Goal: Contribute content: Contribute content

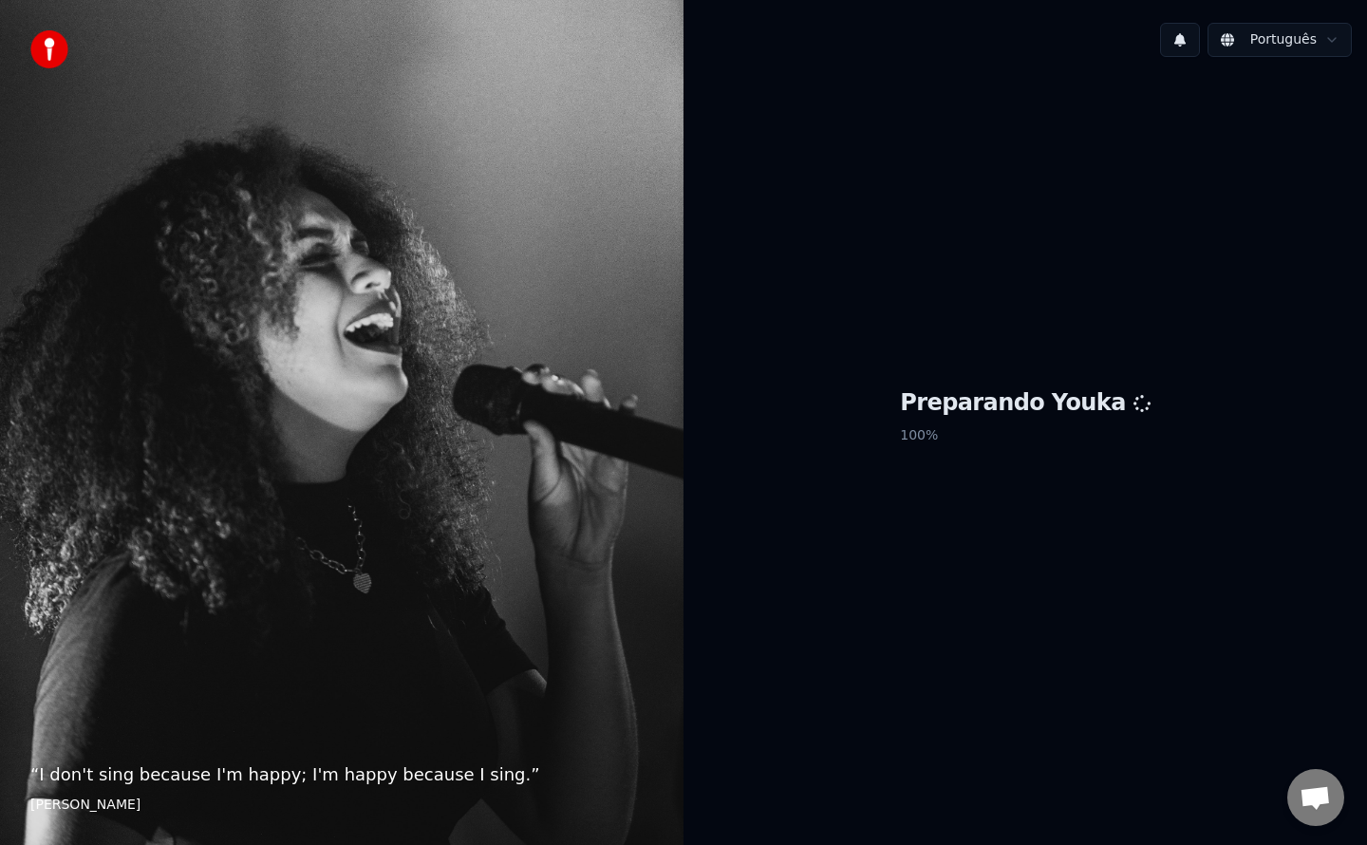
scroll to position [2729, 0]
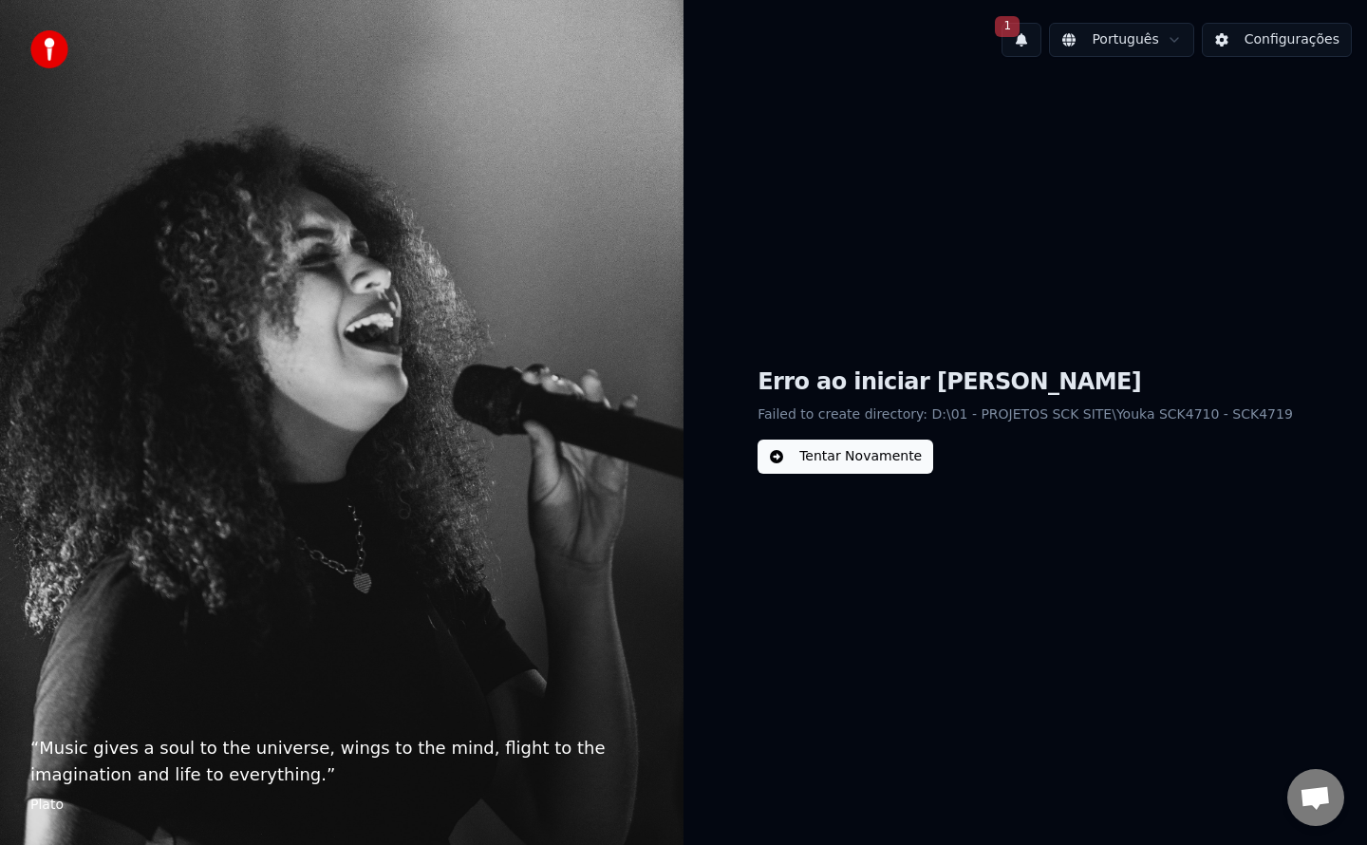
click at [853, 455] on button "Tentar Novamente" at bounding box center [846, 457] width 176 height 34
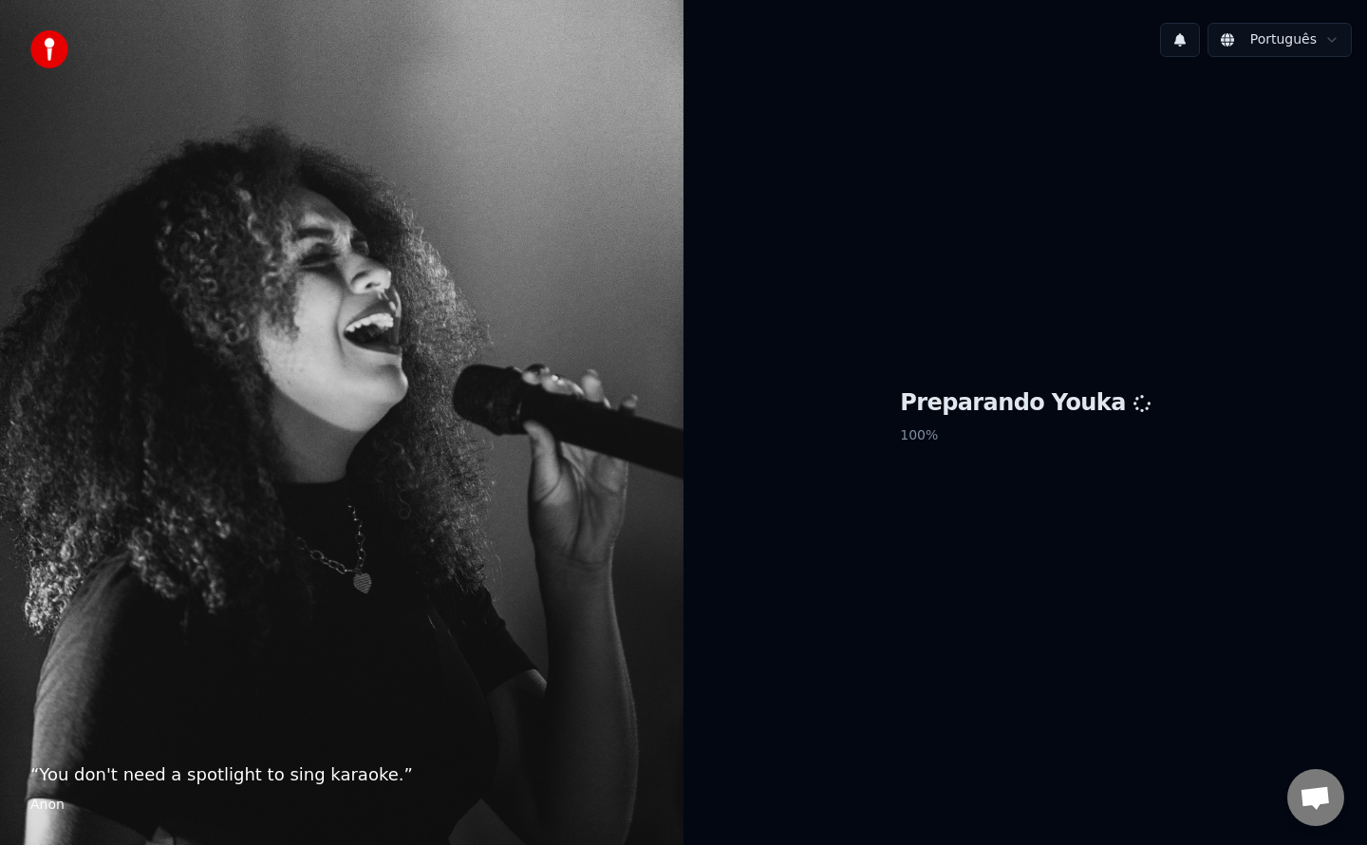
scroll to position [2729, 0]
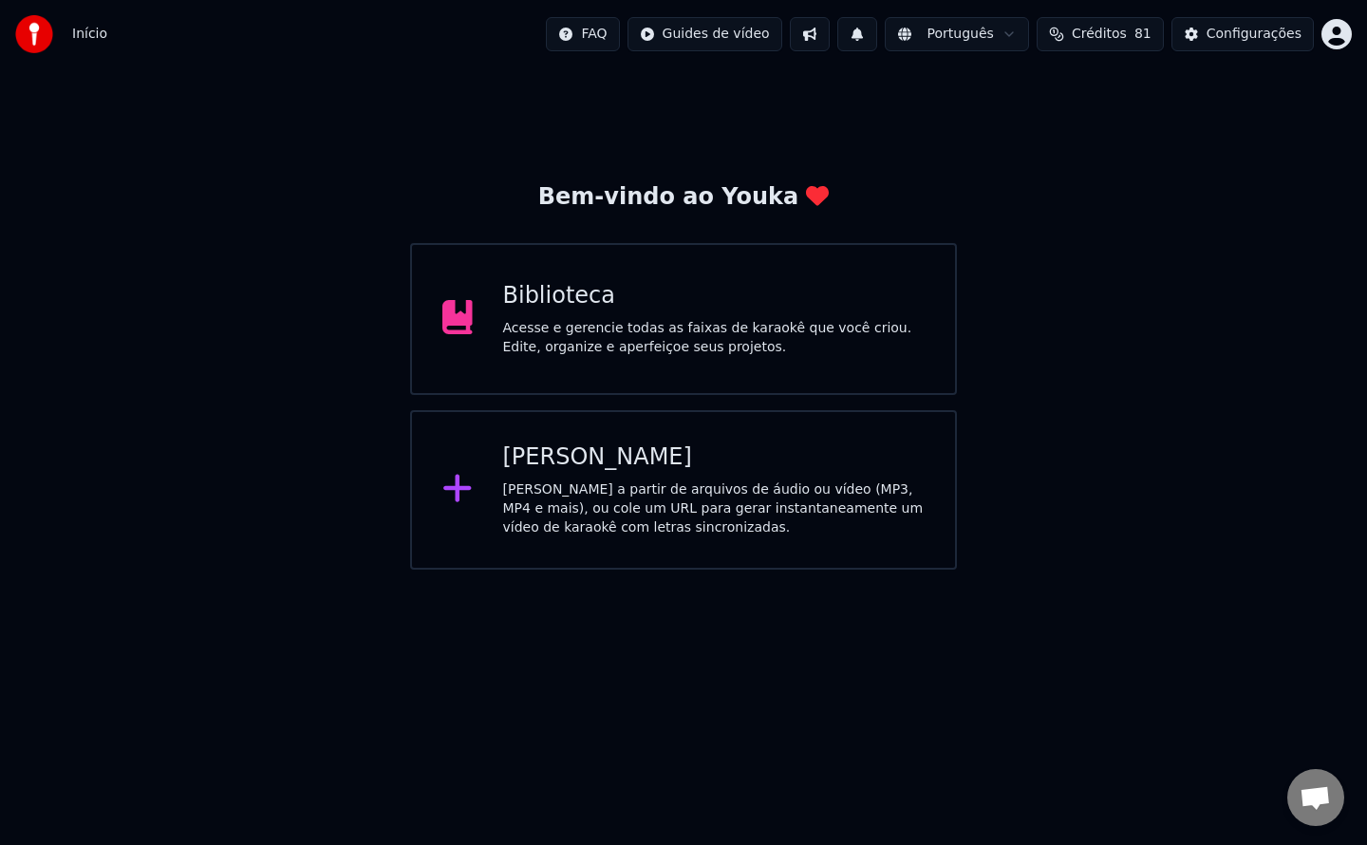
click at [785, 306] on div "Biblioteca" at bounding box center [714, 296] width 422 height 30
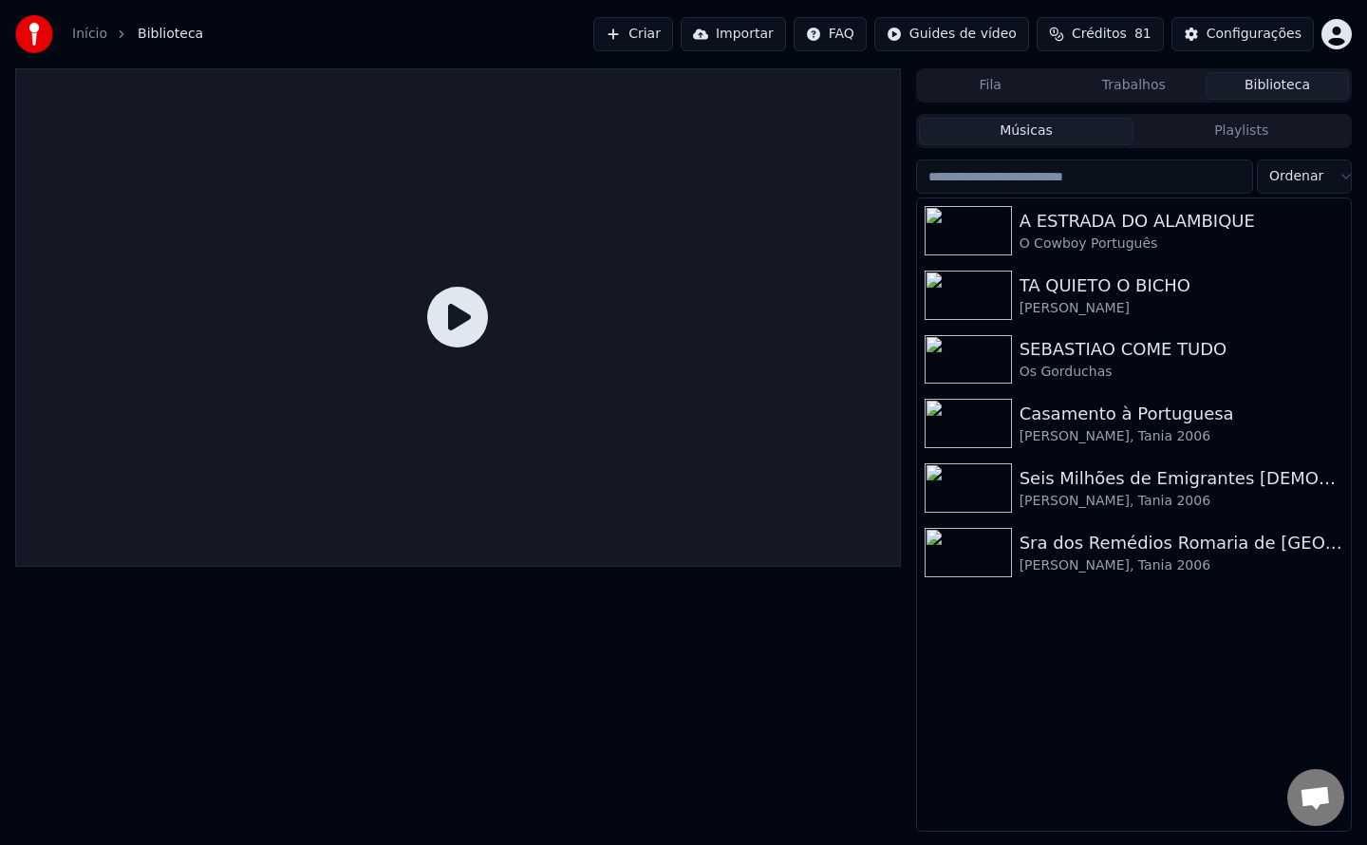
click at [668, 33] on button "Criar" at bounding box center [633, 34] width 80 height 34
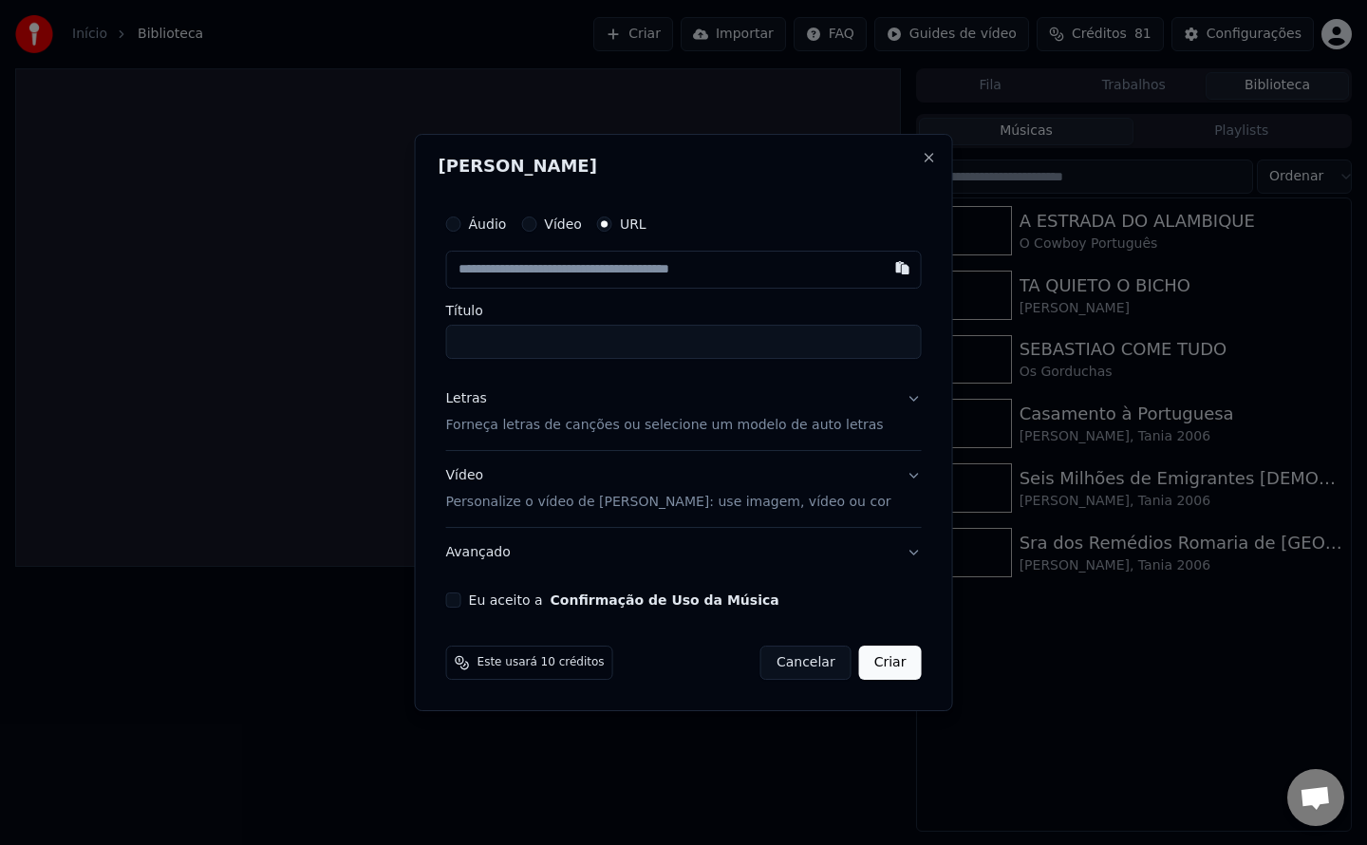
click at [461, 597] on button "Eu aceito a Confirmação de Uso da Música" at bounding box center [453, 599] width 15 height 15
click at [487, 398] on div "Letras" at bounding box center [466, 398] width 41 height 19
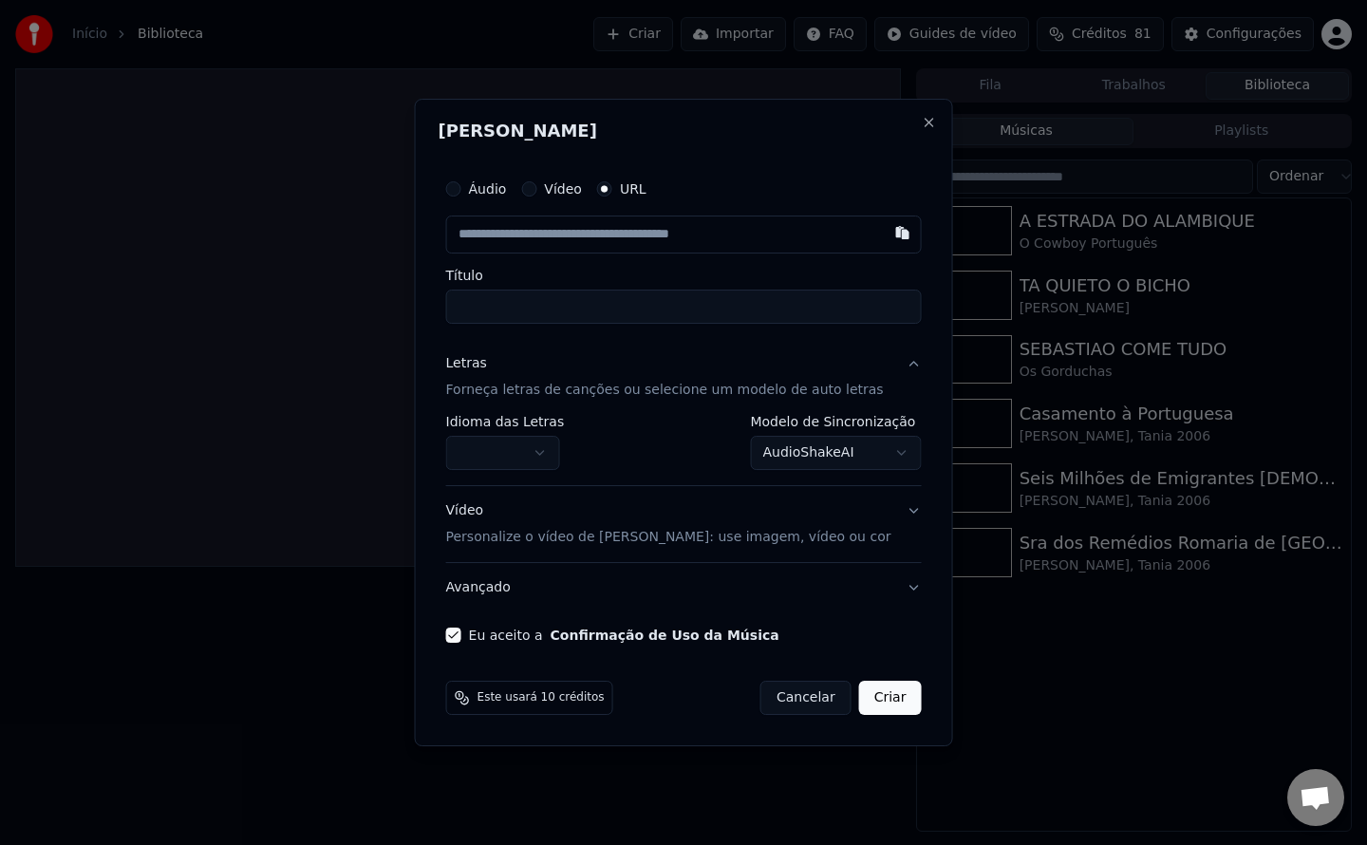
click at [553, 456] on body "Início Biblioteca Criar Importar FAQ Guides de vídeo Créditos 81 Configurações …" at bounding box center [683, 422] width 1367 height 845
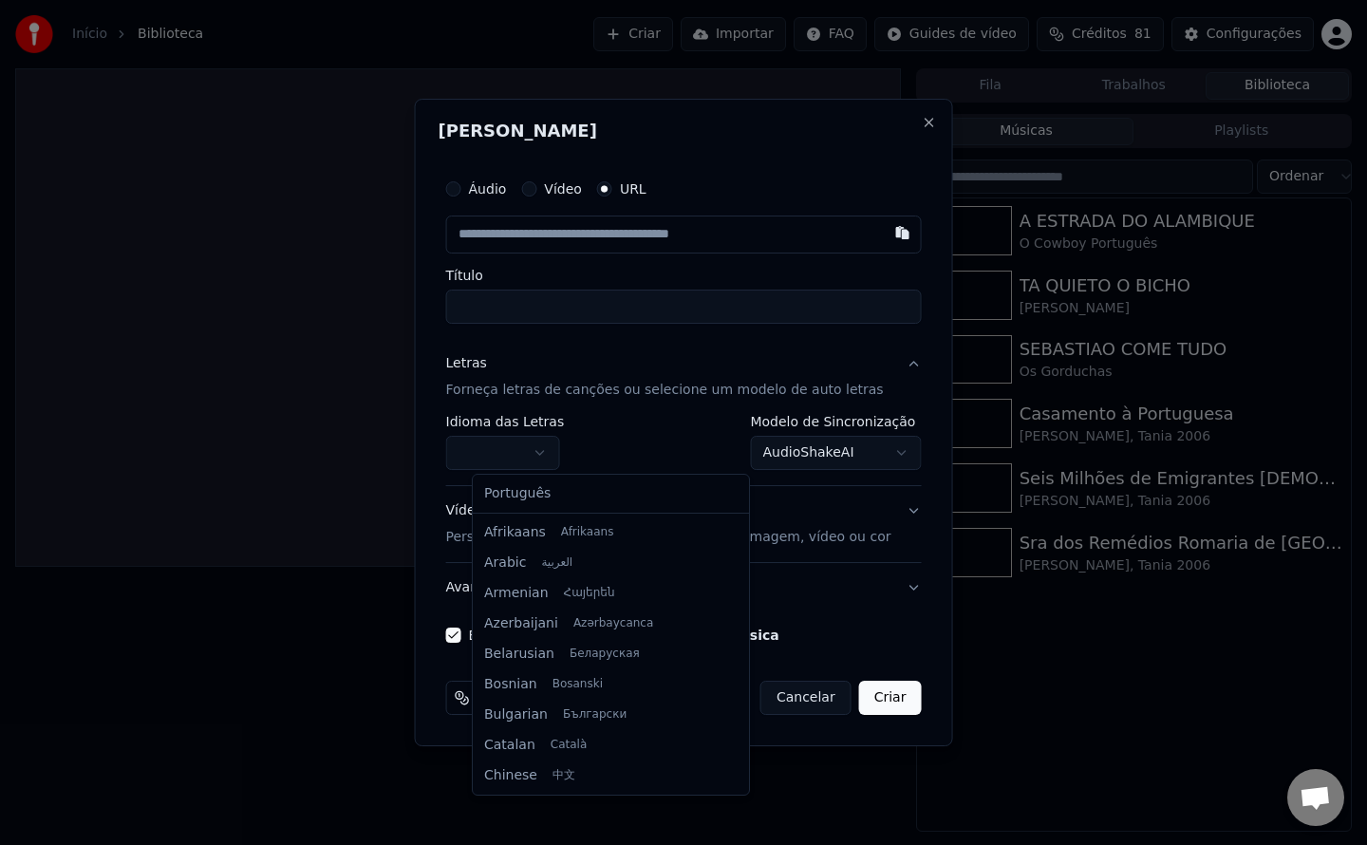
select select "**"
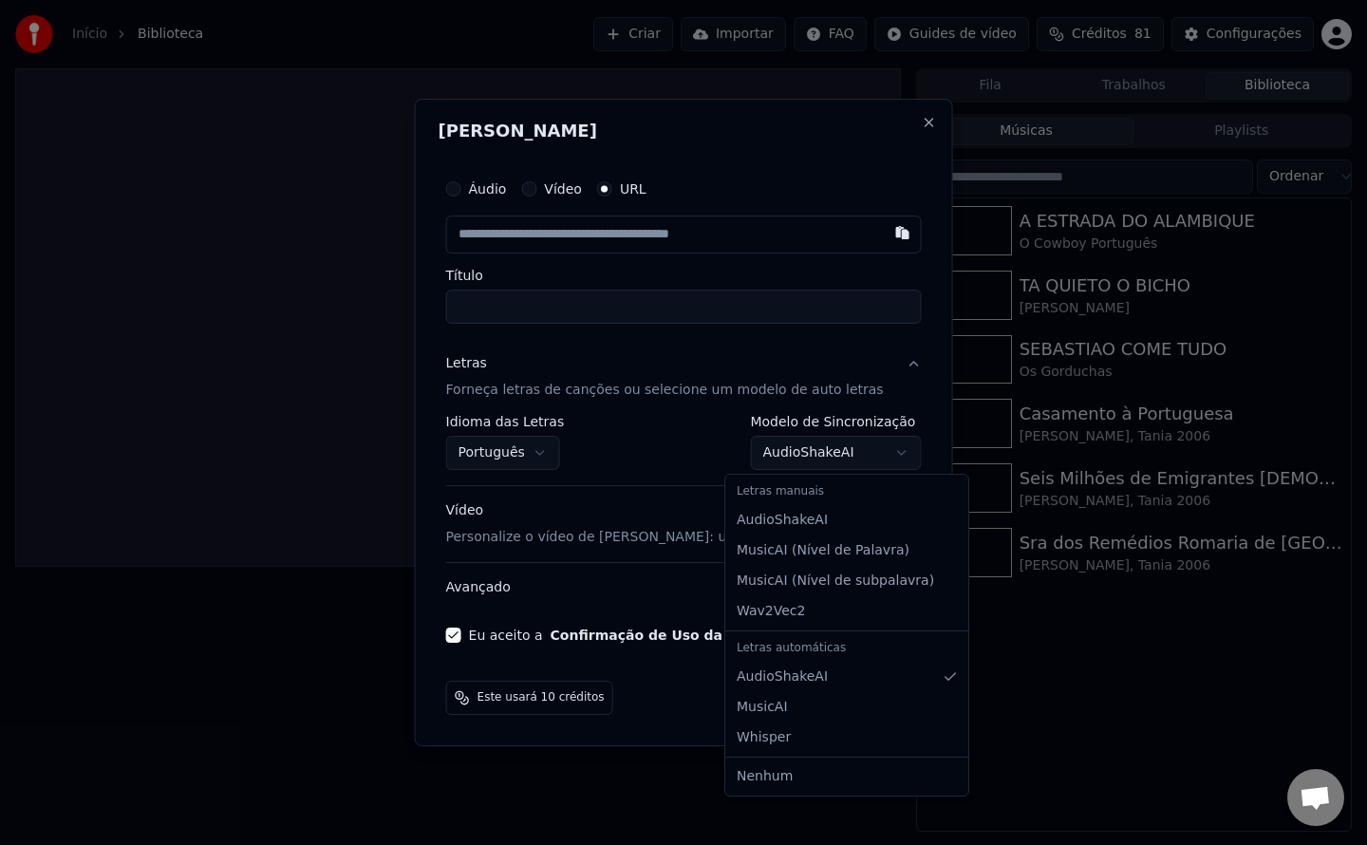
click at [760, 449] on body "Início Biblioteca Criar Importar FAQ Guides de vídeo Créditos 81 Configurações …" at bounding box center [683, 422] width 1367 height 845
select select "**********"
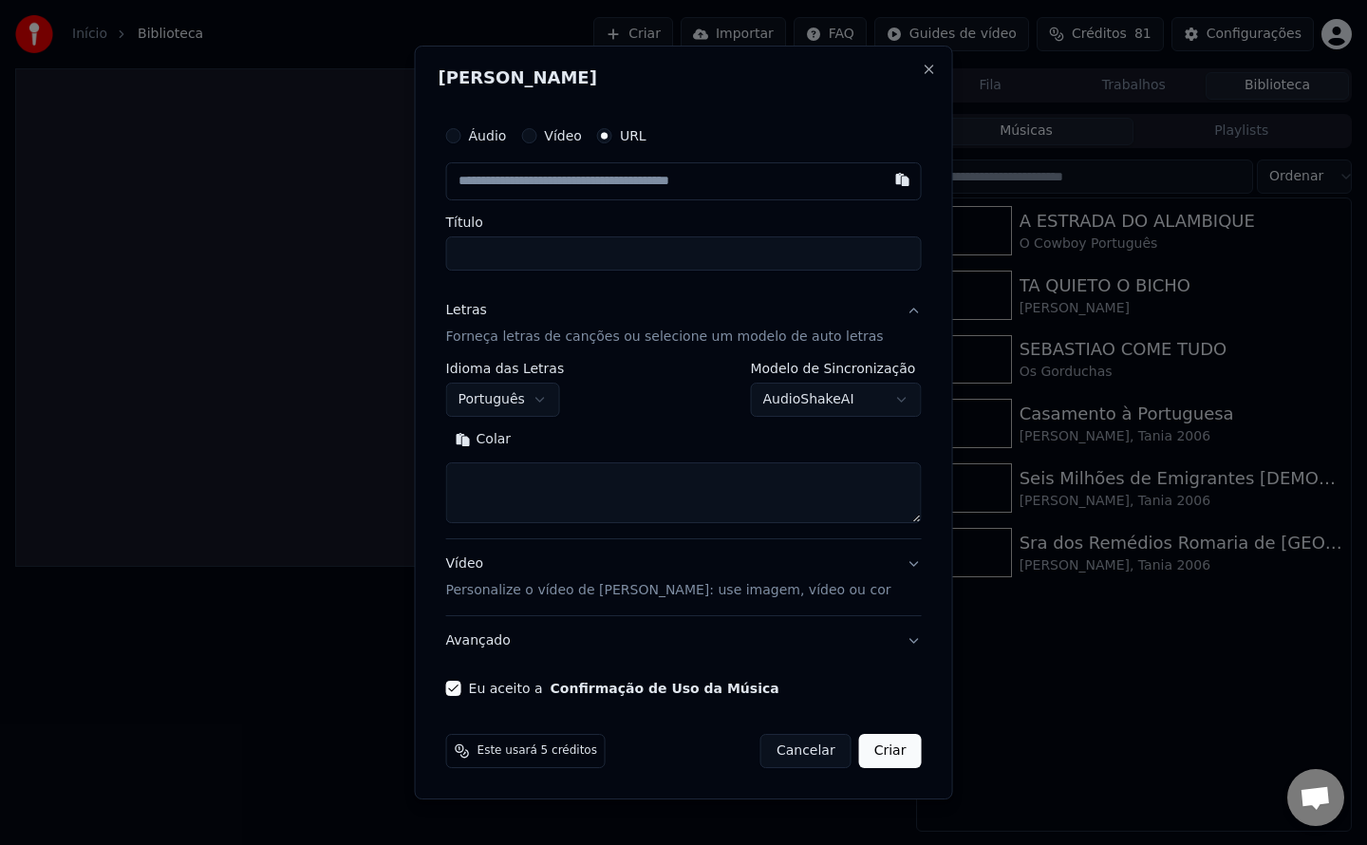
click at [512, 441] on button "Colar" at bounding box center [483, 439] width 75 height 30
click at [507, 134] on label "Áudio" at bounding box center [488, 135] width 38 height 13
click at [461, 134] on button "Áudio" at bounding box center [453, 135] width 15 height 15
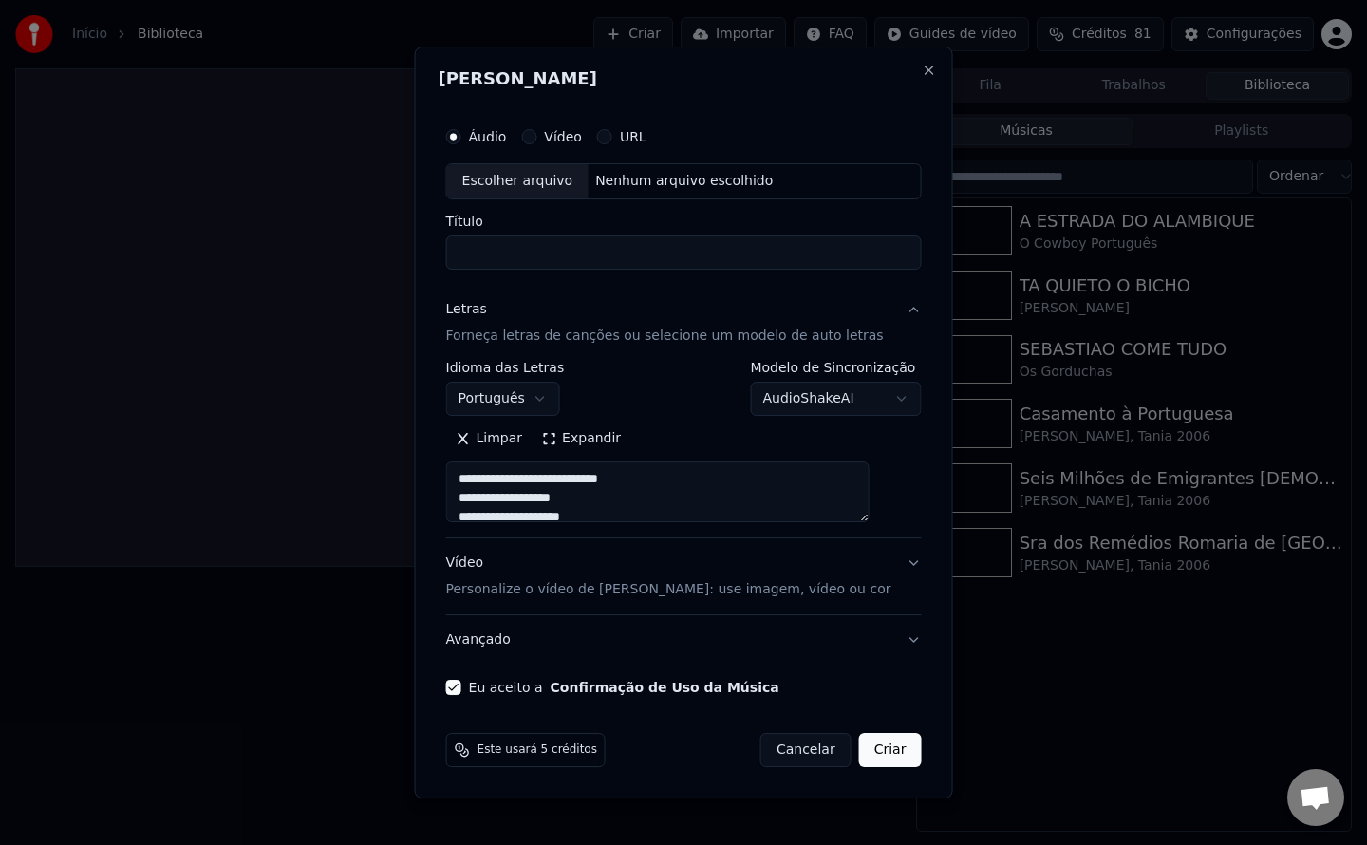
click at [680, 182] on div "Nenhum arquivo escolhido" at bounding box center [684, 181] width 193 height 19
type textarea "**********"
type input "**********"
click at [868, 756] on button "Criar" at bounding box center [890, 750] width 63 height 34
type textarea "**********"
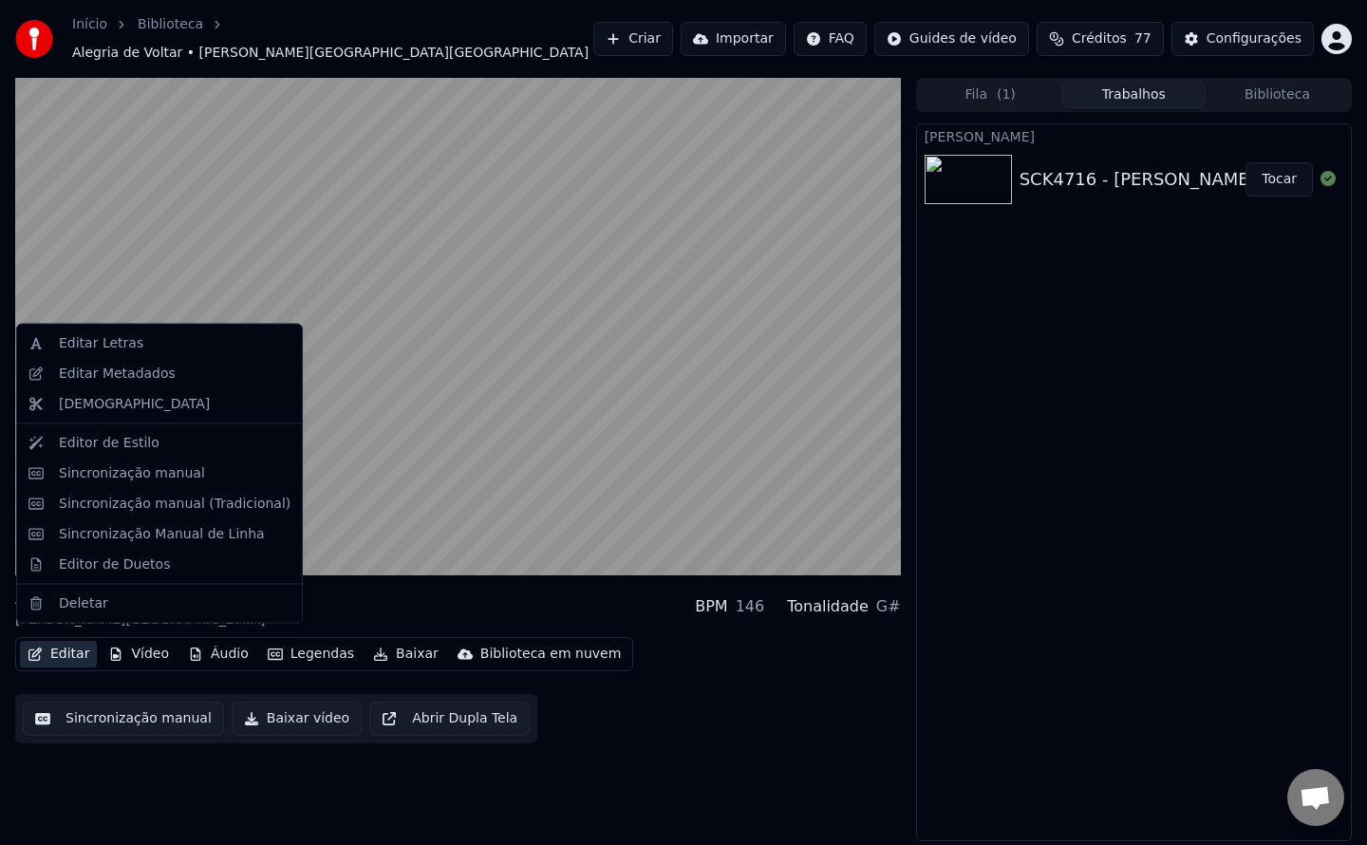
click at [71, 643] on button "Editar" at bounding box center [58, 654] width 77 height 27
click at [129, 368] on div "Editar Metadados" at bounding box center [117, 373] width 117 height 19
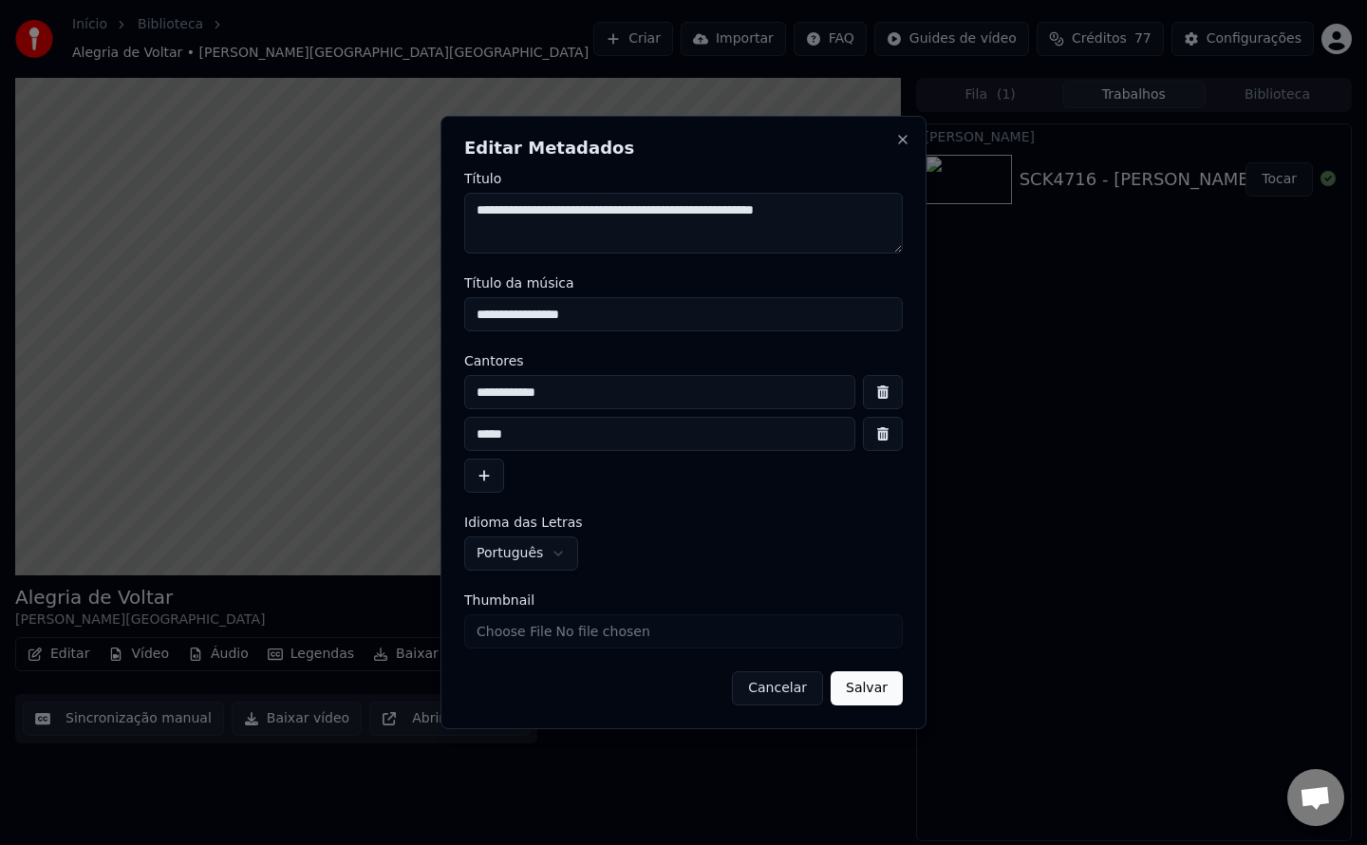
drag, startPoint x: 543, startPoint y: 211, endPoint x: 688, endPoint y: 227, distance: 146.1
click at [688, 227] on textarea "**********" at bounding box center [683, 223] width 439 height 61
drag, startPoint x: 613, startPoint y: 305, endPoint x: 292, endPoint y: 311, distance: 321.0
click at [292, 311] on body "Início Biblioteca Alegria de Voltar • [PERSON_NAME][GEOGRAPHIC_DATA] Importar F…" at bounding box center [683, 422] width 1367 height 845
paste input "*******"
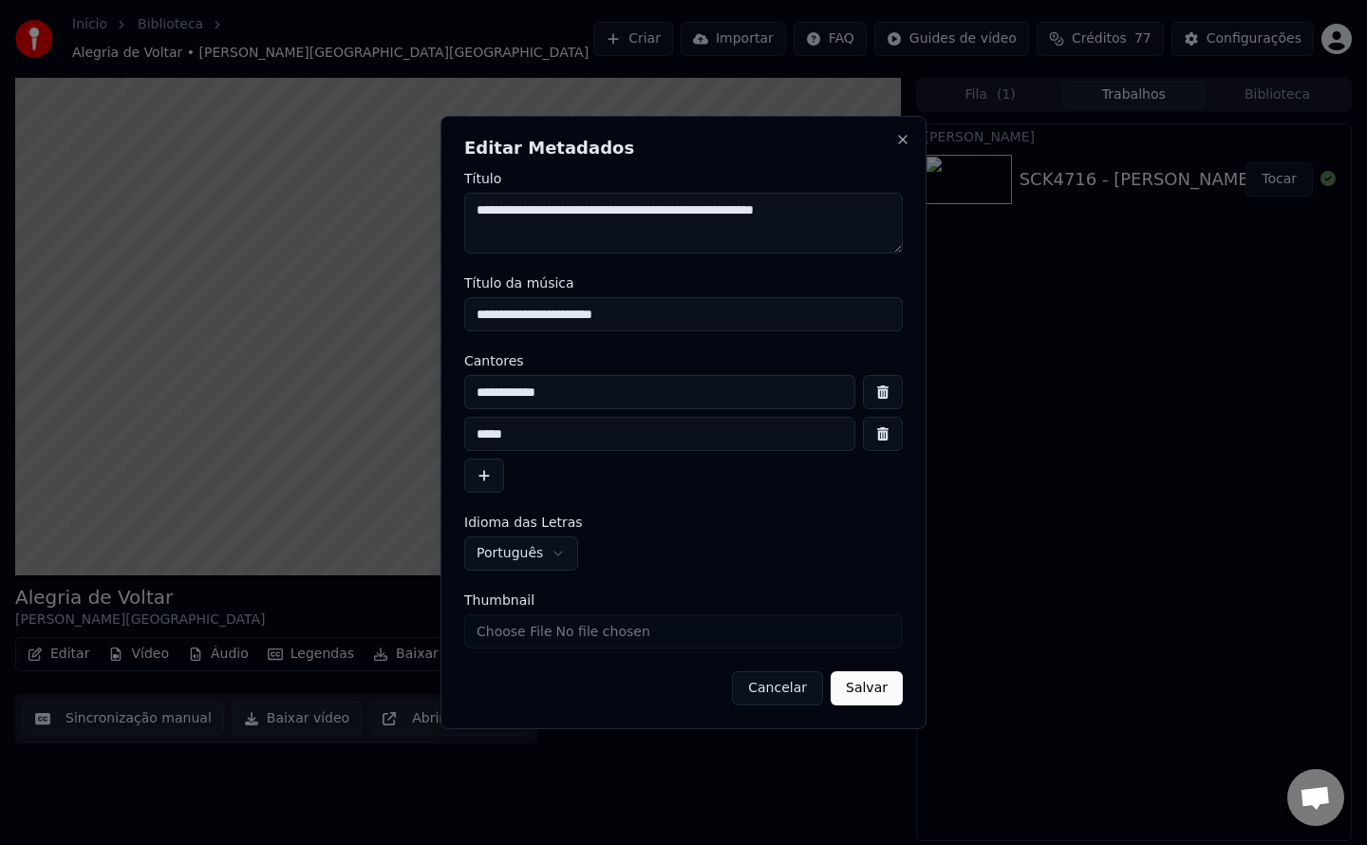
drag, startPoint x: 704, startPoint y: 216, endPoint x: 801, endPoint y: 218, distance: 96.9
click at [801, 218] on textarea "**********" at bounding box center [683, 223] width 439 height 61
drag, startPoint x: 824, startPoint y: 216, endPoint x: 698, endPoint y: 227, distance: 126.7
click at [698, 227] on textarea "**********" at bounding box center [683, 223] width 439 height 61
drag, startPoint x: 695, startPoint y: 304, endPoint x: 54, endPoint y: 356, distance: 643.0
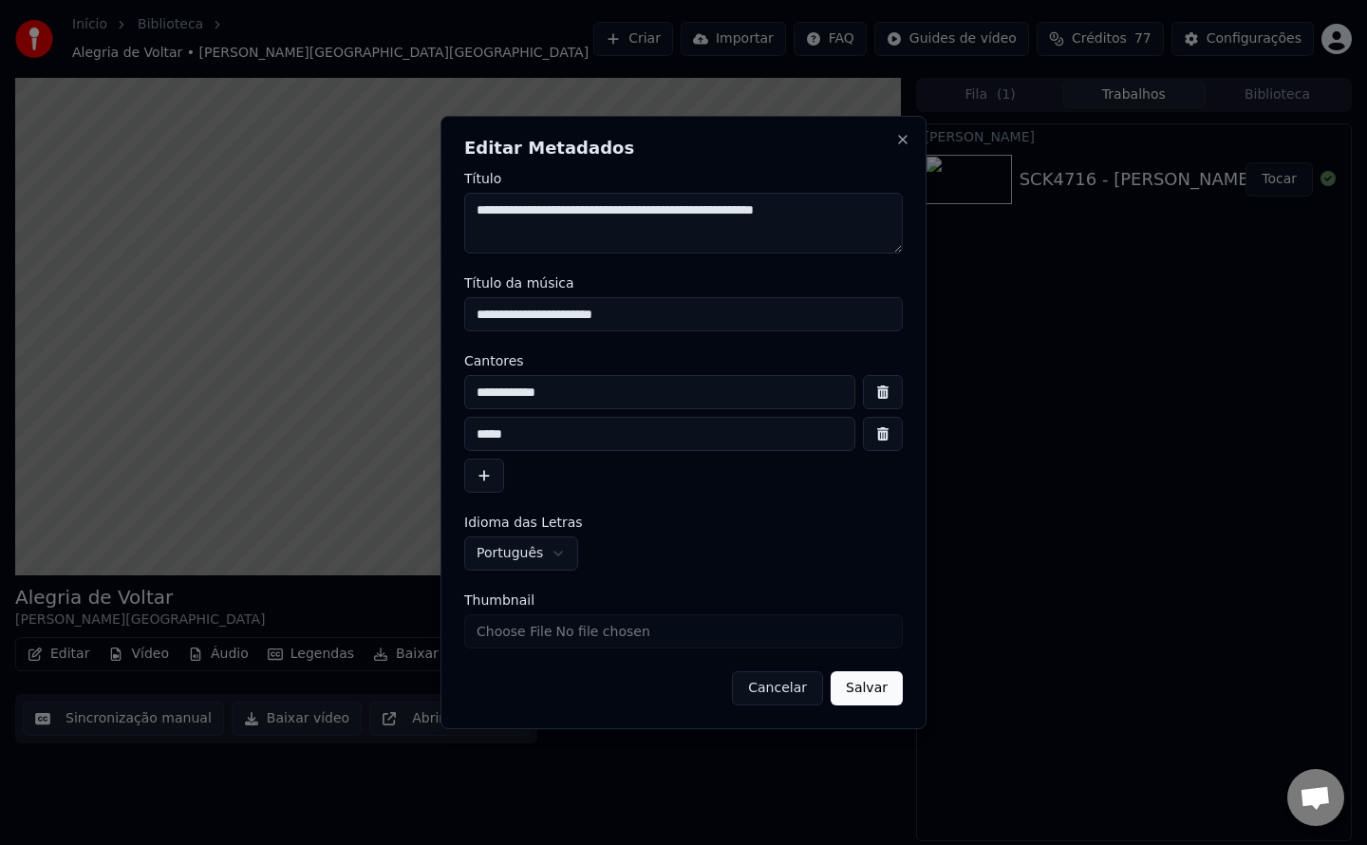
click at [54, 356] on body "Início Biblioteca Alegria de Voltar • [PERSON_NAME][GEOGRAPHIC_DATA] Importar F…" at bounding box center [683, 422] width 1367 height 845
paste input
paste input "**********"
type input "**********"
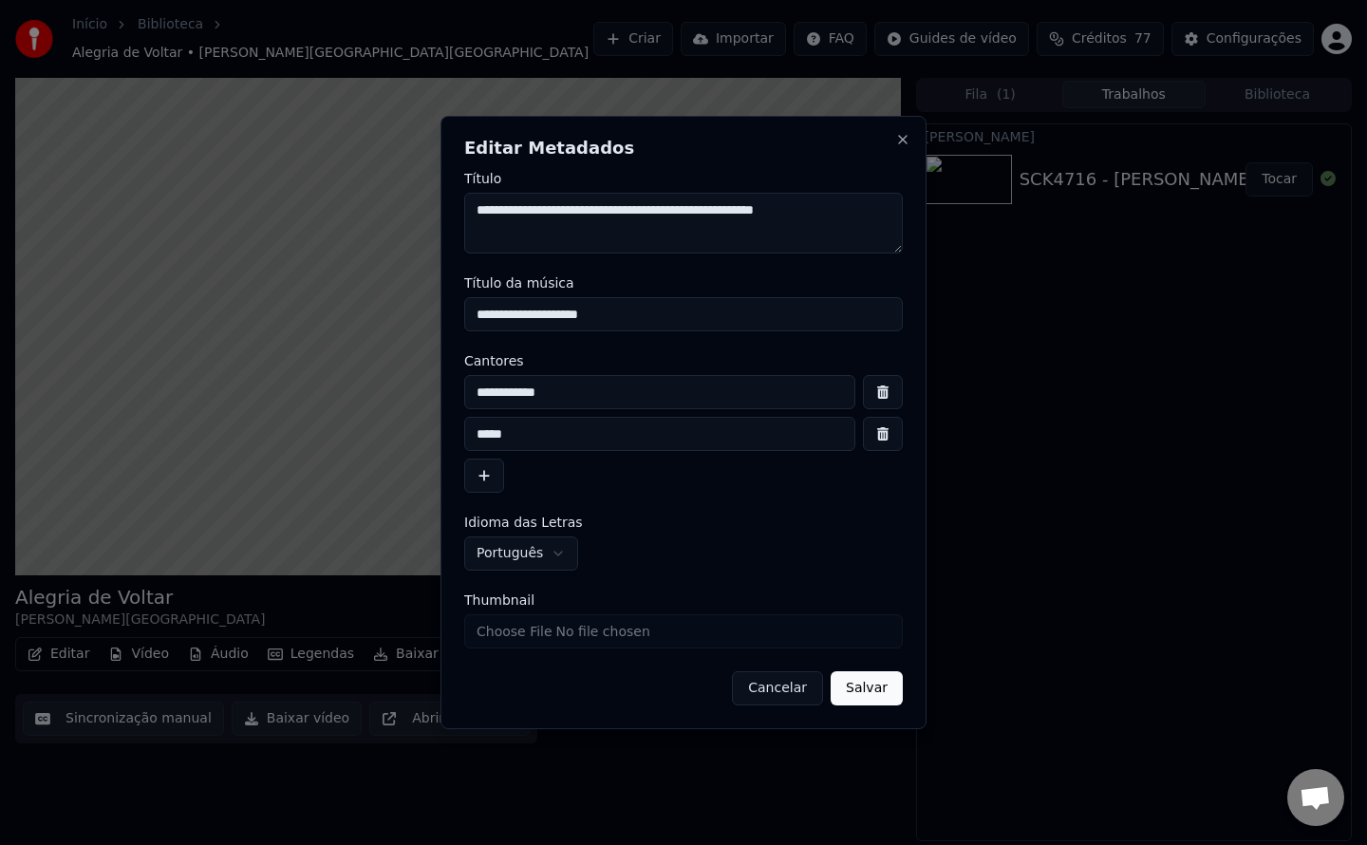
drag, startPoint x: 540, startPoint y: 210, endPoint x: 685, endPoint y: 227, distance: 145.3
click at [685, 227] on textarea "**********" at bounding box center [683, 223] width 439 height 61
drag, startPoint x: 601, startPoint y: 402, endPoint x: 68, endPoint y: 542, distance: 550.8
click at [68, 542] on body "Início Biblioteca Alegria de Voltar • [PERSON_NAME][GEOGRAPHIC_DATA] Importar F…" at bounding box center [683, 422] width 1367 height 845
paste input "**********"
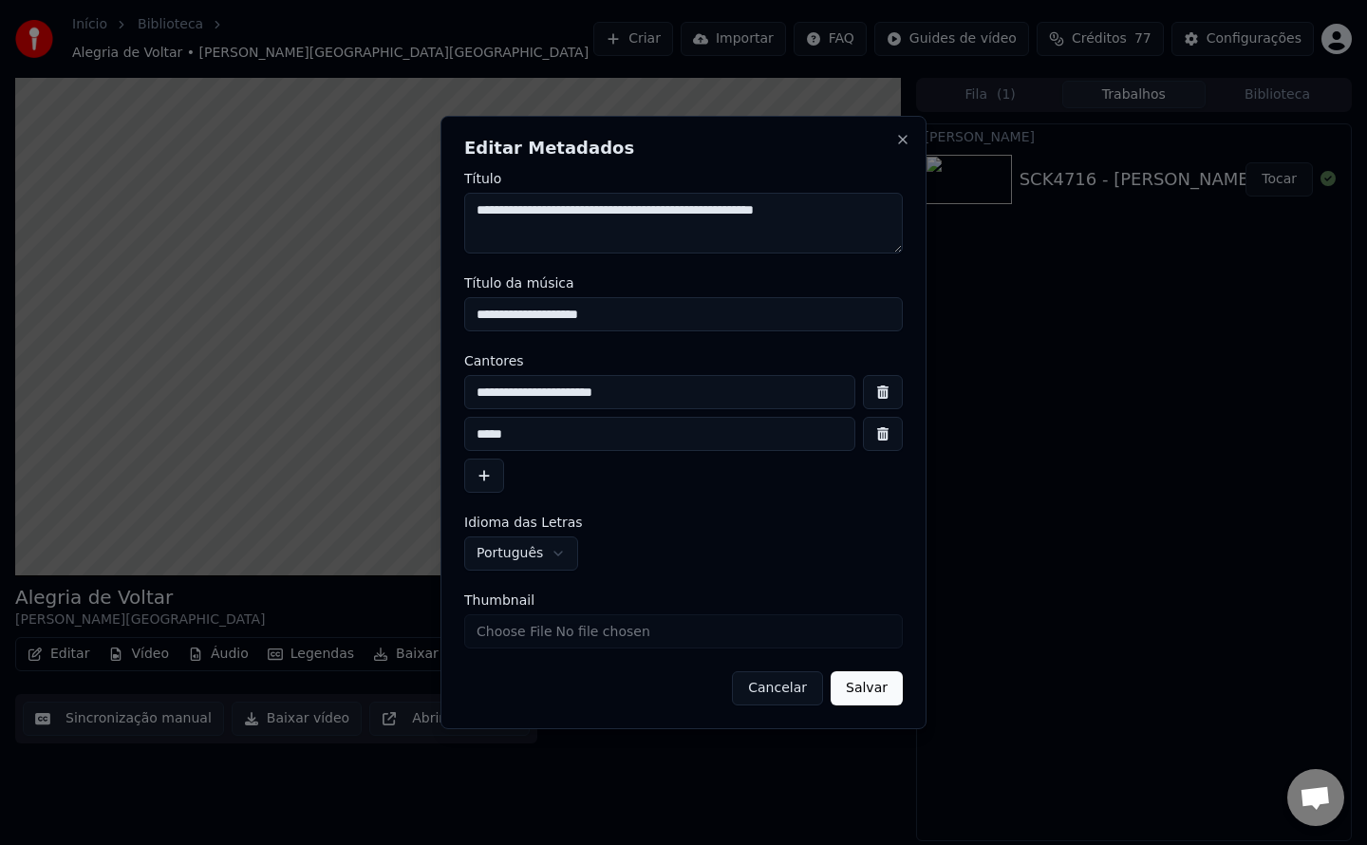
type input "**********"
click at [885, 437] on button "button" at bounding box center [883, 434] width 40 height 34
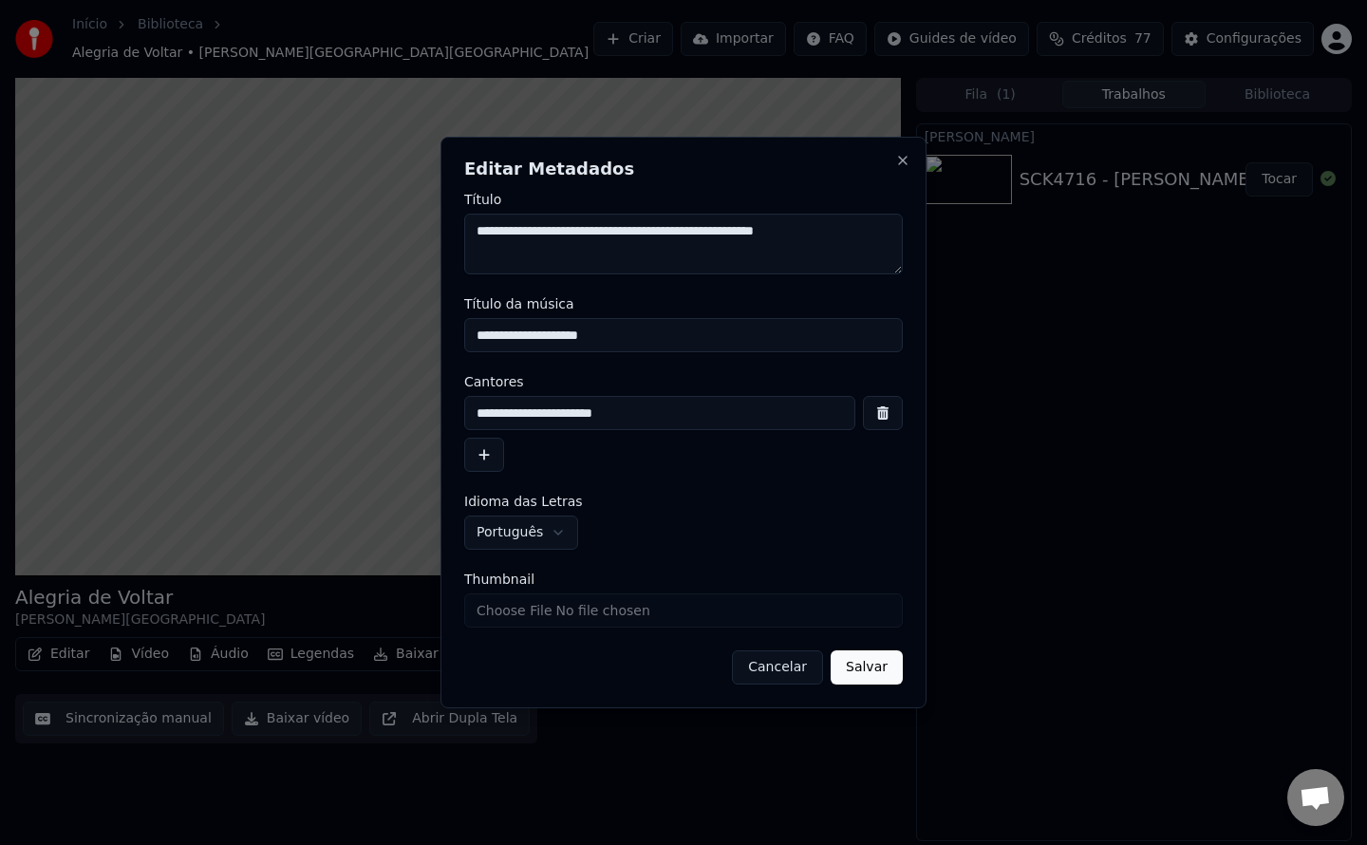
click at [564, 613] on input "Thumbnail" at bounding box center [683, 610] width 439 height 34
type input "**********"
click at [872, 661] on button "Salvar" at bounding box center [867, 667] width 72 height 34
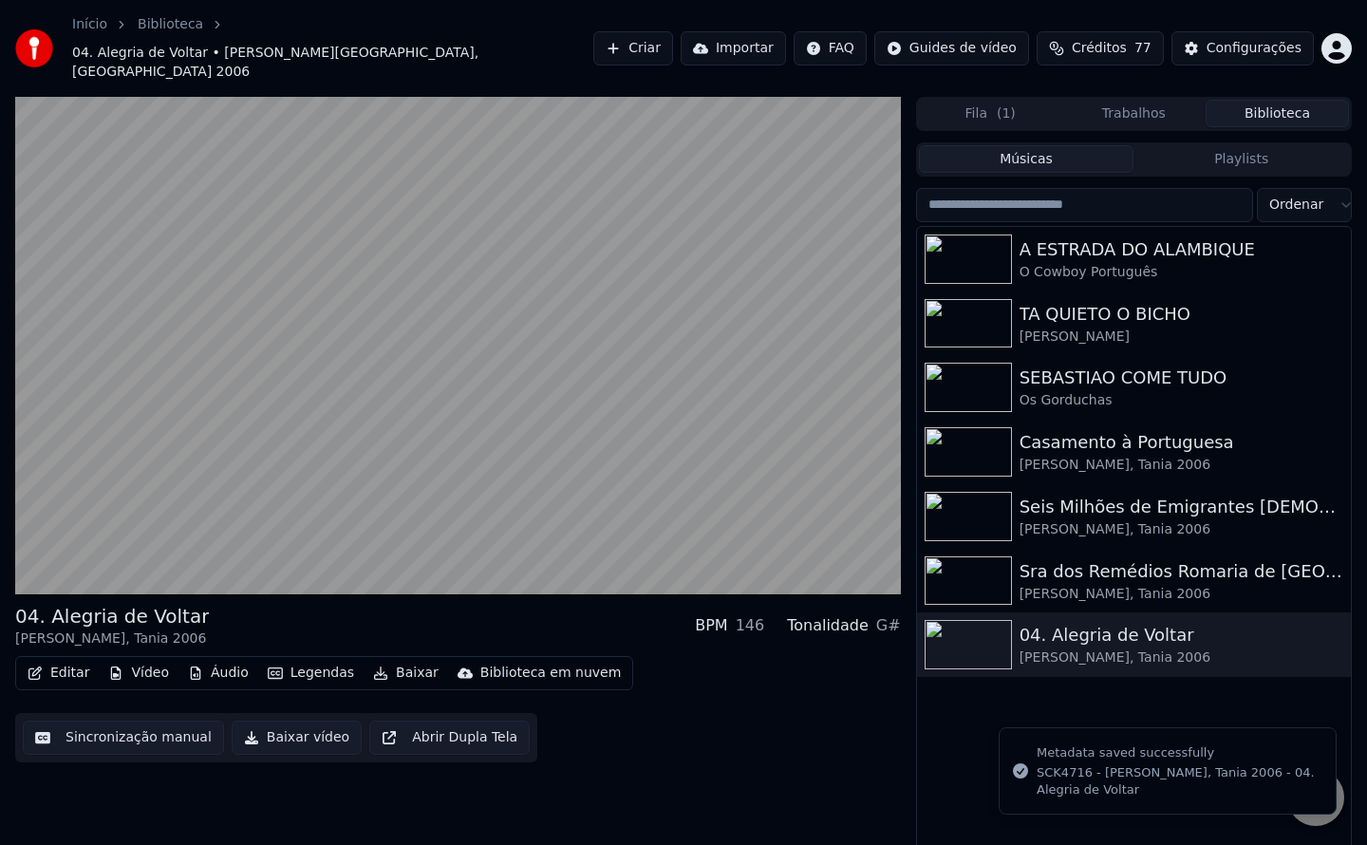
click at [1281, 100] on button "Biblioteca" at bounding box center [1277, 114] width 143 height 28
click at [978, 625] on img at bounding box center [968, 644] width 87 height 49
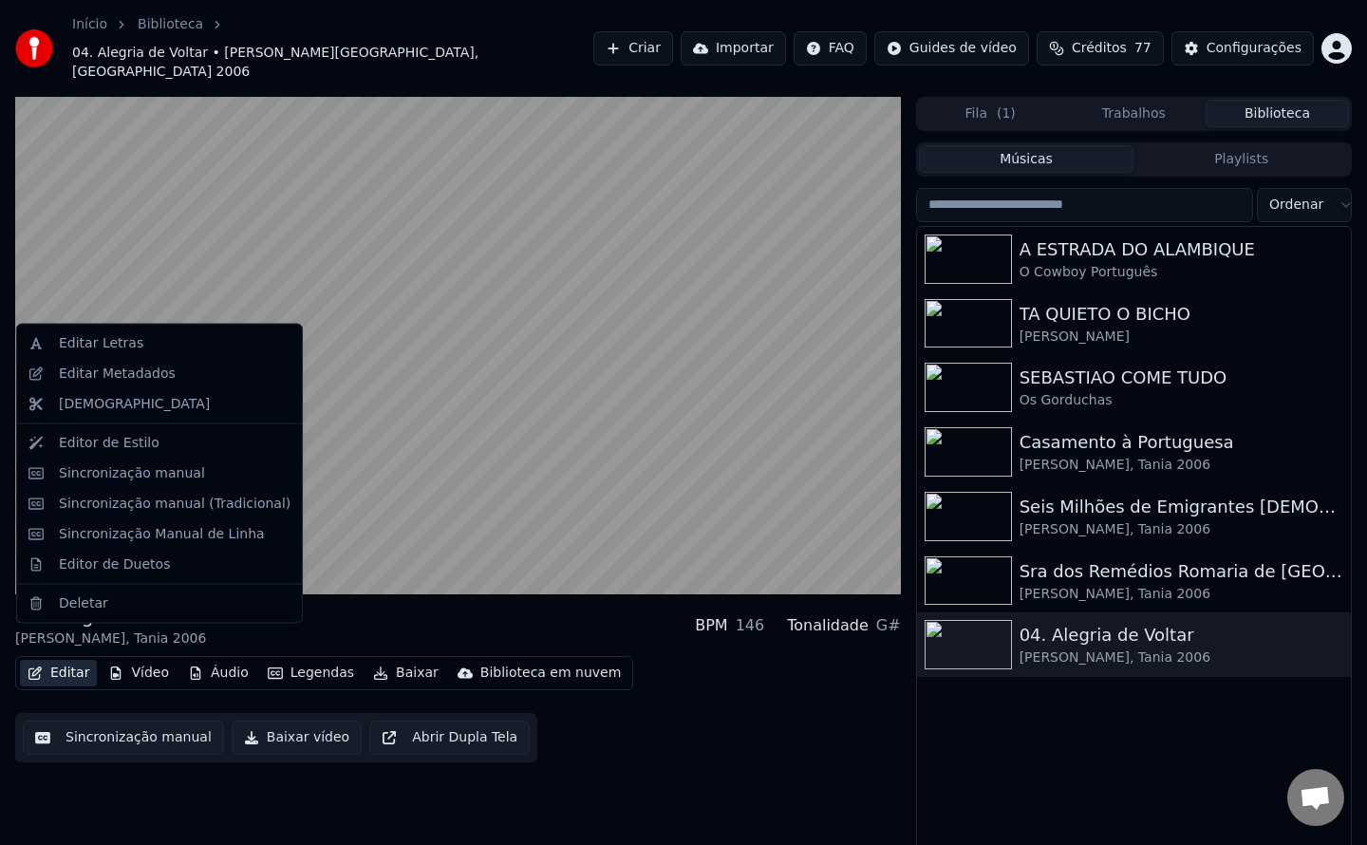
click at [60, 660] on button "Editar" at bounding box center [58, 673] width 77 height 27
click at [131, 379] on div "Editar Metadados" at bounding box center [117, 373] width 117 height 19
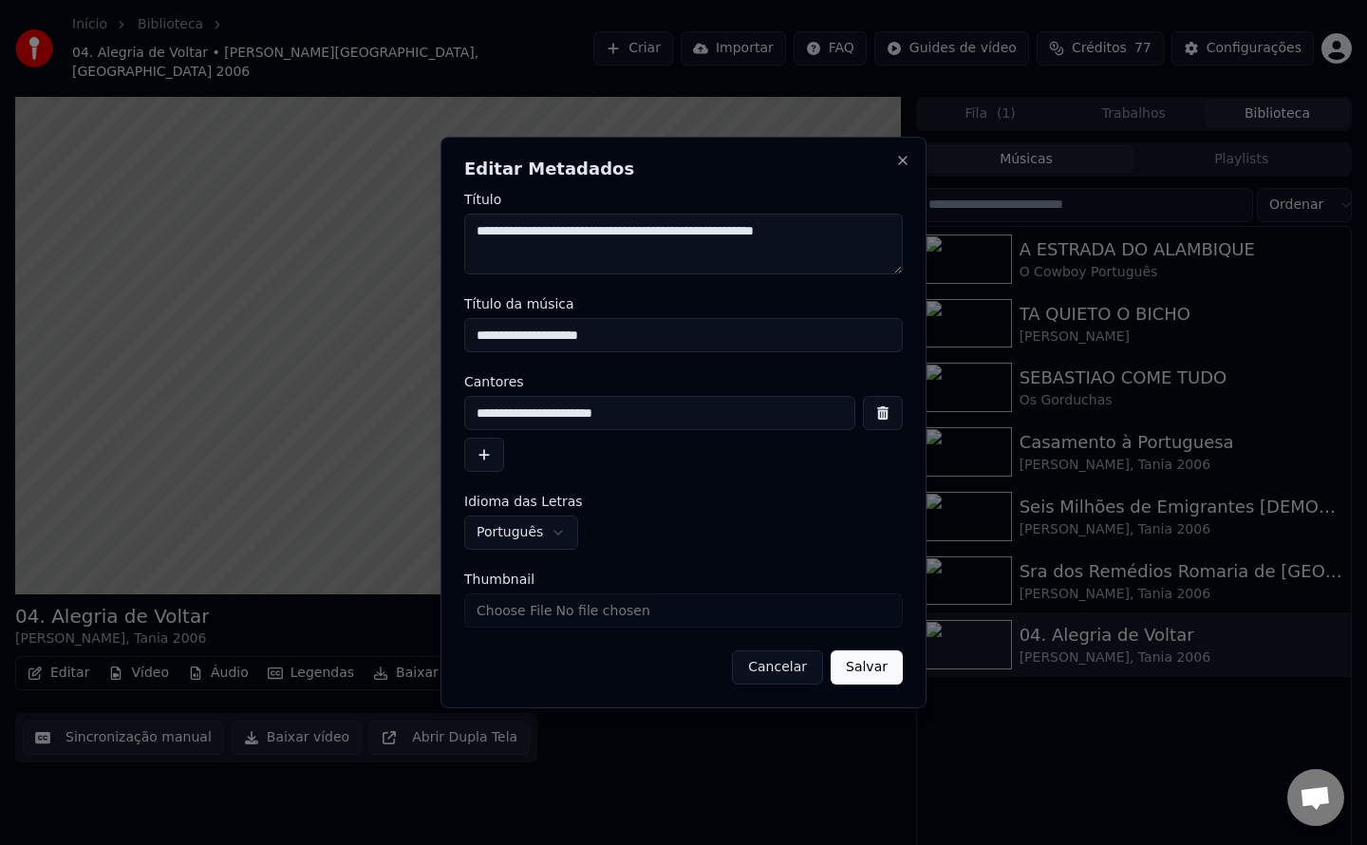
click at [495, 336] on input "**********" at bounding box center [683, 335] width 439 height 34
type input "**********"
click at [860, 676] on button "Salvar" at bounding box center [867, 667] width 72 height 34
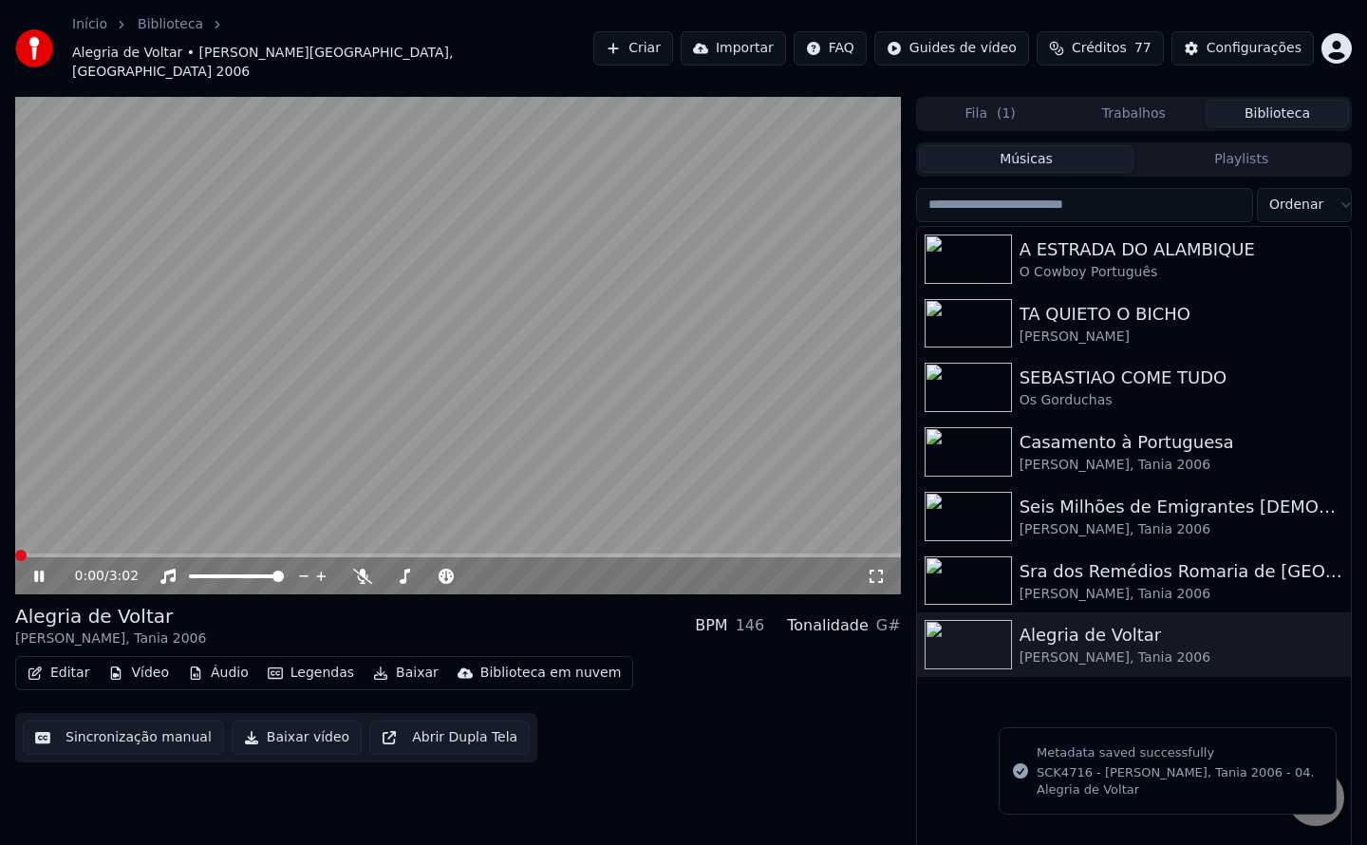
click at [220, 464] on video at bounding box center [458, 346] width 886 height 498
click at [143, 721] on button "Sincronização manual" at bounding box center [123, 738] width 201 height 34
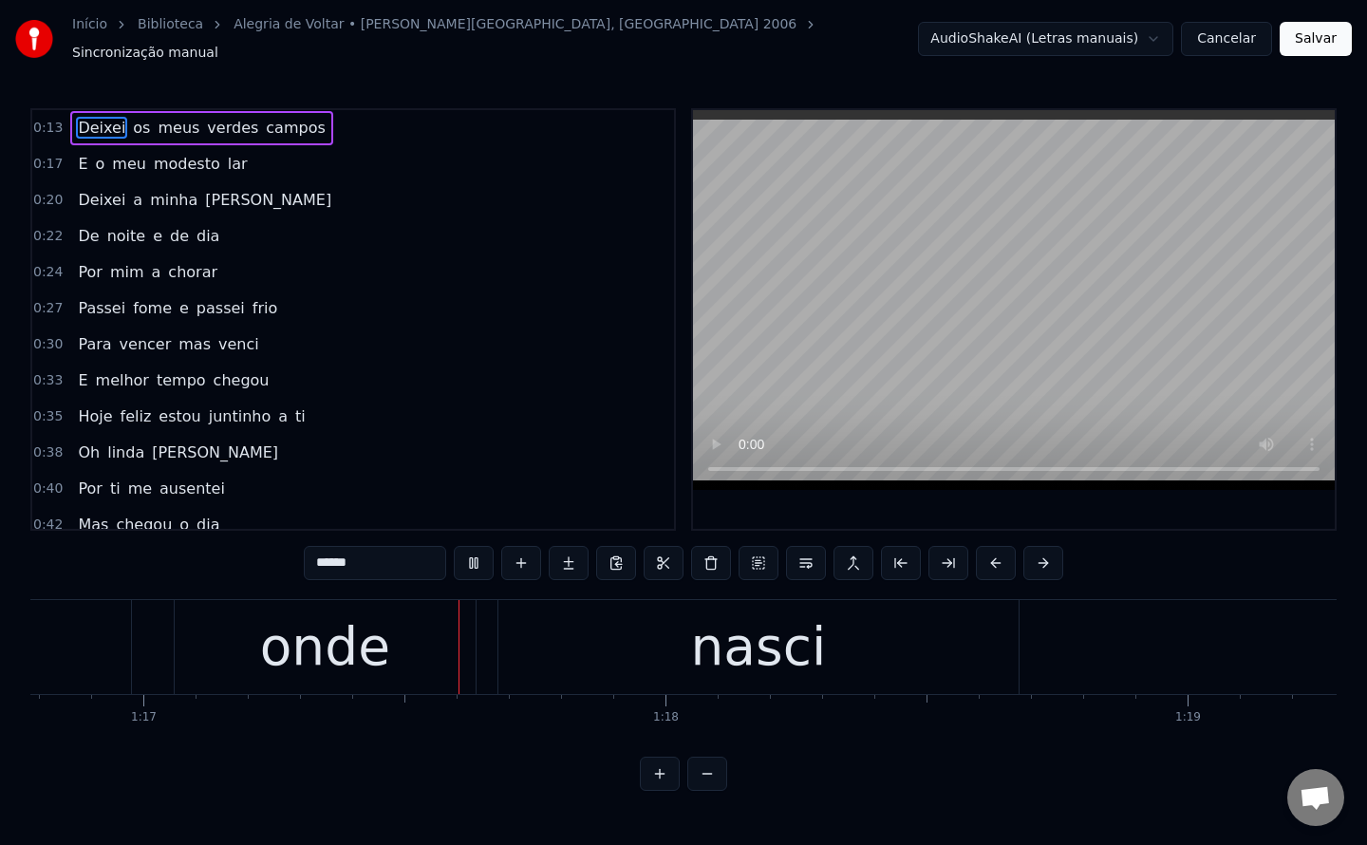
scroll to position [0, 40106]
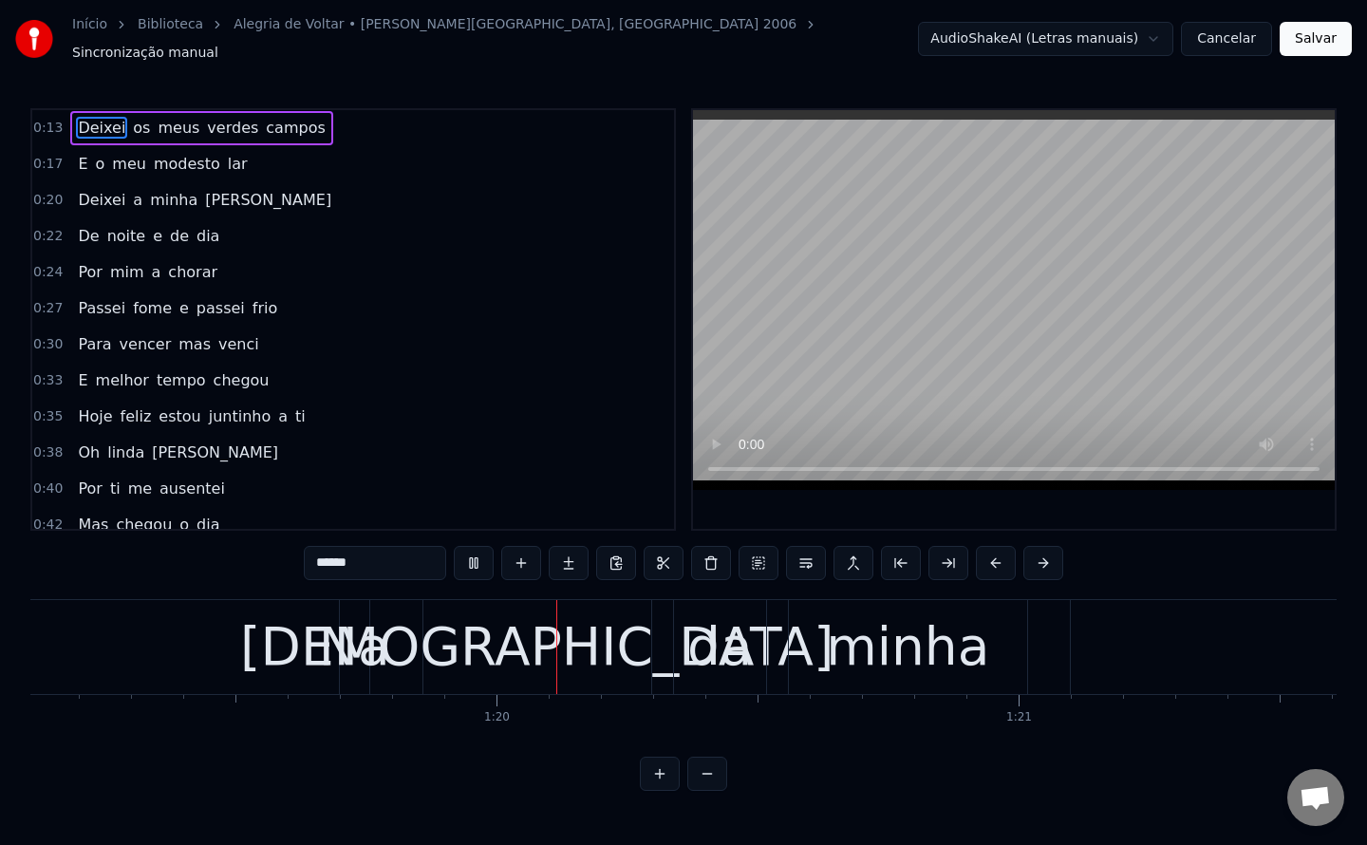
click at [891, 804] on html "Início Biblioteca Alegria de Voltar • [PERSON_NAME], Tania 2006 Sincronização m…" at bounding box center [683, 410] width 1367 height 821
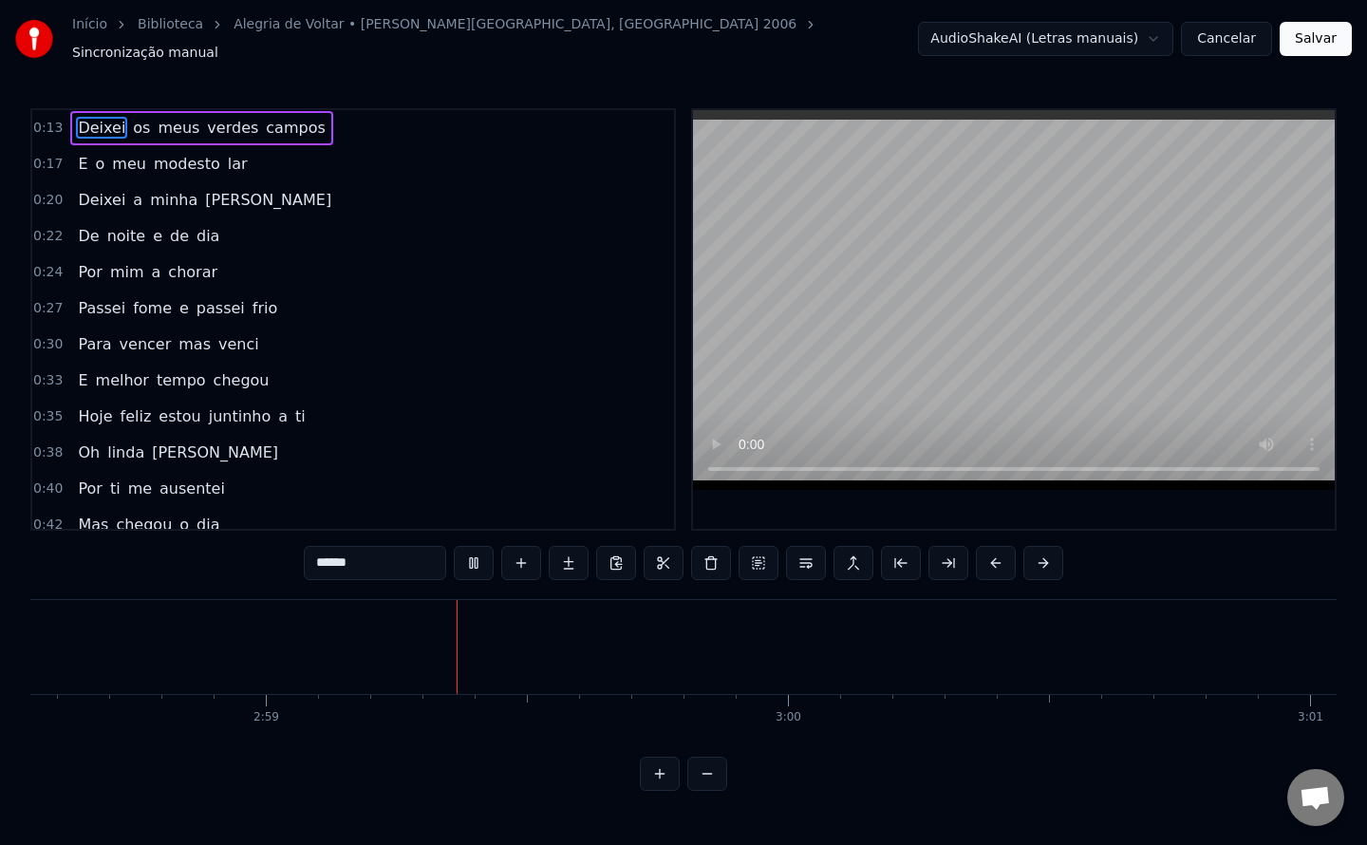
scroll to position [0, 93251]
click at [1301, 31] on button "Salvar" at bounding box center [1316, 39] width 72 height 34
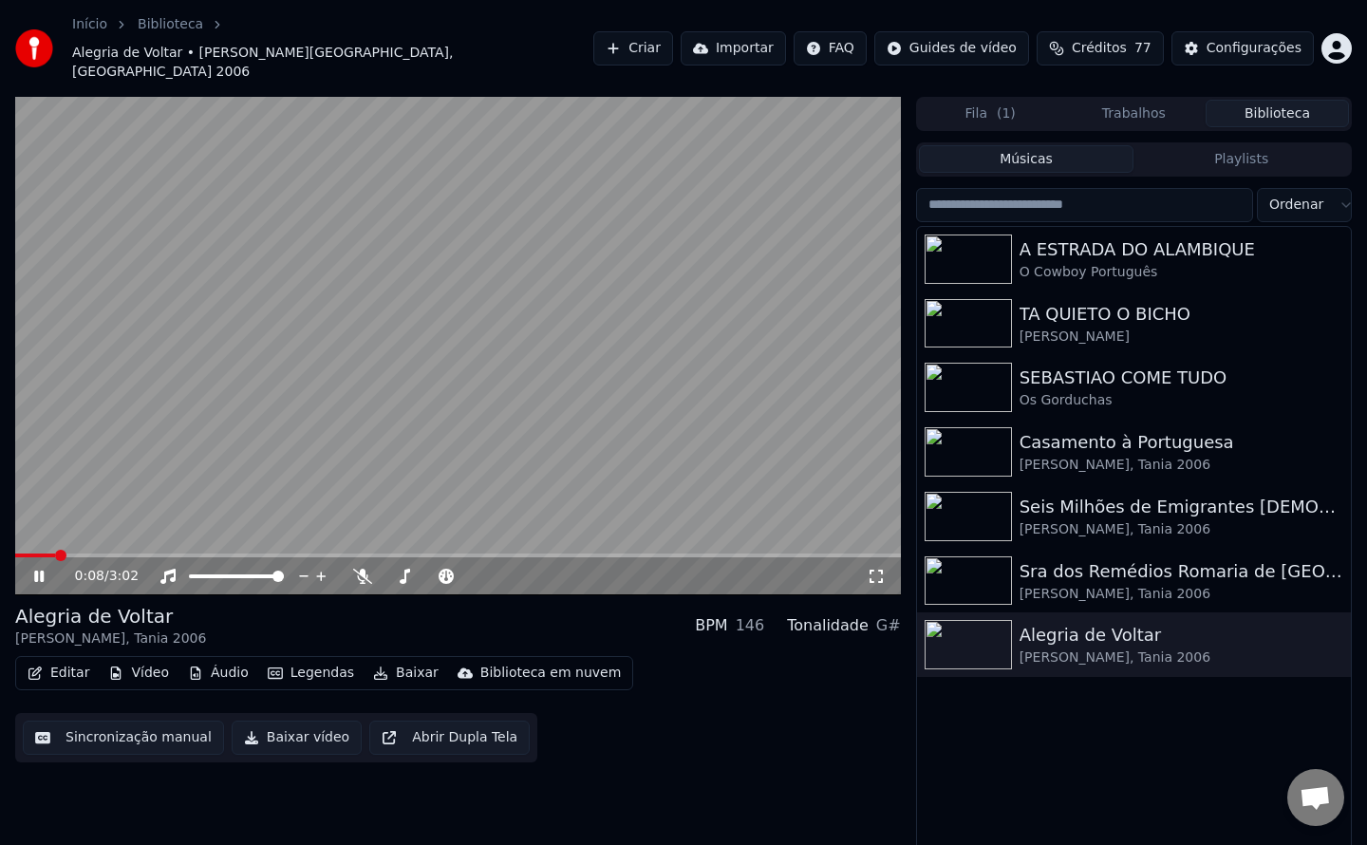
click at [299, 721] on button "Baixar vídeo" at bounding box center [297, 738] width 130 height 34
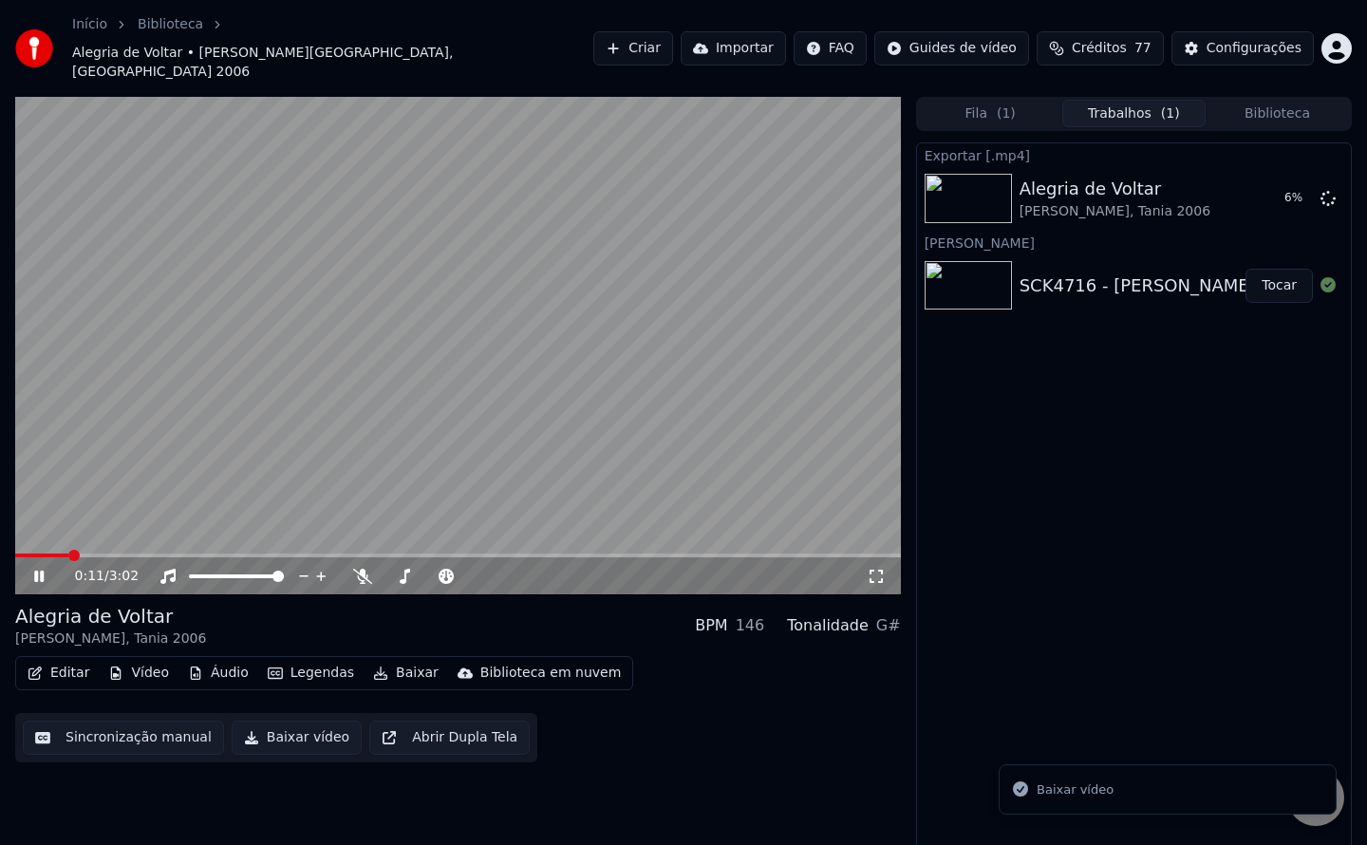
click at [248, 492] on video at bounding box center [458, 346] width 886 height 498
click at [673, 37] on button "Criar" at bounding box center [633, 48] width 80 height 34
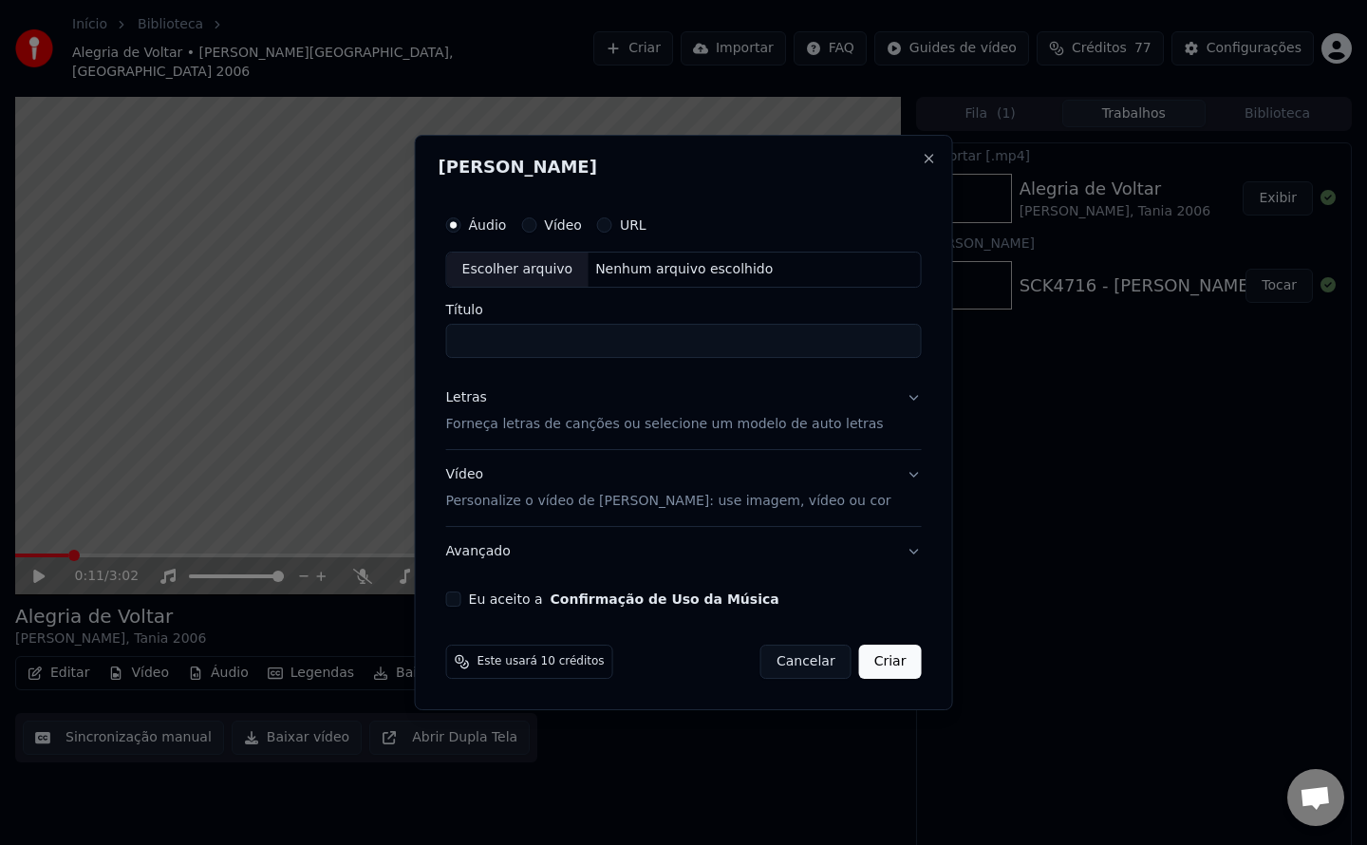
click at [461, 597] on button "Eu aceito a Confirmação de Uso da Música" at bounding box center [453, 598] width 15 height 15
click at [487, 395] on div "Letras" at bounding box center [466, 397] width 41 height 19
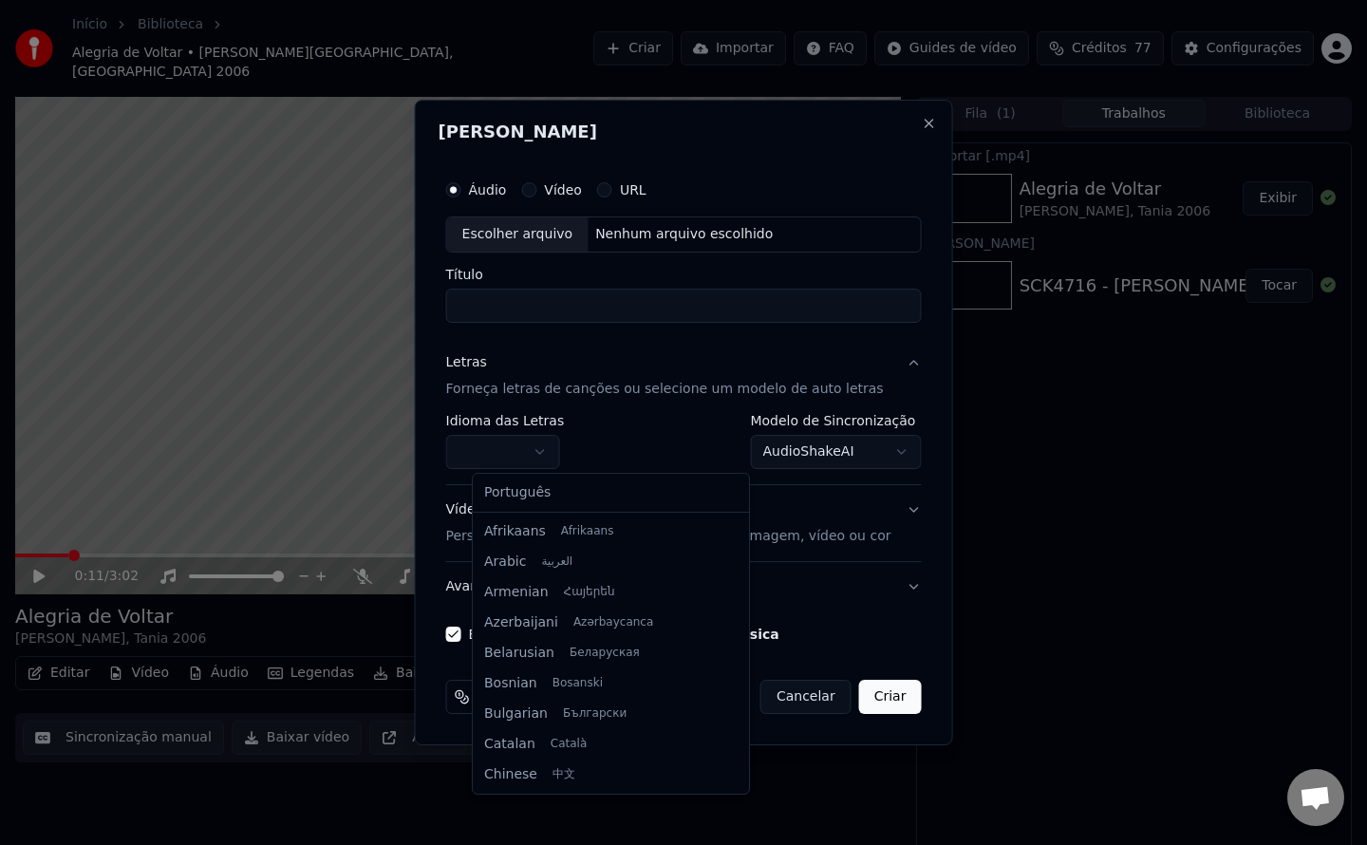
click at [567, 448] on body "Início Biblioteca Alegria de Voltar • [PERSON_NAME], Tania 2006 Criar Importar …" at bounding box center [683, 422] width 1367 height 845
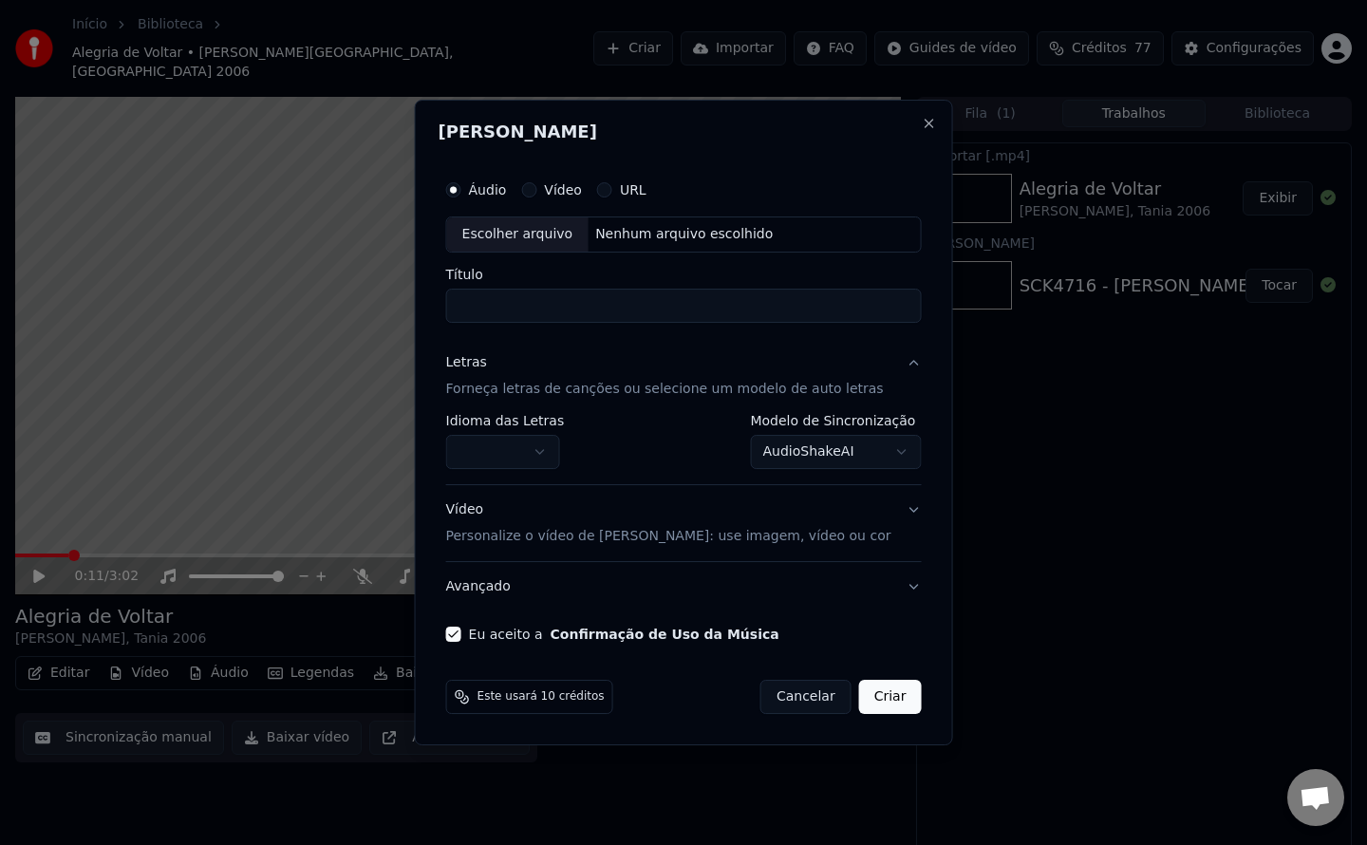
click at [571, 450] on body "Início Biblioteca Alegria de Voltar • [PERSON_NAME], Tania 2006 Criar Importar …" at bounding box center [683, 422] width 1367 height 845
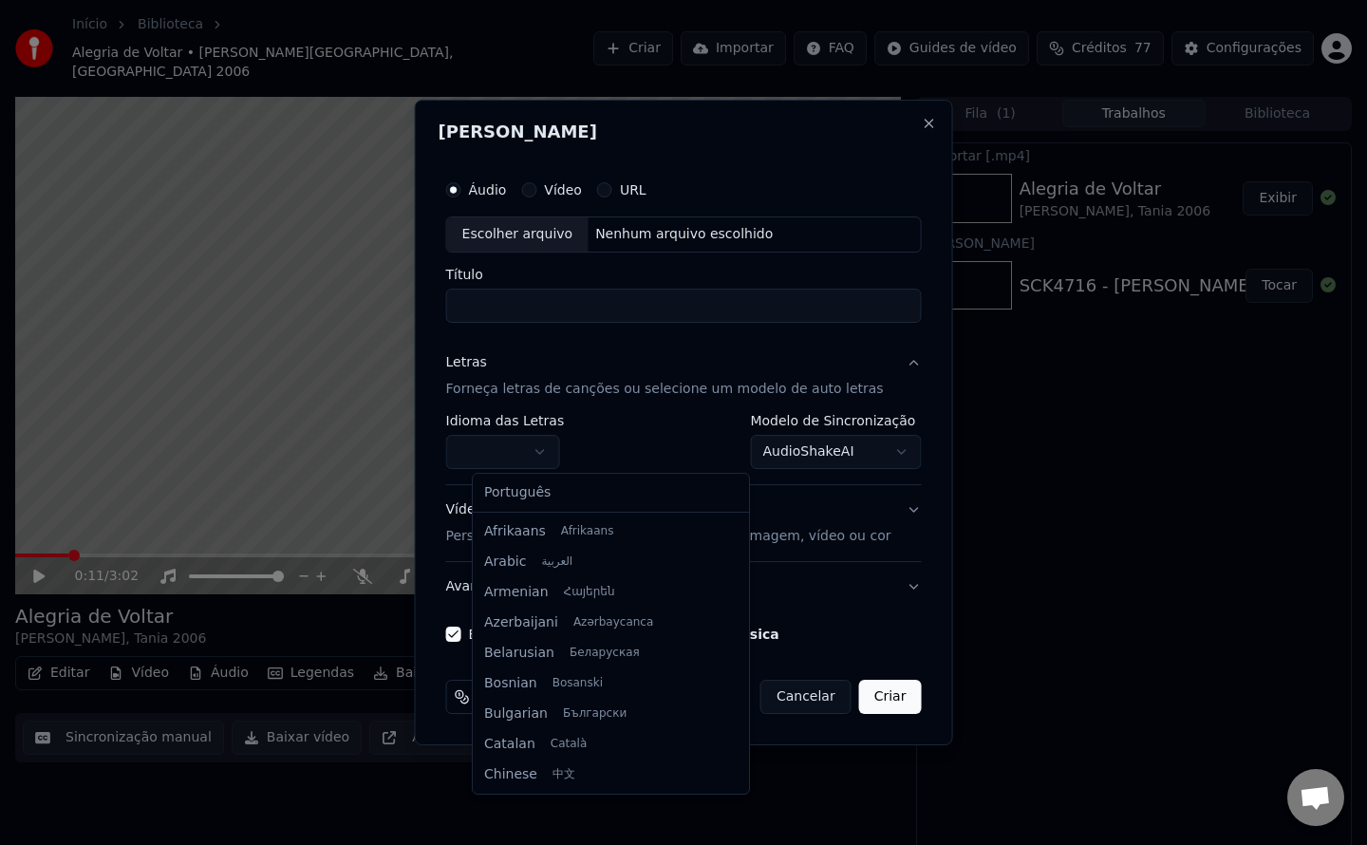
click at [571, 450] on body "Início Biblioteca Alegria de Voltar • [PERSON_NAME], Tania 2006 Criar Importar …" at bounding box center [683, 422] width 1367 height 845
select select "**"
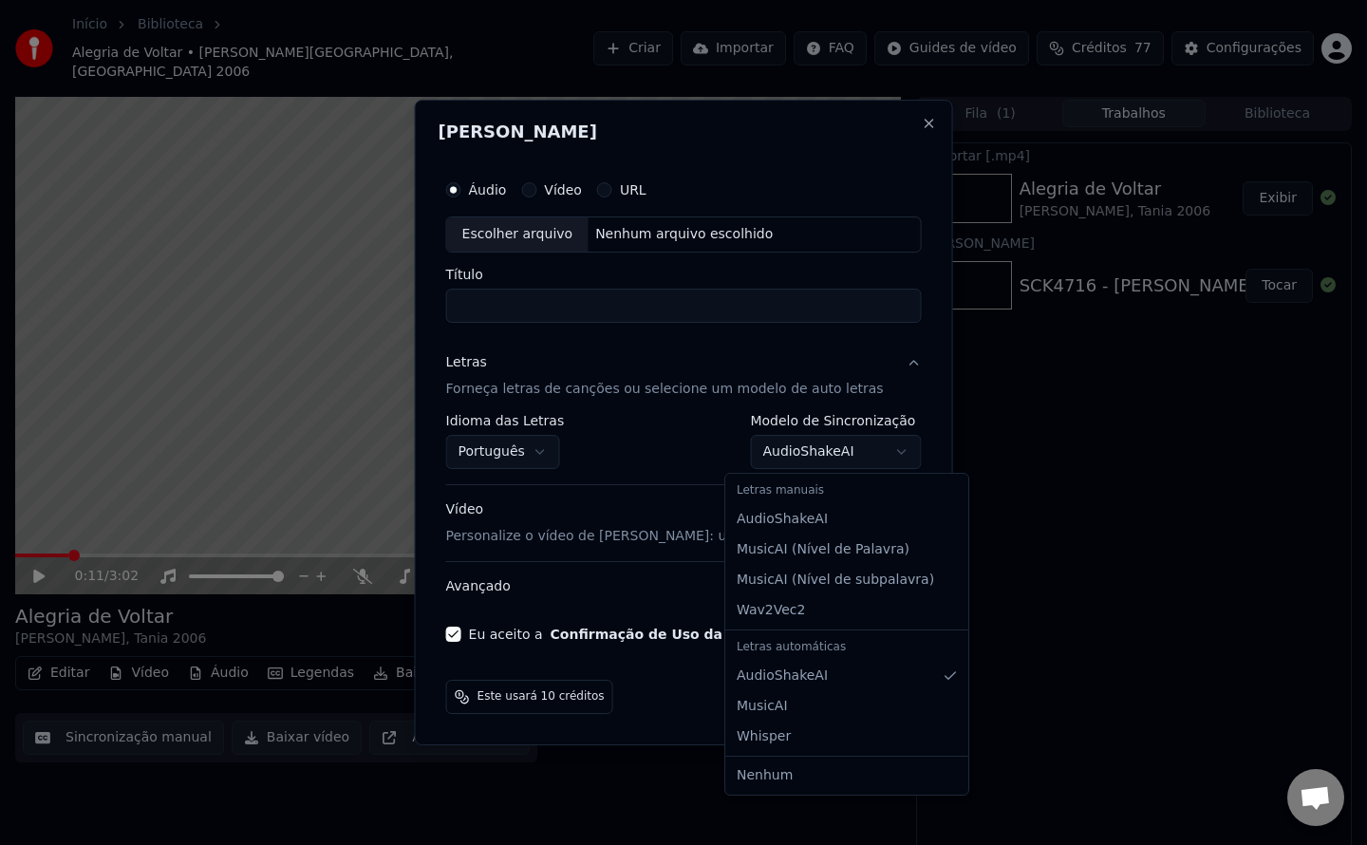
click at [779, 441] on body "Início Biblioteca Alegria de Voltar • [PERSON_NAME], Tania 2006 Criar Importar …" at bounding box center [683, 422] width 1367 height 845
select select "**********"
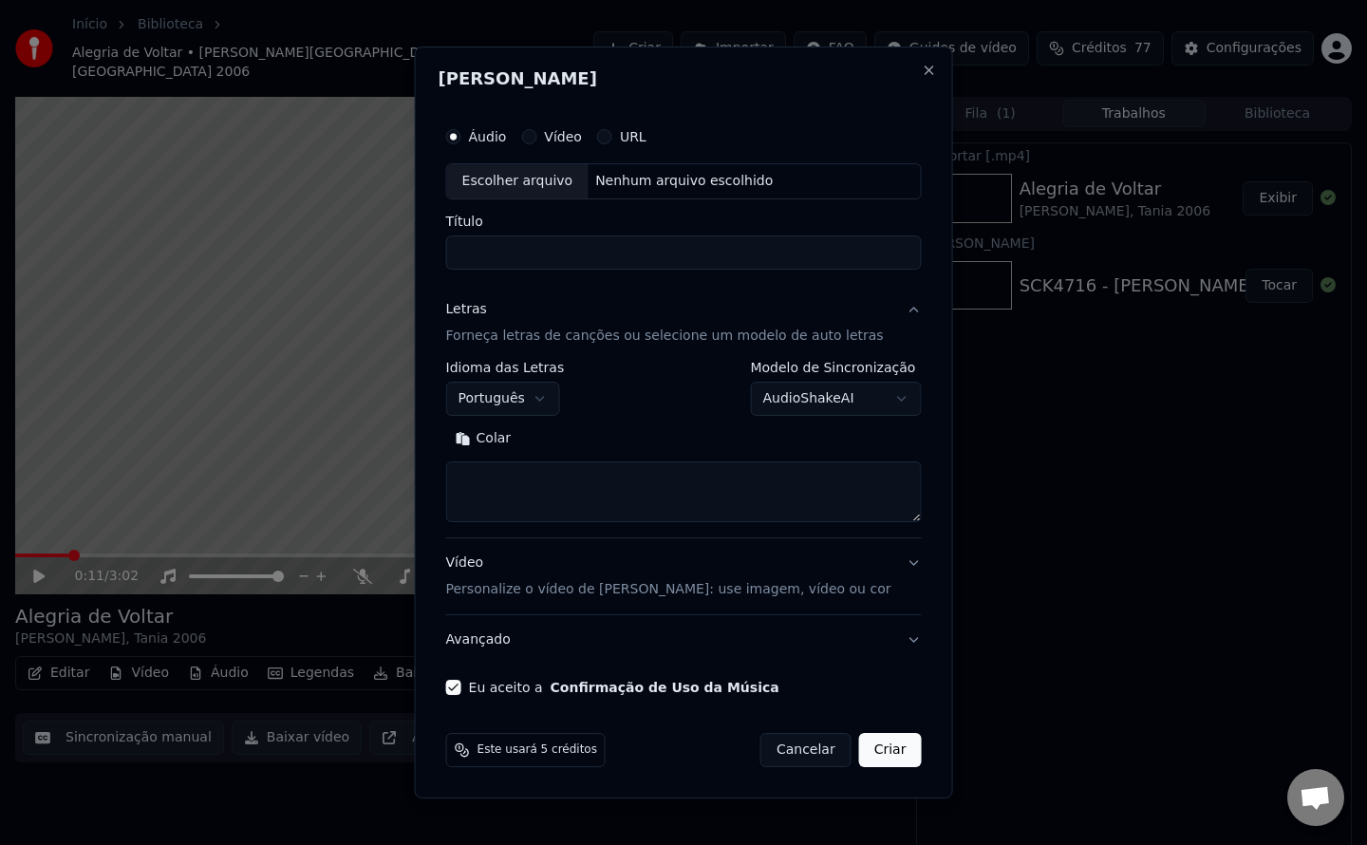
click at [516, 440] on button "Colar" at bounding box center [483, 438] width 75 height 30
click at [654, 182] on div "Nenhum arquivo escolhido" at bounding box center [684, 181] width 193 height 19
type textarea "**********"
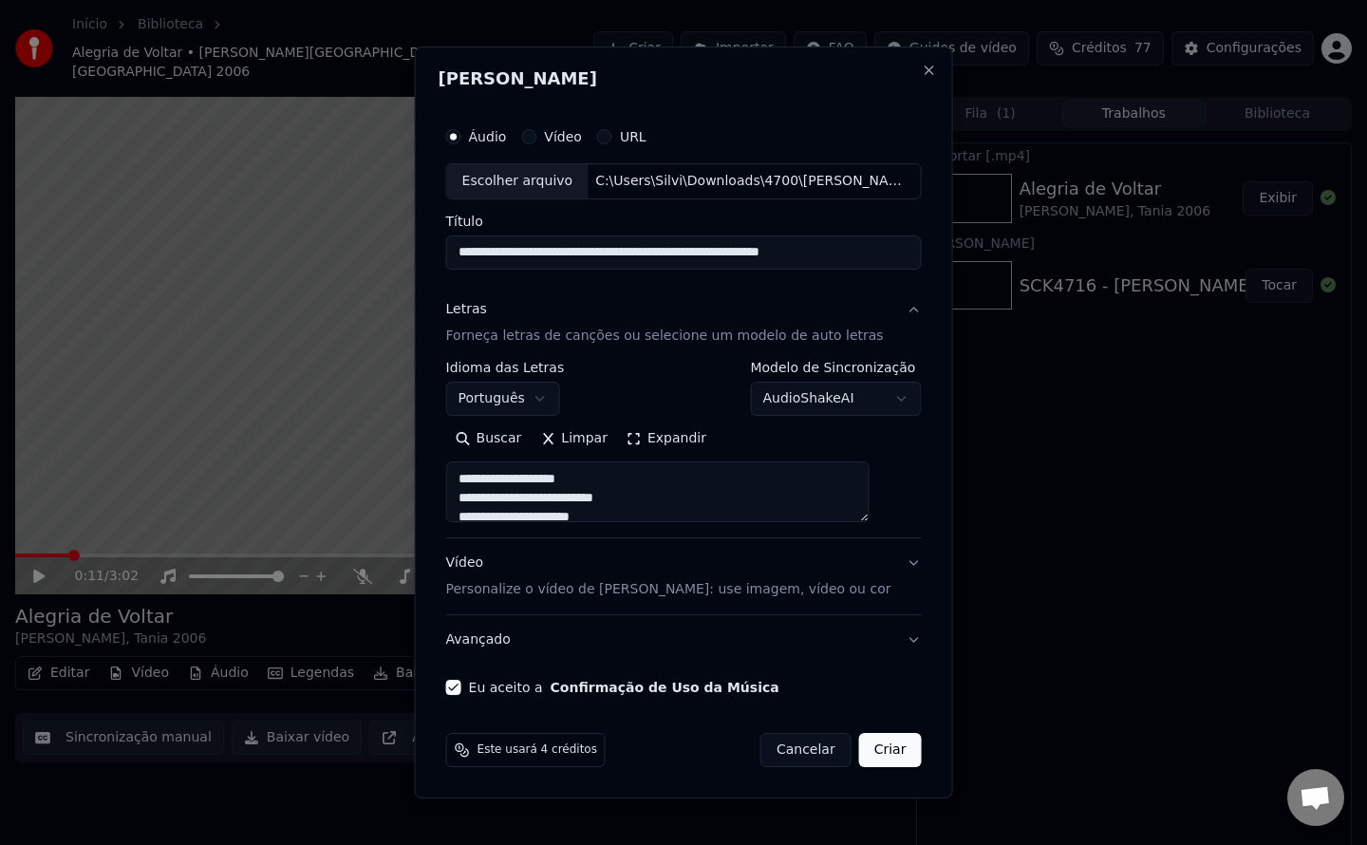
type input "**********"
click at [872, 766] on button "Criar" at bounding box center [890, 750] width 63 height 34
type textarea "**********"
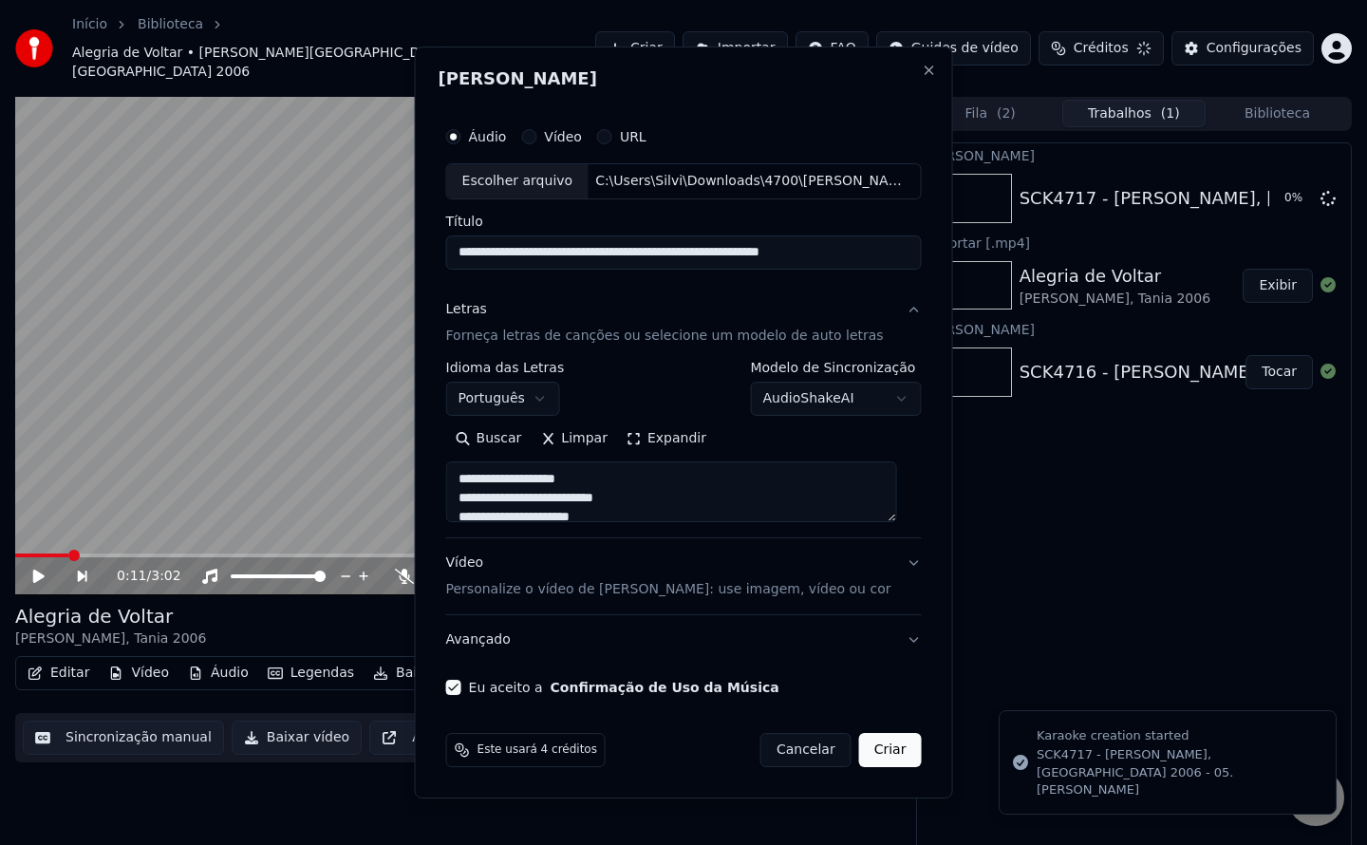
select select "**********"
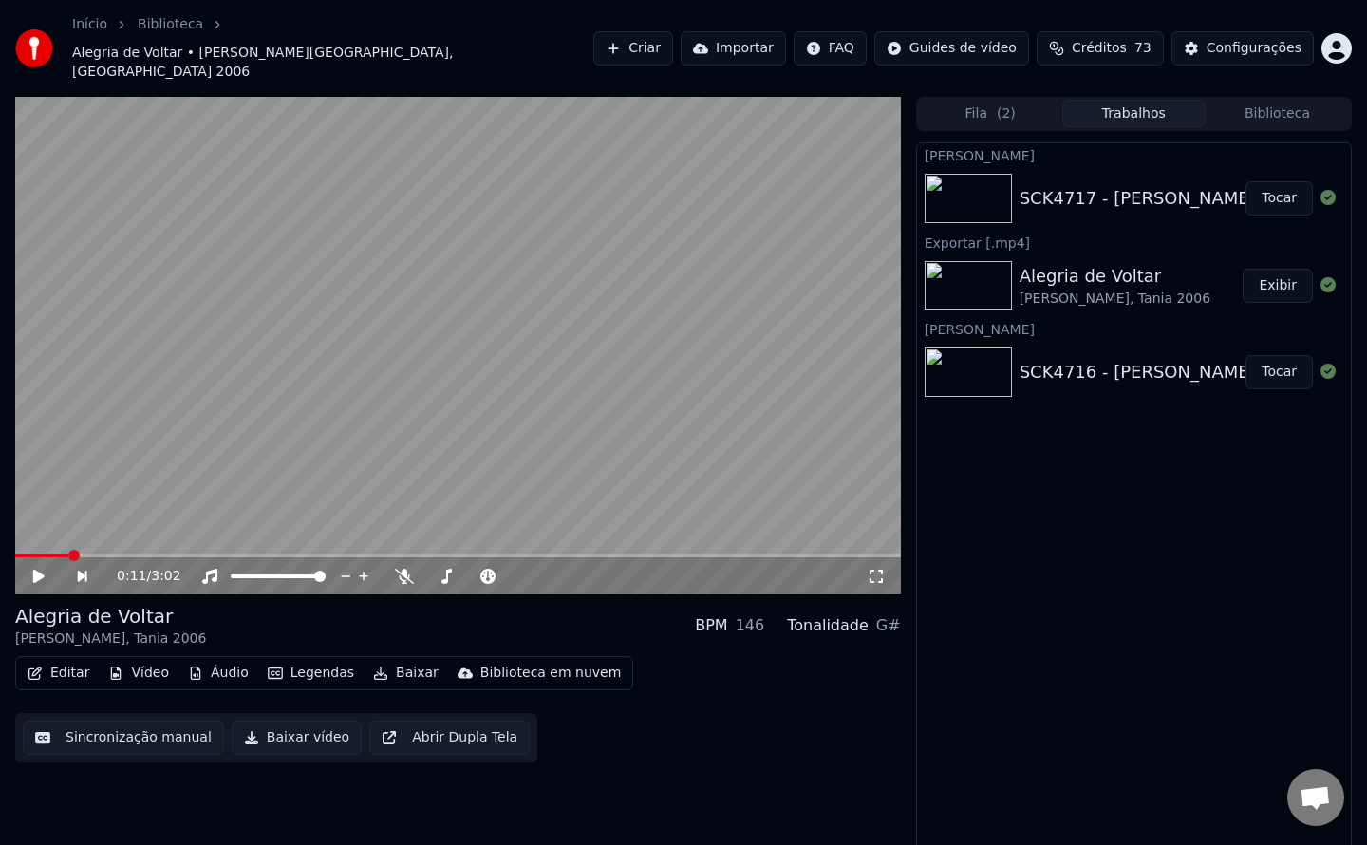
click at [673, 31] on button "Criar" at bounding box center [633, 48] width 80 height 34
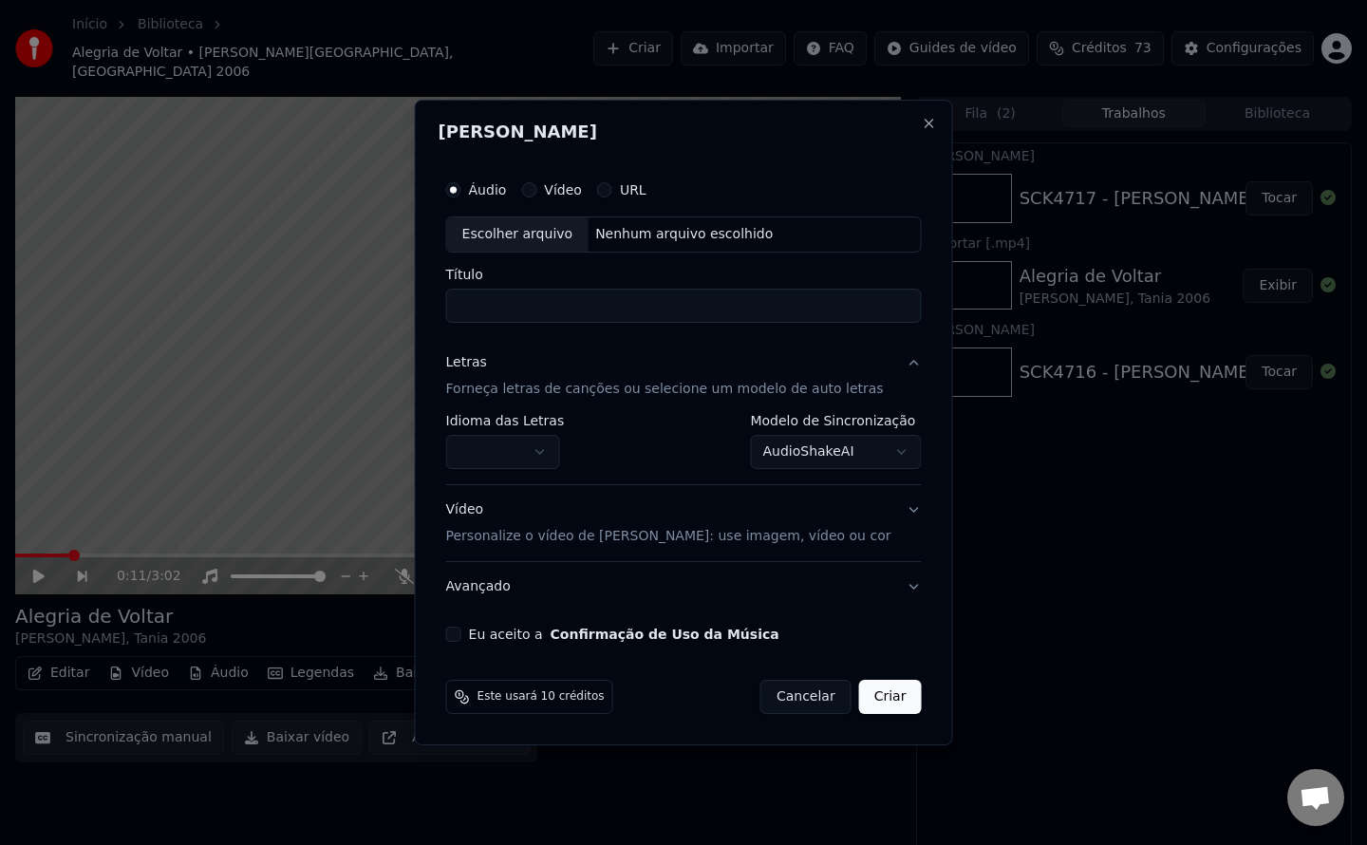
click at [461, 634] on button "Eu aceito a Confirmação de Uso da Música" at bounding box center [453, 634] width 15 height 15
click at [487, 364] on div "Letras" at bounding box center [466, 362] width 41 height 19
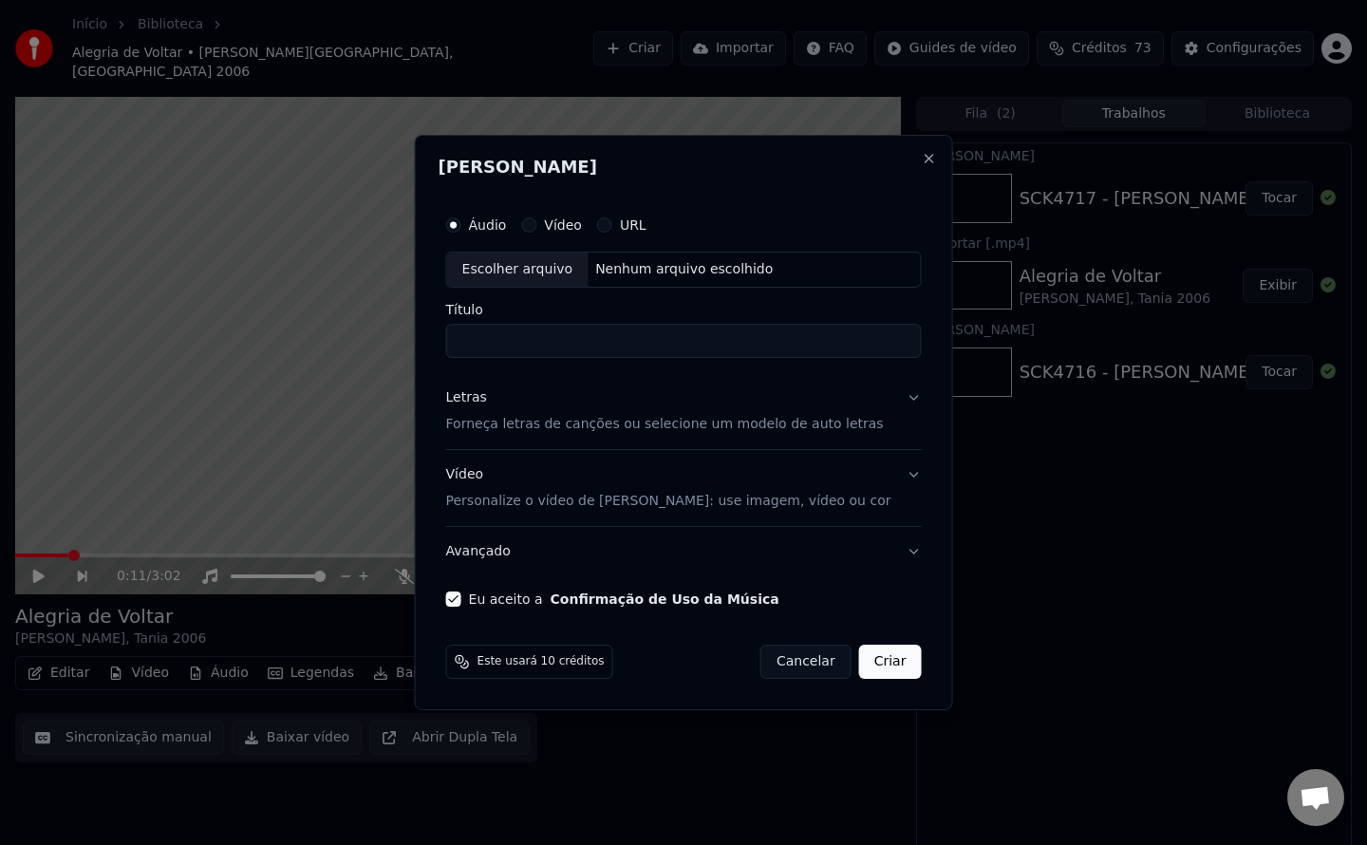
click at [487, 394] on div "Letras" at bounding box center [466, 397] width 41 height 19
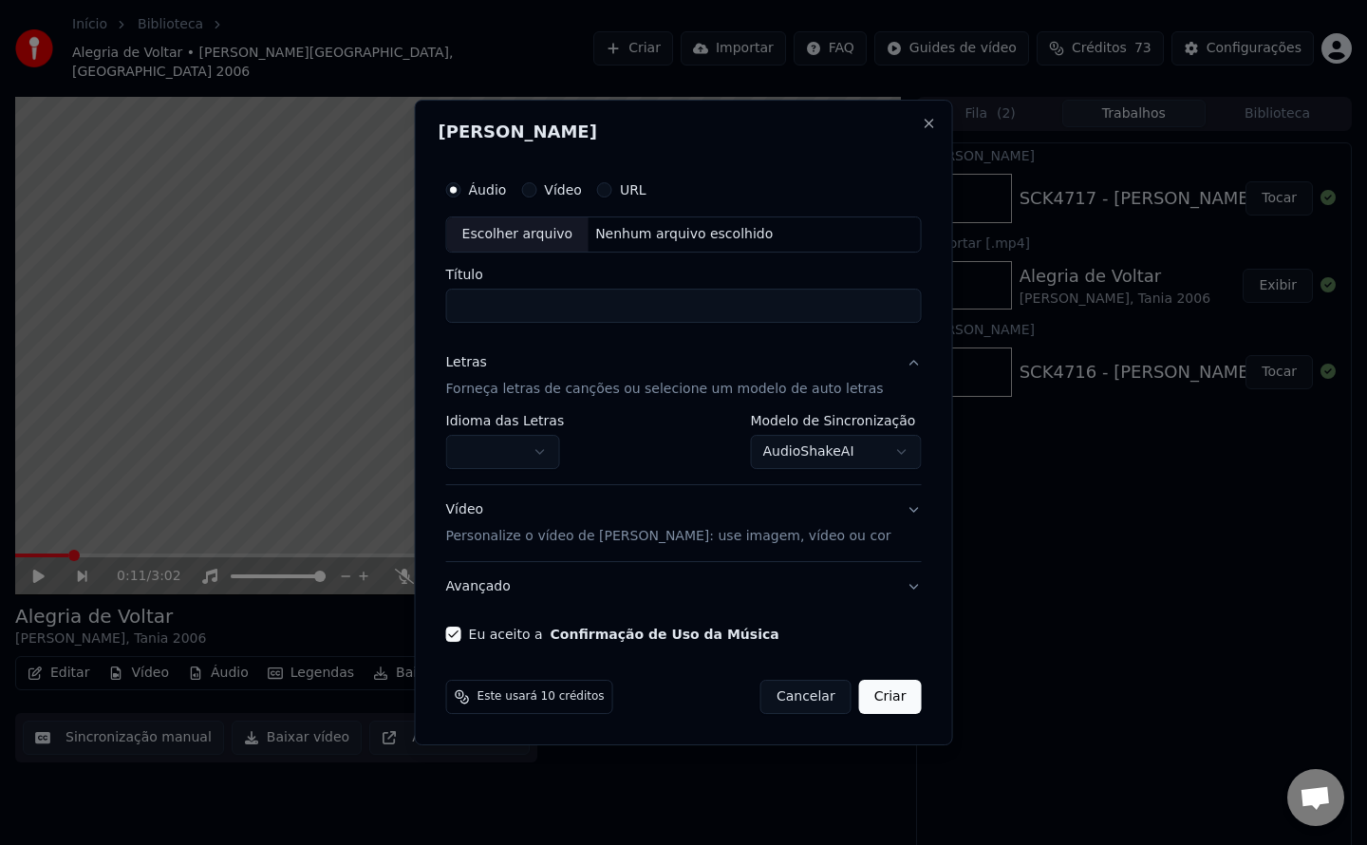
click at [558, 458] on body "Início Biblioteca Alegria de Voltar • [PERSON_NAME], Tania 2006 Criar Importar …" at bounding box center [683, 422] width 1367 height 845
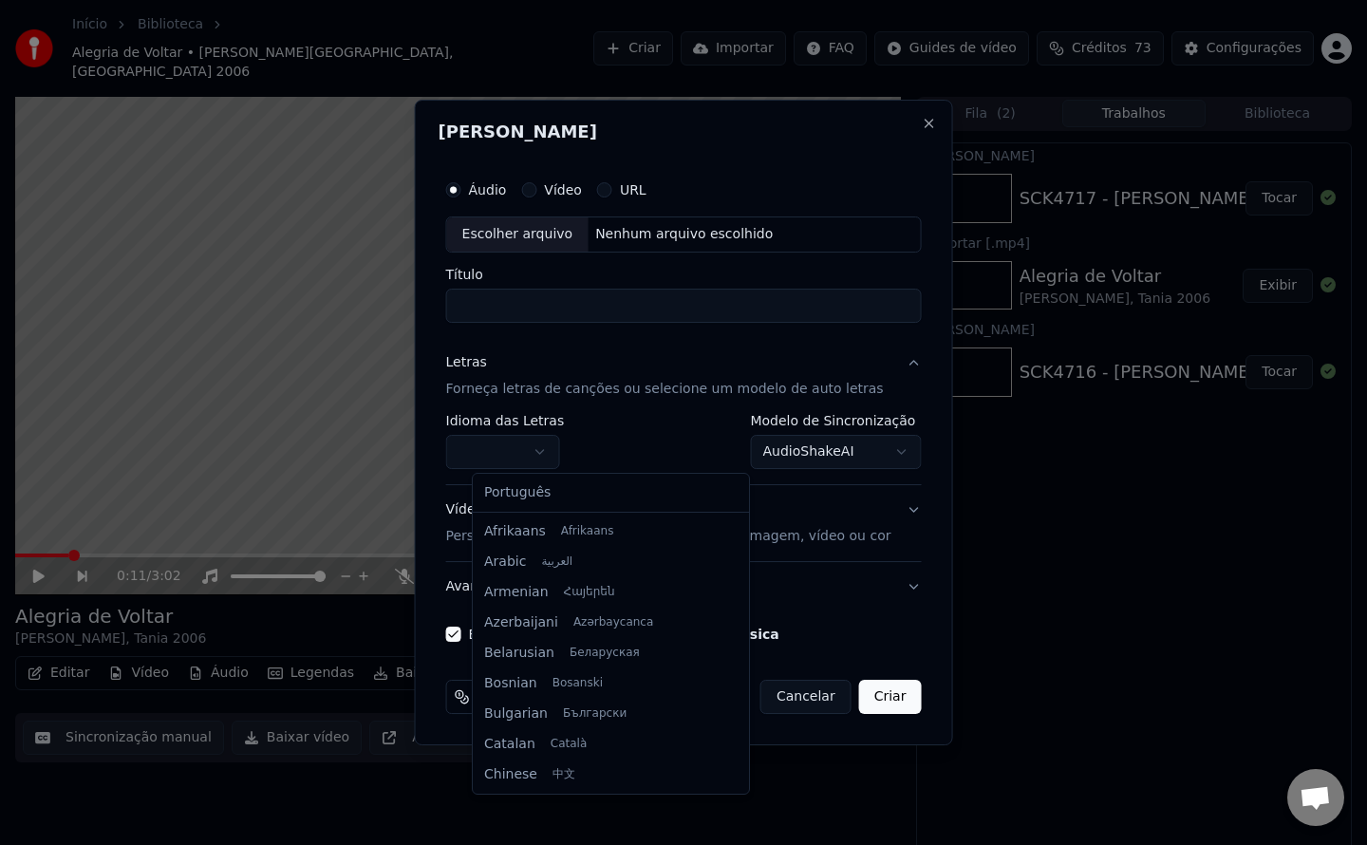
select select "**"
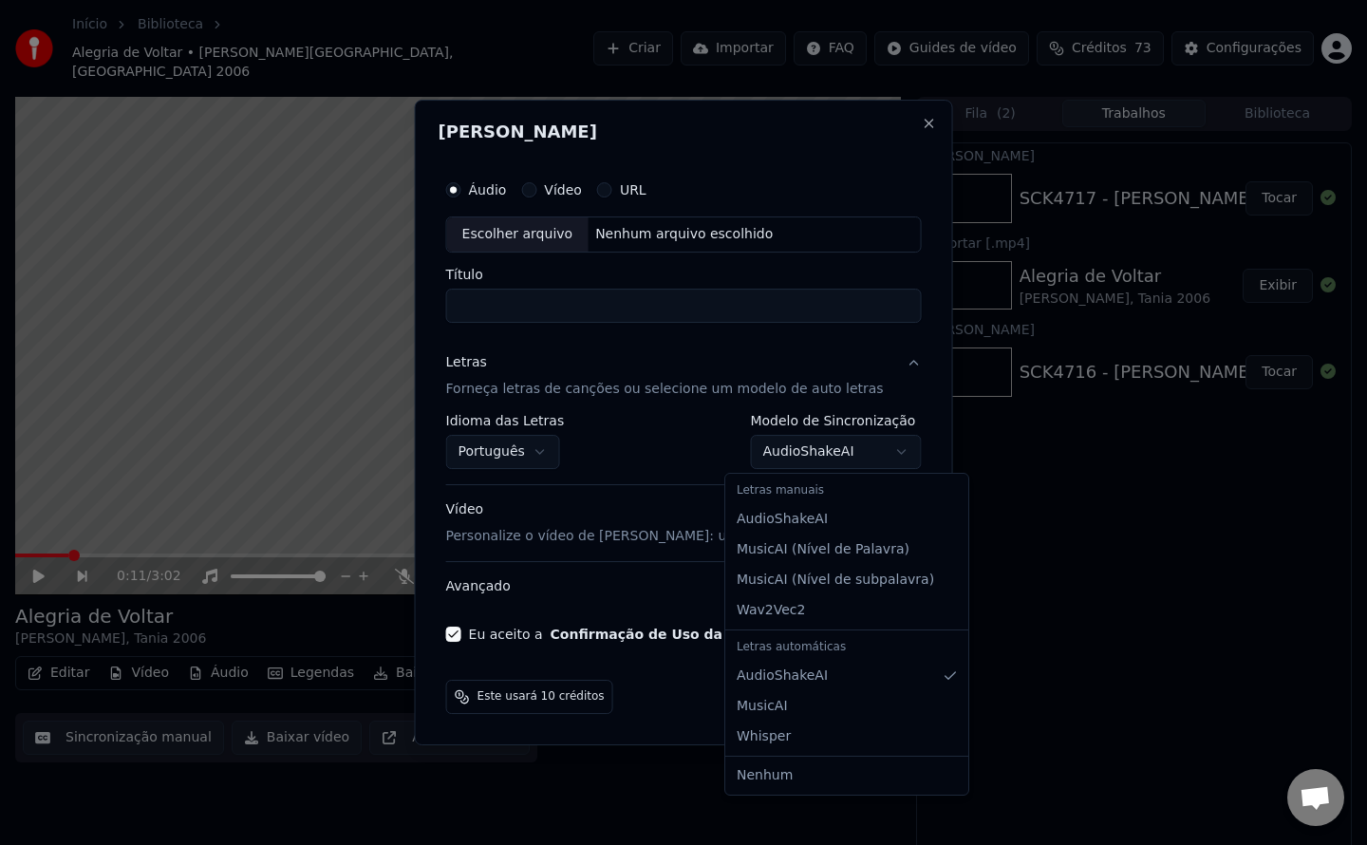
click at [770, 452] on body "Início Biblioteca Alegria de Voltar • [PERSON_NAME], Tania 2006 Criar Importar …" at bounding box center [683, 422] width 1367 height 845
select select "**********"
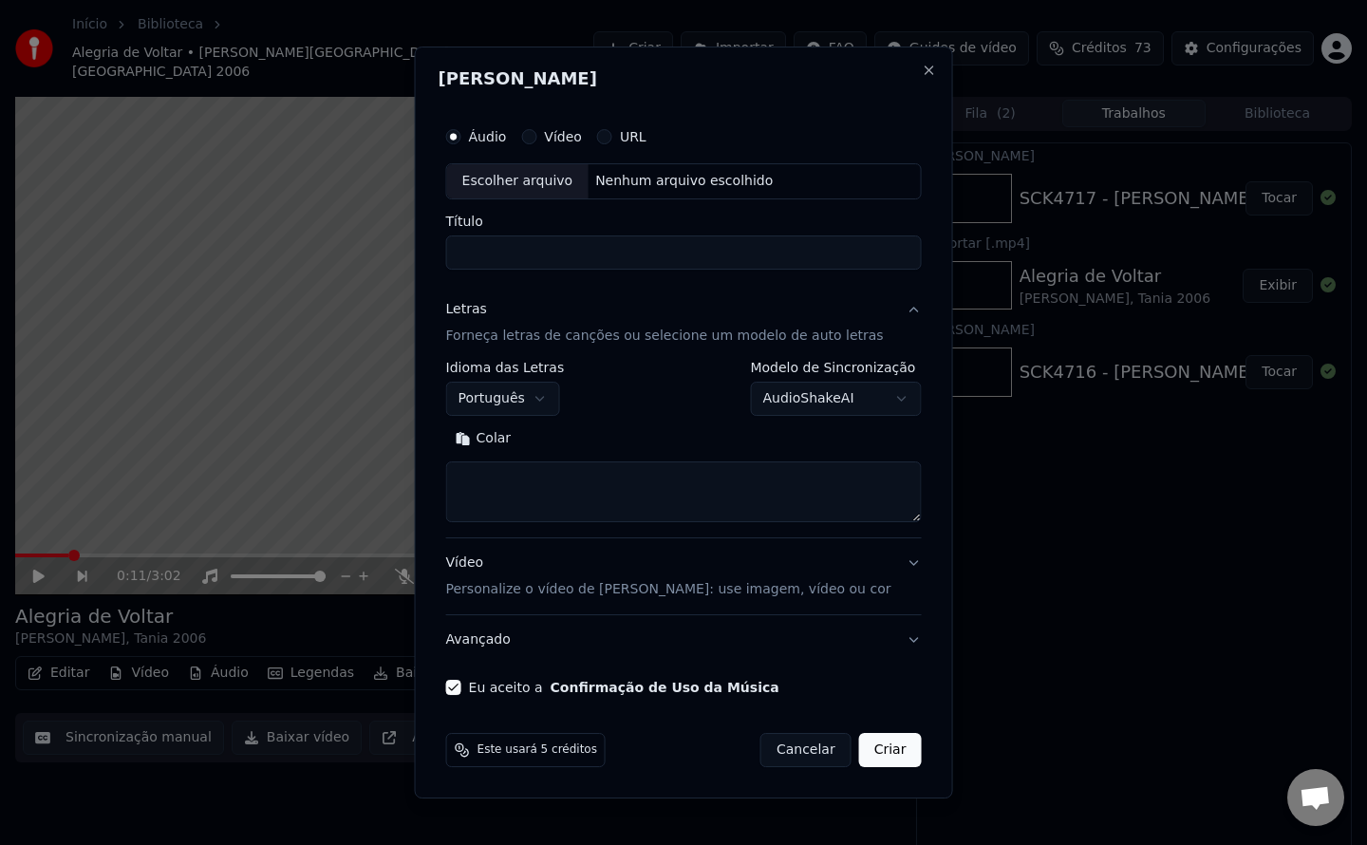
click at [520, 436] on button "Colar" at bounding box center [483, 438] width 75 height 30
click at [681, 182] on div "Nenhum arquivo escolhido" at bounding box center [684, 181] width 193 height 19
type textarea "**********"
type input "**********"
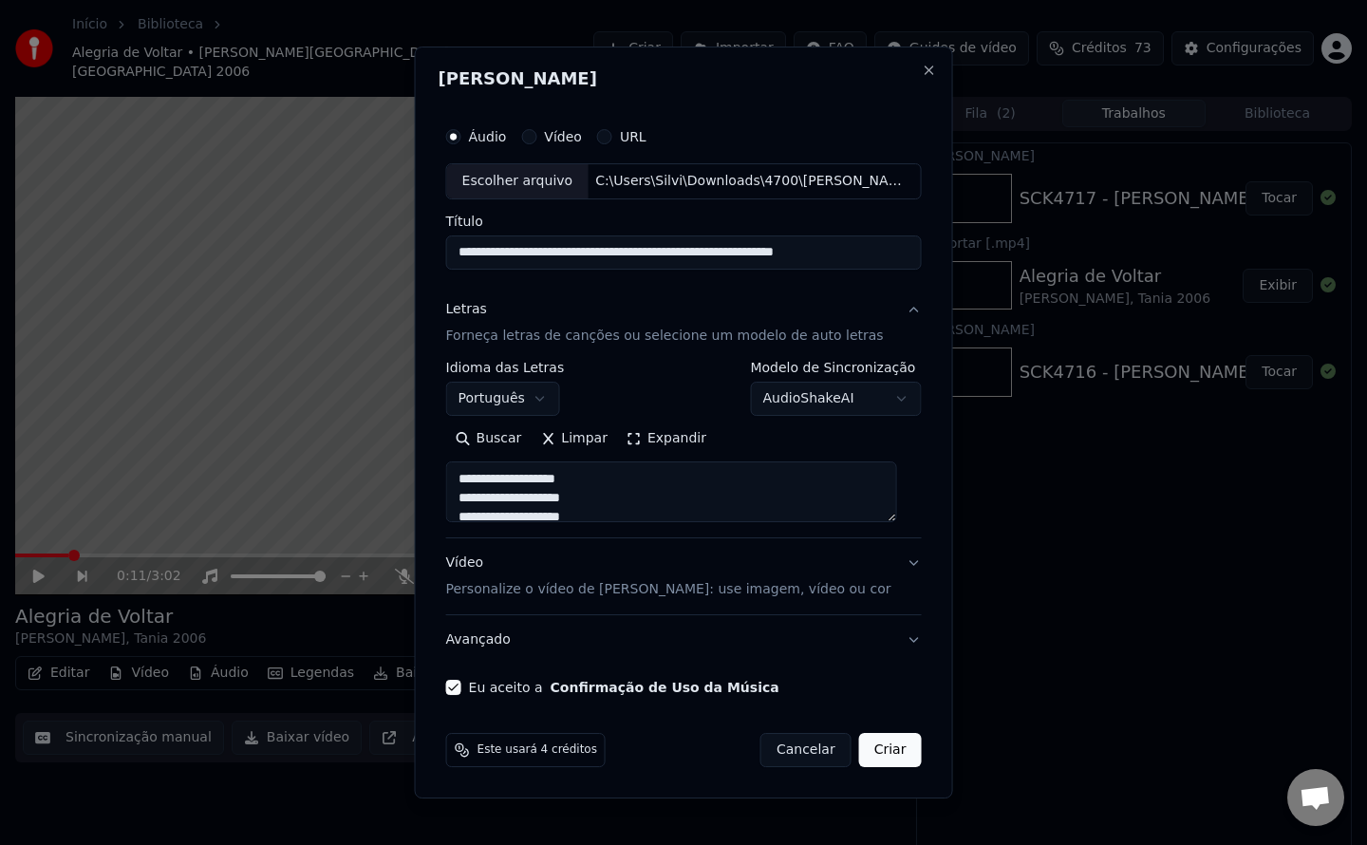
click at [866, 761] on button "Criar" at bounding box center [890, 750] width 63 height 34
type textarea "**********"
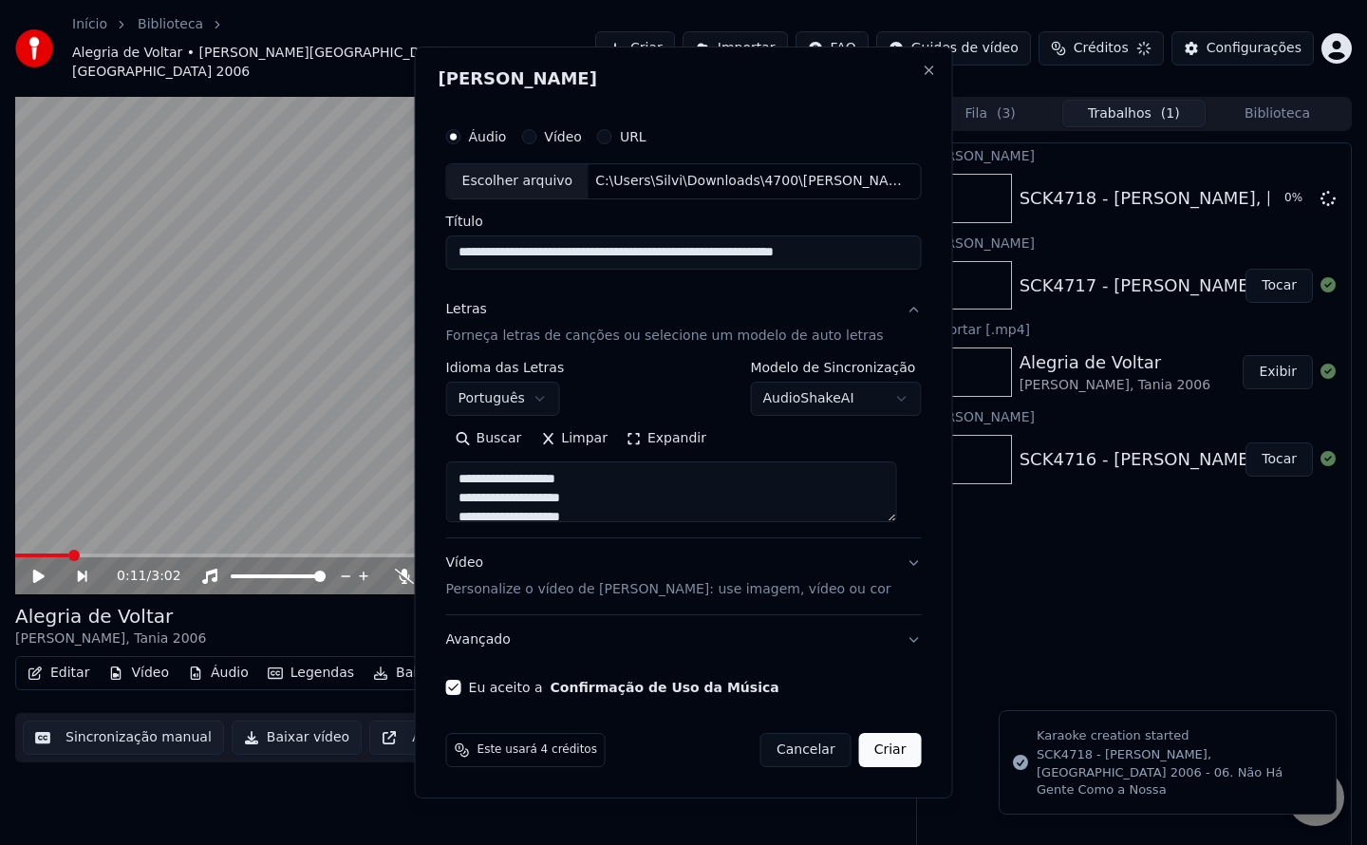
select select "**********"
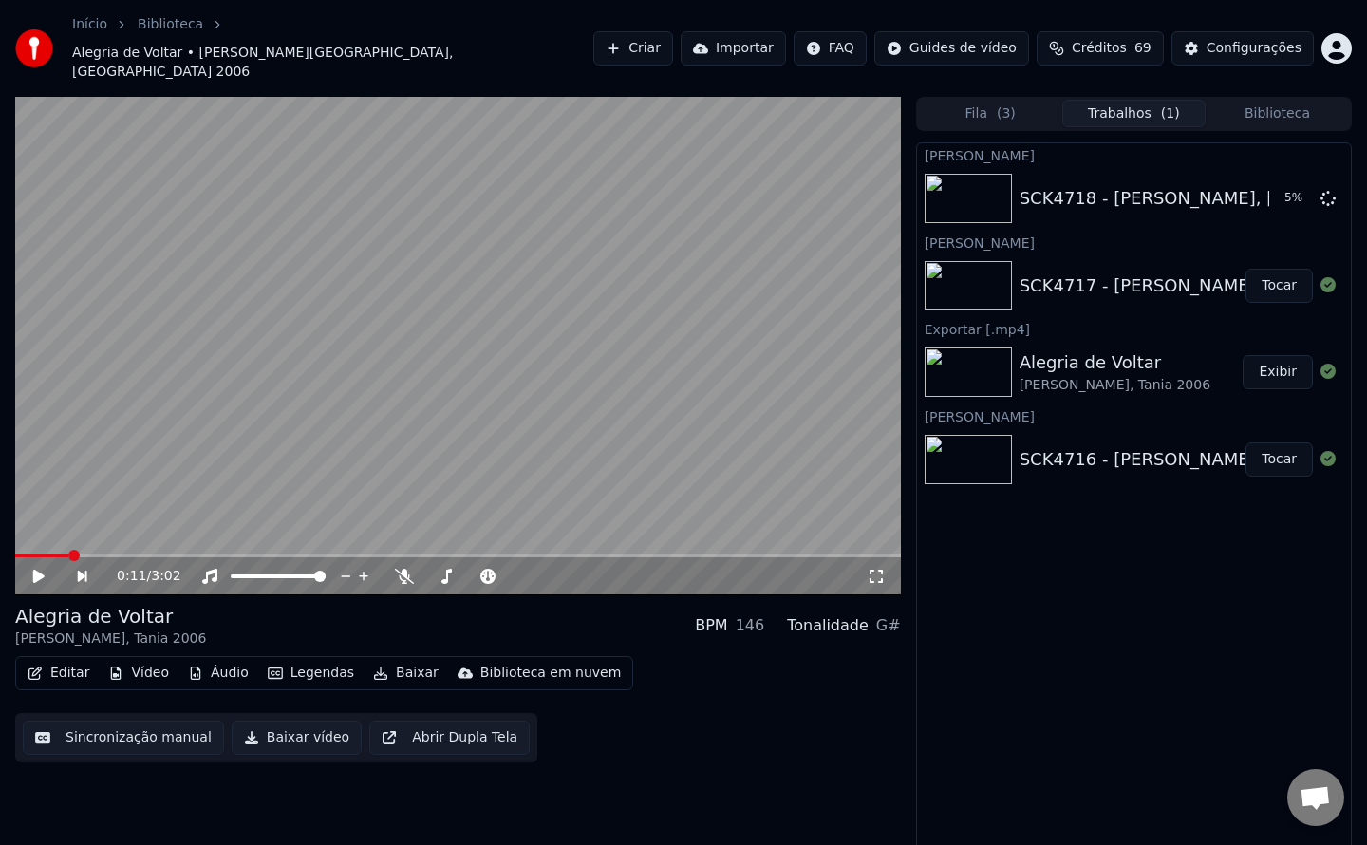
click at [535, 47] on div "Início Biblioteca Alegria de Voltar • [PERSON_NAME], Tania 2006 Criar Importar …" at bounding box center [683, 48] width 1367 height 97
click at [1276, 269] on button "Tocar" at bounding box center [1279, 286] width 67 height 34
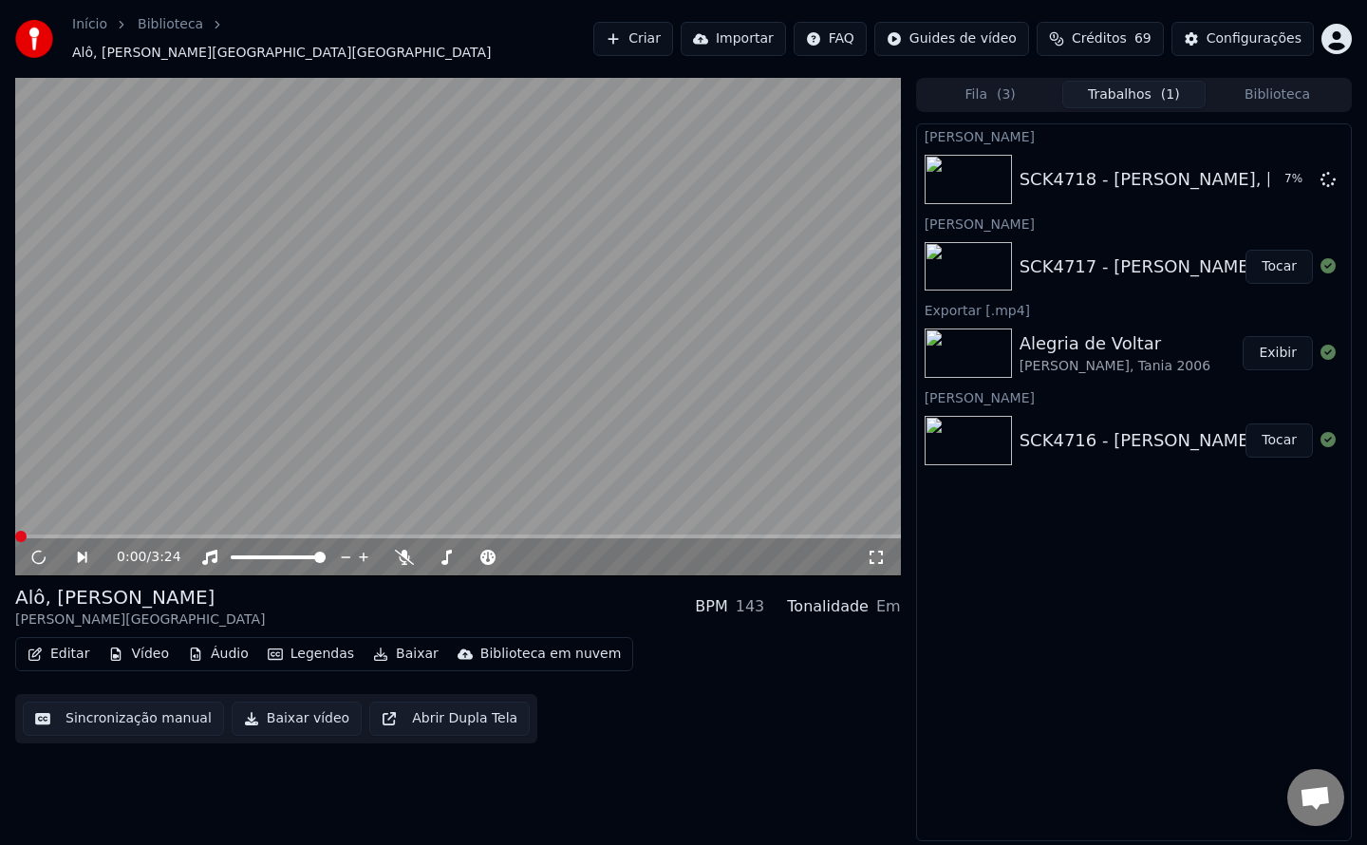
click at [97, 711] on button "Sincronização manual" at bounding box center [123, 719] width 201 height 34
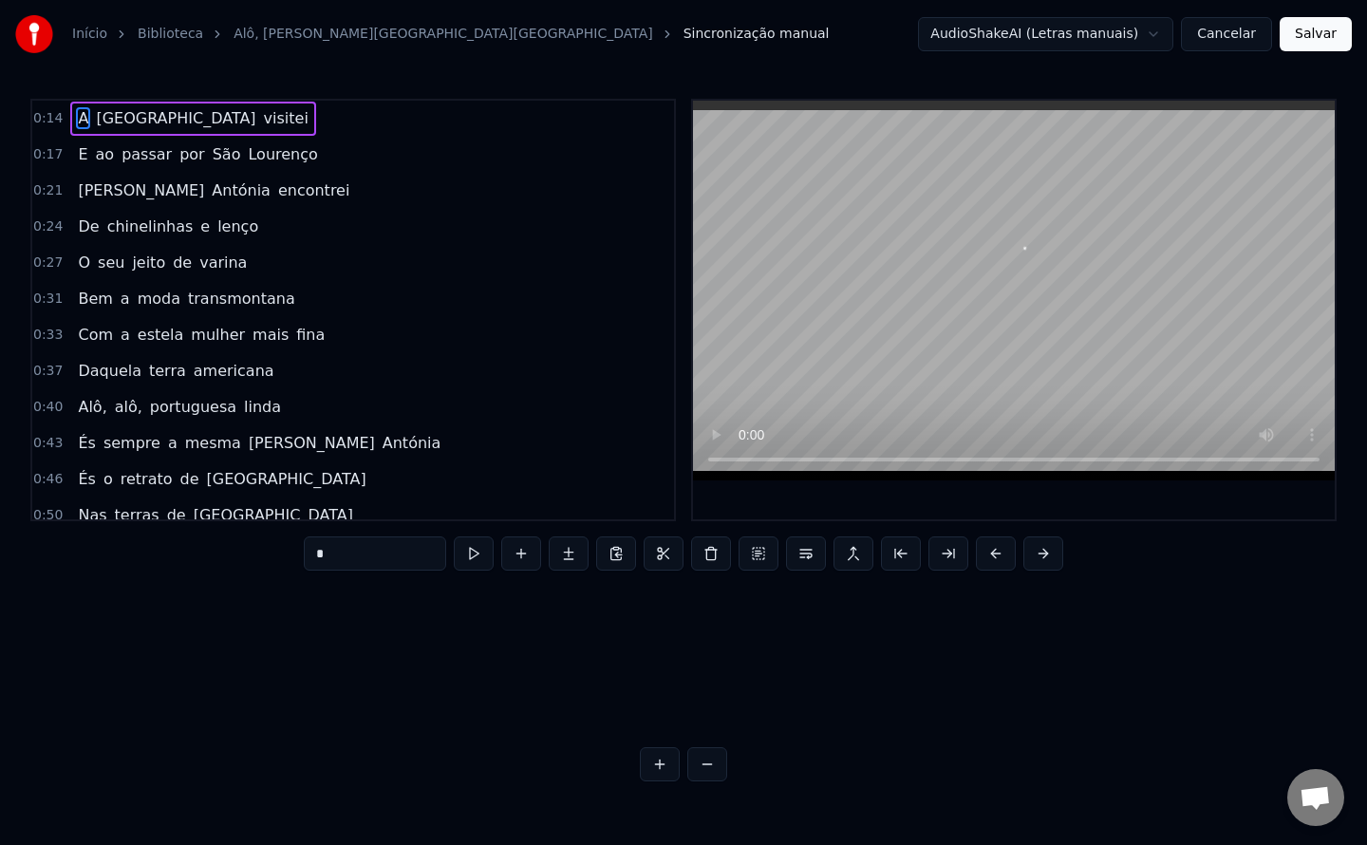
scroll to position [0, 7372]
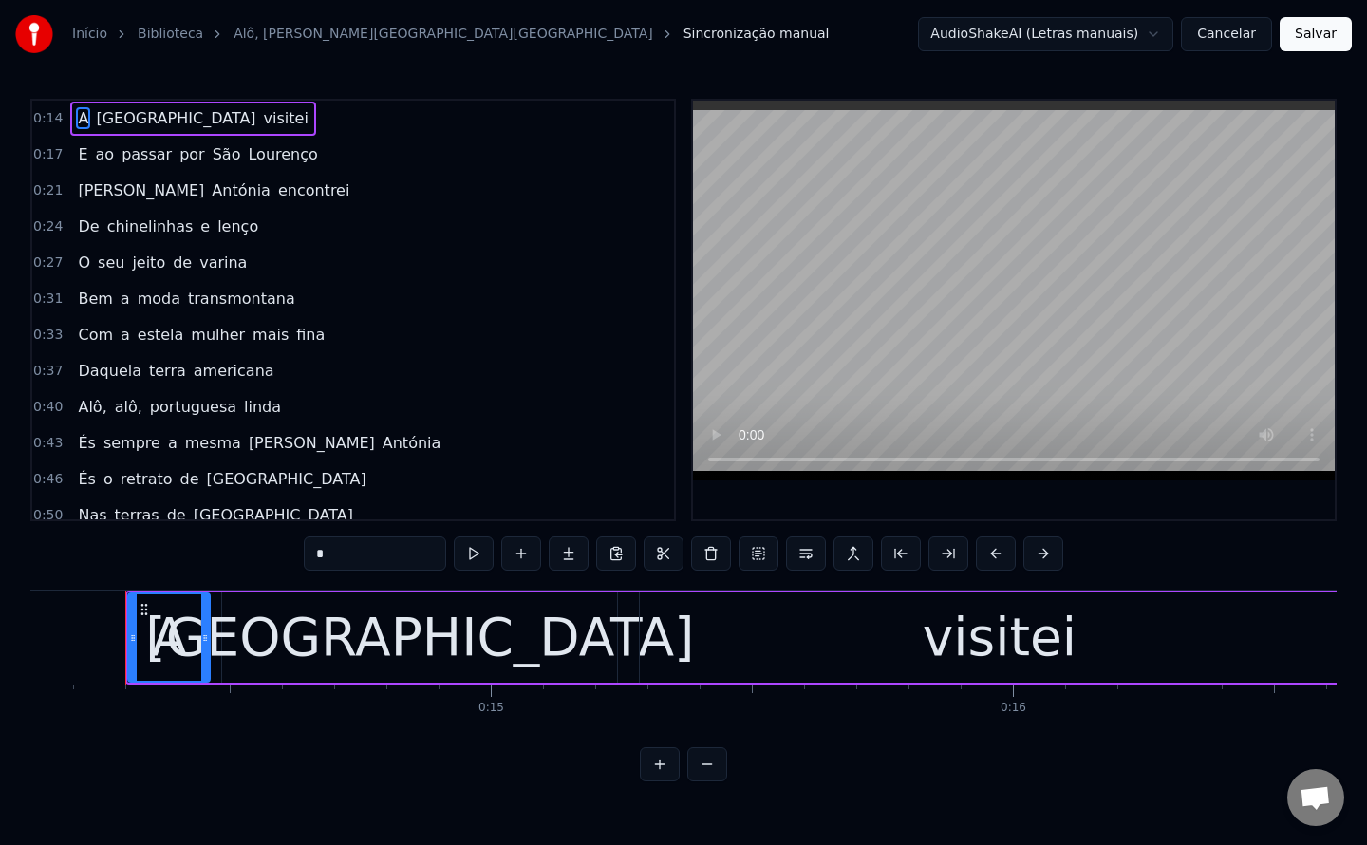
click at [1215, 41] on button "Cancelar" at bounding box center [1226, 34] width 91 height 34
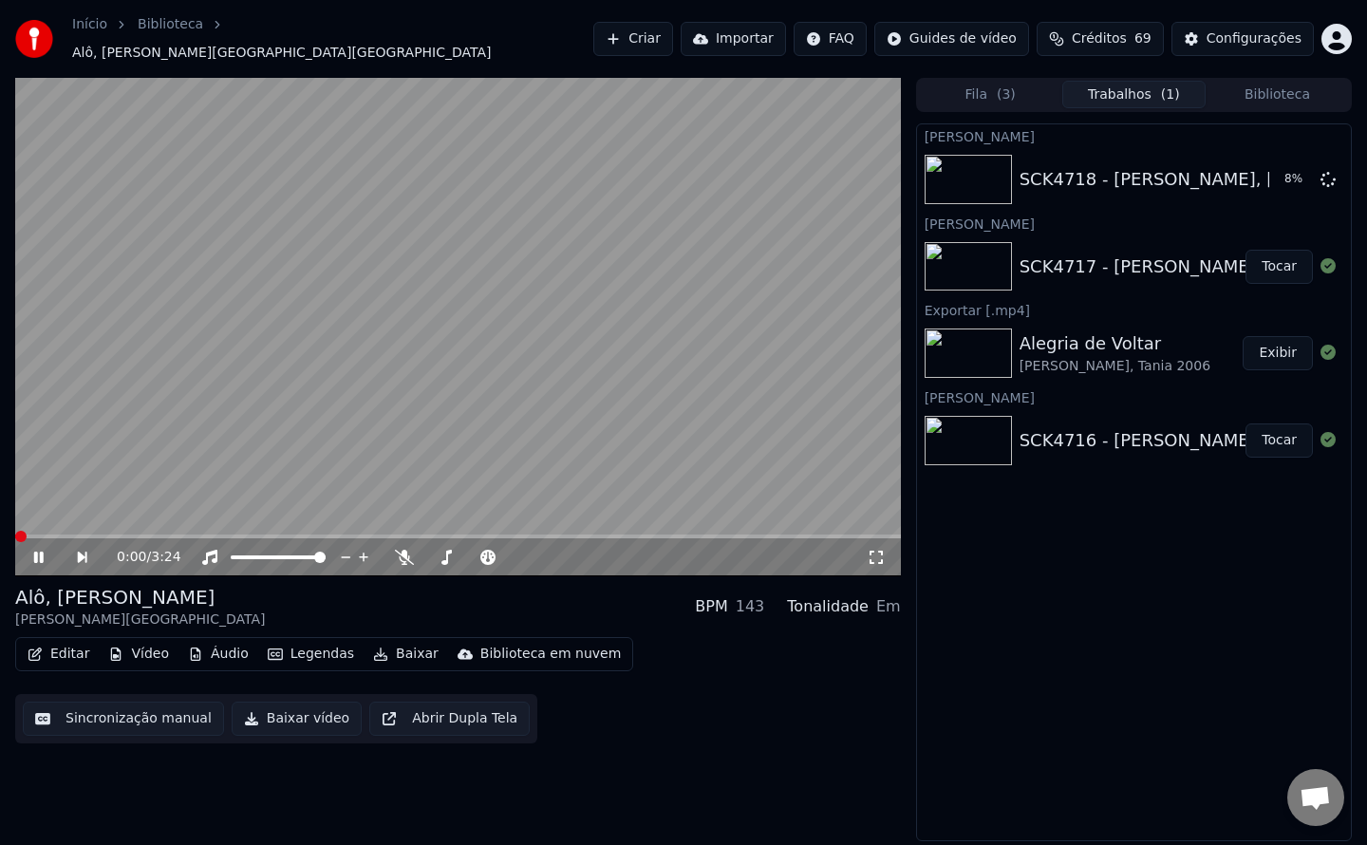
click at [75, 643] on button "Editar" at bounding box center [58, 654] width 77 height 27
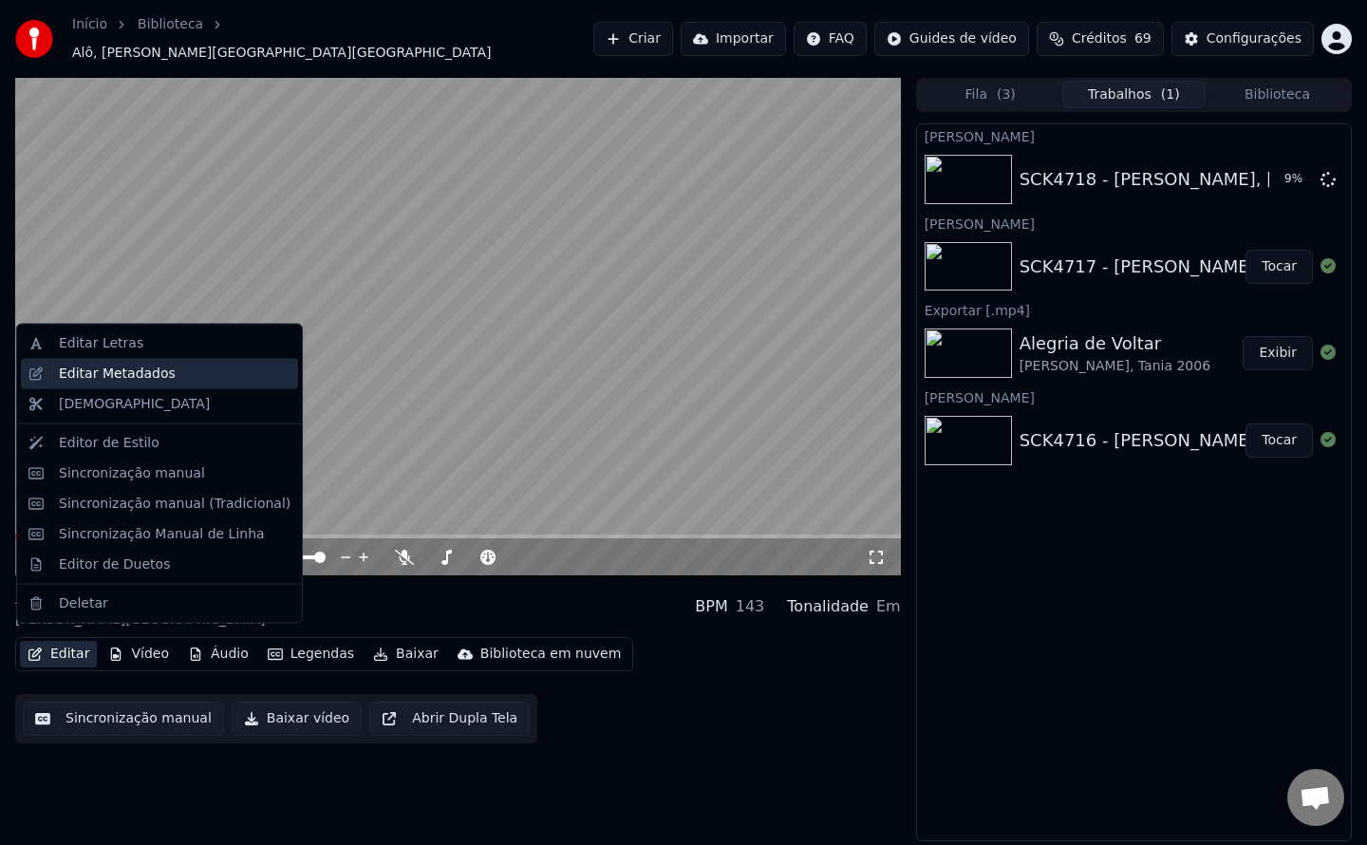
click at [146, 368] on div "Editar Metadados" at bounding box center [117, 373] width 117 height 19
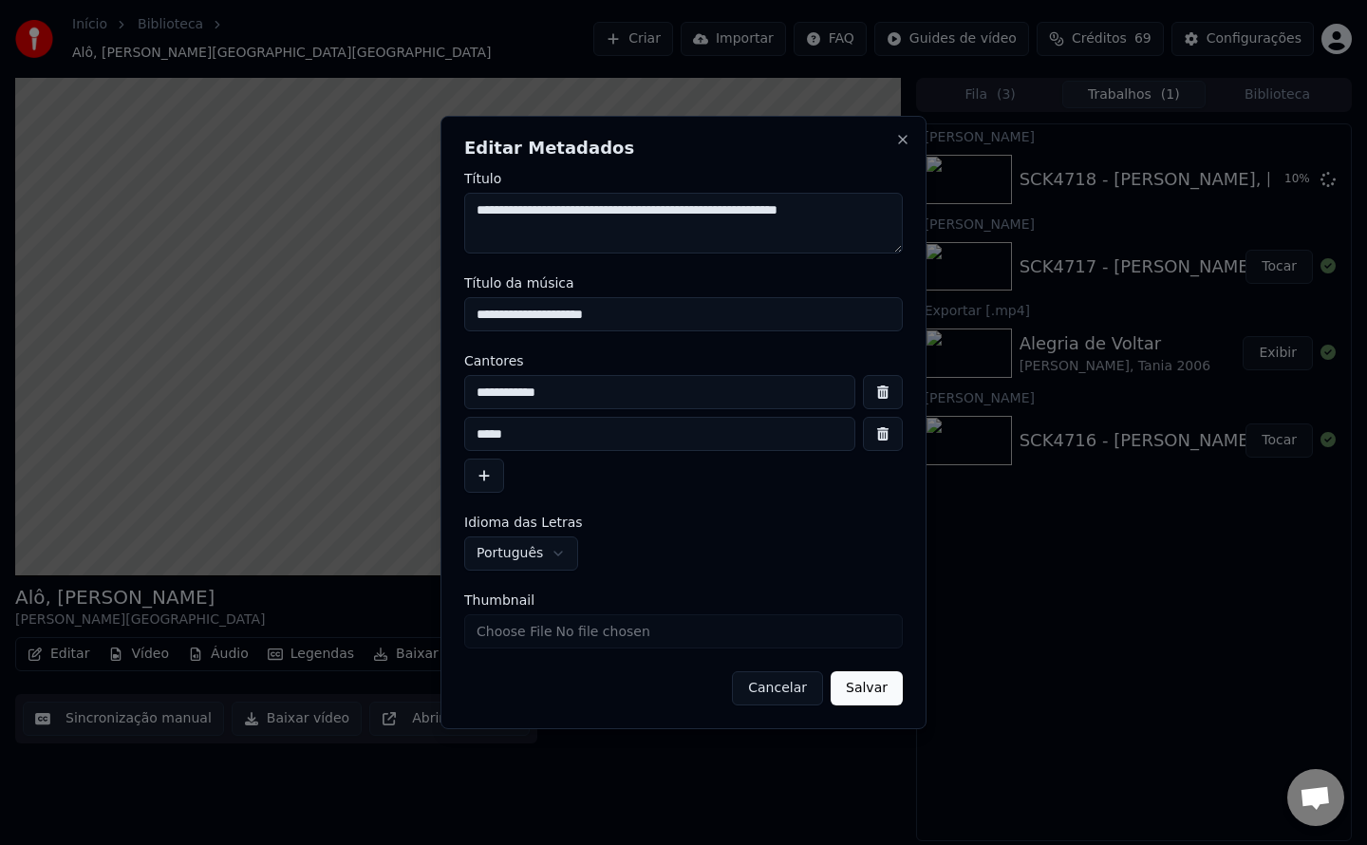
drag, startPoint x: 539, startPoint y: 216, endPoint x: 690, endPoint y: 236, distance: 152.4
click at [690, 236] on textarea "**********" at bounding box center [683, 223] width 439 height 61
drag, startPoint x: 579, startPoint y: 395, endPoint x: 199, endPoint y: 447, distance: 383.3
click at [199, 447] on body "Início Biblioteca Alô, [PERSON_NAME][GEOGRAPHIC_DATA] Importar FAQ Guides de ví…" at bounding box center [683, 422] width 1367 height 845
paste input "**********"
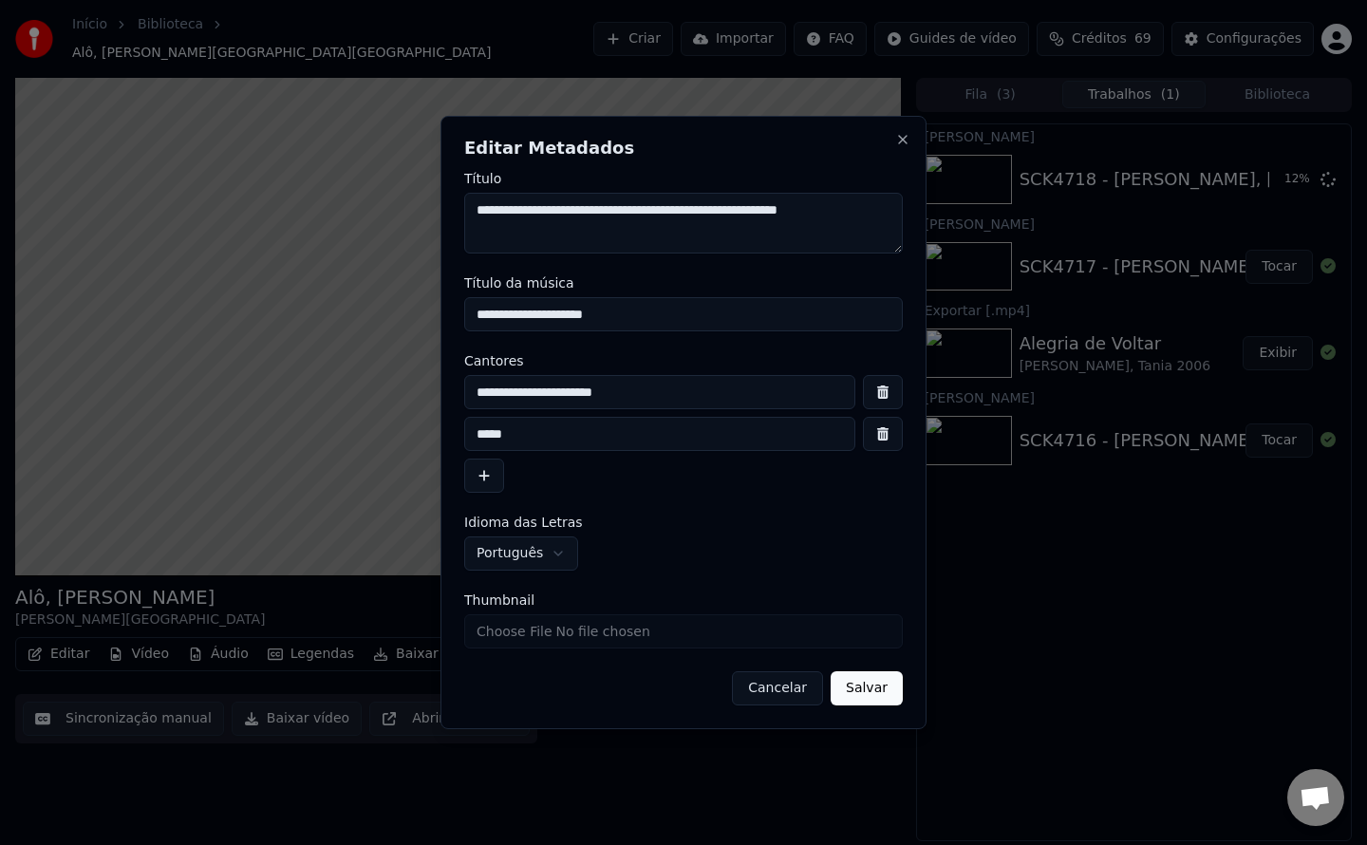
type input "**********"
click at [876, 434] on button "button" at bounding box center [883, 434] width 40 height 34
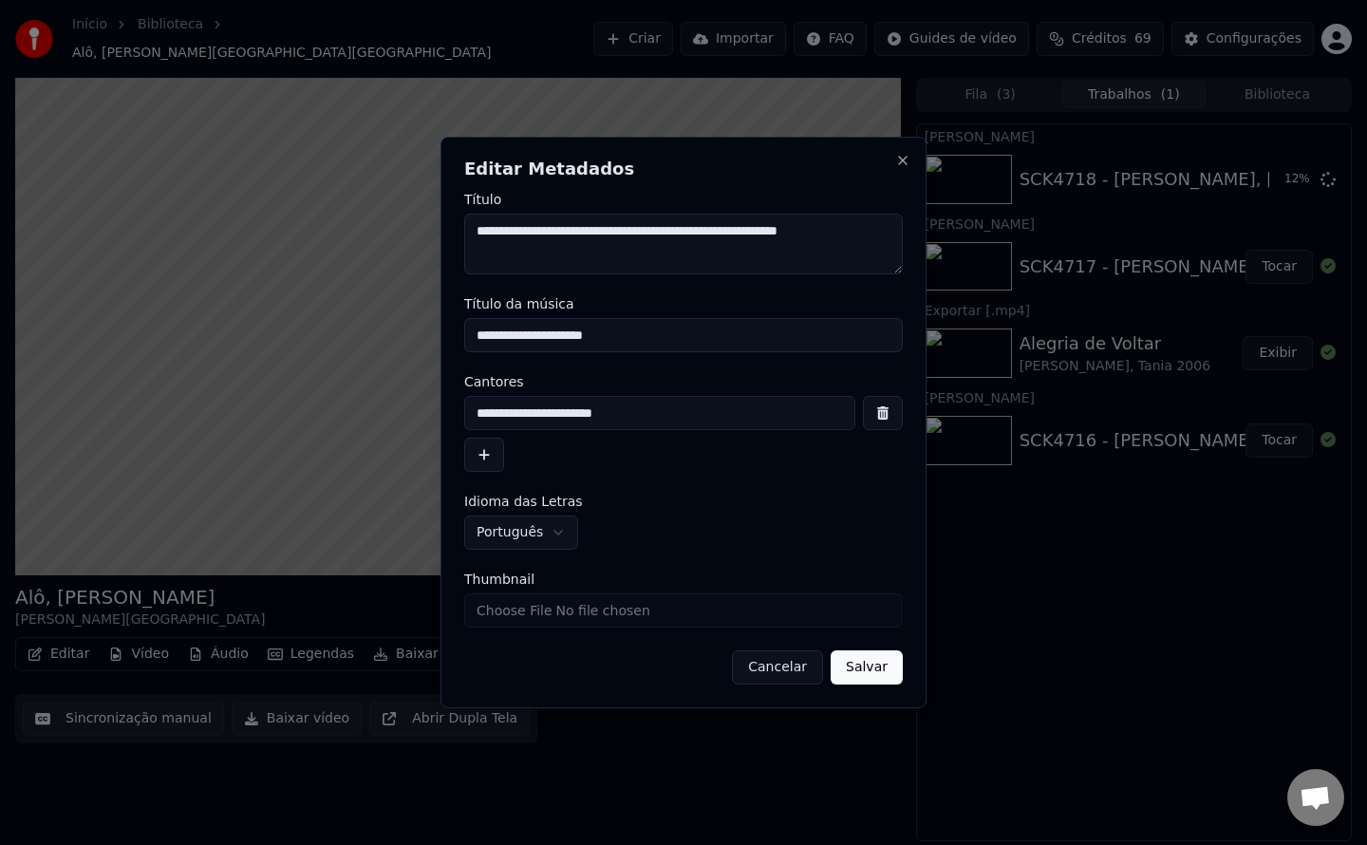
click at [549, 612] on input "Thumbnail" at bounding box center [683, 610] width 439 height 34
type input "**********"
click at [879, 674] on button "Salvar" at bounding box center [867, 667] width 72 height 34
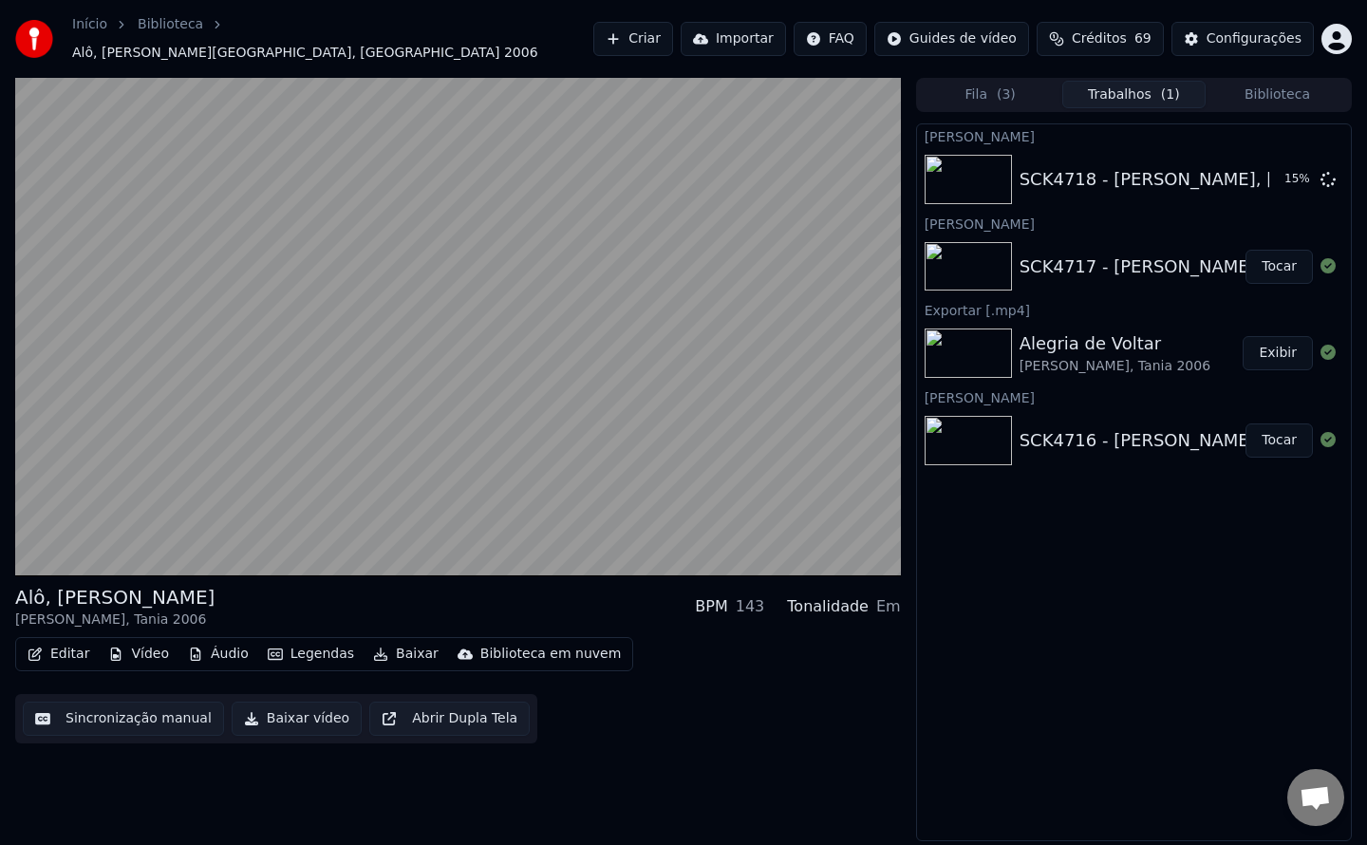
click at [1290, 256] on button "Tocar" at bounding box center [1279, 267] width 67 height 34
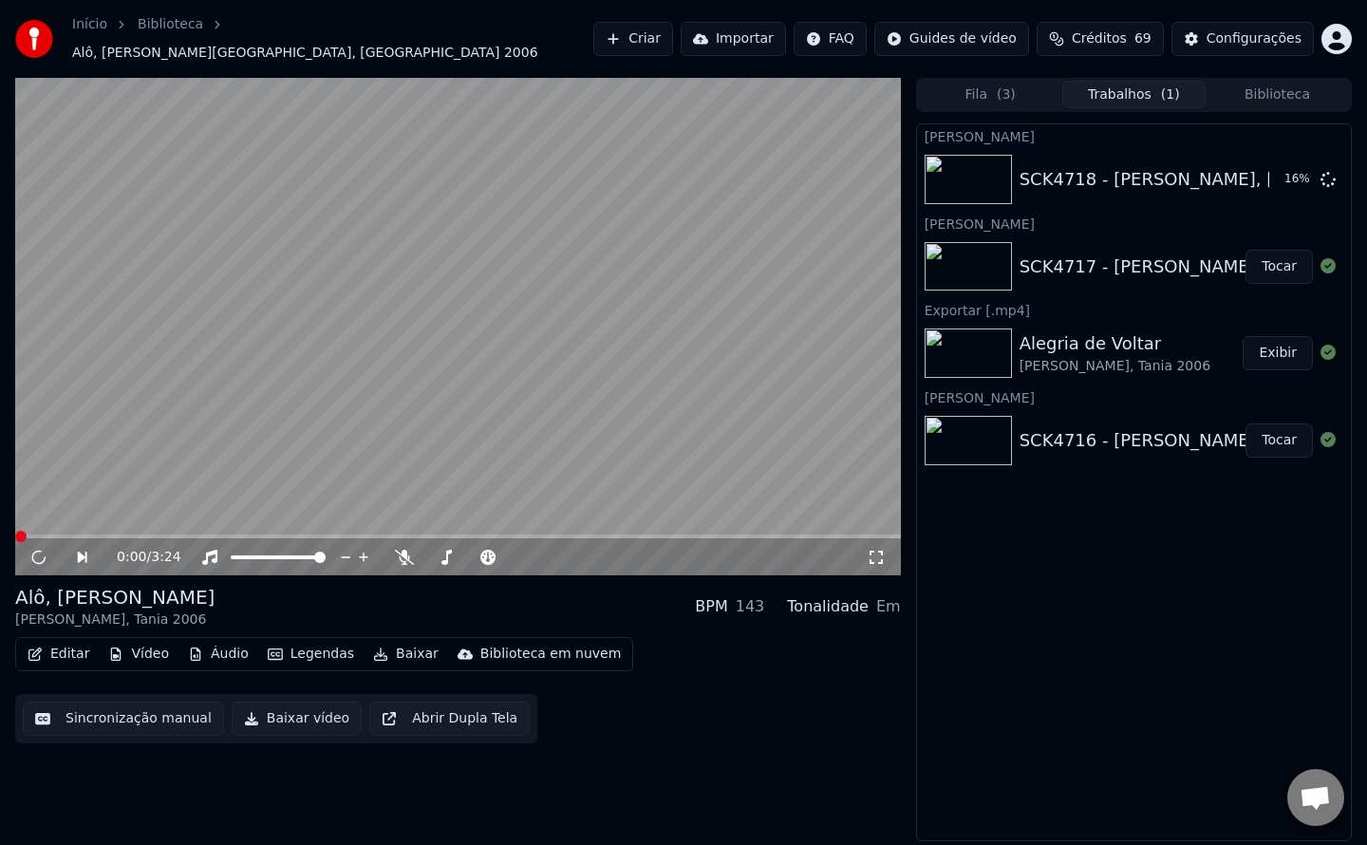
click at [143, 454] on video at bounding box center [458, 327] width 886 height 498
click at [122, 712] on button "Sincronização manual" at bounding box center [123, 719] width 201 height 34
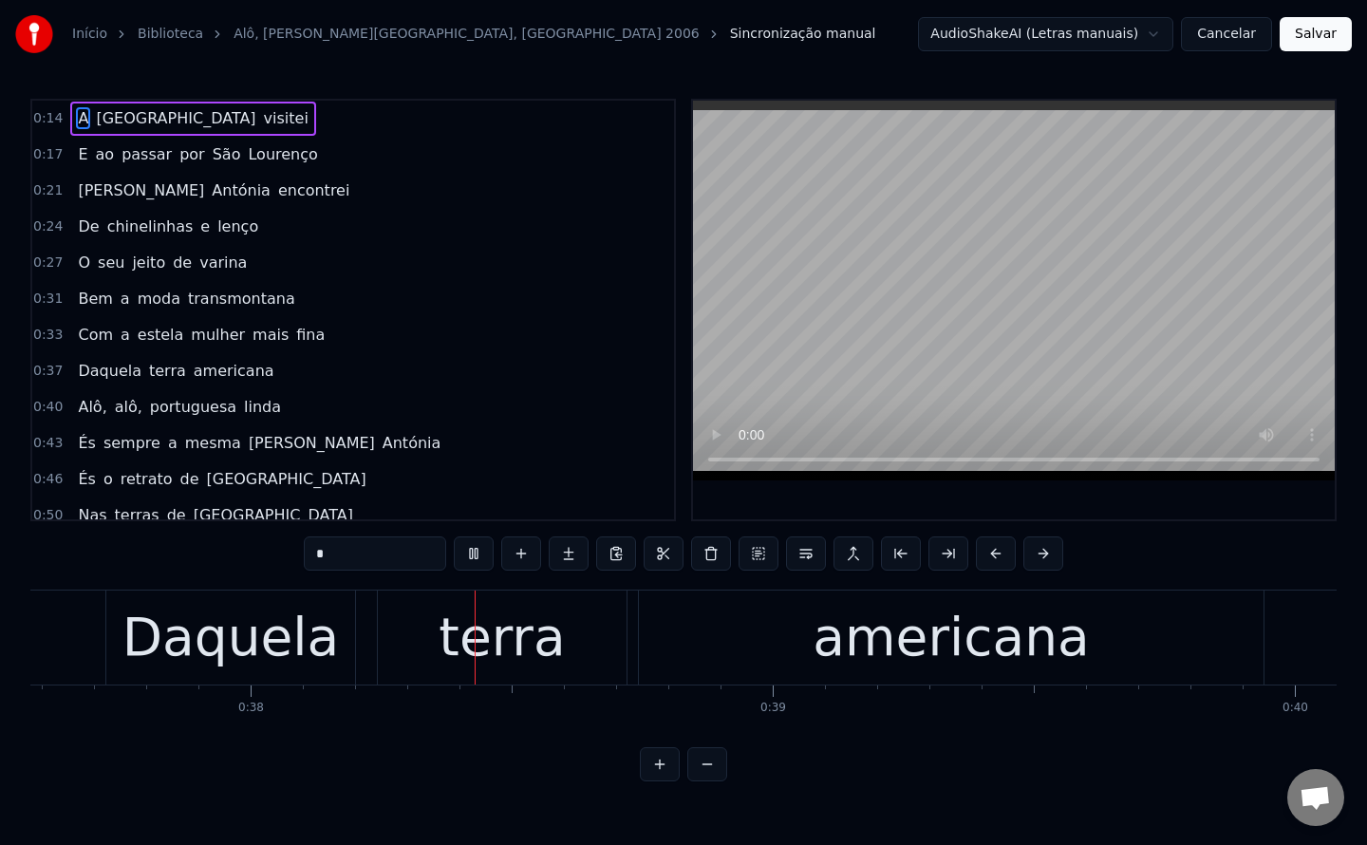
scroll to position [0, 19622]
click at [680, 642] on div "americana" at bounding box center [951, 638] width 625 height 94
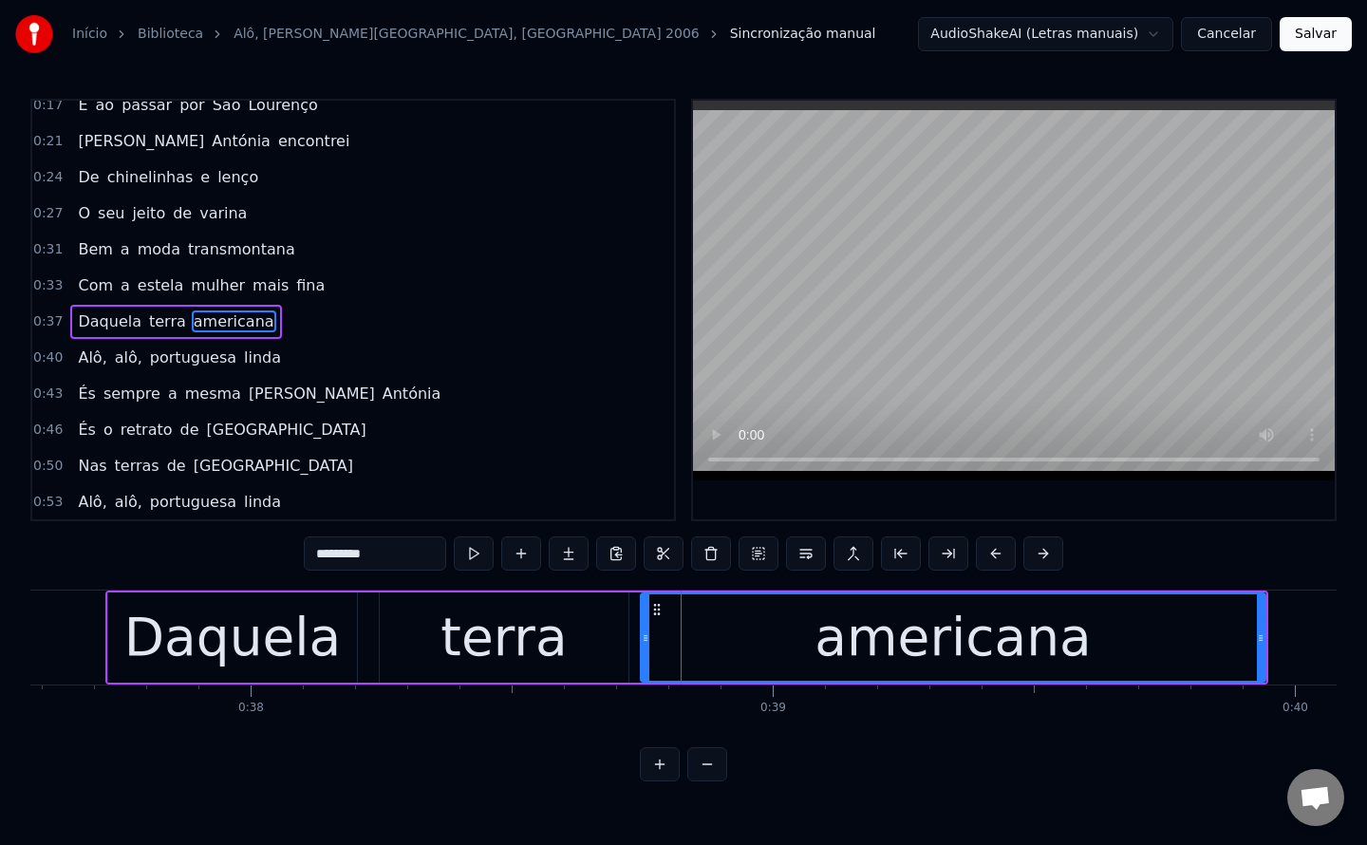
scroll to position [61, 0]
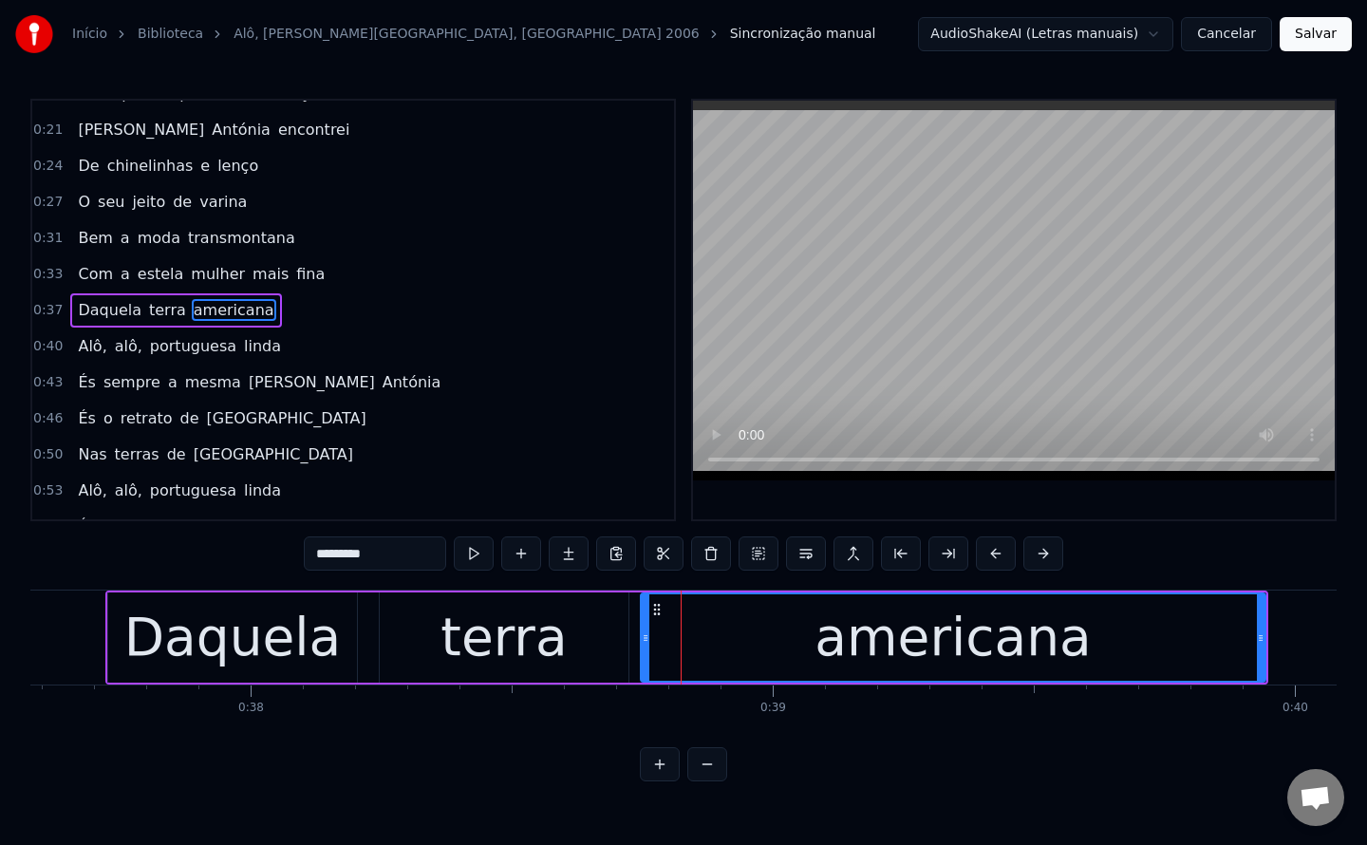
click at [84, 276] on span "Com" at bounding box center [95, 274] width 39 height 22
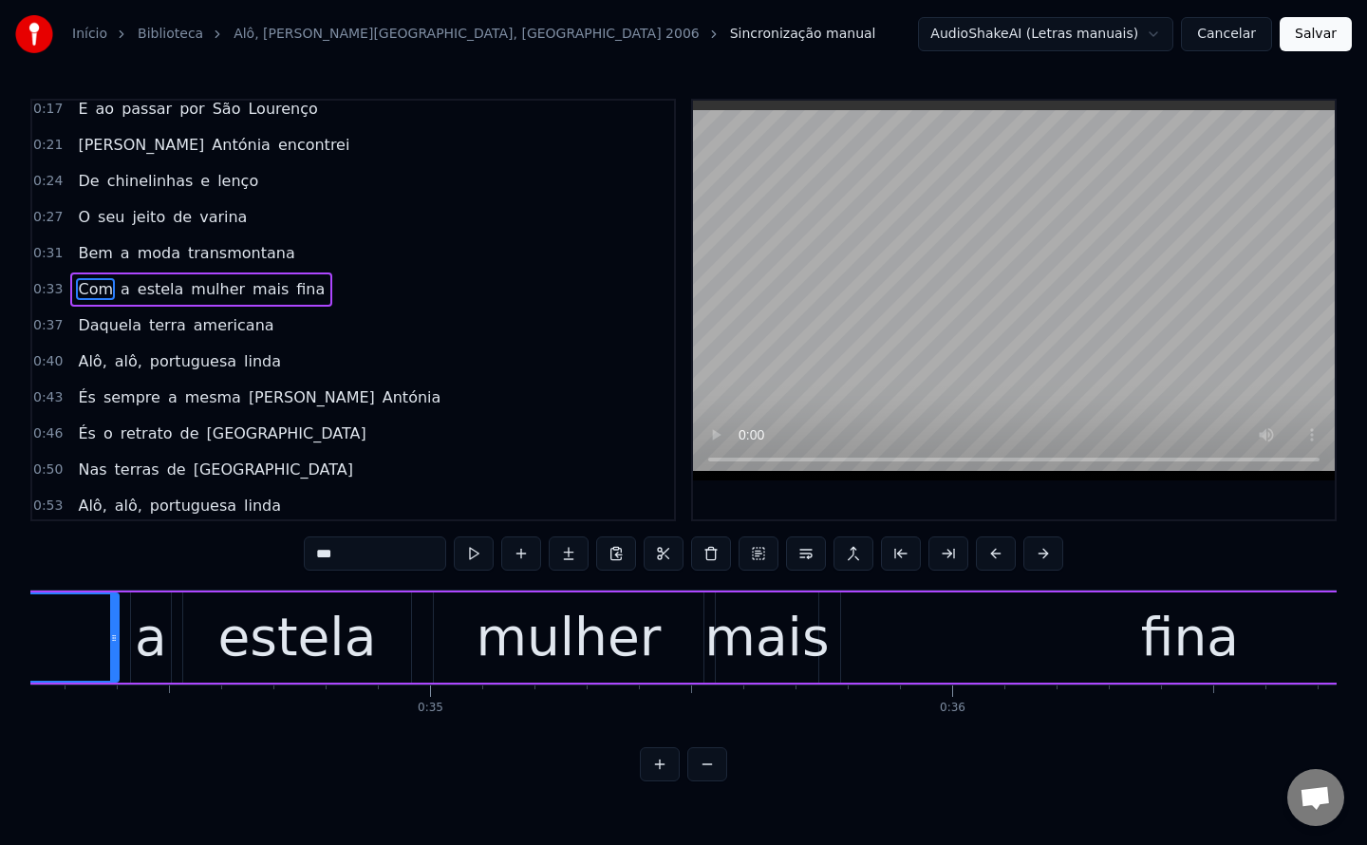
scroll to position [0, 17555]
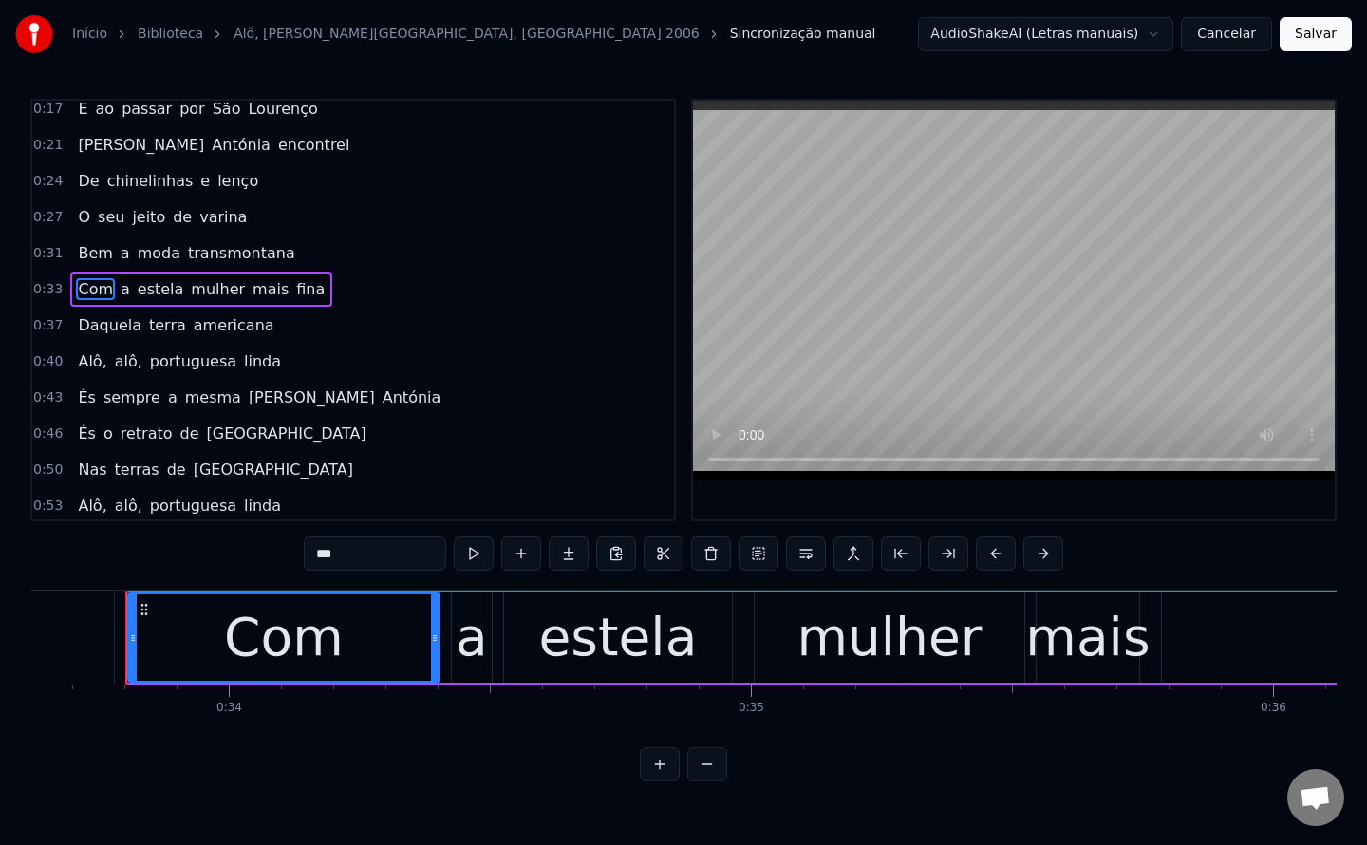
drag, startPoint x: 362, startPoint y: 548, endPoint x: 79, endPoint y: 525, distance: 283.8
click at [79, 525] on div "0:14 A Califórnia visitei 0:17 E ao passar por São Lourenço 0:21 [PERSON_NAME] …" at bounding box center [683, 440] width 1306 height 683
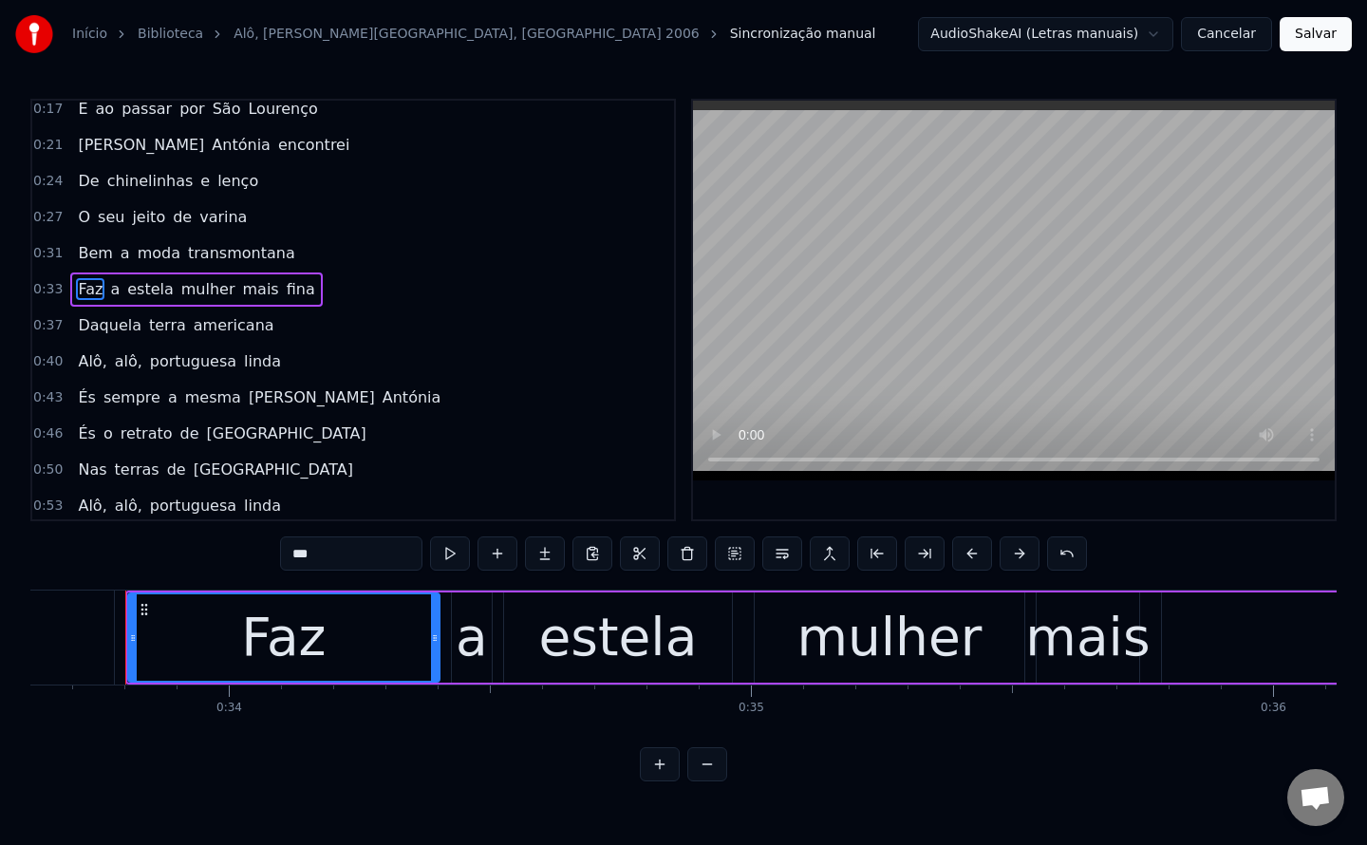
click at [108, 291] on span "a" at bounding box center [114, 289] width 13 height 22
type input "*"
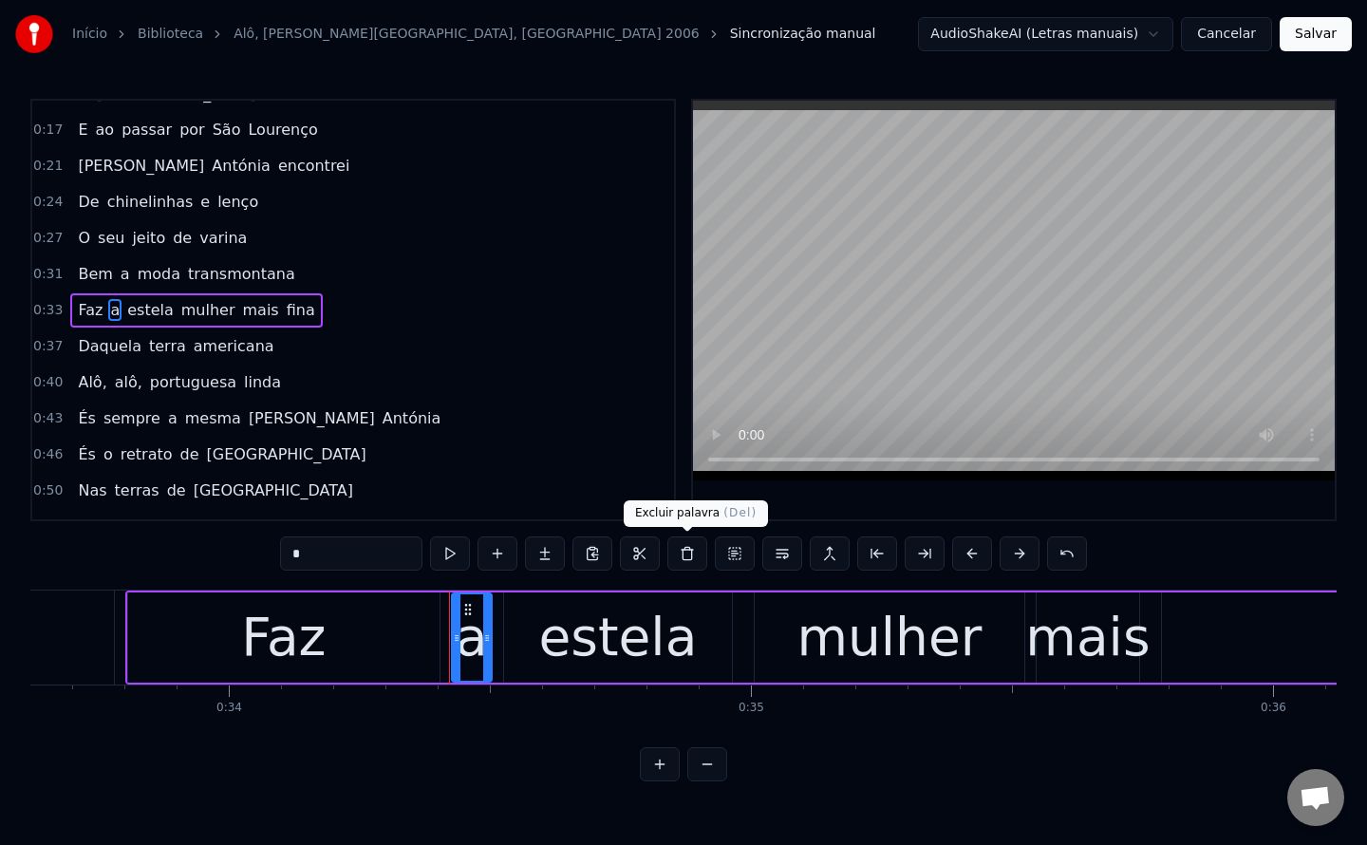
click at [691, 557] on button at bounding box center [687, 553] width 40 height 34
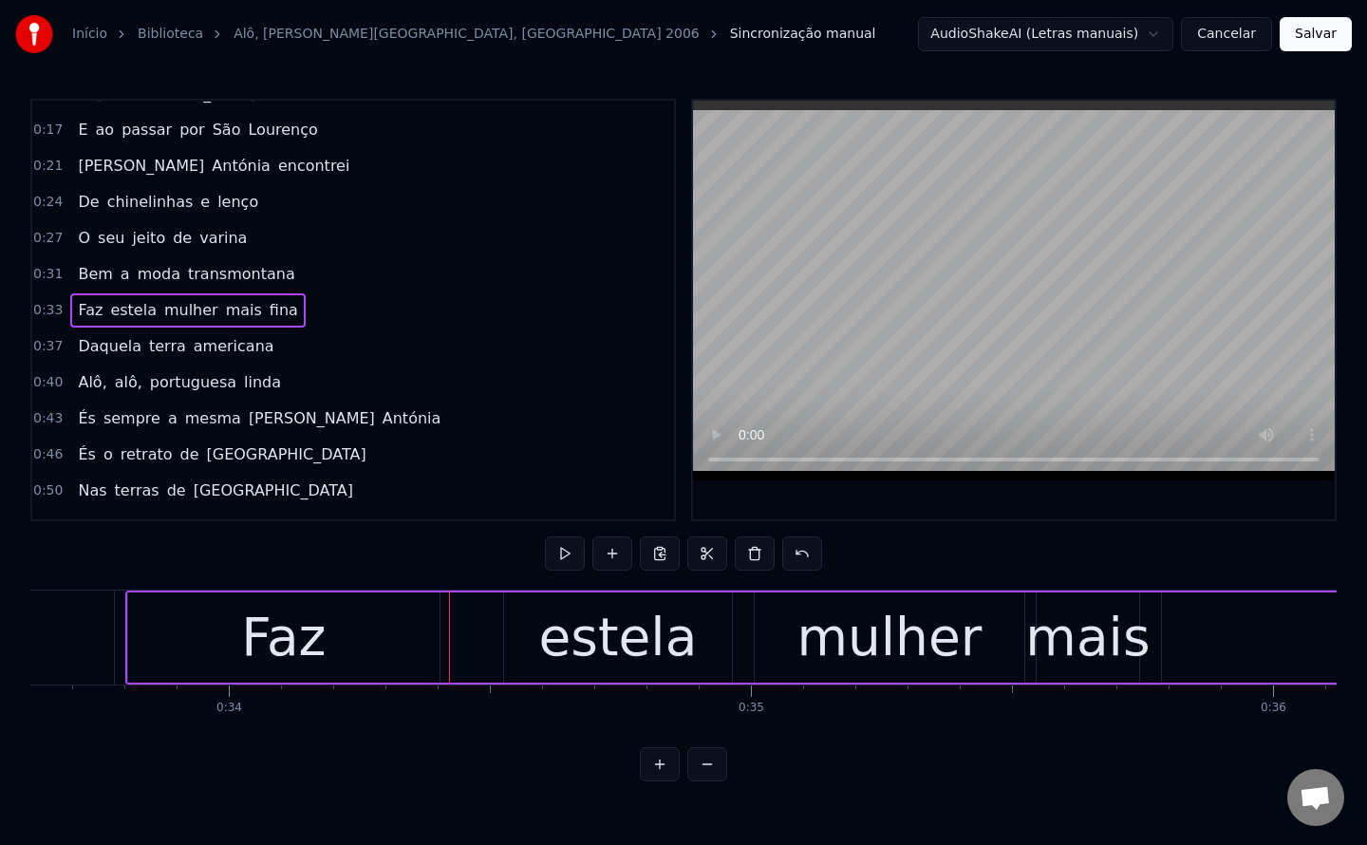
click at [641, 660] on div "estela" at bounding box center [617, 637] width 159 height 79
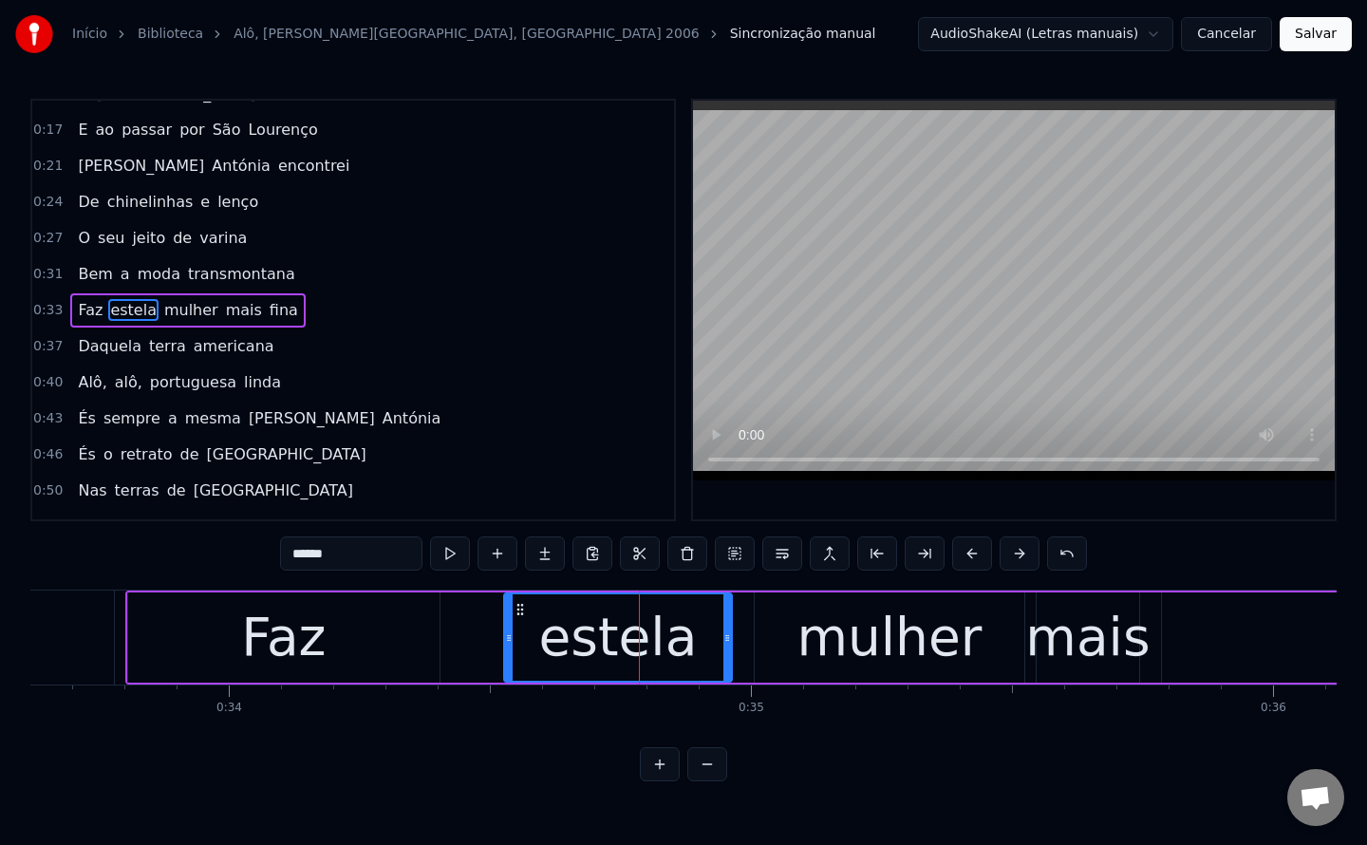
drag, startPoint x: 366, startPoint y: 559, endPoint x: 0, endPoint y: 548, distance: 365.7
click at [0, 548] on div "Início Biblioteca Alô, [PERSON_NAME], Tania 2006 Sincronização manual AudioShak…" at bounding box center [683, 390] width 1367 height 781
click at [406, 626] on div "Faz" at bounding box center [283, 637] width 311 height 90
type input "***"
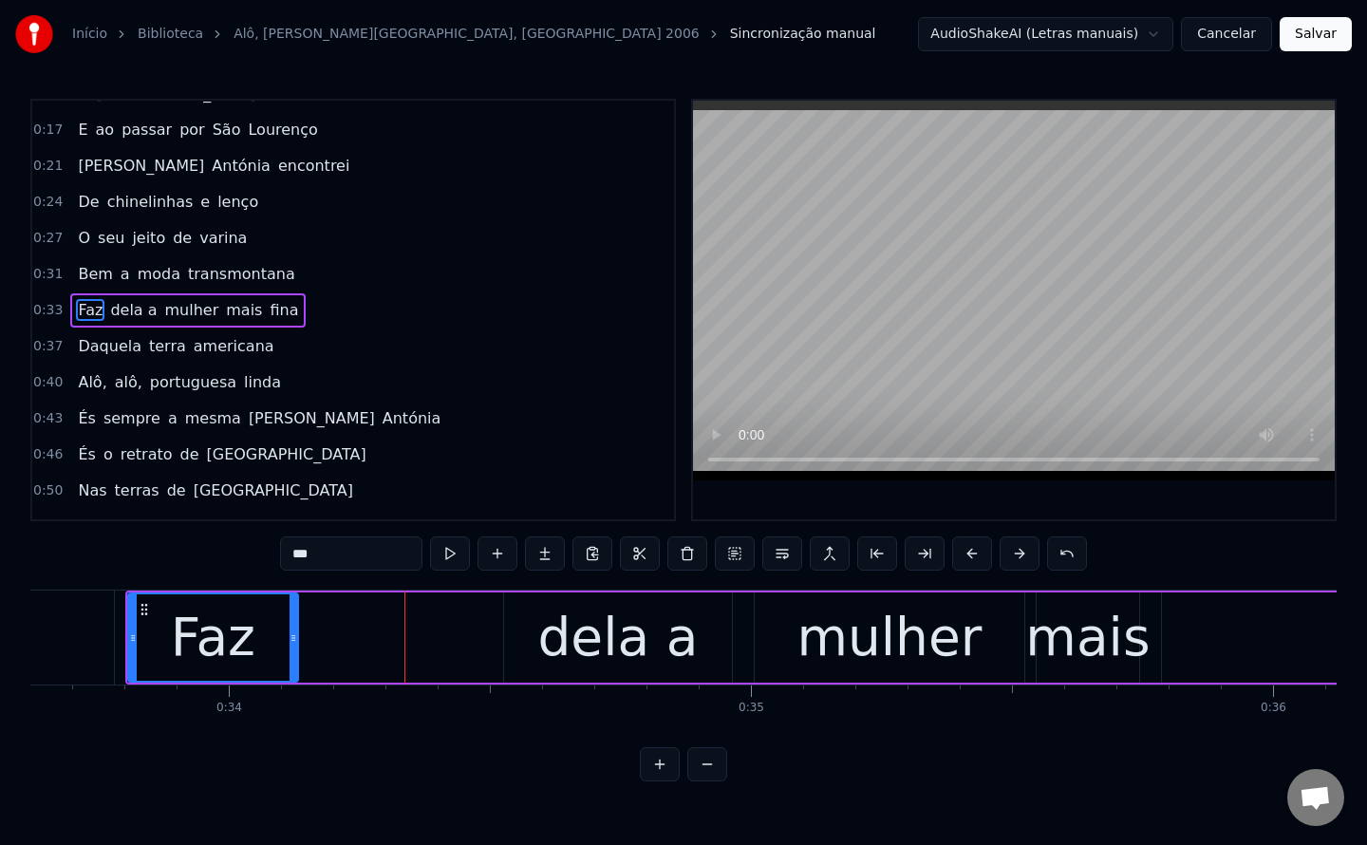
drag, startPoint x: 432, startPoint y: 634, endPoint x: 291, endPoint y: 621, distance: 142.1
click at [291, 621] on div at bounding box center [294, 637] width 8 height 86
click at [450, 644] on div "Faz dela a mulher mais fina" at bounding box center [993, 638] width 1737 height 94
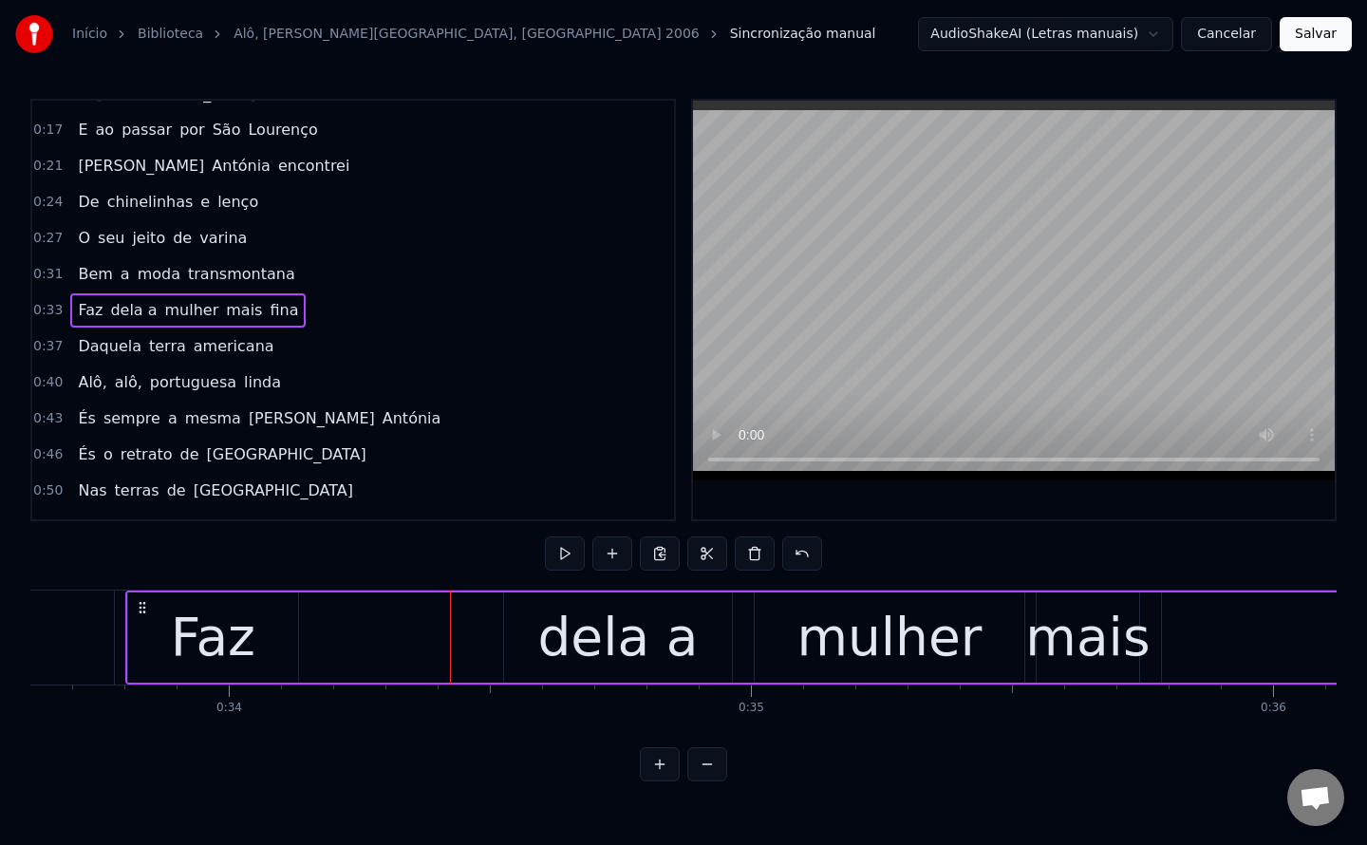
click at [596, 646] on div "dela a" at bounding box center [617, 637] width 160 height 79
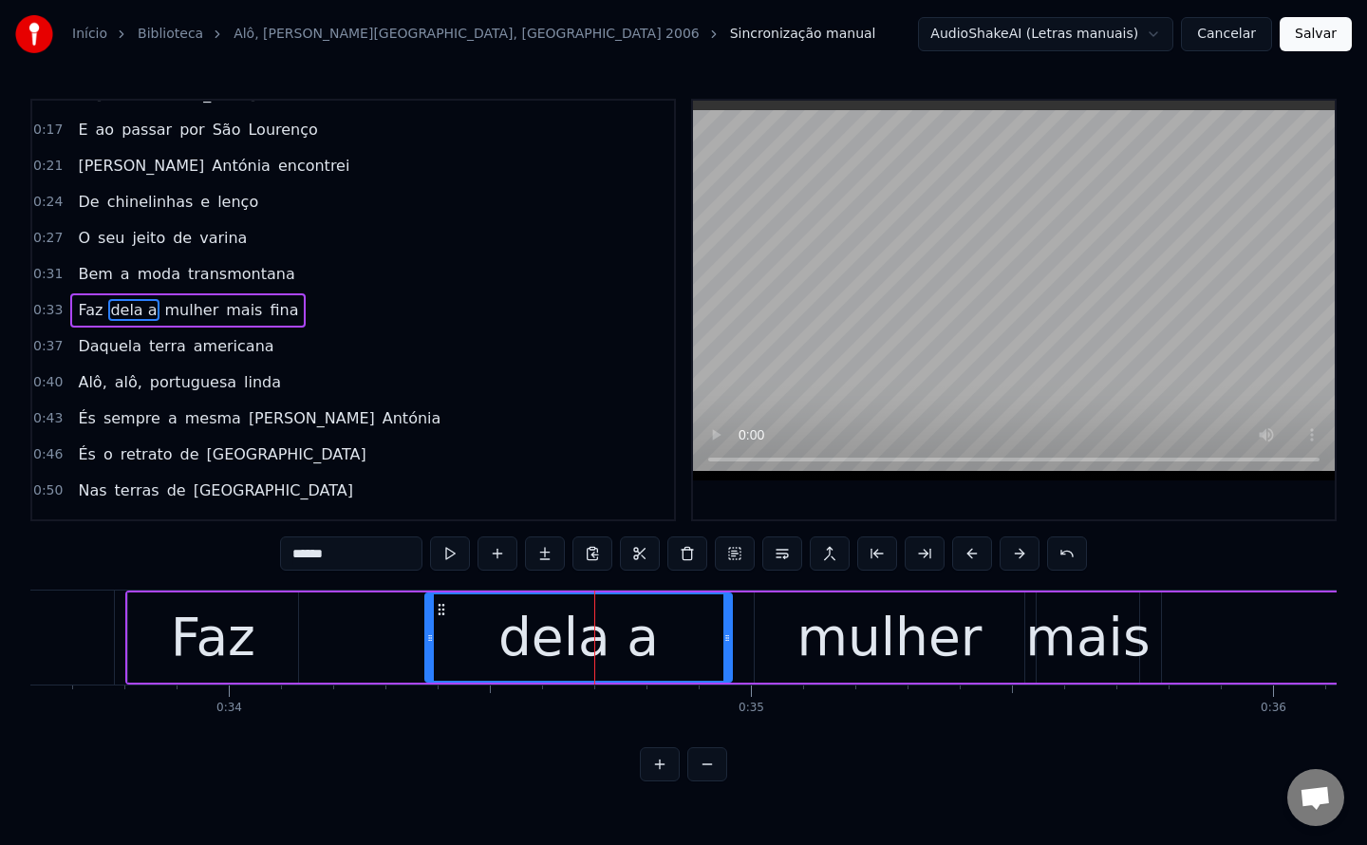
drag, startPoint x: 509, startPoint y: 644, endPoint x: 430, endPoint y: 647, distance: 78.9
click at [430, 647] on div at bounding box center [430, 637] width 8 height 86
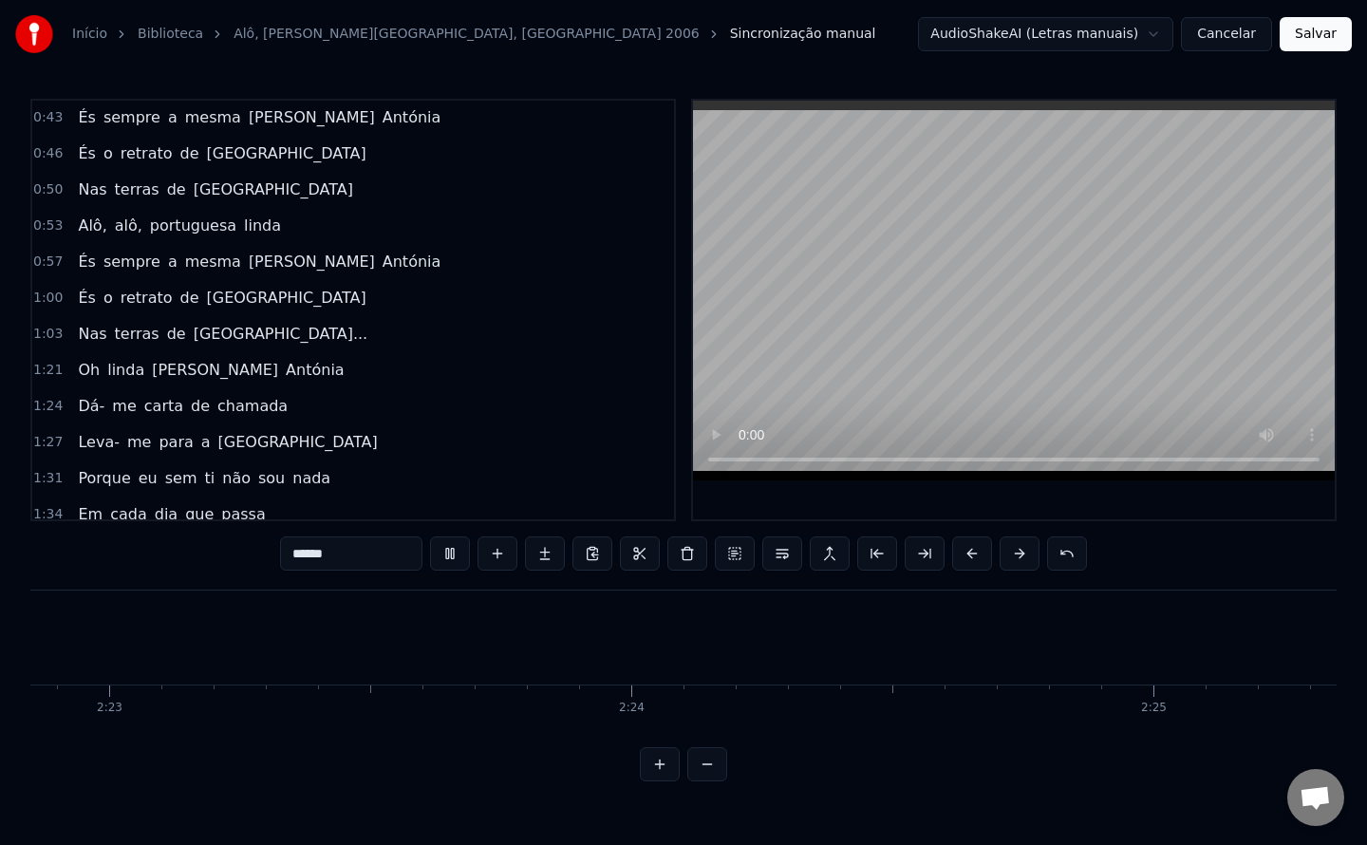
scroll to position [0, 0]
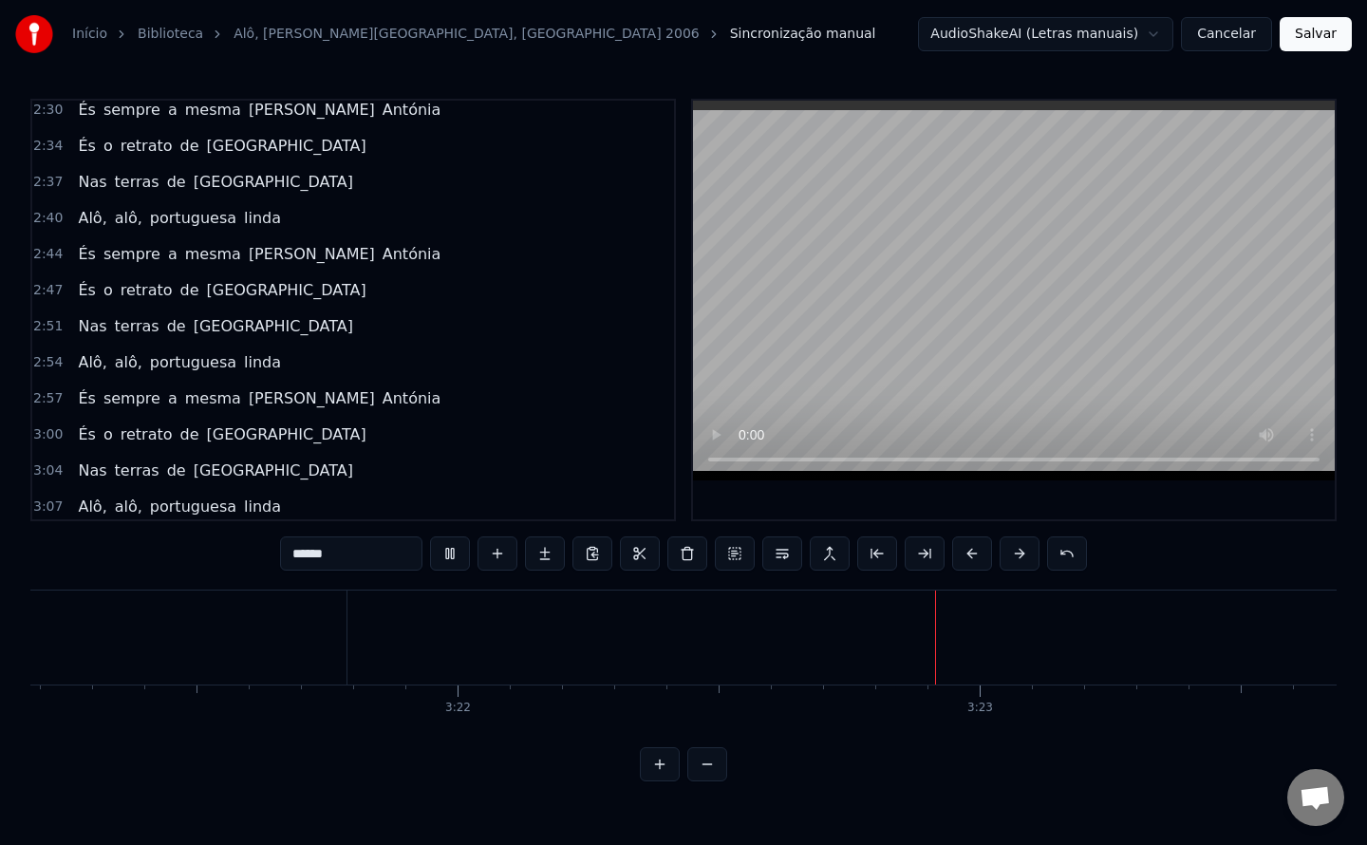
click at [1311, 41] on button "Salvar" at bounding box center [1316, 34] width 72 height 34
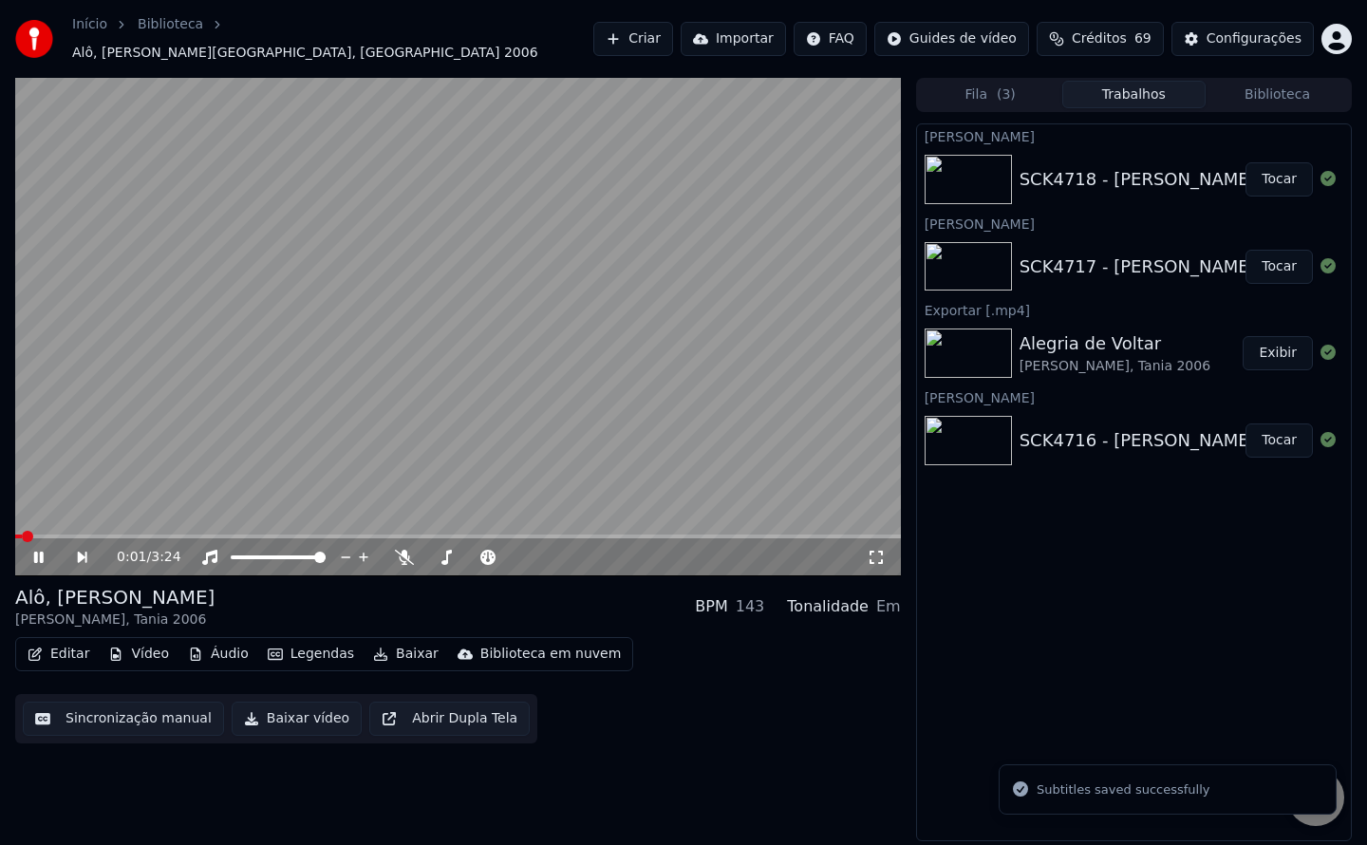
click at [291, 714] on button "Baixar vídeo" at bounding box center [297, 719] width 130 height 34
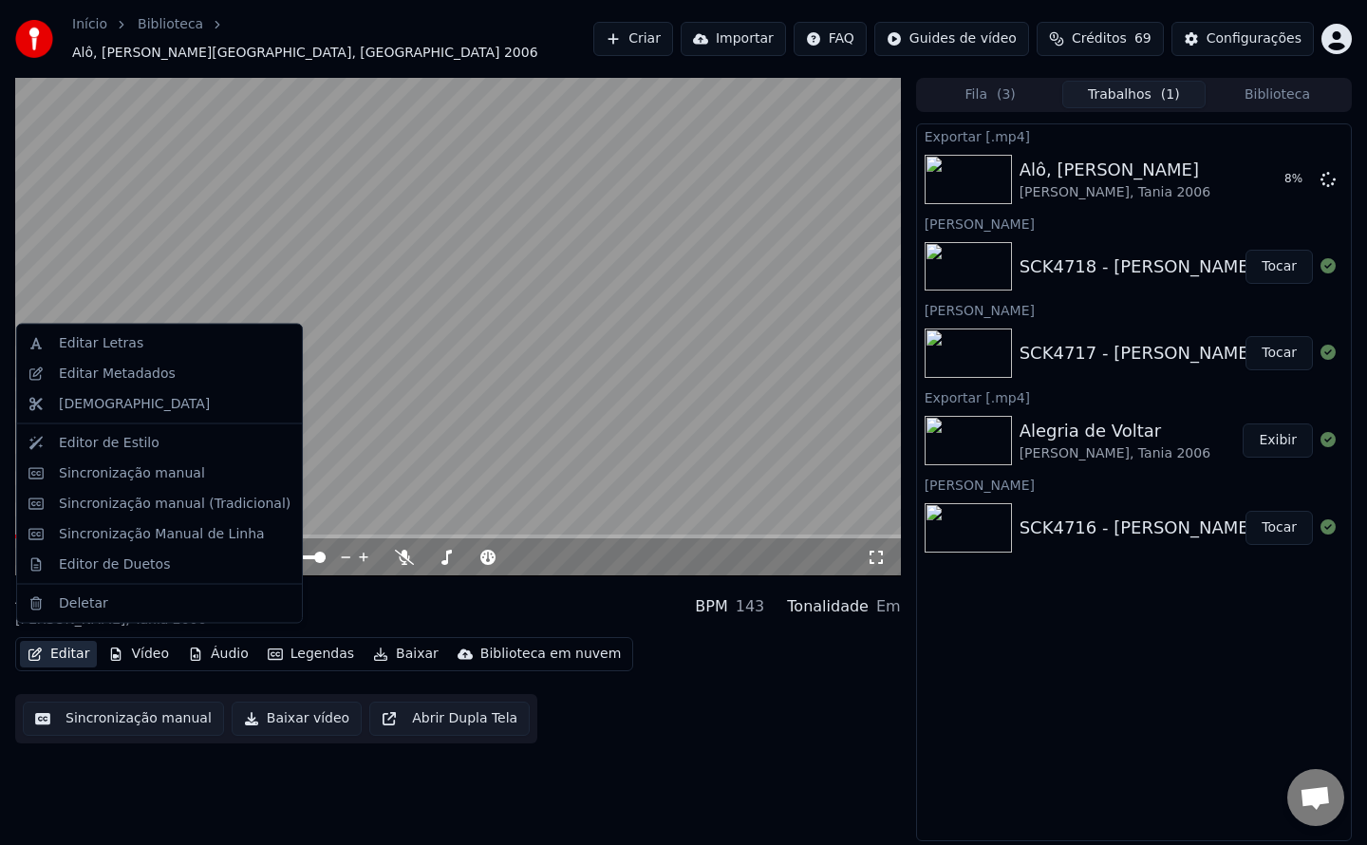
click at [58, 644] on button "Editar" at bounding box center [58, 654] width 77 height 27
click at [84, 365] on div "Editar Metadados" at bounding box center [117, 373] width 117 height 19
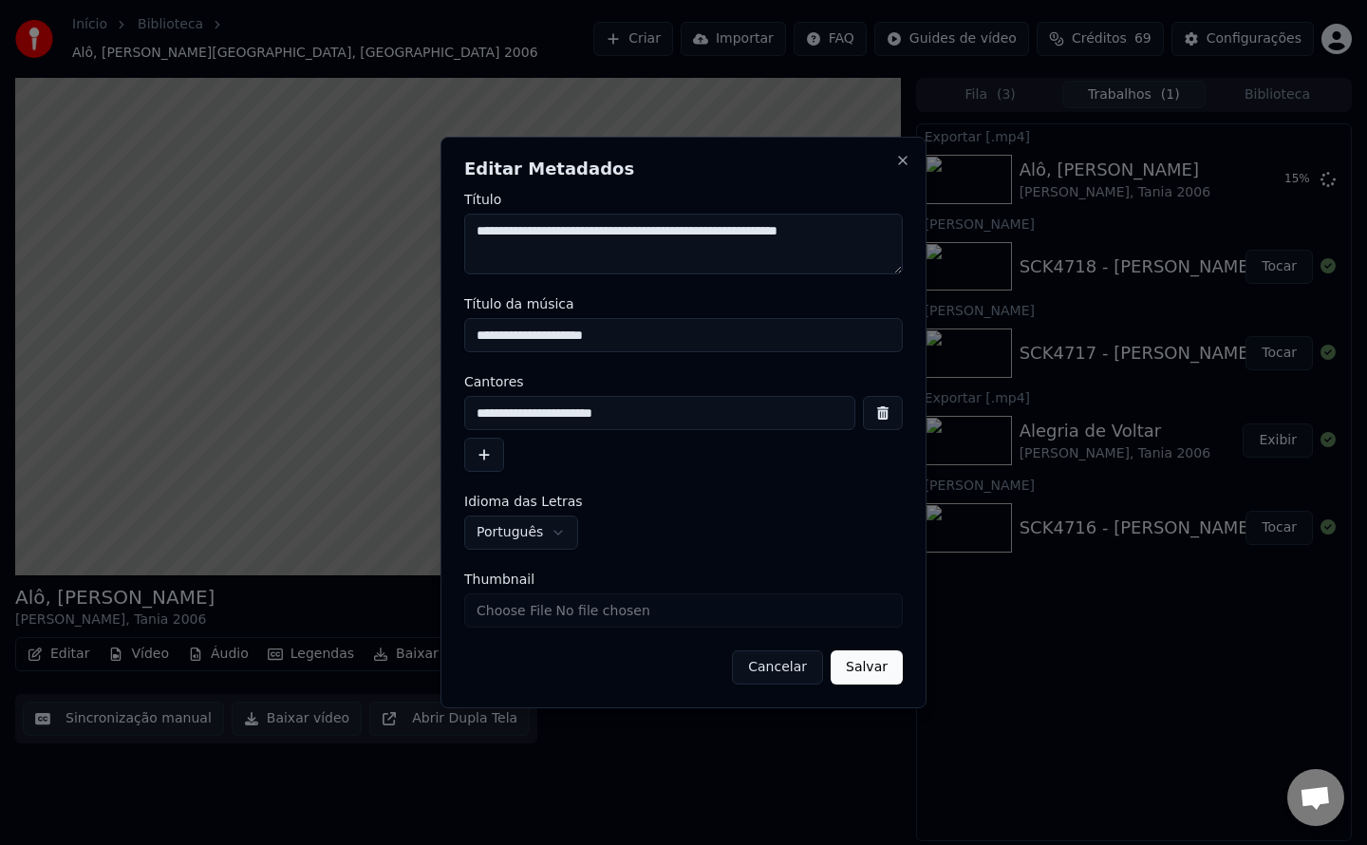
click at [603, 607] on input "Thumbnail" at bounding box center [683, 610] width 439 height 34
type input "**********"
click at [852, 666] on button "Salvar" at bounding box center [867, 667] width 72 height 34
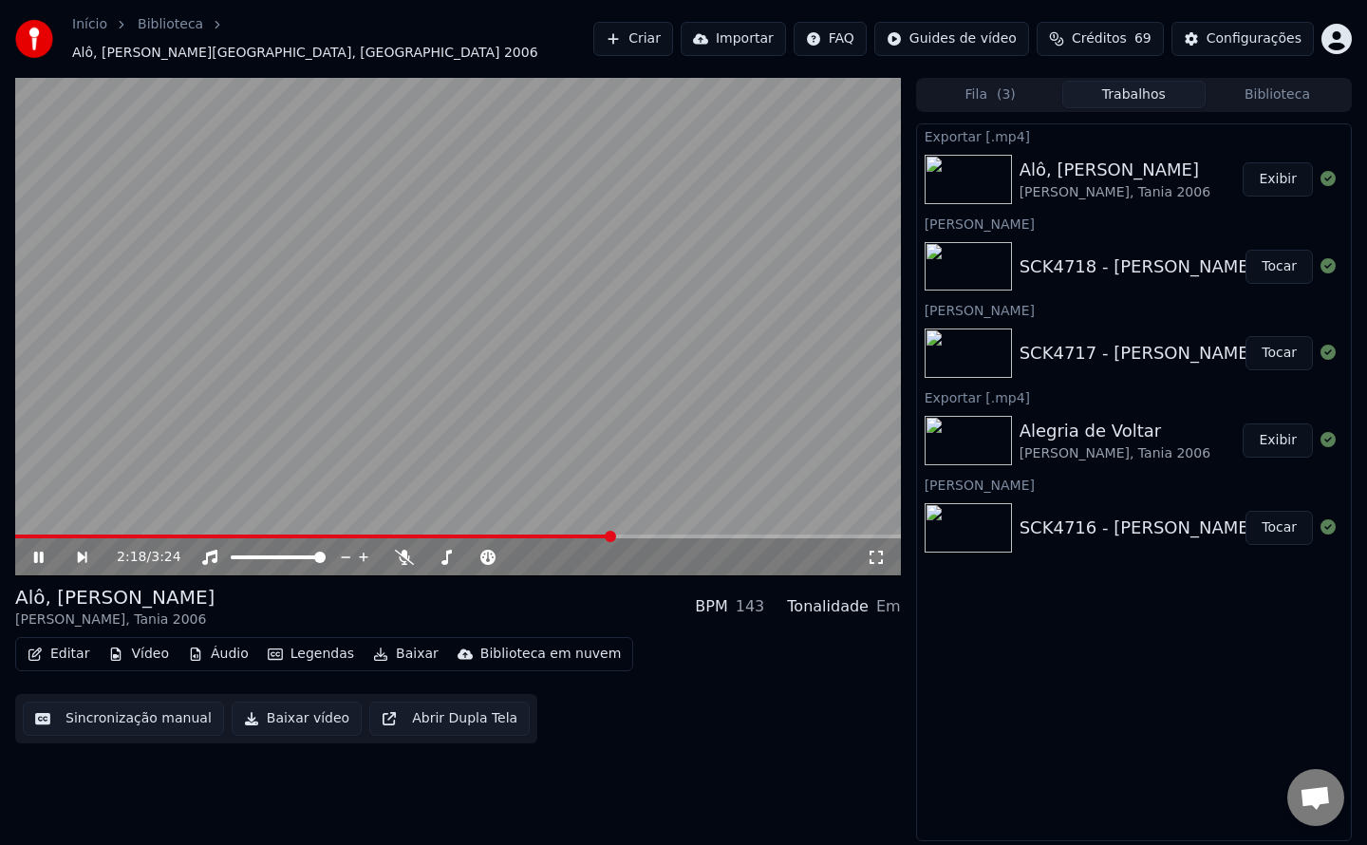
click at [1285, 265] on button "Tocar" at bounding box center [1279, 267] width 67 height 34
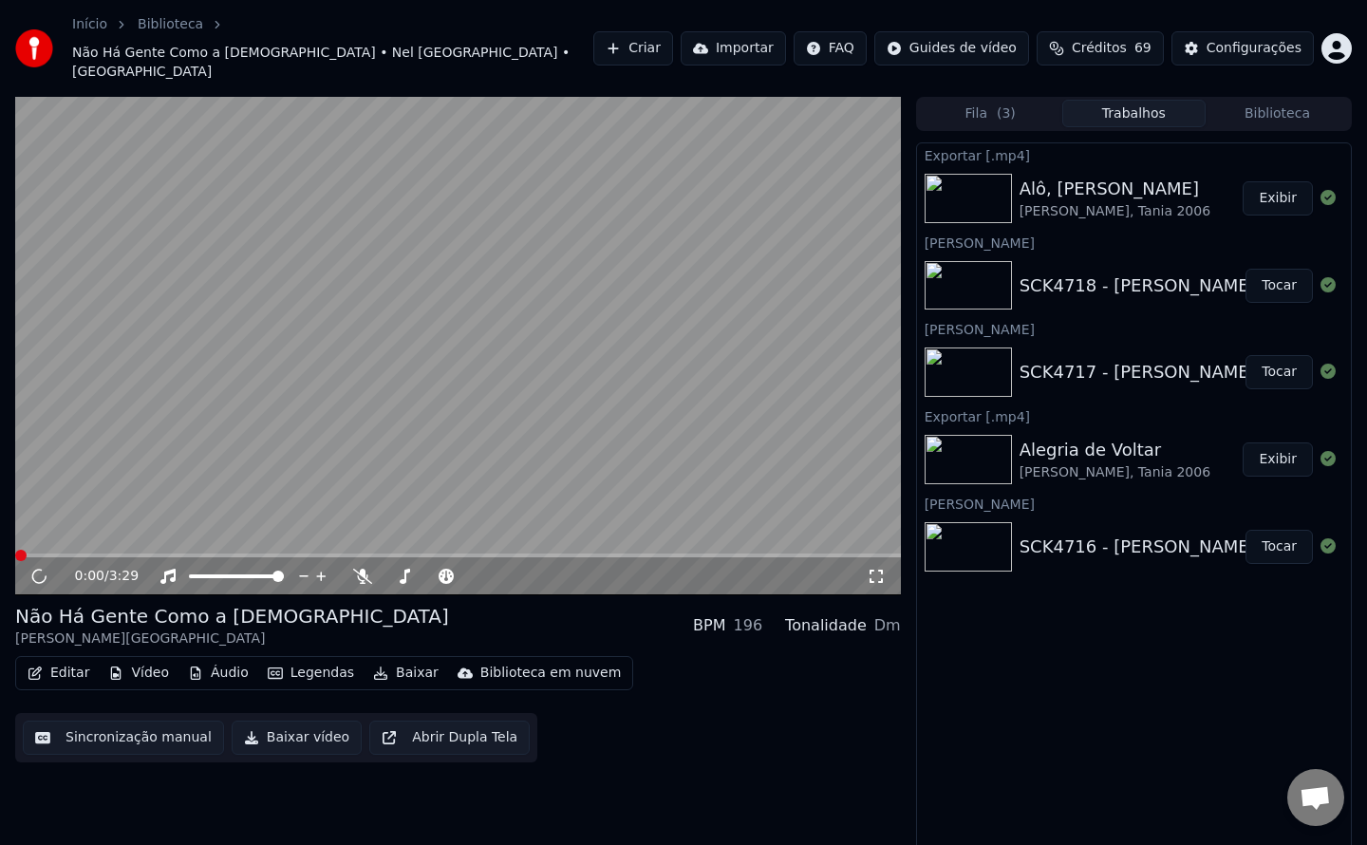
click at [494, 394] on video at bounding box center [458, 346] width 886 height 498
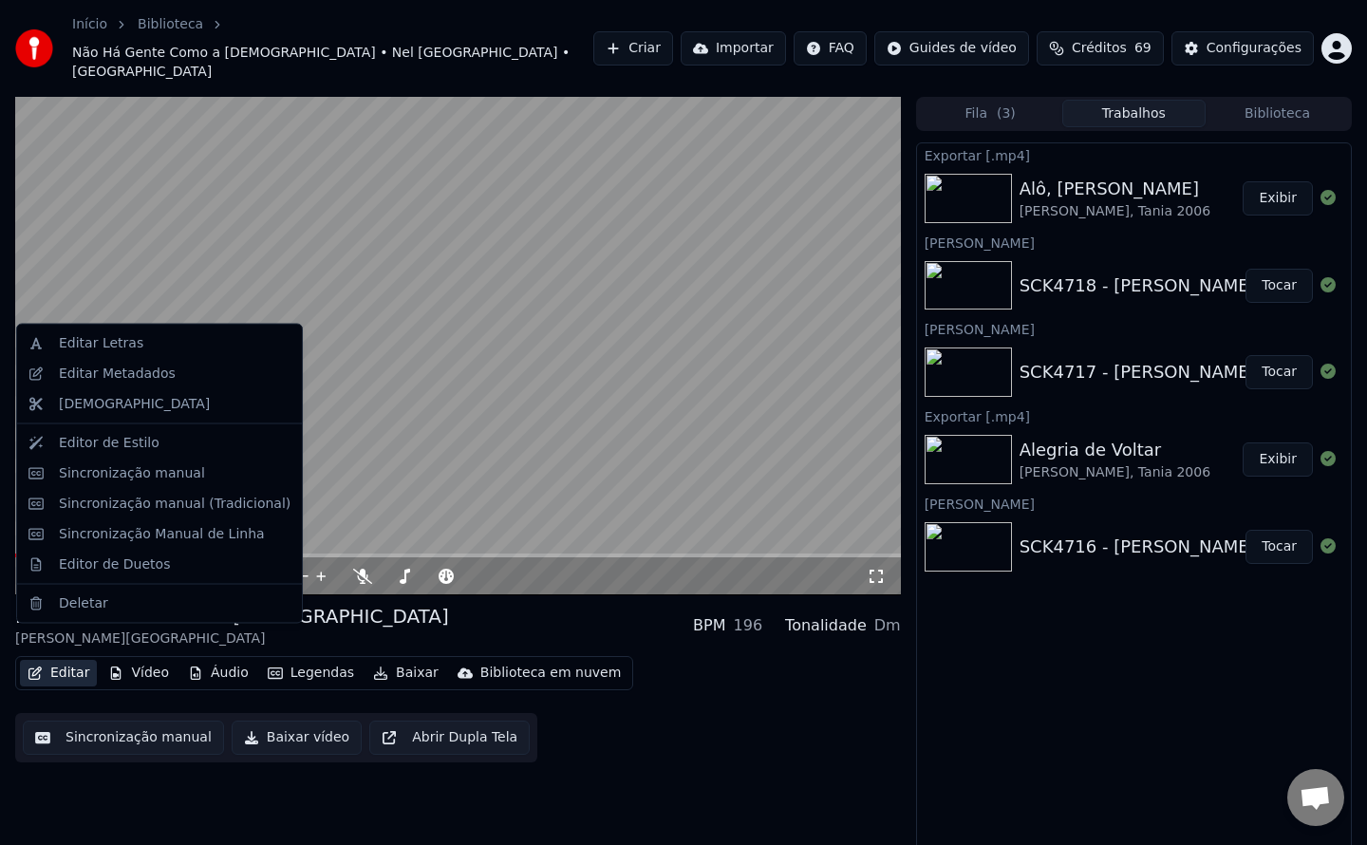
click at [57, 660] on button "Editar" at bounding box center [58, 673] width 77 height 27
click at [117, 375] on div "Editar Metadados" at bounding box center [117, 373] width 117 height 19
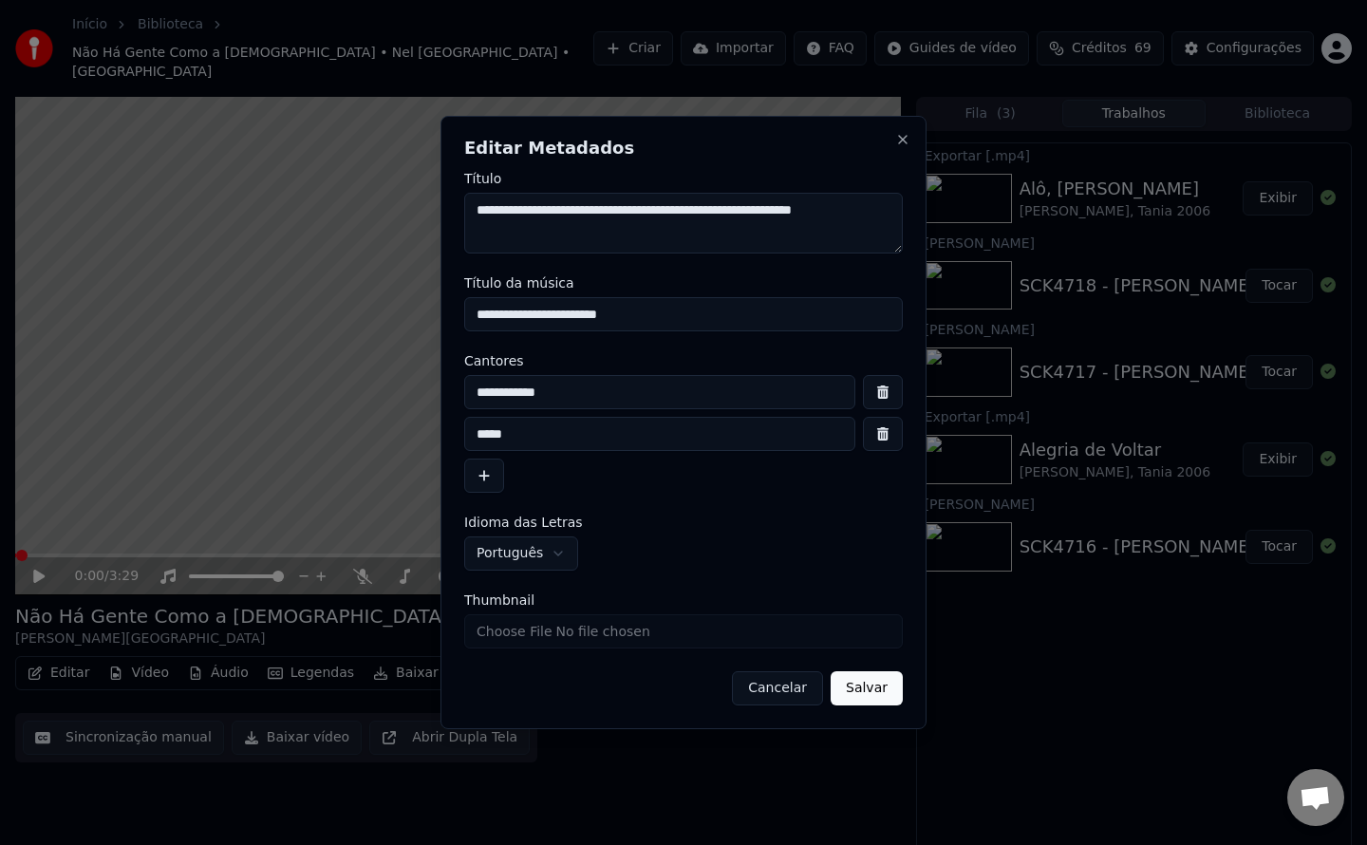
click at [553, 627] on input "Thumbnail" at bounding box center [683, 631] width 439 height 34
type input "**********"
click at [860, 688] on button "Salvar" at bounding box center [867, 688] width 72 height 34
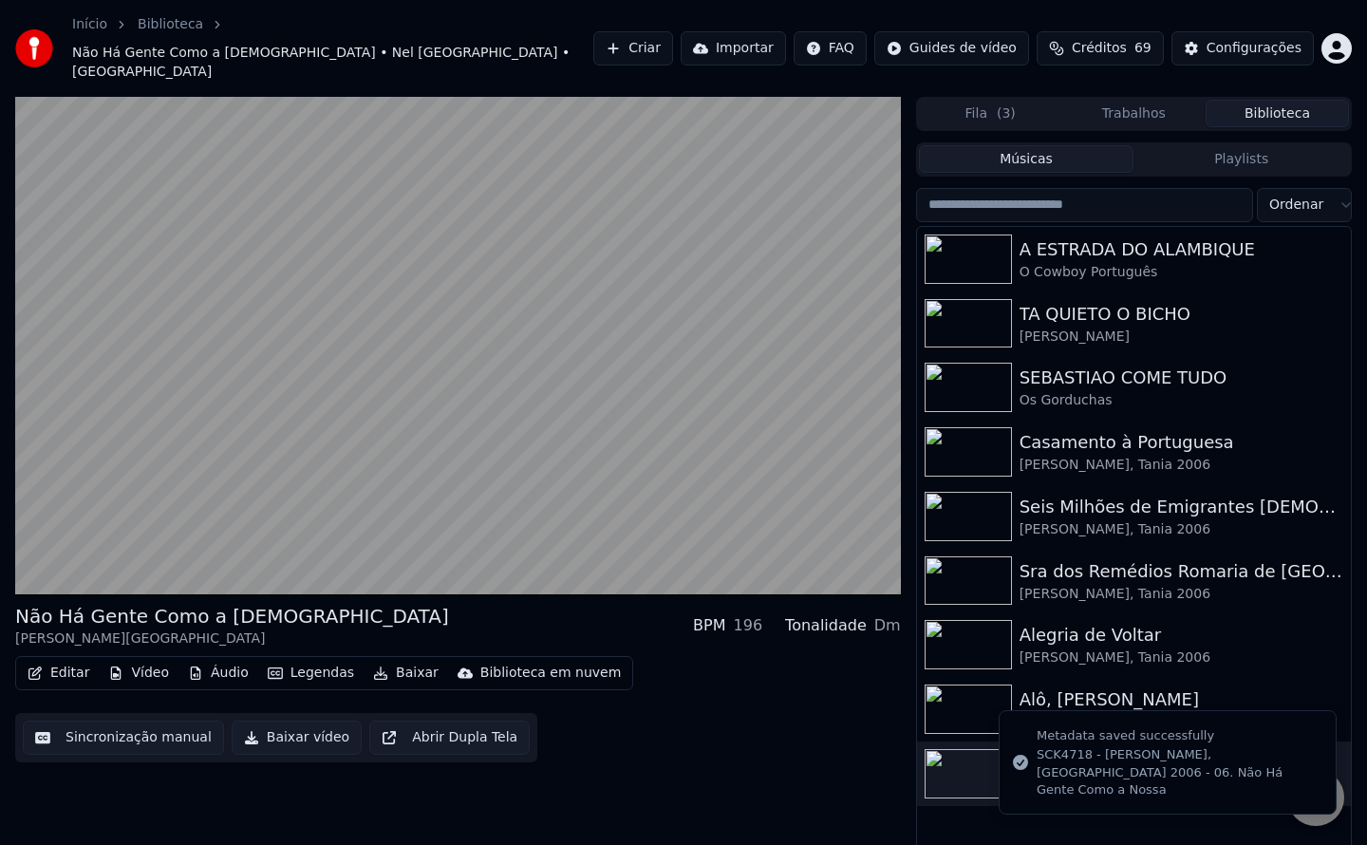
click at [1280, 100] on button "Biblioteca" at bounding box center [1277, 114] width 143 height 28
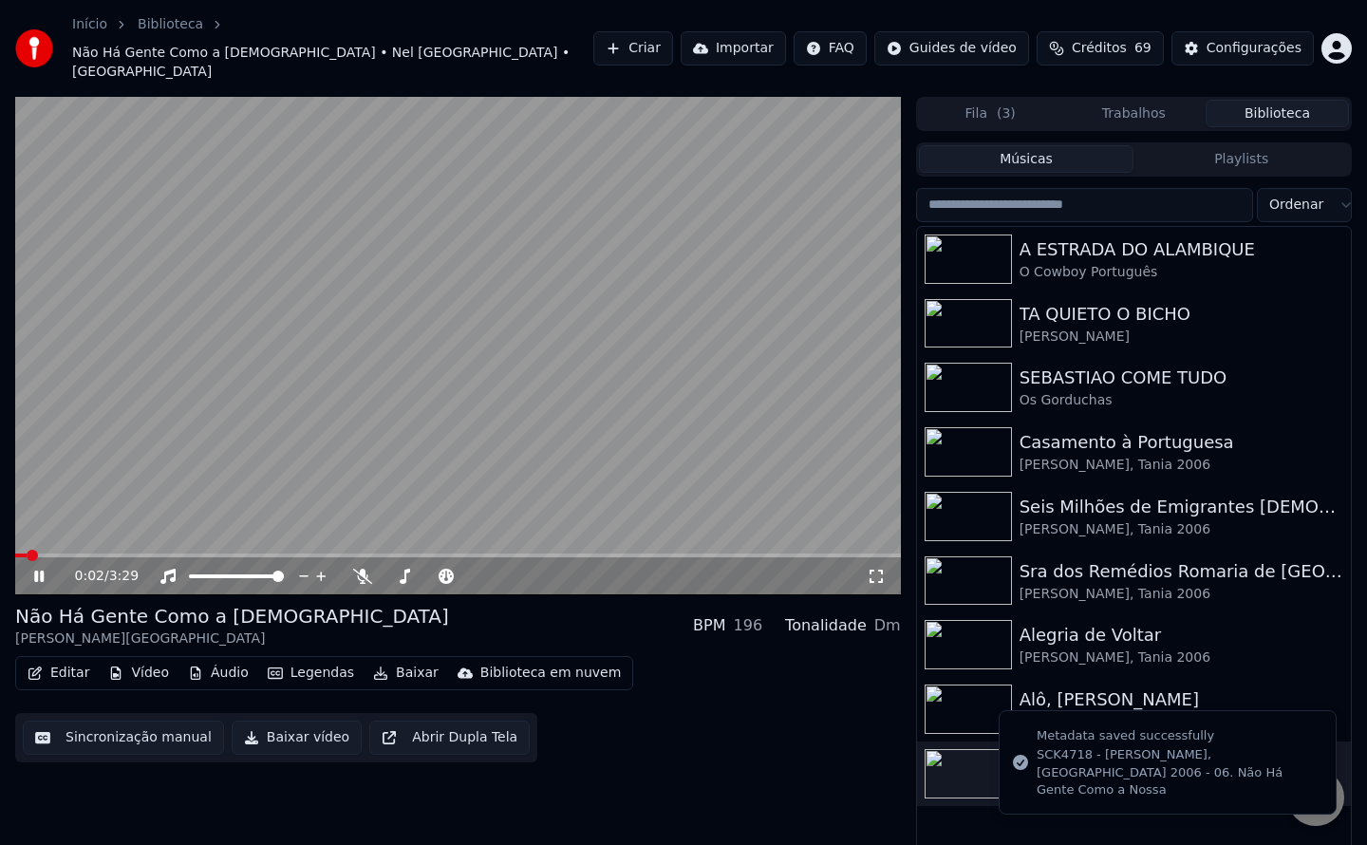
click at [626, 346] on video at bounding box center [458, 346] width 886 height 498
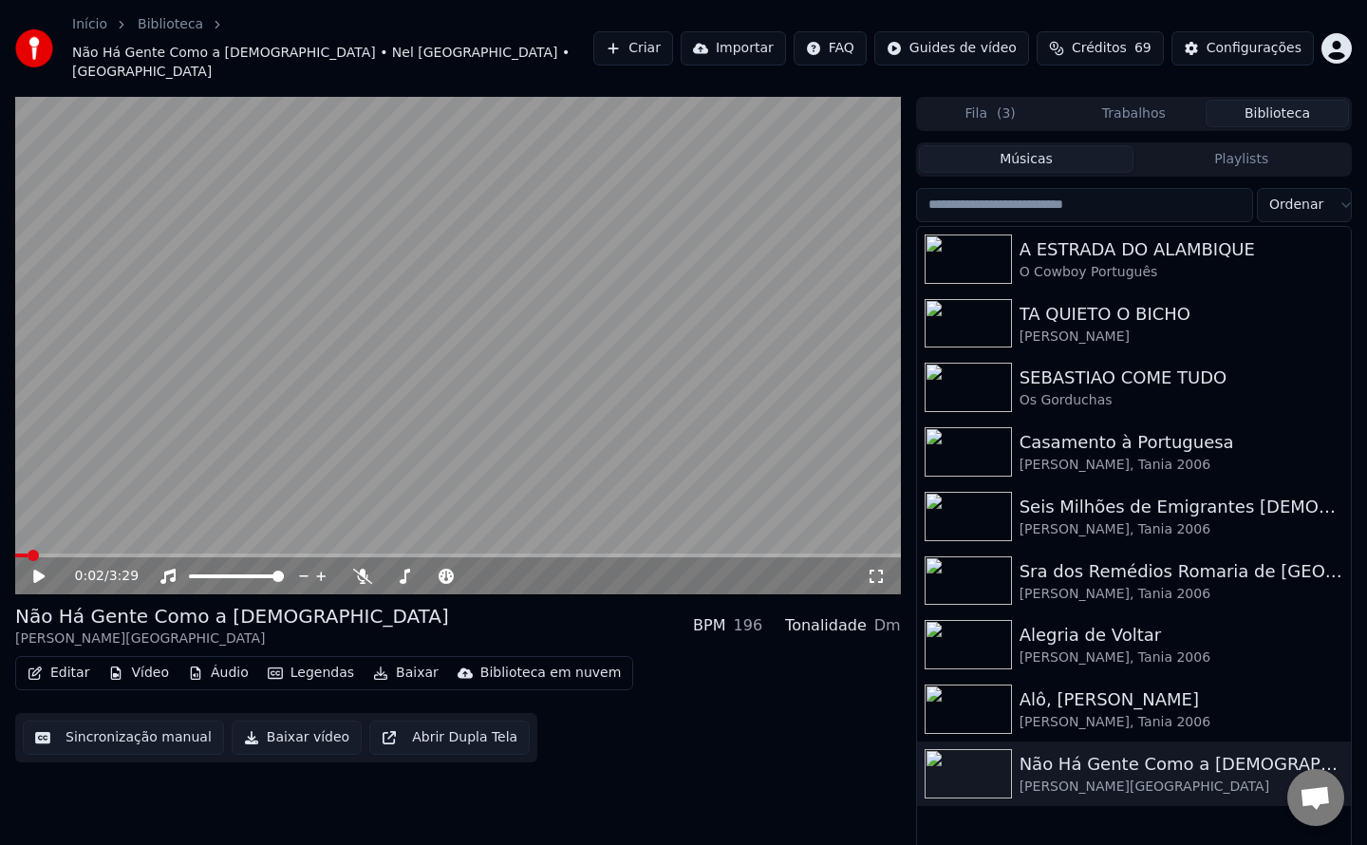
click at [666, 34] on button "Criar" at bounding box center [633, 48] width 80 height 34
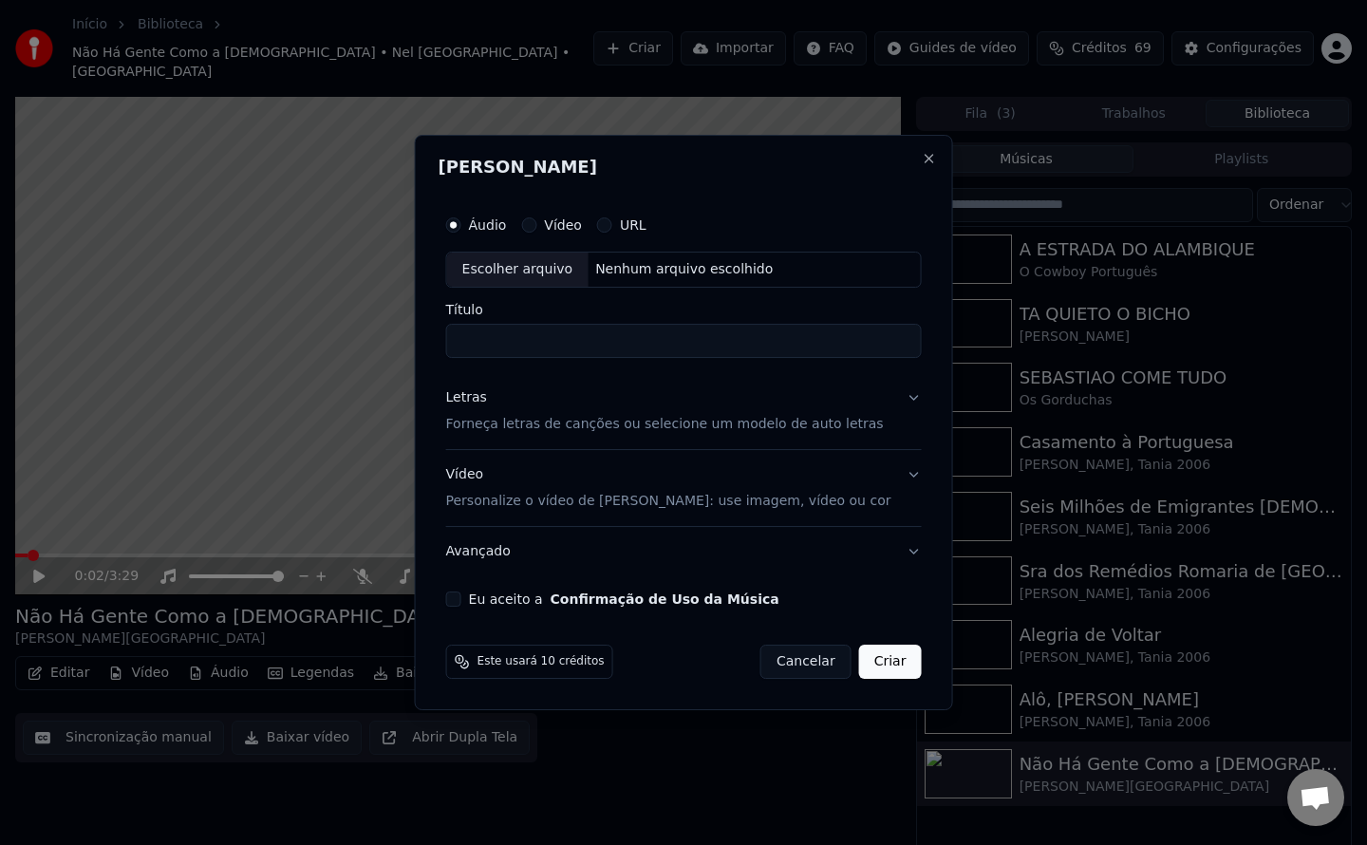
click at [461, 596] on button "Eu aceito a Confirmação de Uso da Música" at bounding box center [453, 598] width 15 height 15
click at [487, 393] on div "Letras" at bounding box center [466, 397] width 41 height 19
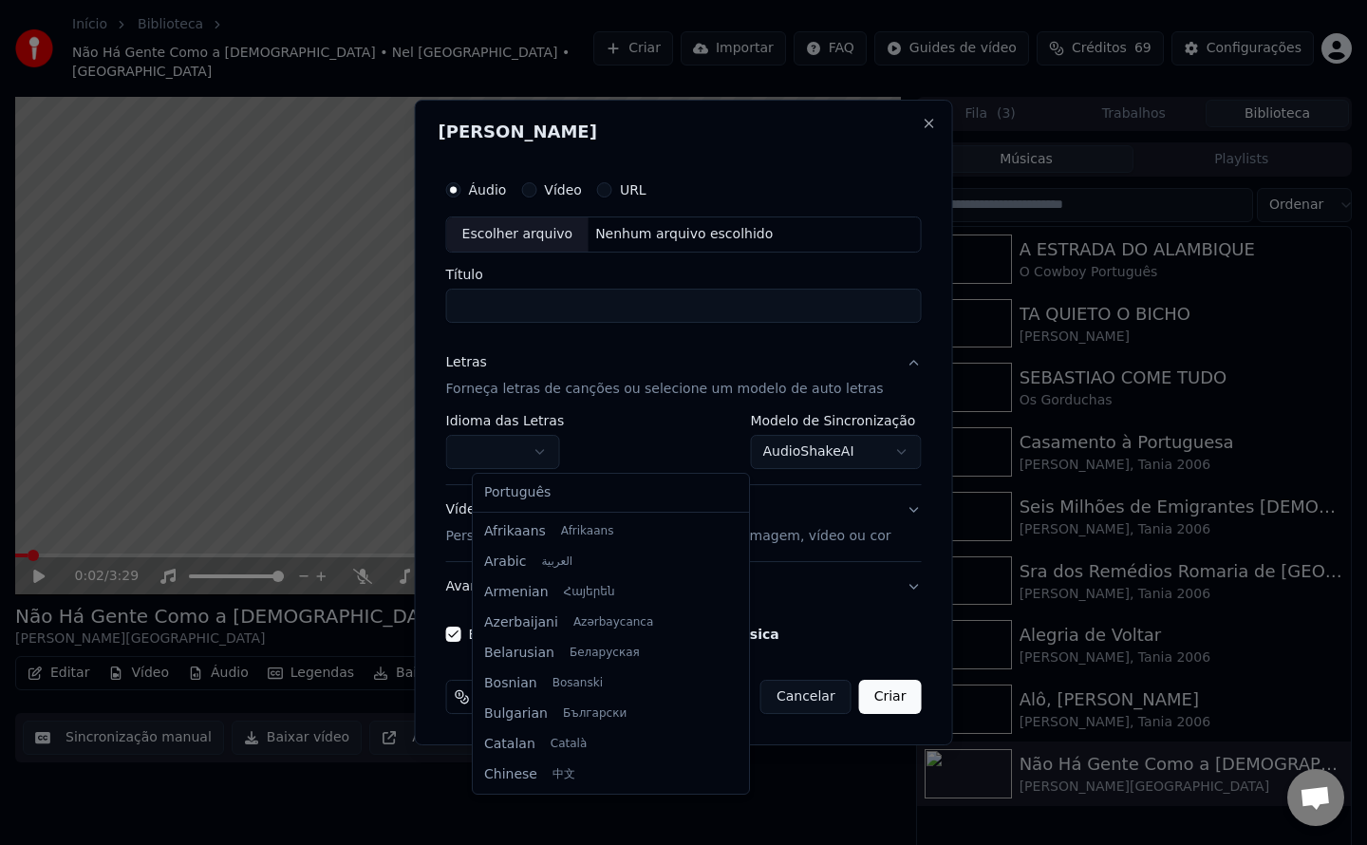
click at [527, 447] on body "Início Biblioteca Não Há Gente Como a [DEMOGRAPHIC_DATA] • Nel [GEOGRAPHIC_DATA…" at bounding box center [683, 422] width 1367 height 845
select select "**"
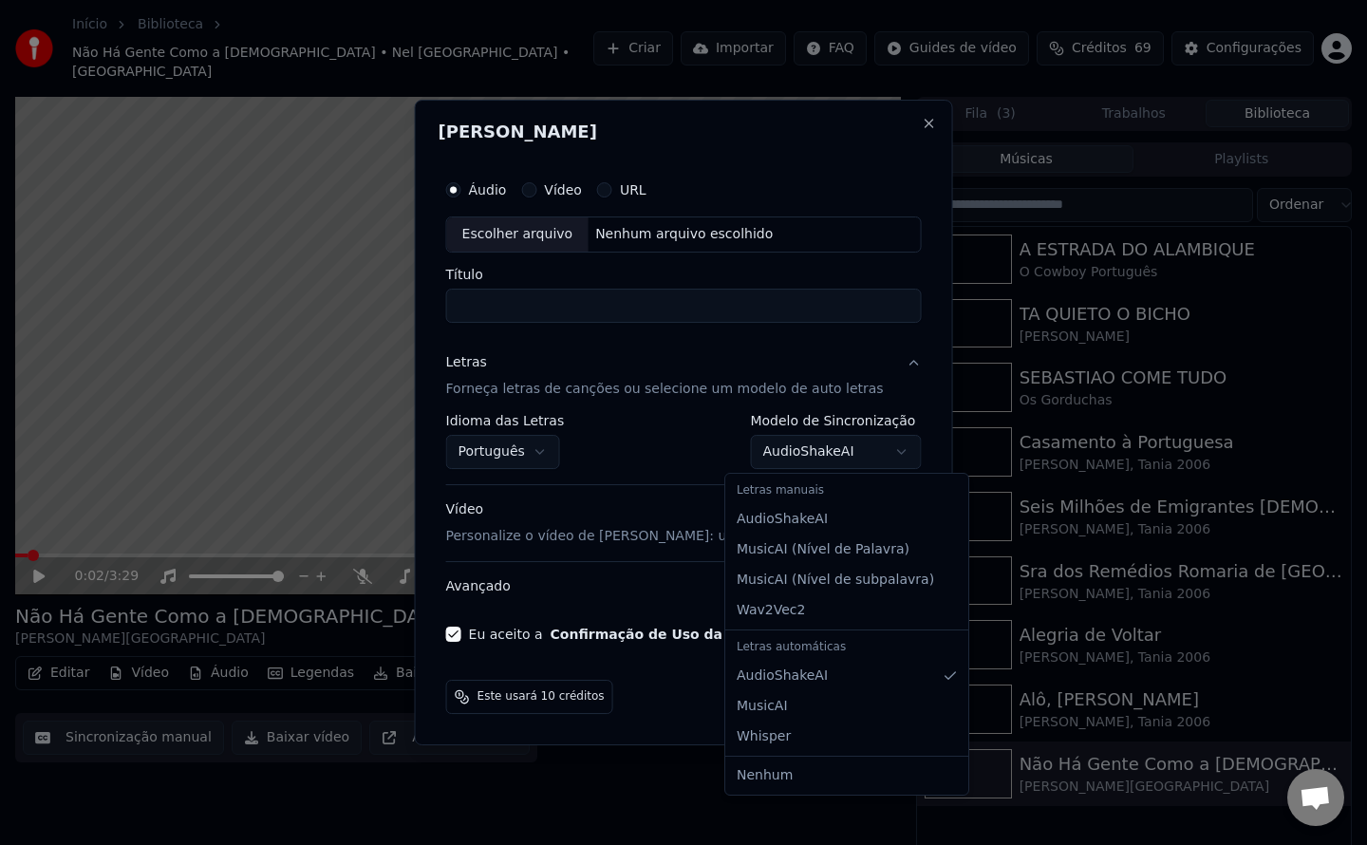
click at [773, 458] on body "Início Biblioteca Não Há Gente Como a [DEMOGRAPHIC_DATA] • Nel [GEOGRAPHIC_DATA…" at bounding box center [683, 422] width 1367 height 845
select select "**********"
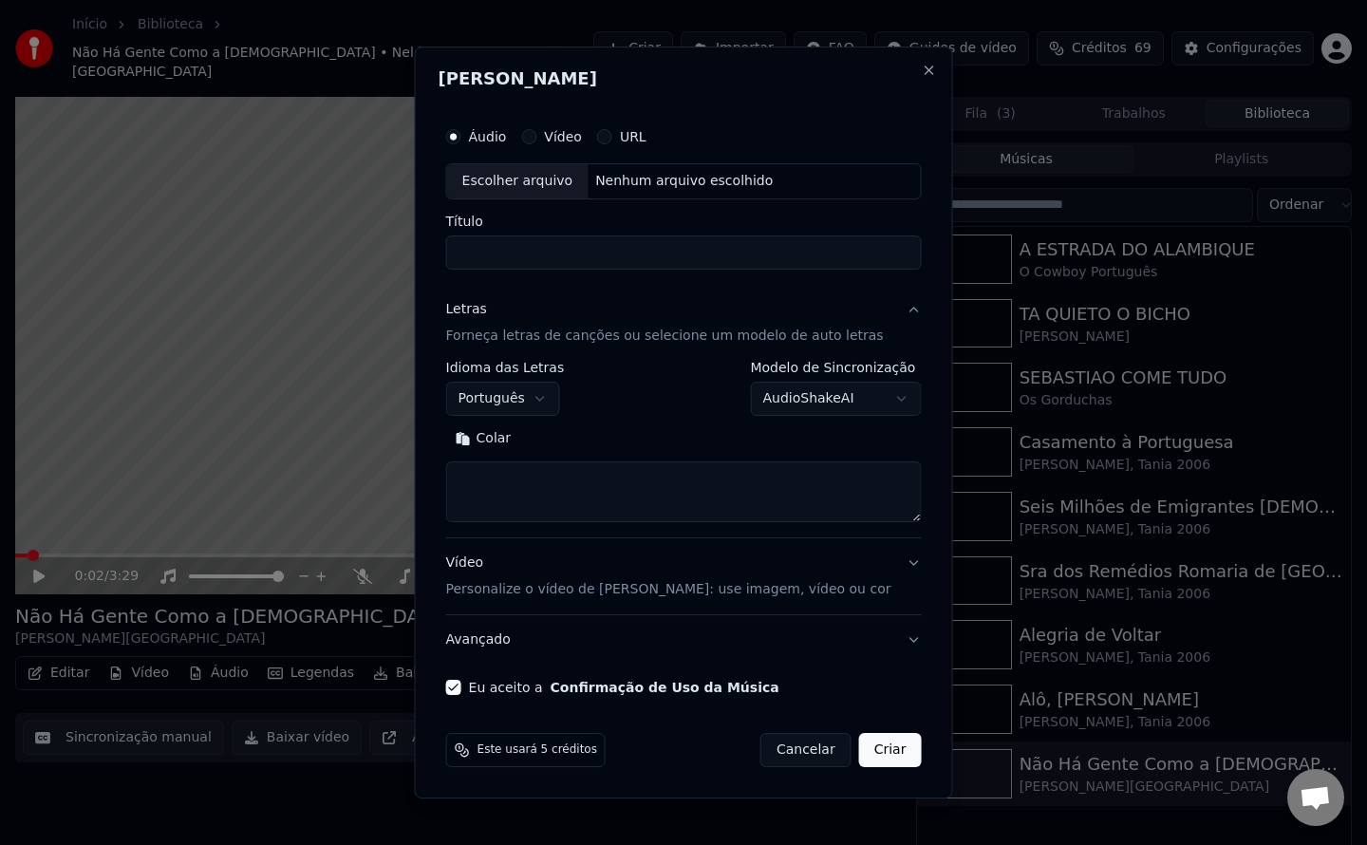
click at [509, 435] on button "Colar" at bounding box center [483, 438] width 75 height 30
click at [663, 178] on div "Nenhum arquivo escolhido" at bounding box center [684, 181] width 193 height 19
type textarea "**********"
type input "**********"
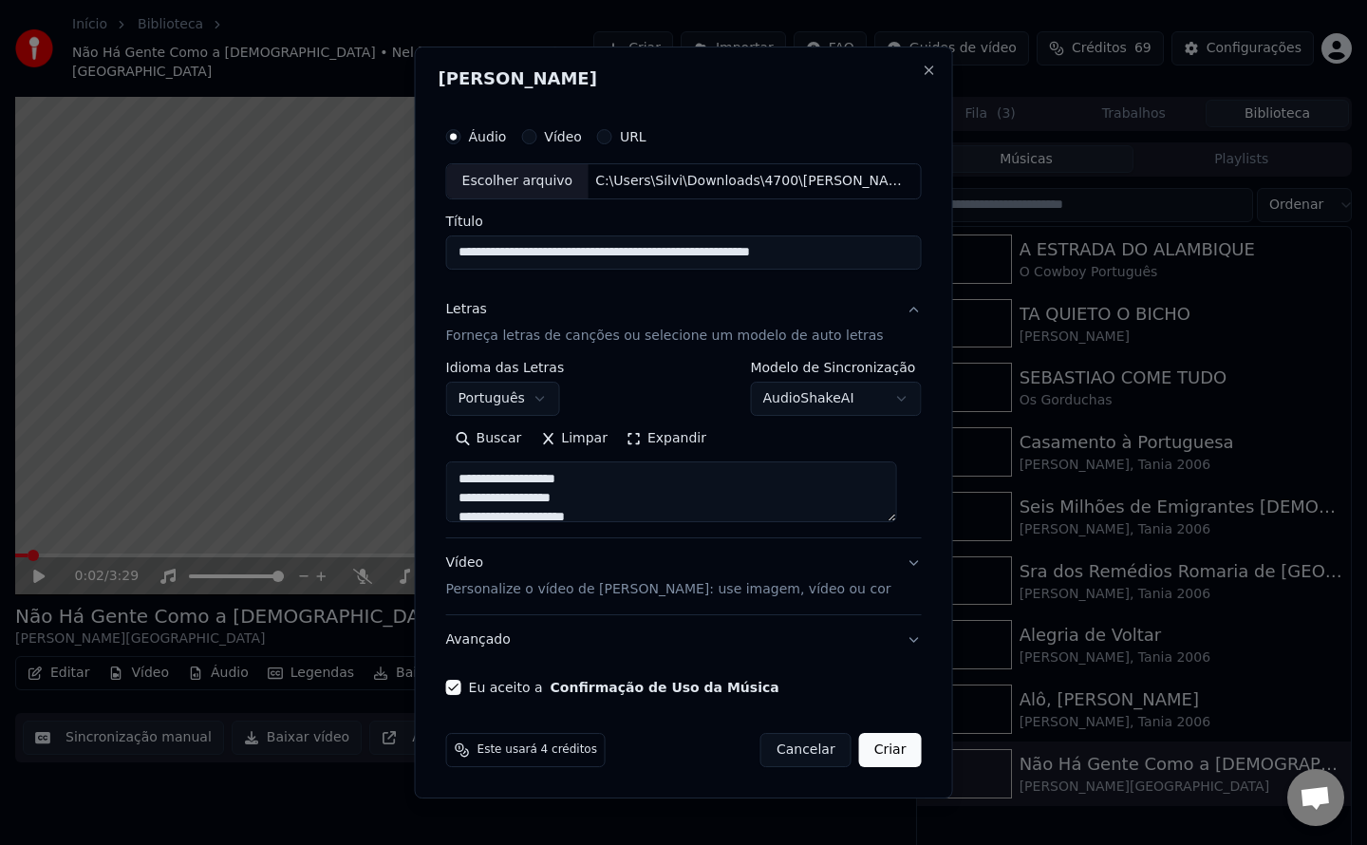
click at [875, 761] on button "Criar" at bounding box center [890, 750] width 63 height 34
type textarea "**********"
select select "**********"
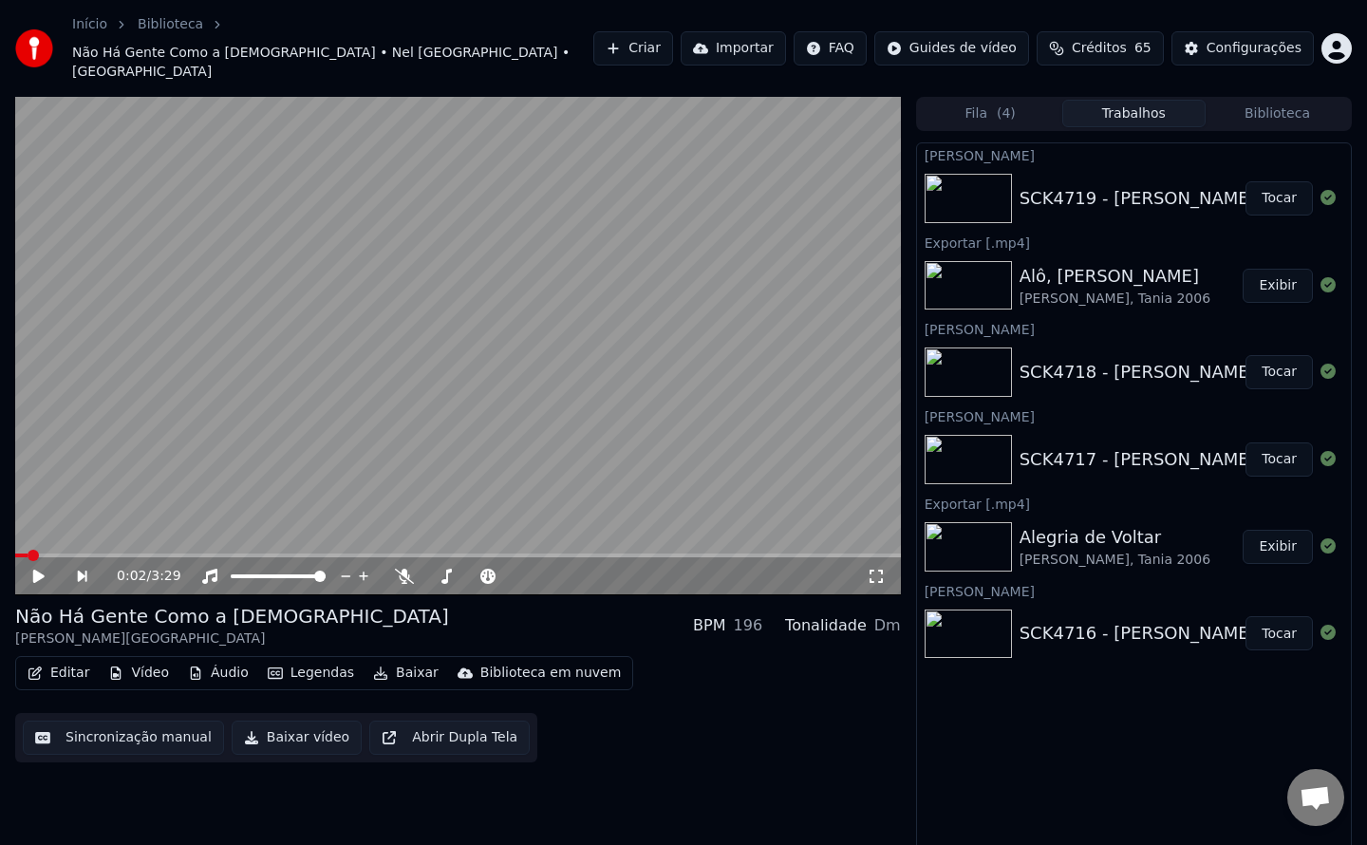
click at [1291, 181] on button "Tocar" at bounding box center [1279, 198] width 67 height 34
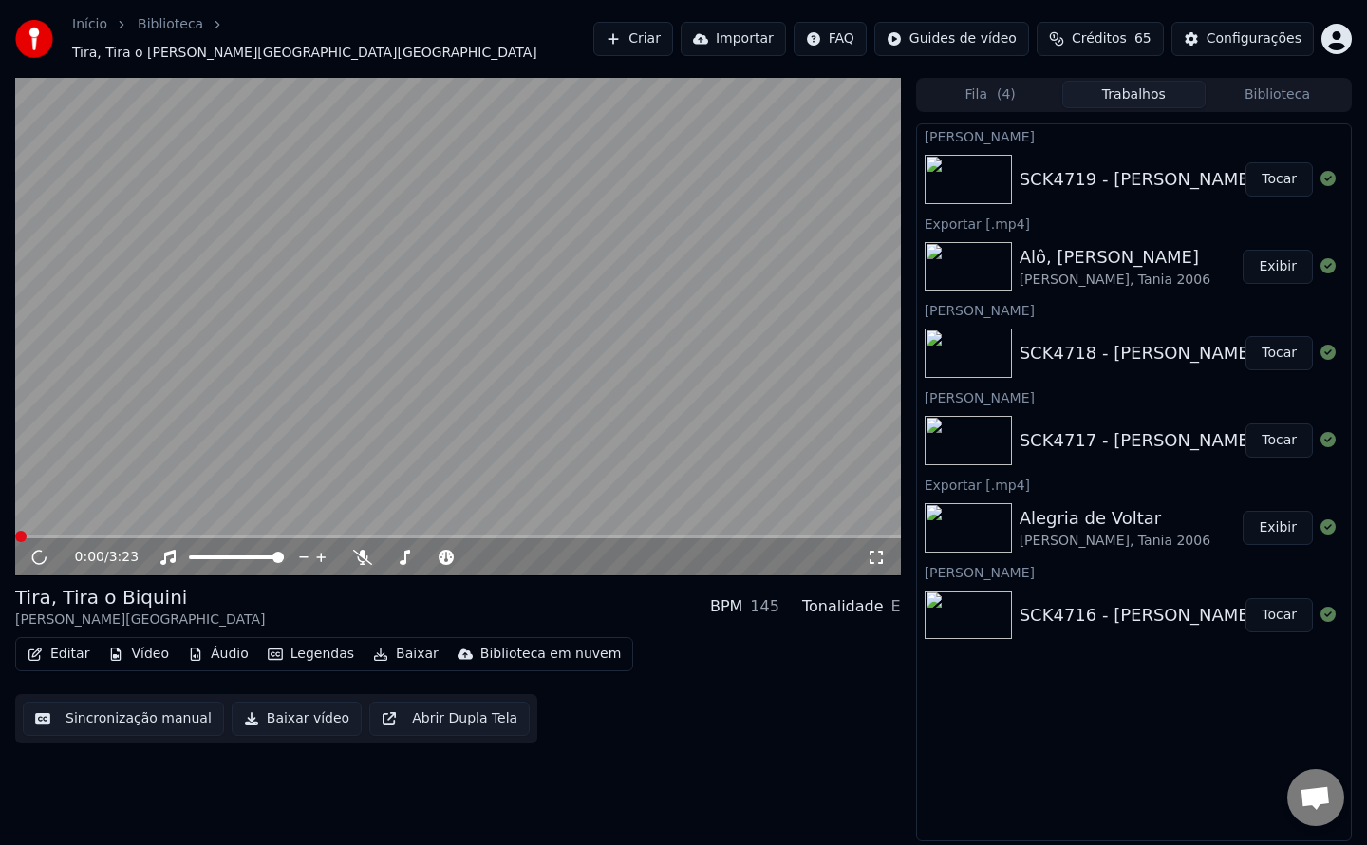
click at [1297, 83] on button "Biblioteca" at bounding box center [1277, 95] width 143 height 28
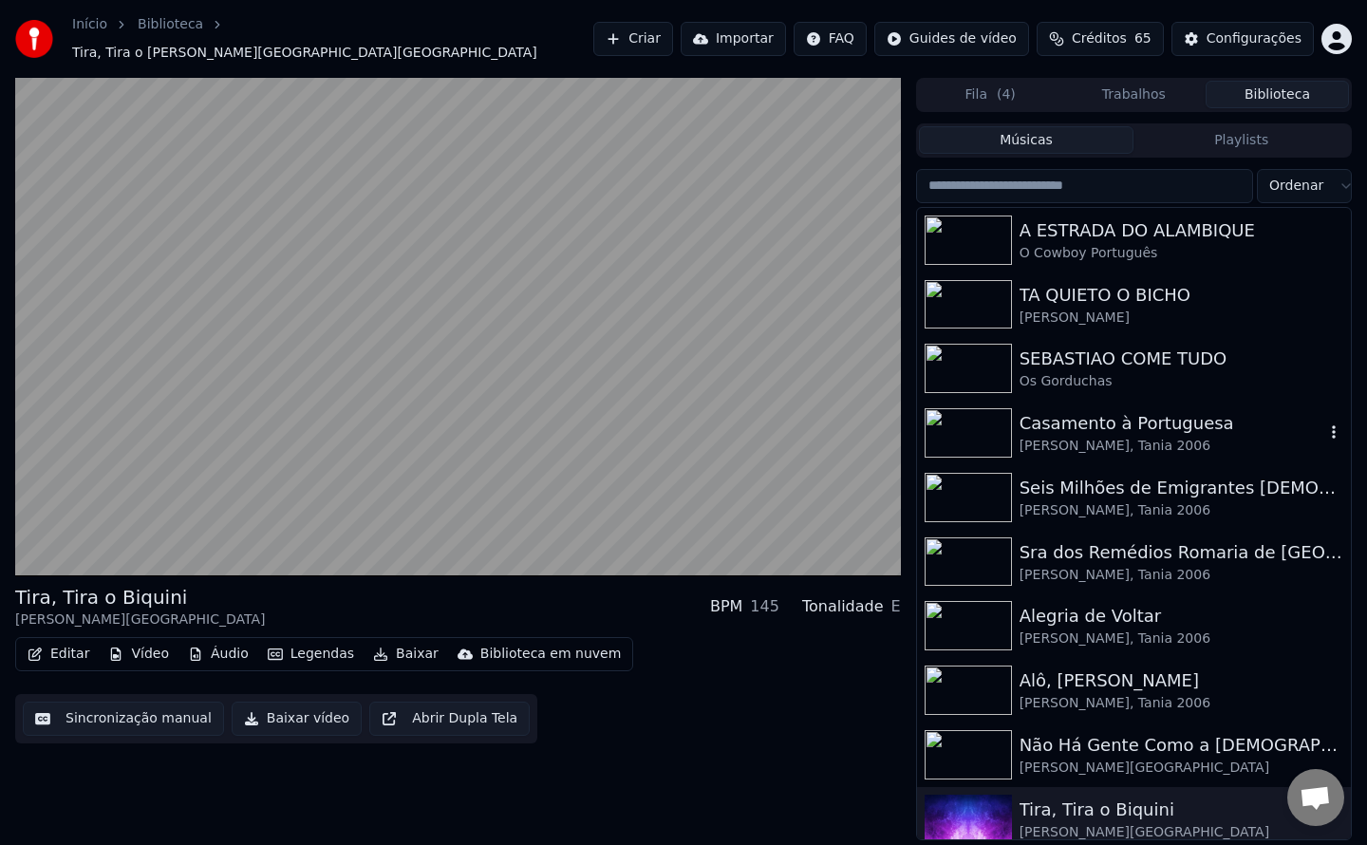
scroll to position [11, 0]
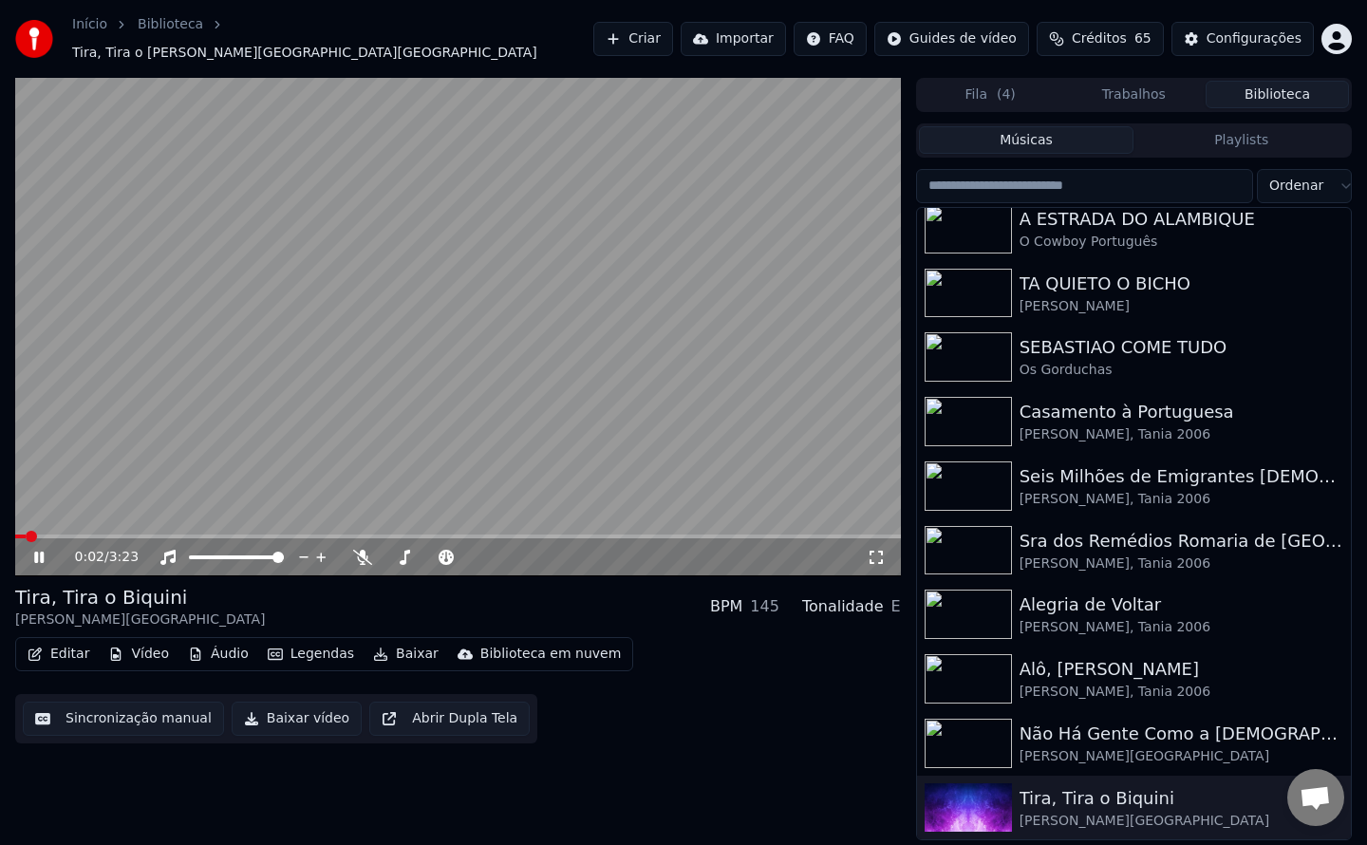
click at [633, 348] on video at bounding box center [458, 327] width 886 height 498
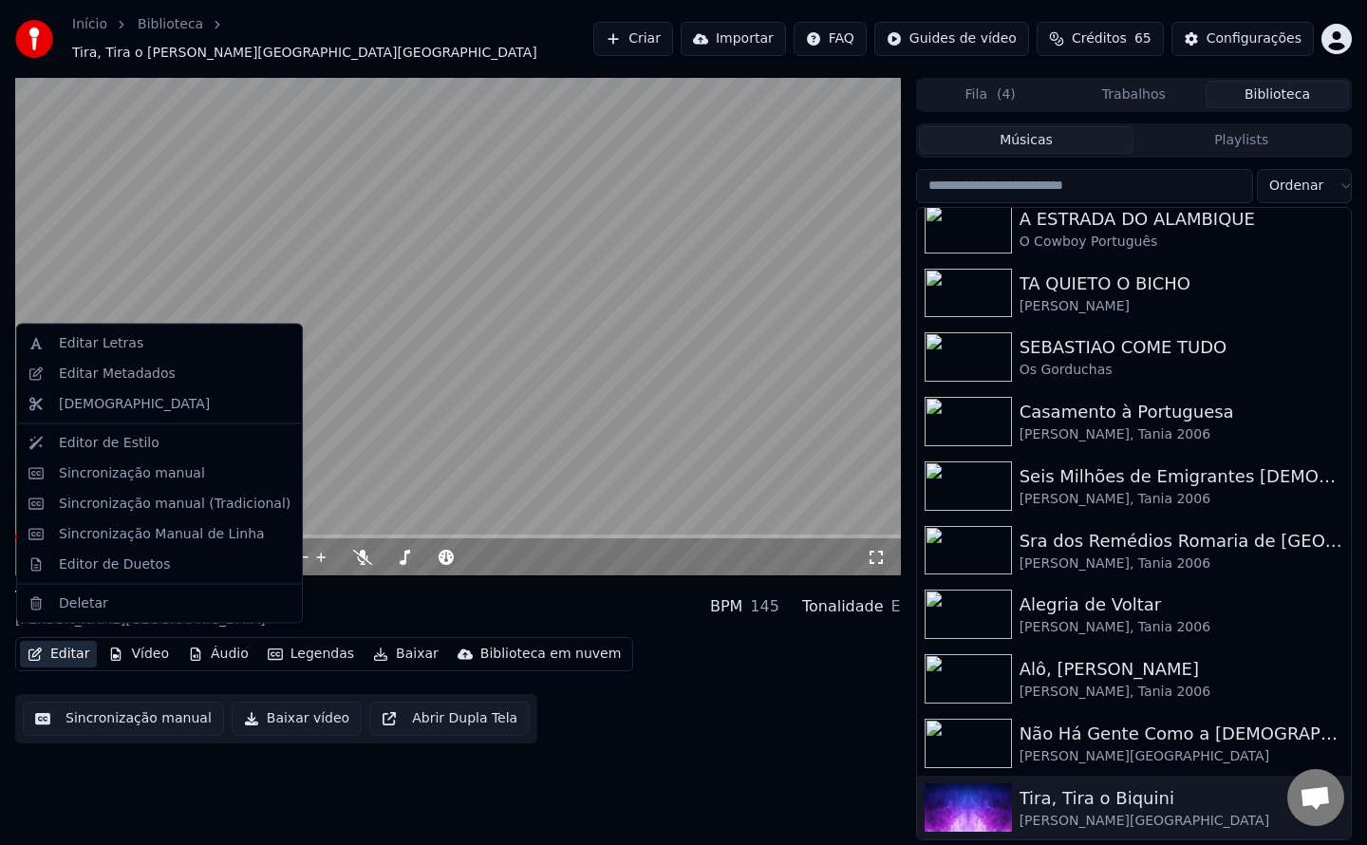
click at [66, 649] on button "Editar" at bounding box center [58, 654] width 77 height 27
click at [101, 371] on div "Editar Metadados" at bounding box center [117, 373] width 117 height 19
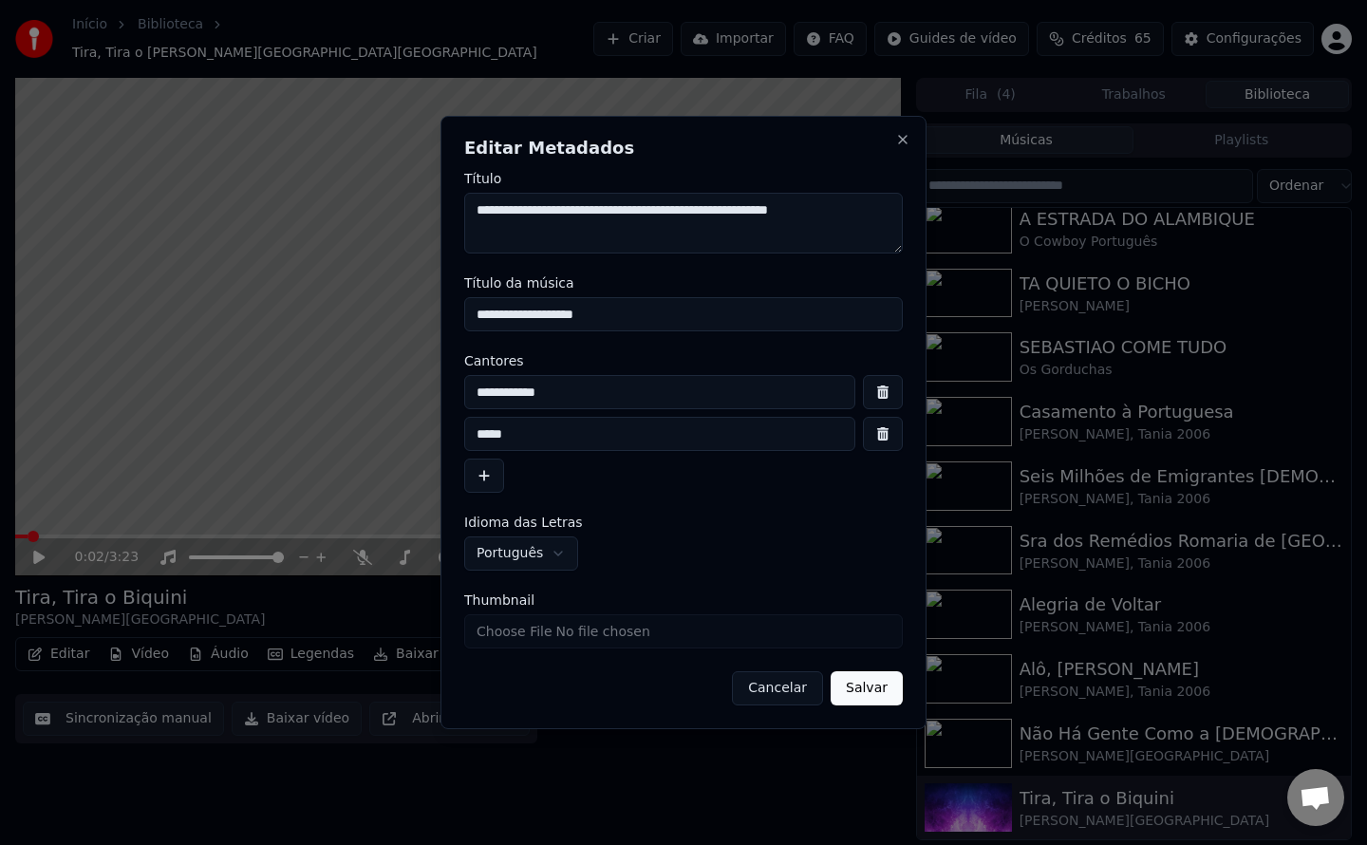
drag, startPoint x: 540, startPoint y: 214, endPoint x: 685, endPoint y: 237, distance: 146.2
click at [685, 237] on textarea "**********" at bounding box center [683, 223] width 439 height 61
drag, startPoint x: 580, startPoint y: 395, endPoint x: 210, endPoint y: 393, distance: 370.3
click at [210, 393] on body "Início Biblioteca Tira, Tira o [PERSON_NAME][GEOGRAPHIC_DATA] • Tania Criar Imp…" at bounding box center [683, 422] width 1367 height 845
paste input "**********"
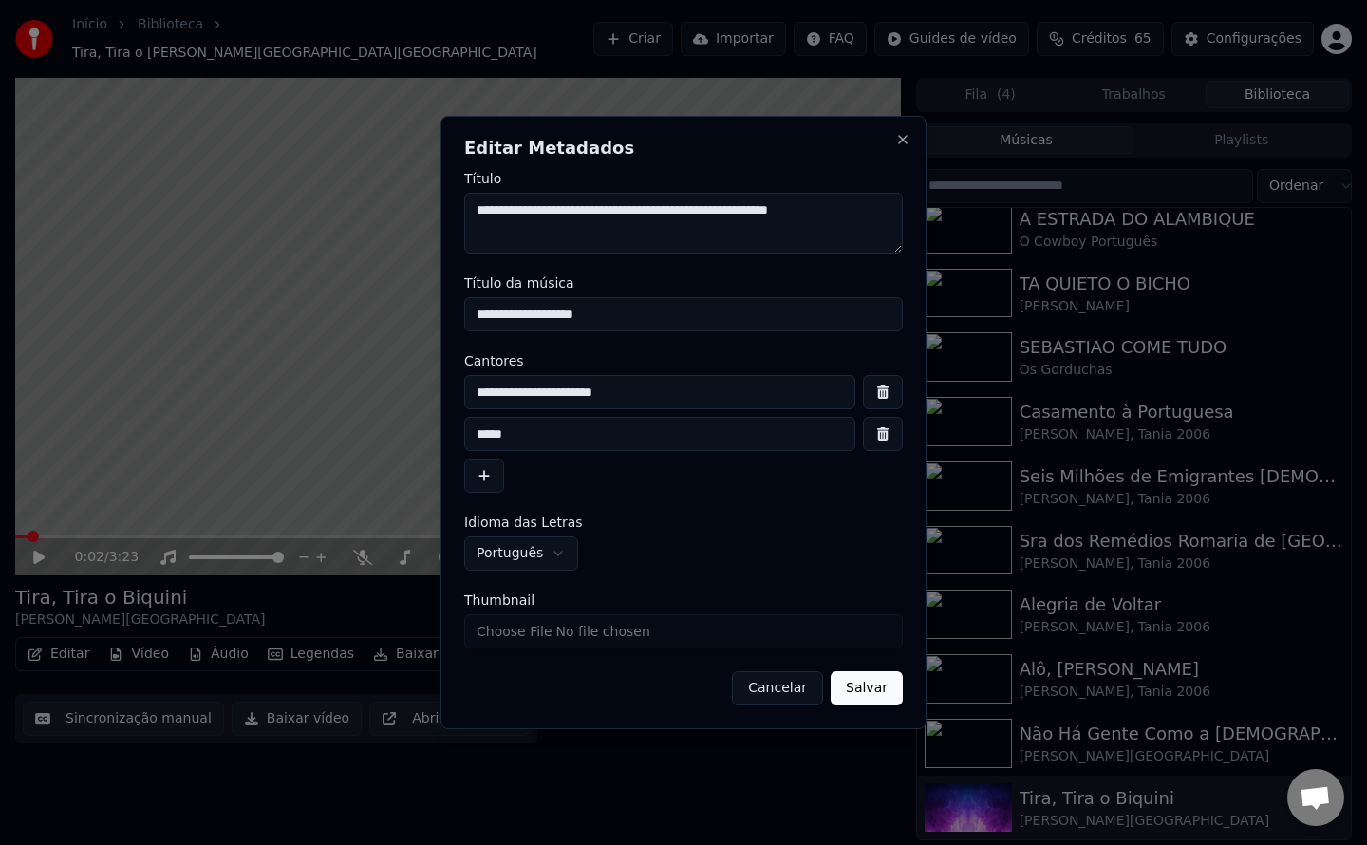
type input "**********"
click at [882, 440] on button "button" at bounding box center [883, 434] width 40 height 34
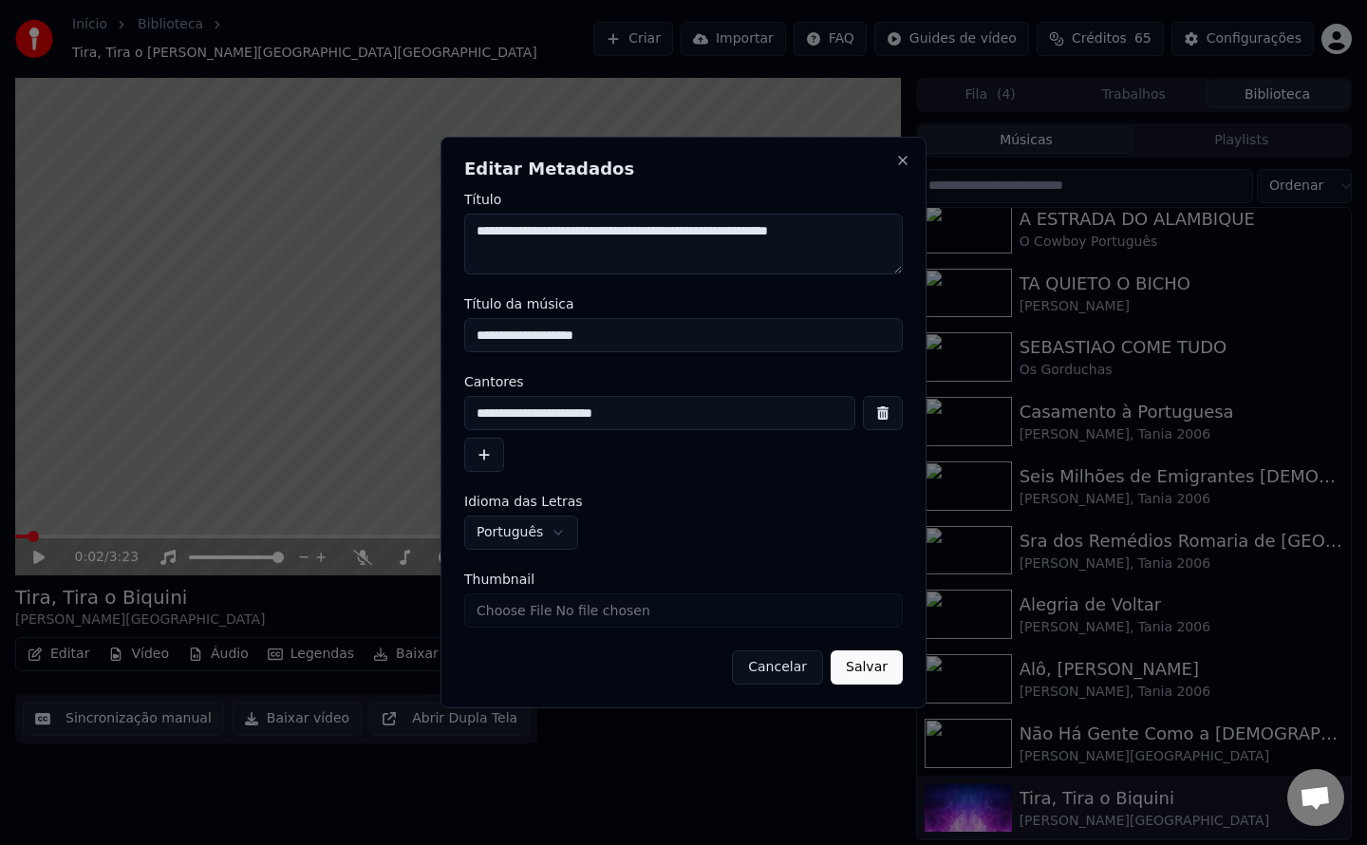
click at [684, 610] on input "Thumbnail" at bounding box center [683, 610] width 439 height 34
type input "**********"
click at [886, 678] on button "Salvar" at bounding box center [867, 667] width 72 height 34
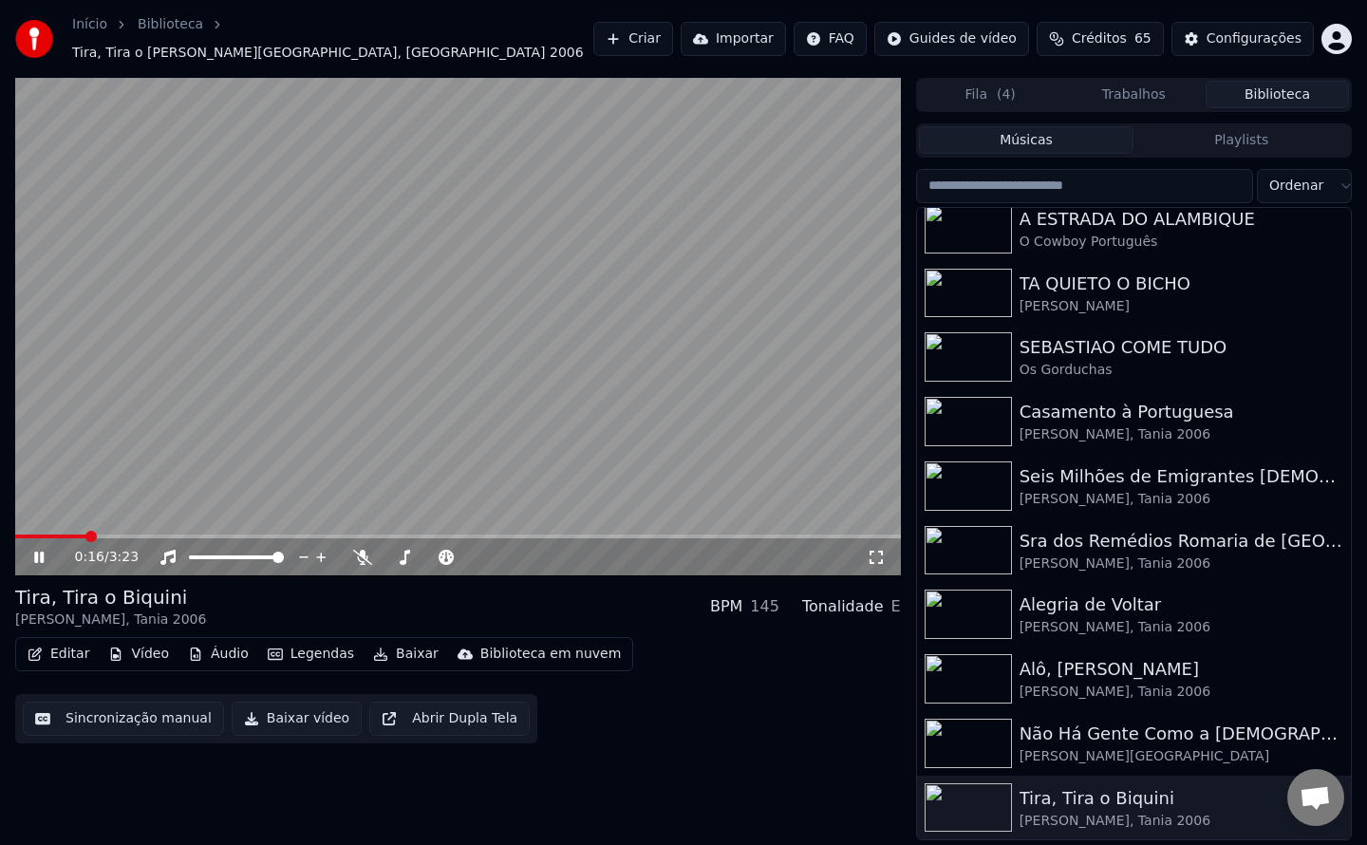
click at [174, 710] on button "Sincronização manual" at bounding box center [123, 719] width 201 height 34
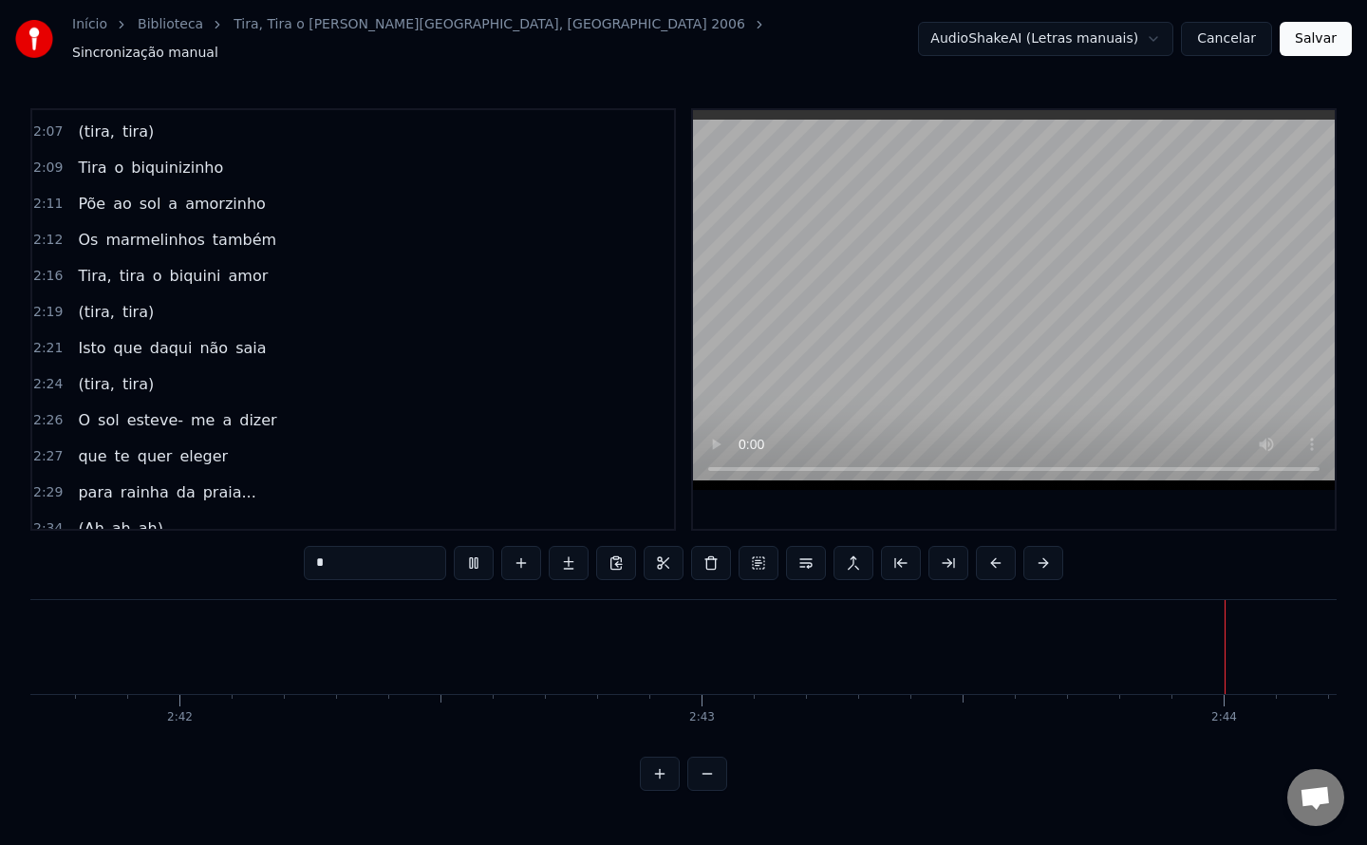
scroll to position [1660, 0]
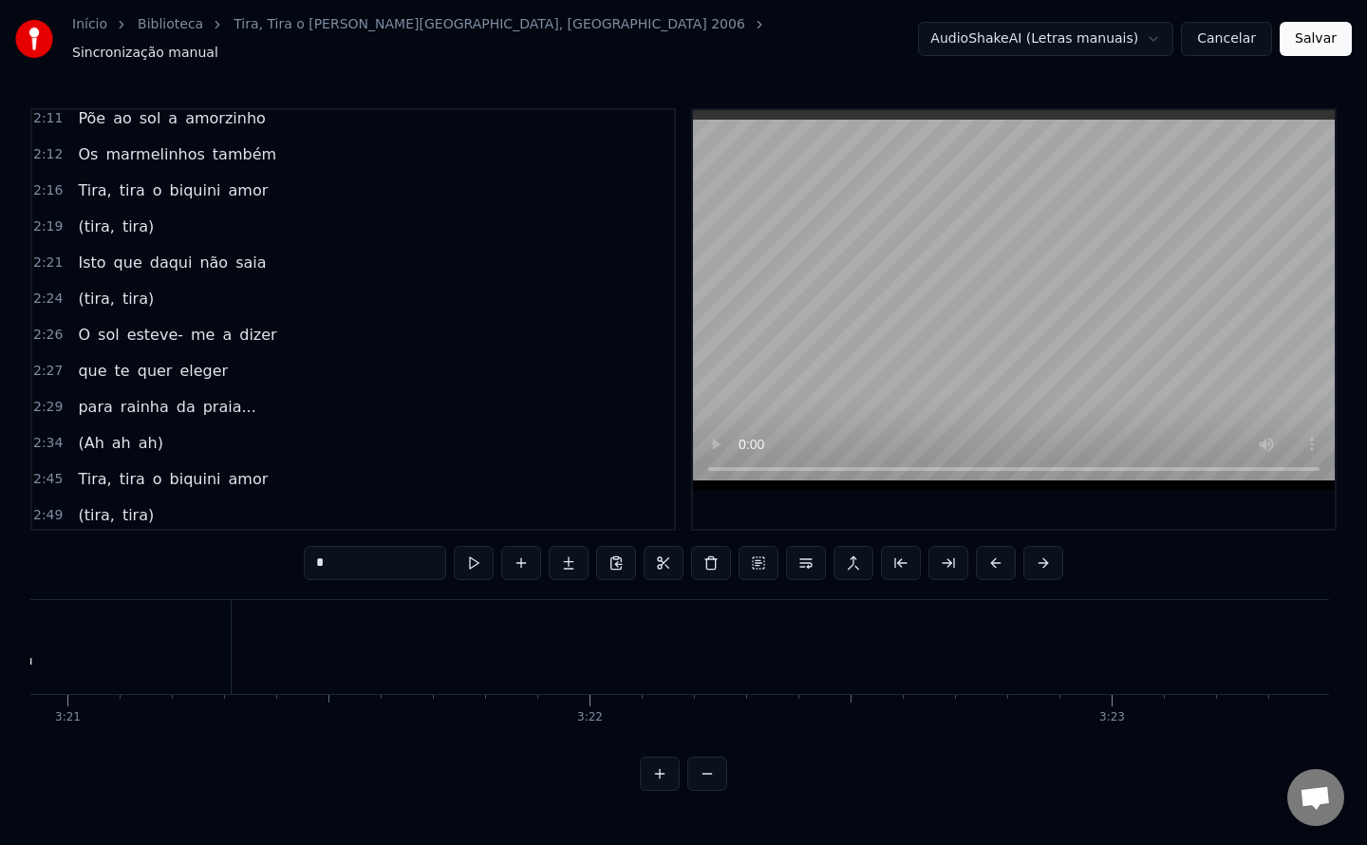
click at [1303, 42] on button "Salvar" at bounding box center [1316, 39] width 72 height 34
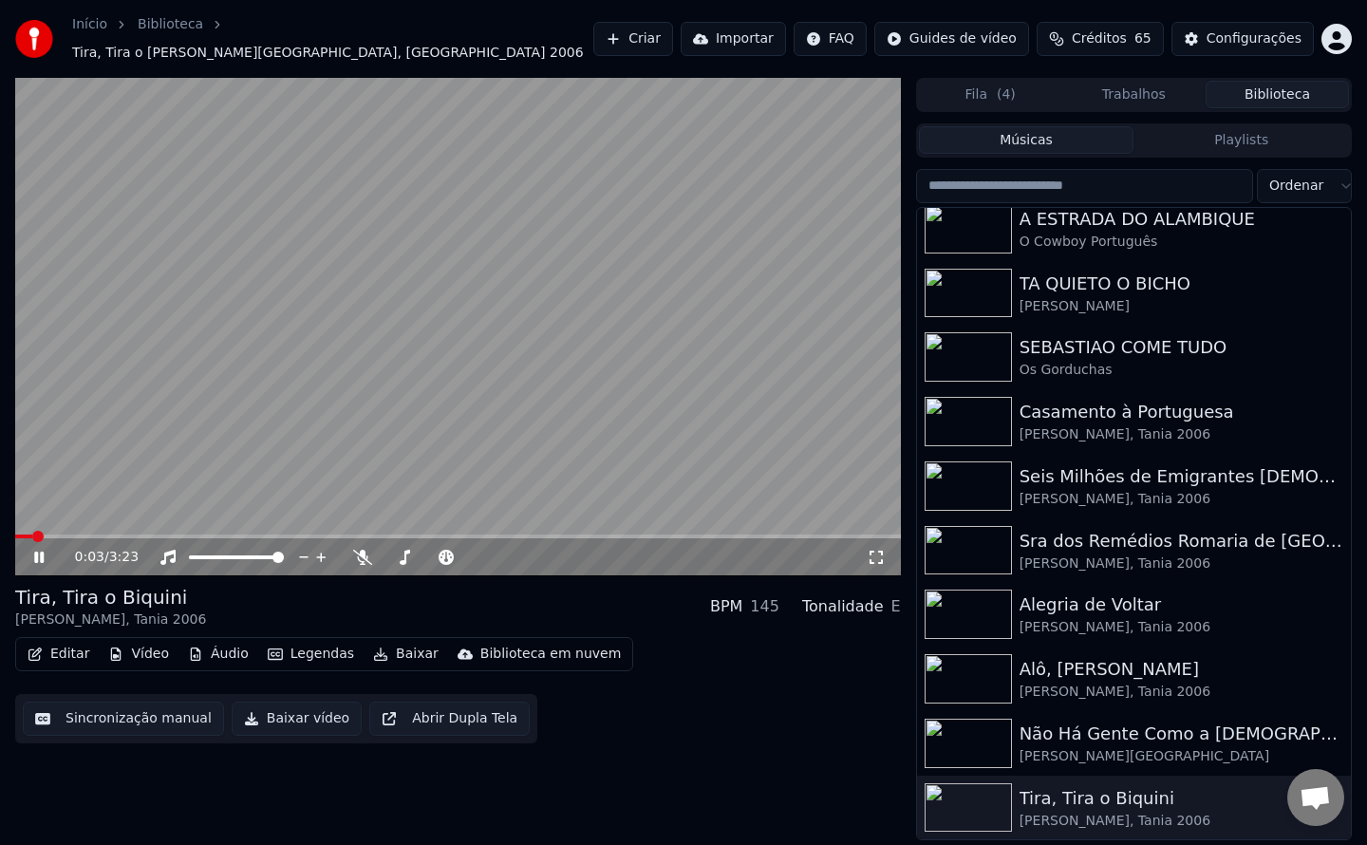
click at [285, 708] on button "Baixar vídeo" at bounding box center [297, 719] width 130 height 34
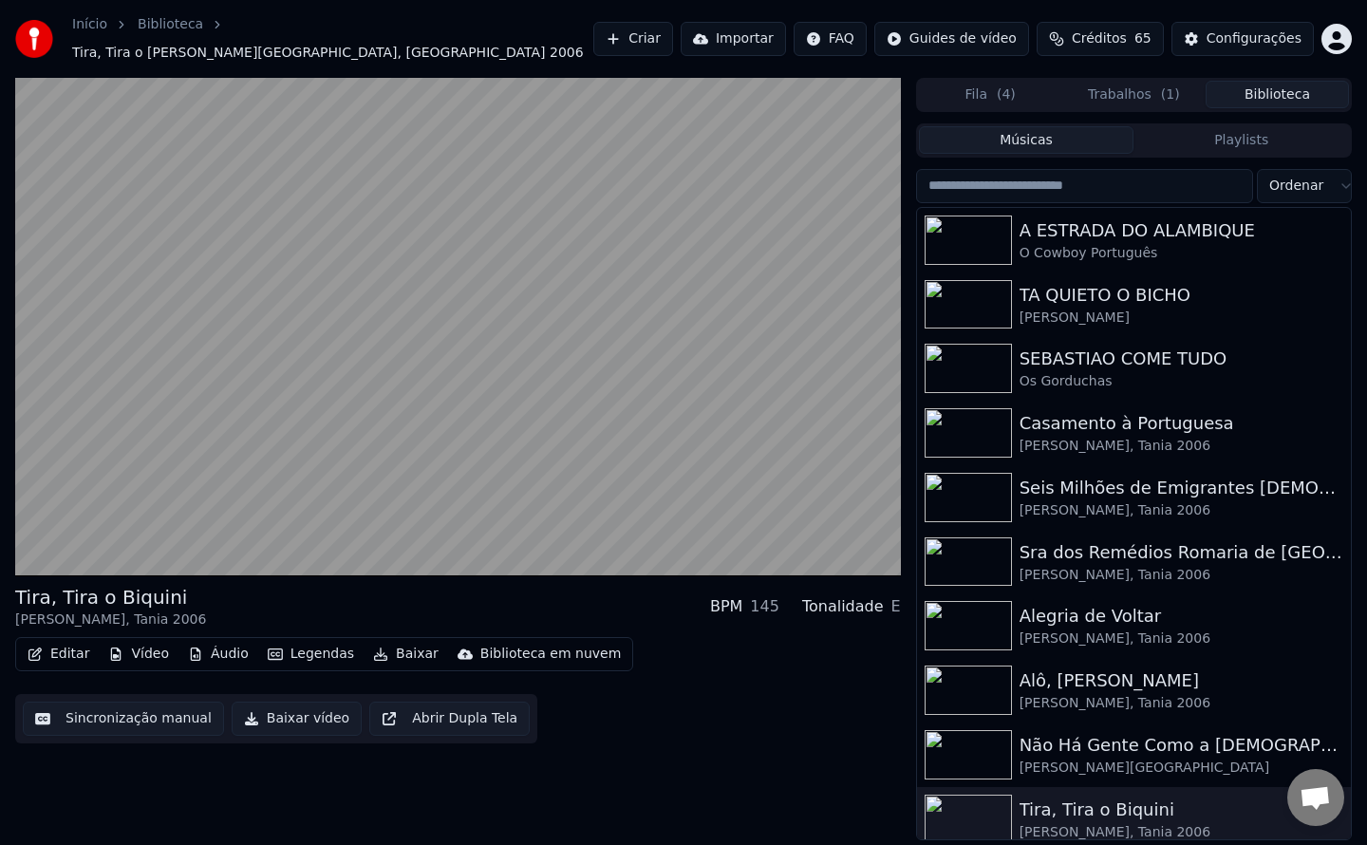
click at [1290, 84] on button "Biblioteca" at bounding box center [1277, 95] width 143 height 28
click at [1136, 739] on div "Não Há Gente Como a [DEMOGRAPHIC_DATA]" at bounding box center [1172, 745] width 305 height 27
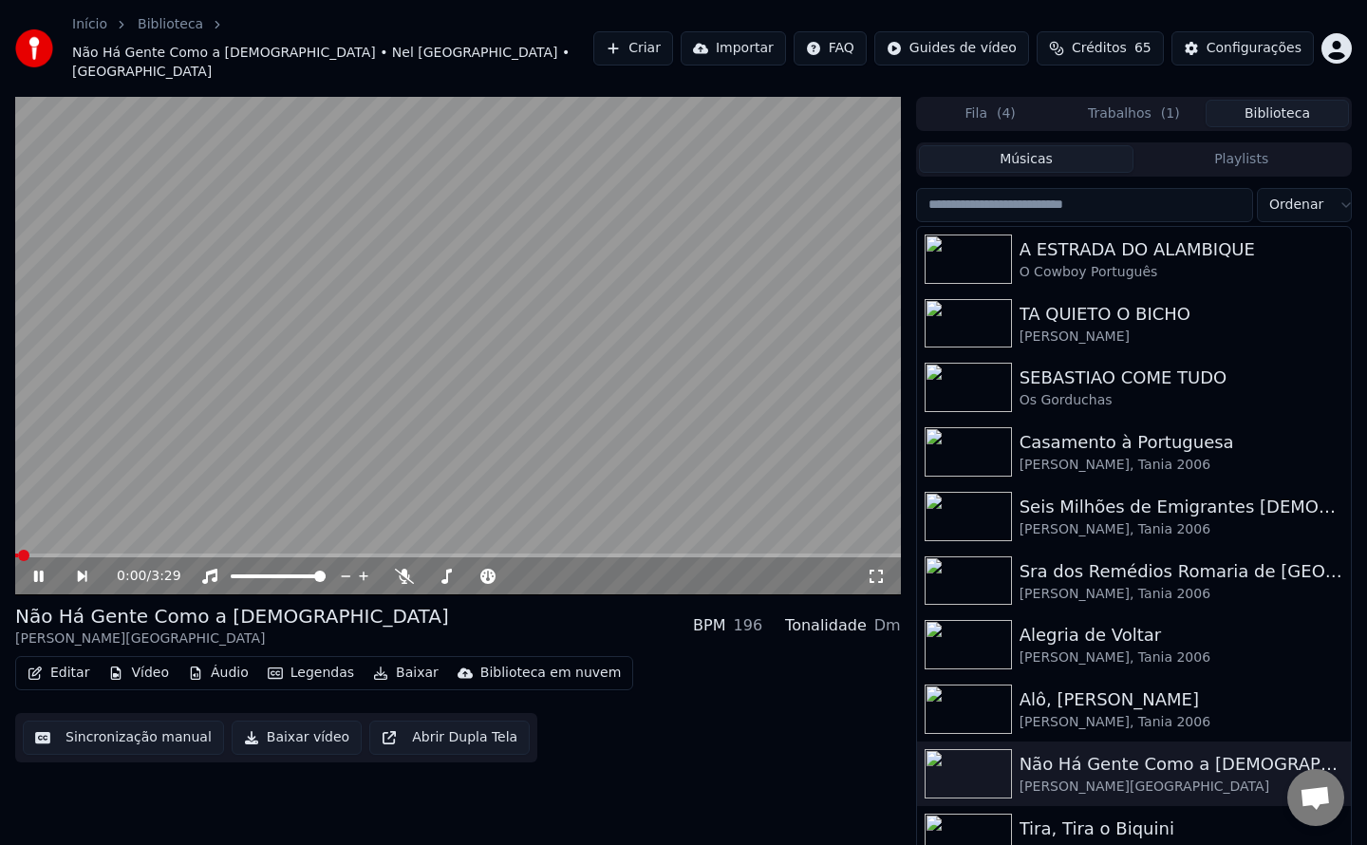
drag, startPoint x: 121, startPoint y: 698, endPoint x: 121, endPoint y: 755, distance: 57.0
click at [121, 755] on div "0:00 / 3:29 Não Há Gente Como a Nossa Nel Monteiro • Tania BPM 196 Tonalidade D…" at bounding box center [458, 478] width 886 height 763
click at [137, 721] on button "Sincronização manual" at bounding box center [123, 738] width 201 height 34
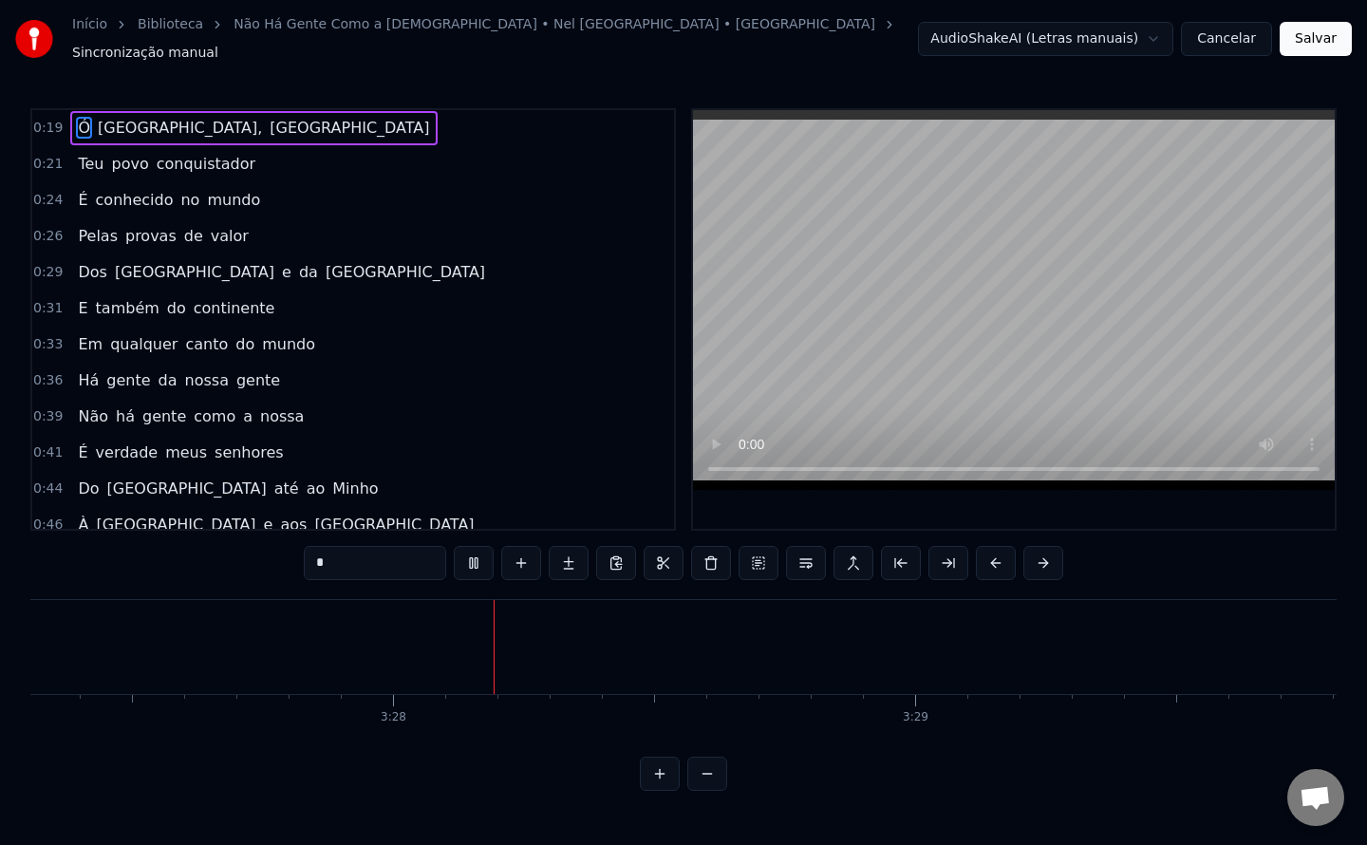
scroll to position [0, 108298]
click at [1314, 47] on button "Salvar" at bounding box center [1316, 39] width 72 height 34
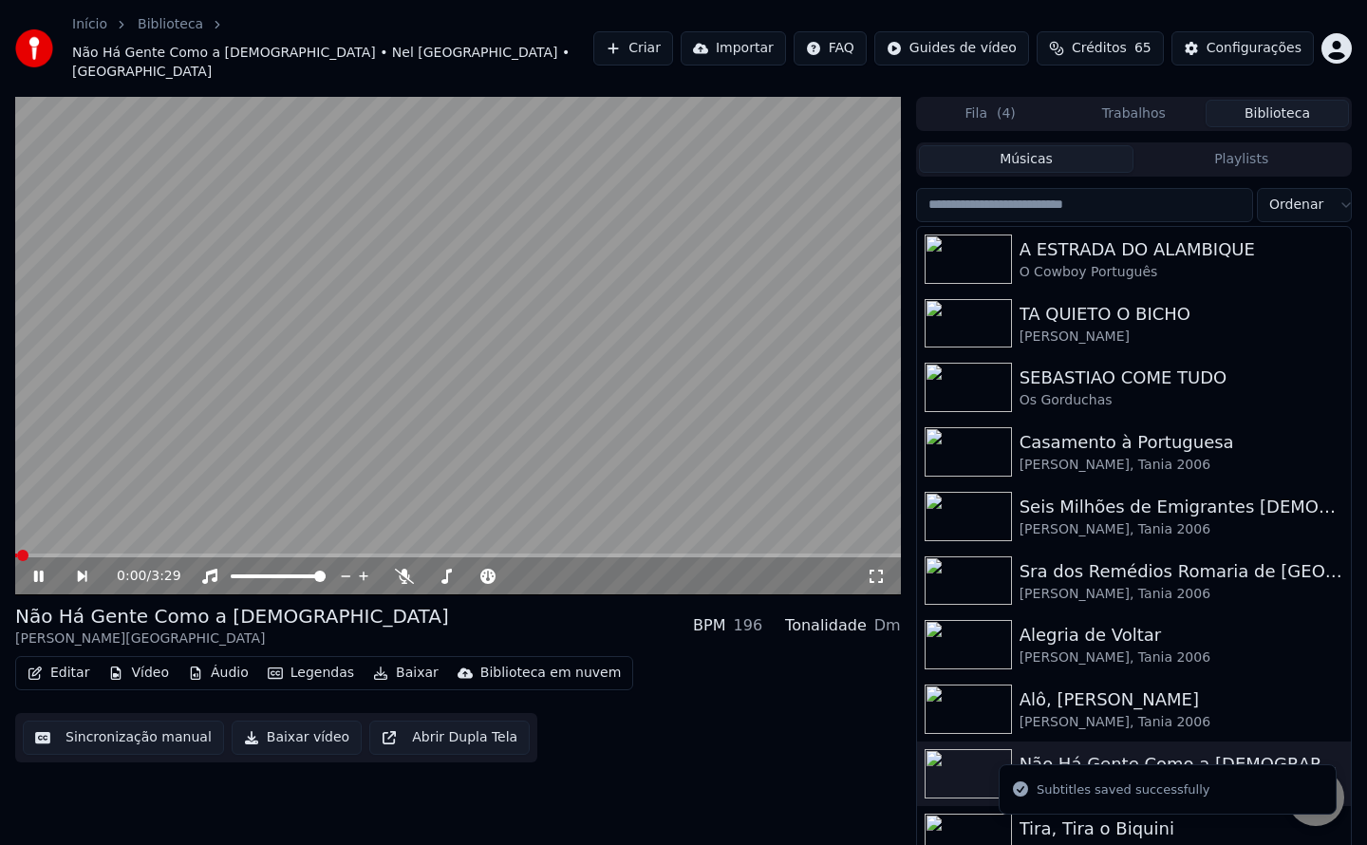
click at [292, 721] on button "Baixar vídeo" at bounding box center [297, 738] width 130 height 34
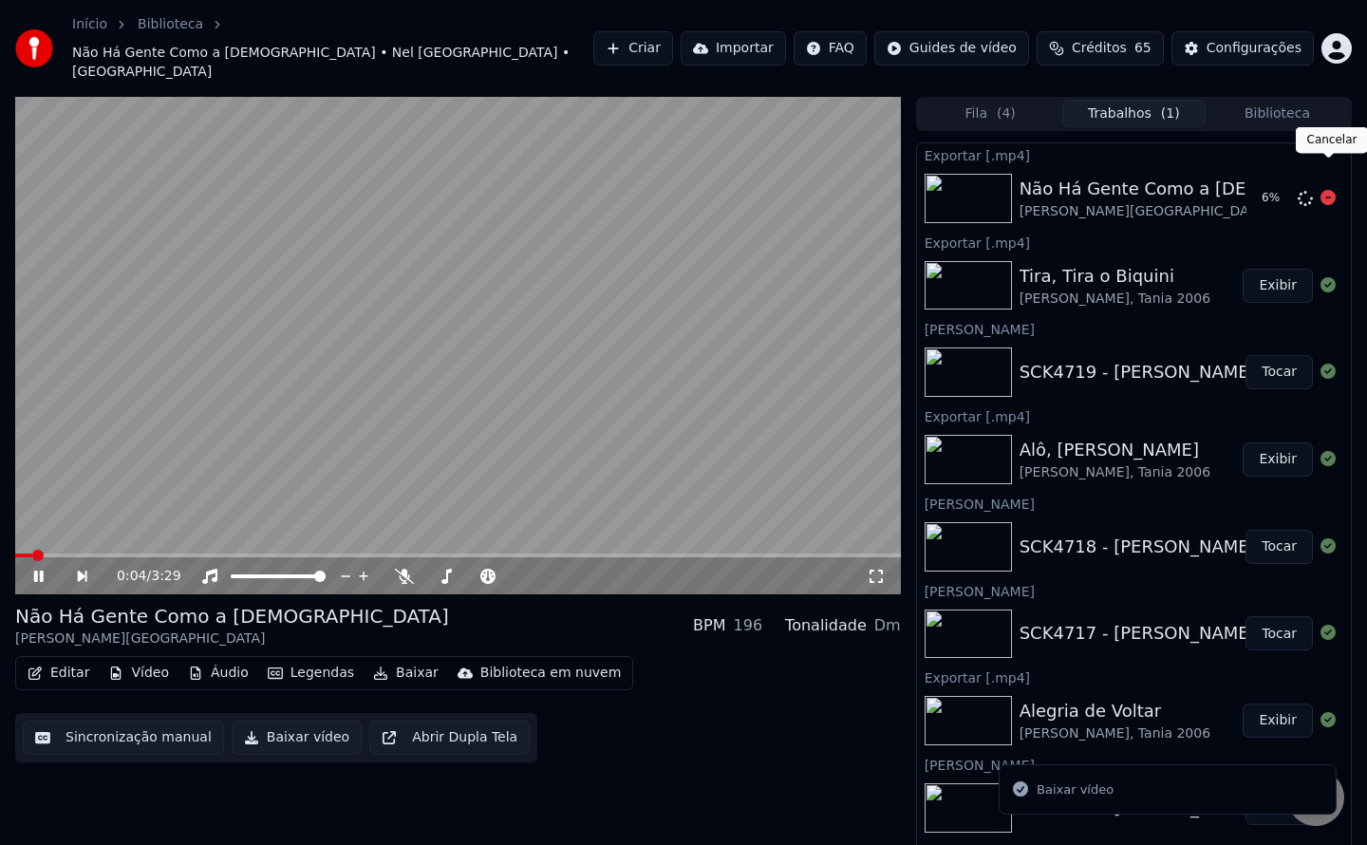
click at [1329, 190] on icon at bounding box center [1328, 197] width 15 height 15
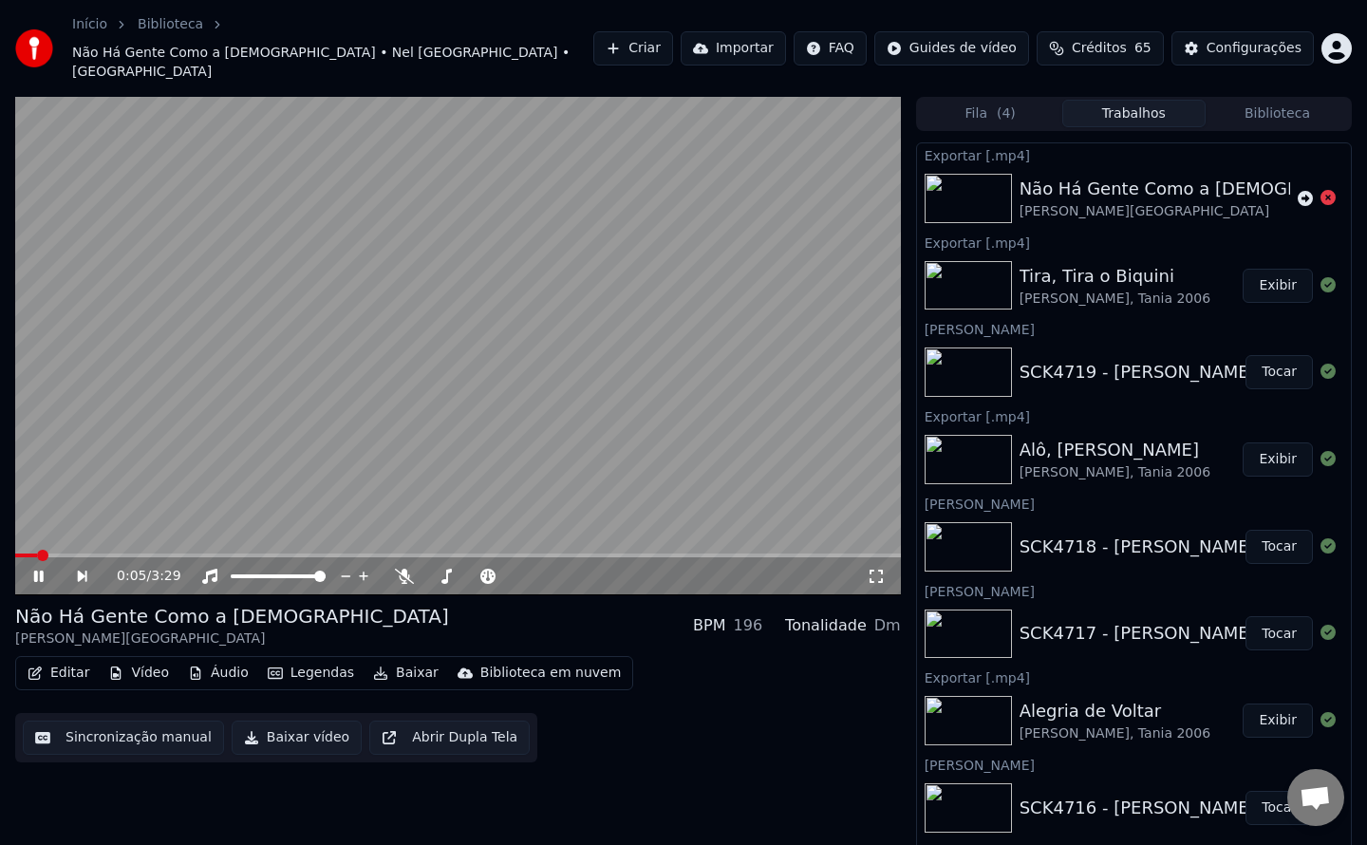
click at [548, 331] on video at bounding box center [458, 346] width 886 height 498
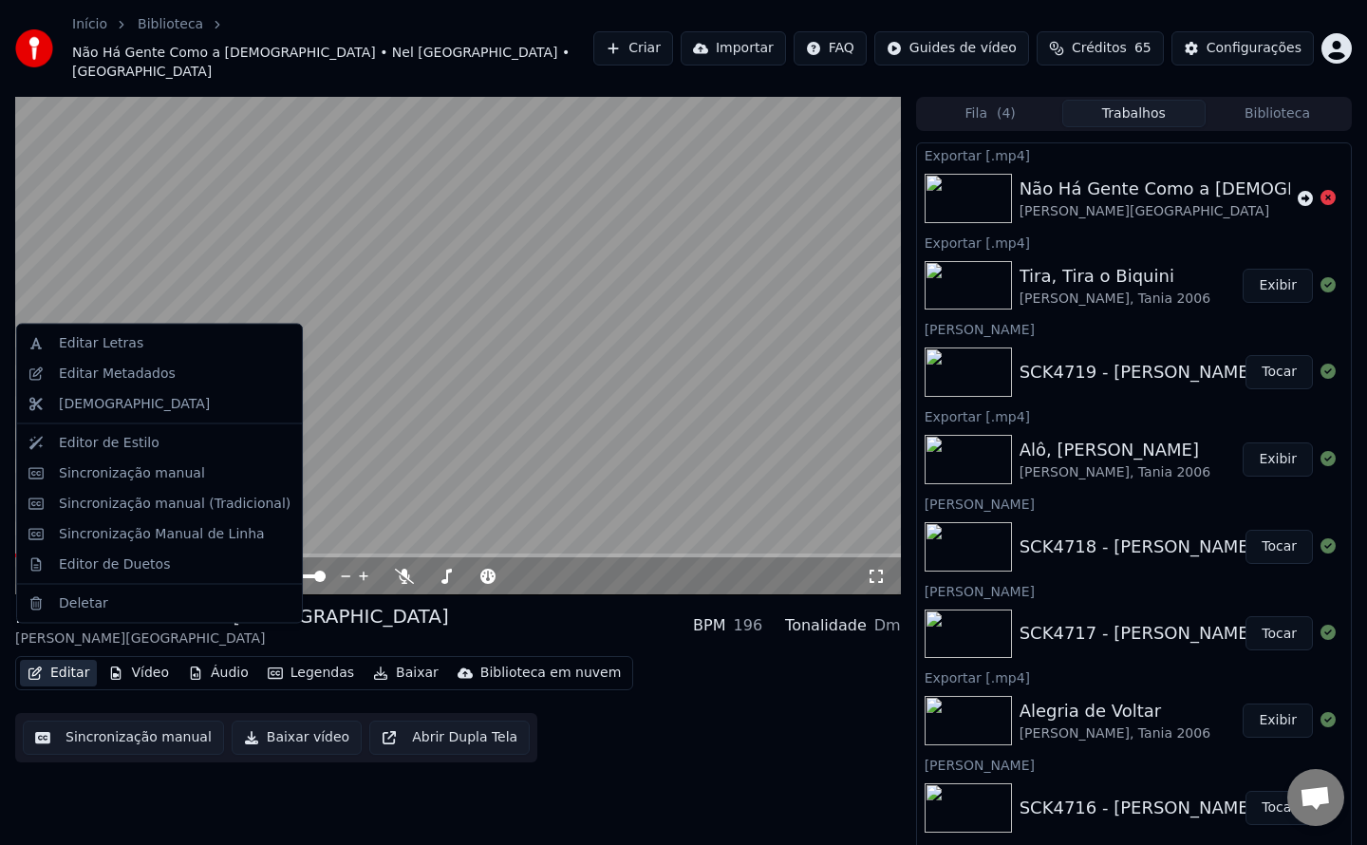
click at [70, 660] on button "Editar" at bounding box center [58, 673] width 77 height 27
click at [149, 380] on div "Editar Metadados" at bounding box center [117, 373] width 117 height 19
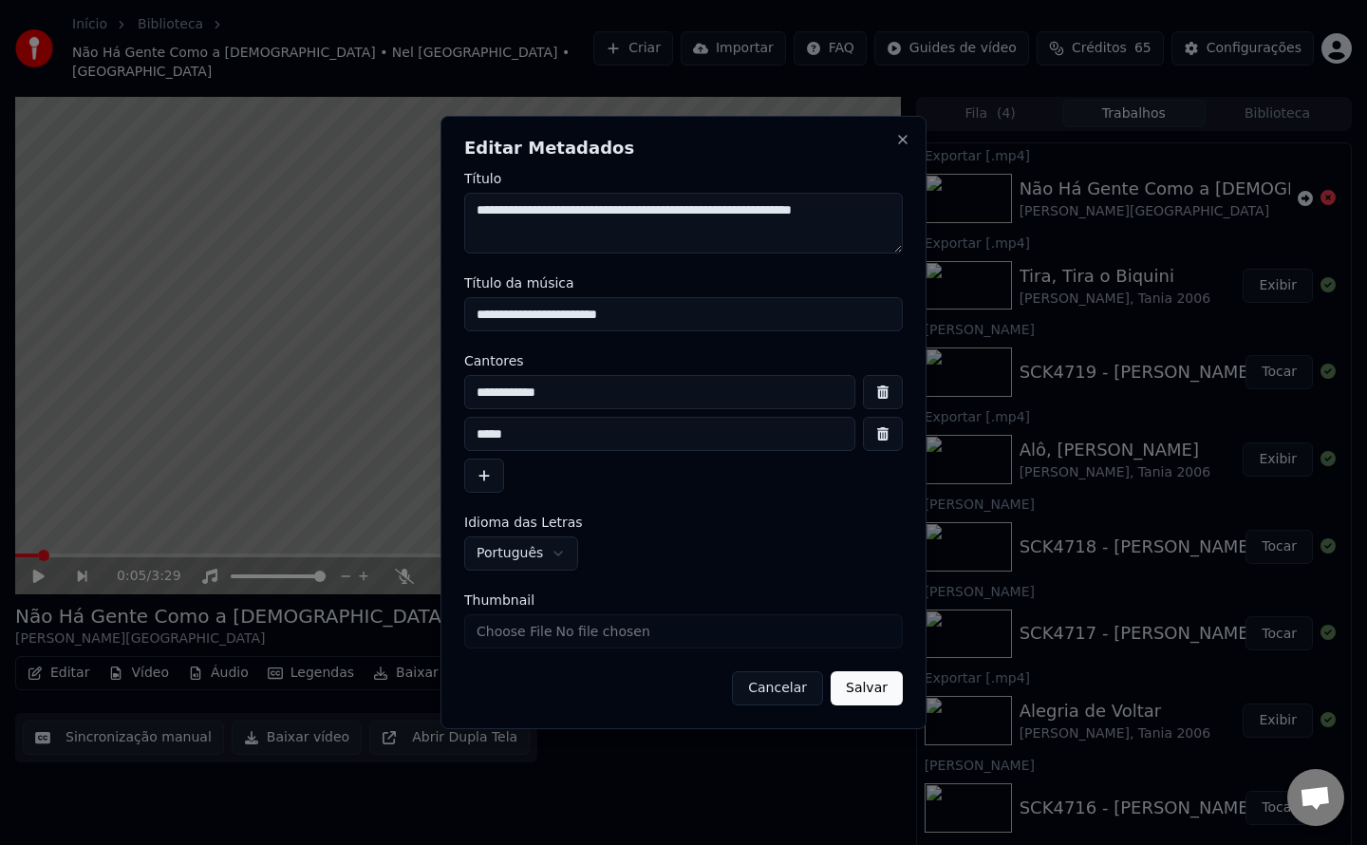
drag, startPoint x: 542, startPoint y: 215, endPoint x: 689, endPoint y: 217, distance: 147.2
click at [689, 217] on textarea "**********" at bounding box center [683, 223] width 439 height 61
drag, startPoint x: 637, startPoint y: 385, endPoint x: 0, endPoint y: 332, distance: 639.2
click at [0, 332] on body "Início Biblioteca Não Há Gente Como a [DEMOGRAPHIC_DATA] • [PERSON_NAME][GEOGRA…" at bounding box center [683, 422] width 1367 height 845
paste input "**********"
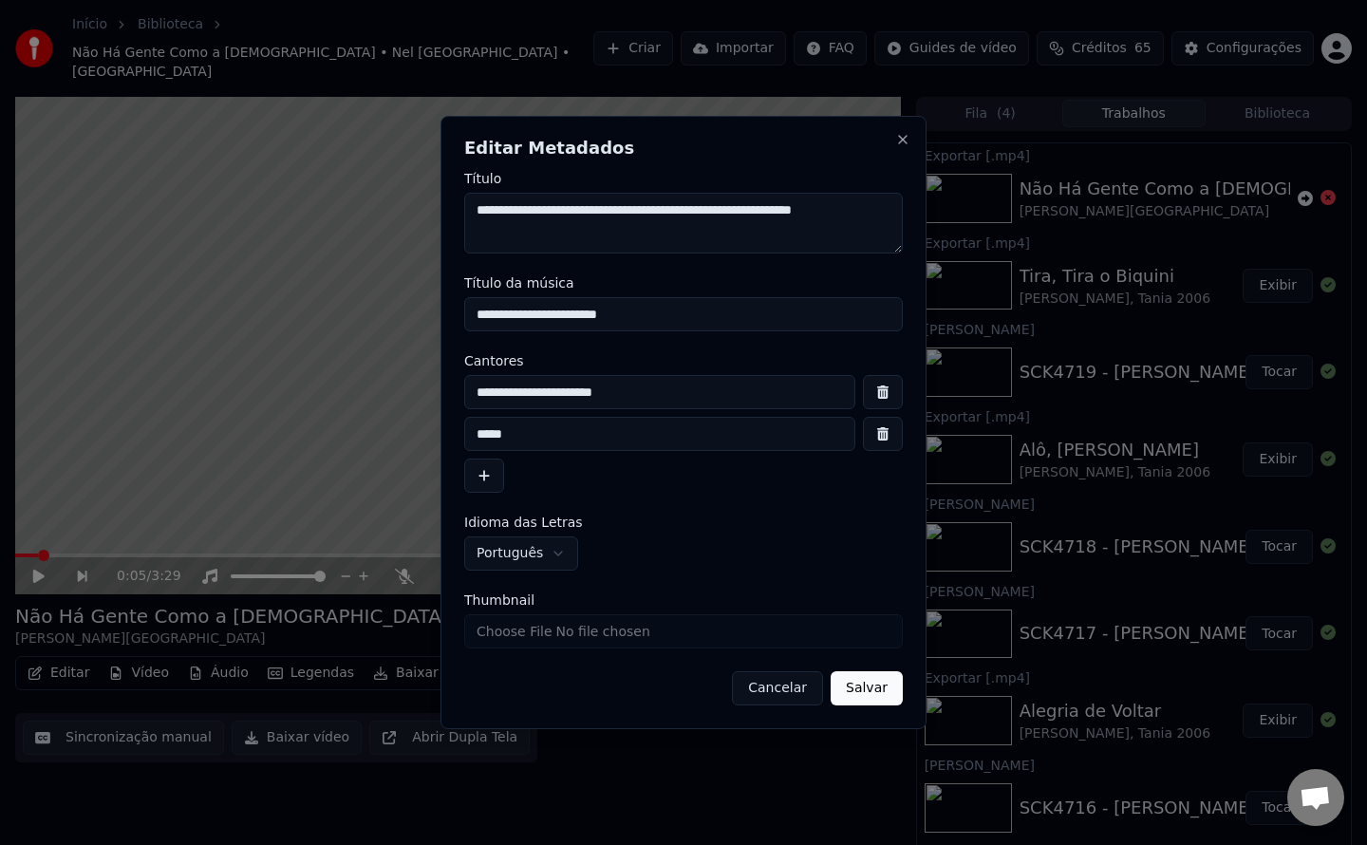
type input "**********"
click at [877, 441] on button "button" at bounding box center [883, 434] width 40 height 34
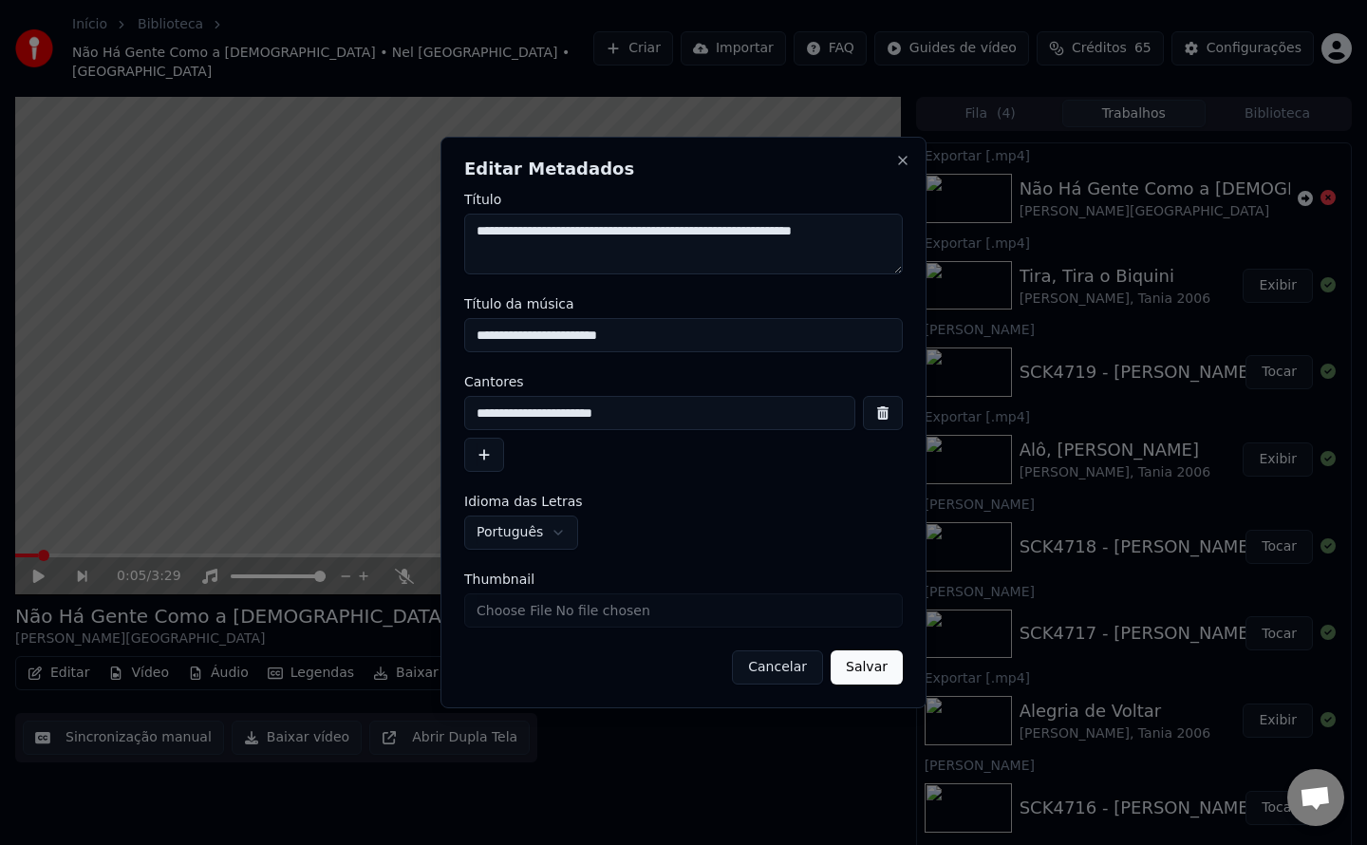
click at [873, 674] on button "Salvar" at bounding box center [867, 667] width 72 height 34
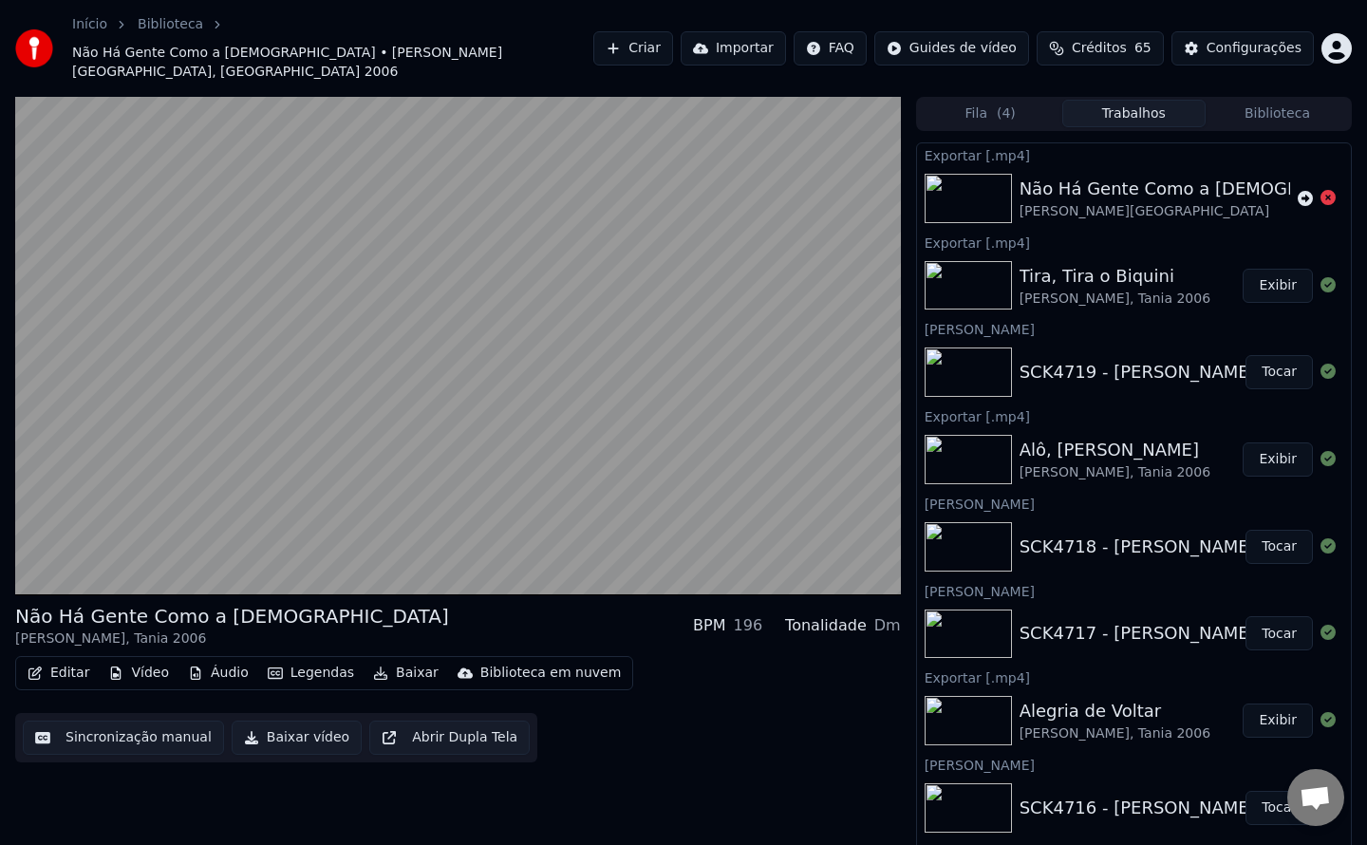
click at [287, 721] on button "Baixar vídeo" at bounding box center [297, 738] width 130 height 34
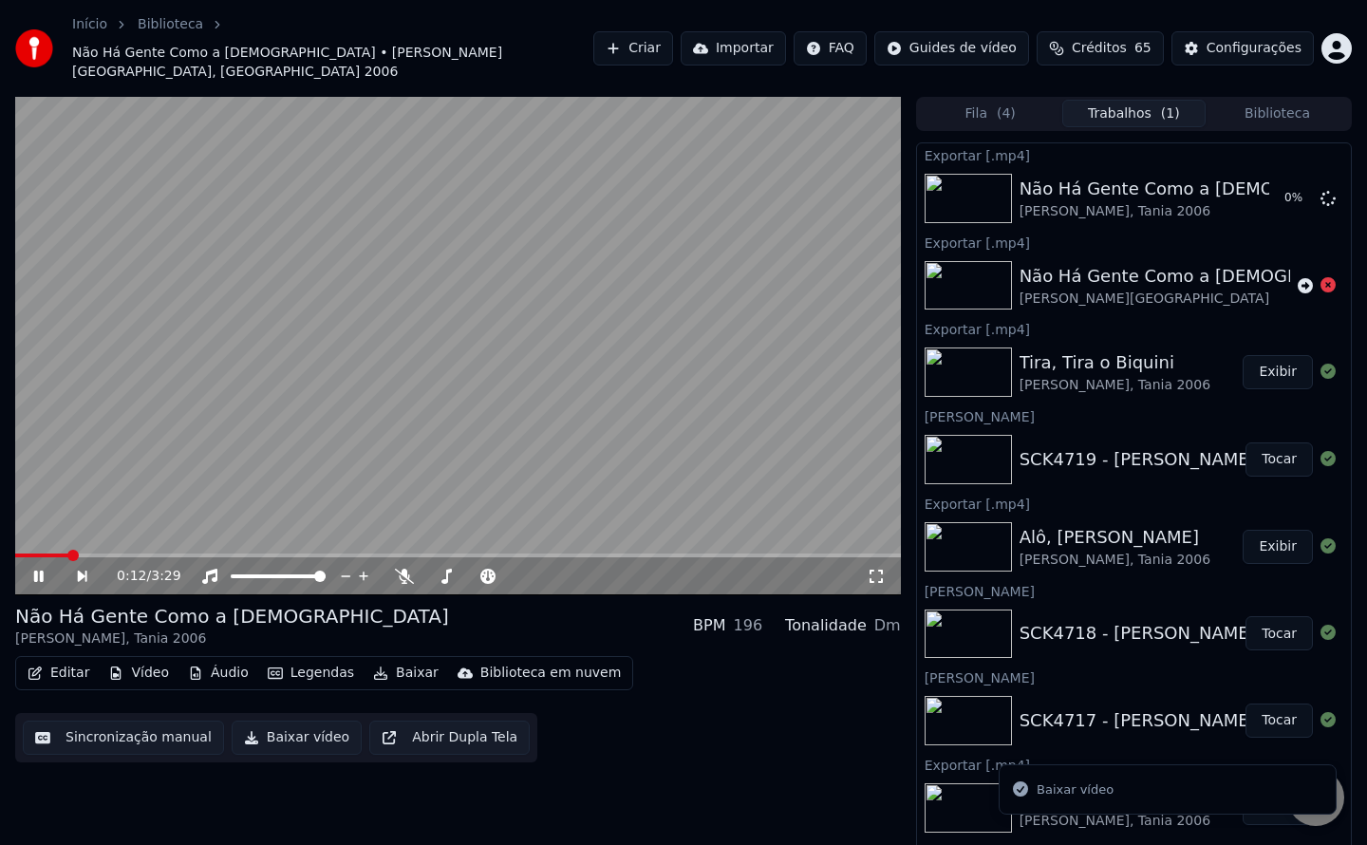
click at [364, 405] on video at bounding box center [458, 346] width 886 height 498
click at [1254, 355] on button "Exibir" at bounding box center [1278, 372] width 70 height 34
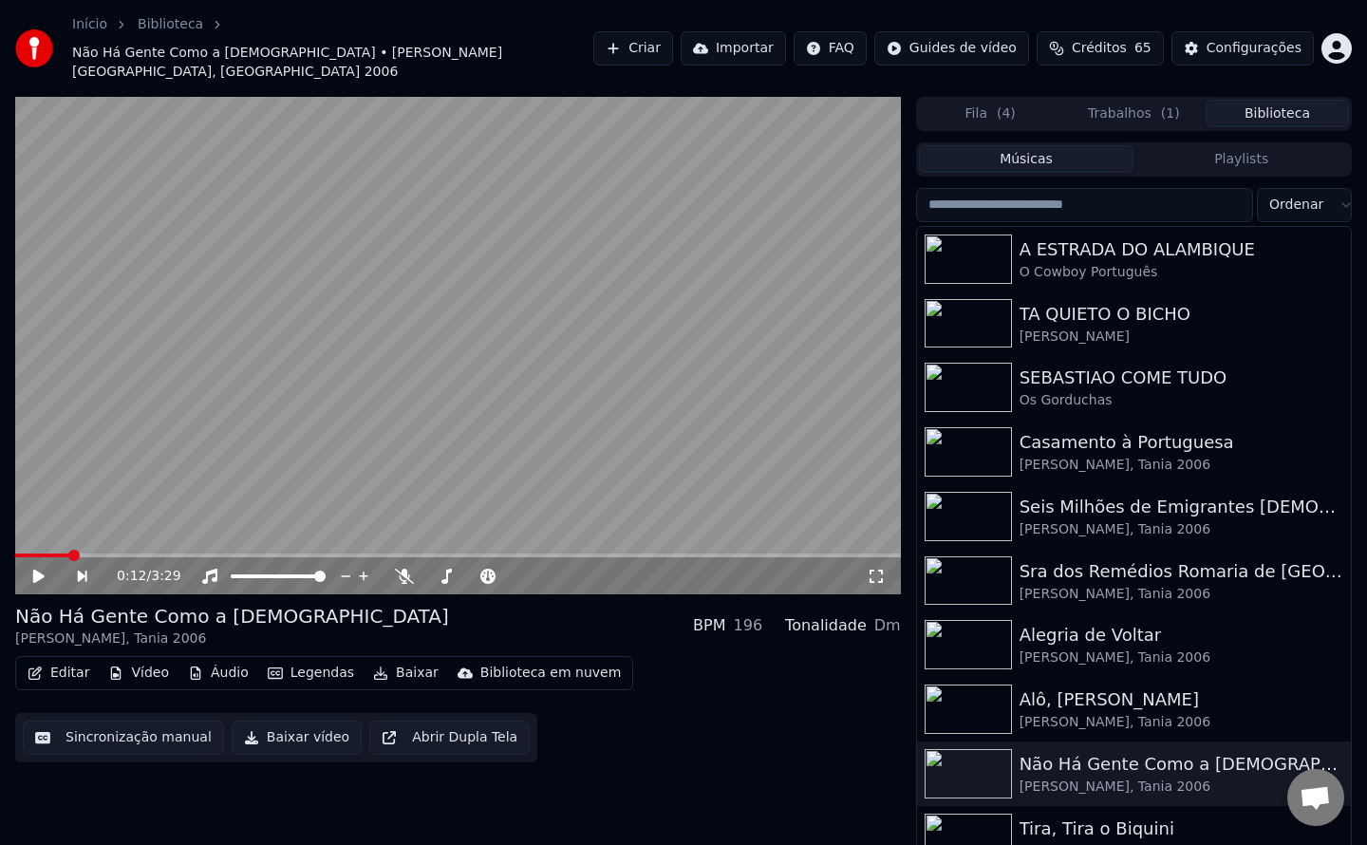
click at [1279, 100] on button "Biblioteca" at bounding box center [1277, 114] width 143 height 28
click at [1141, 188] on input "search" at bounding box center [1084, 205] width 337 height 34
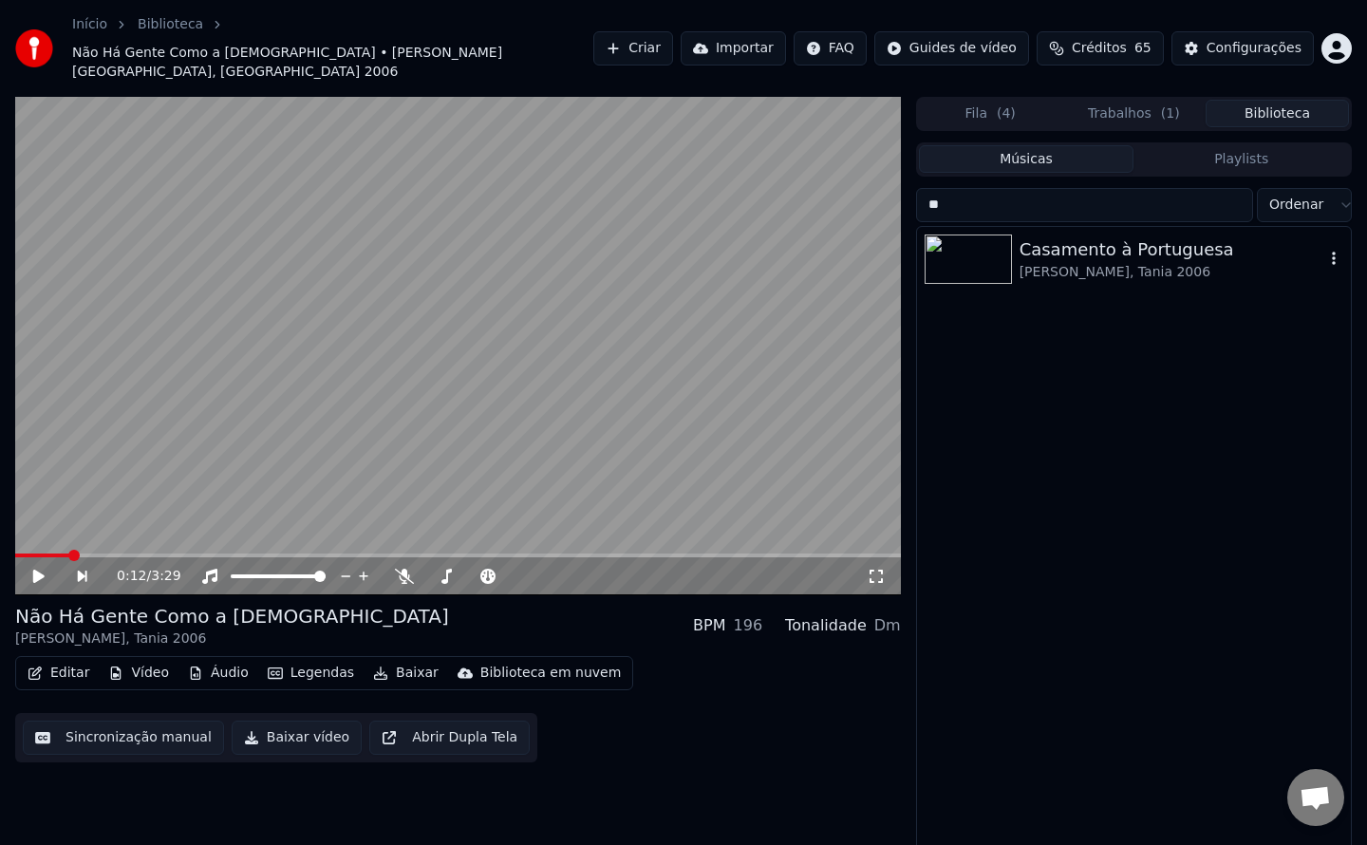
type input "**"
click at [1118, 263] on div "[PERSON_NAME], Tania 2006" at bounding box center [1172, 272] width 305 height 19
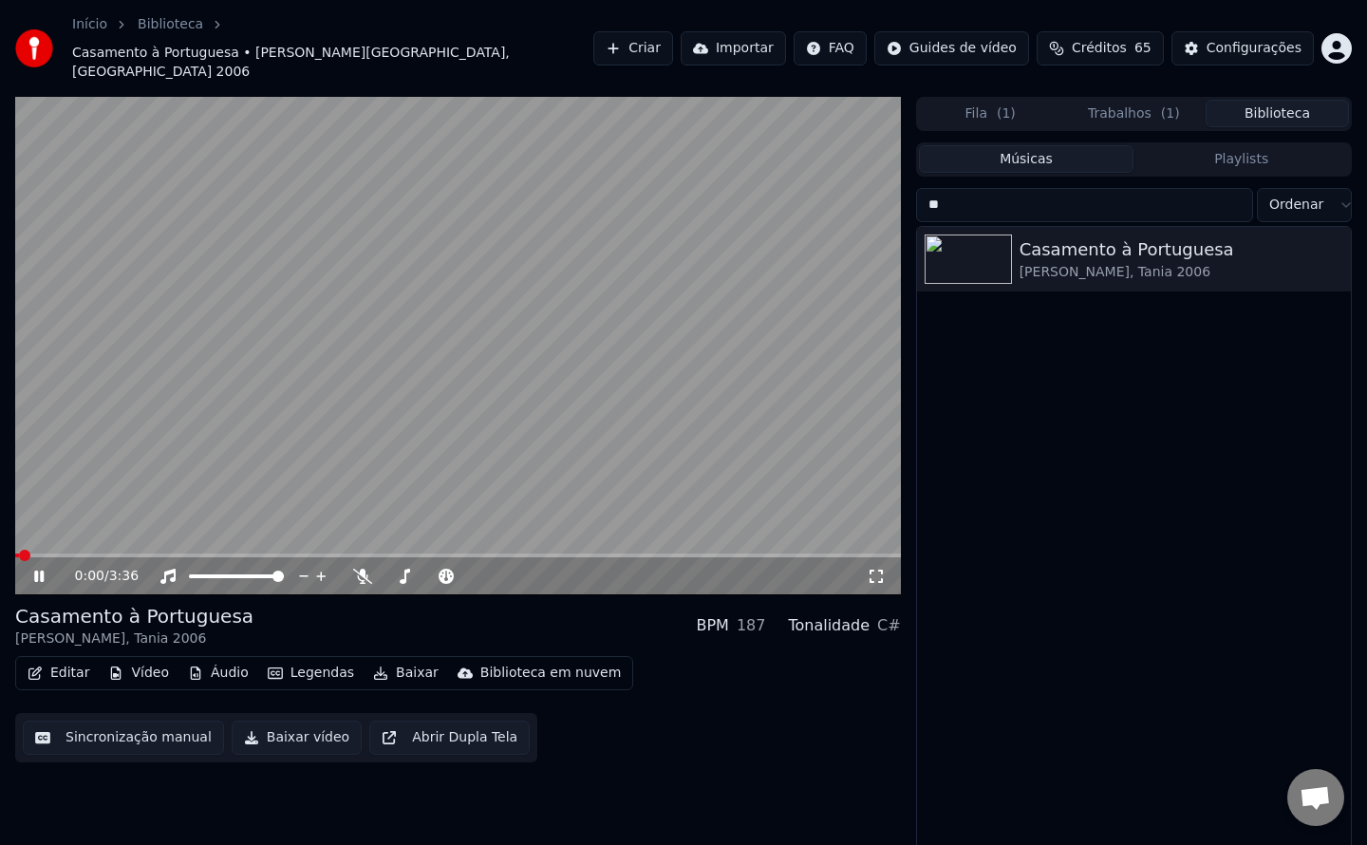
click at [103, 721] on button "Sincronização manual" at bounding box center [123, 738] width 201 height 34
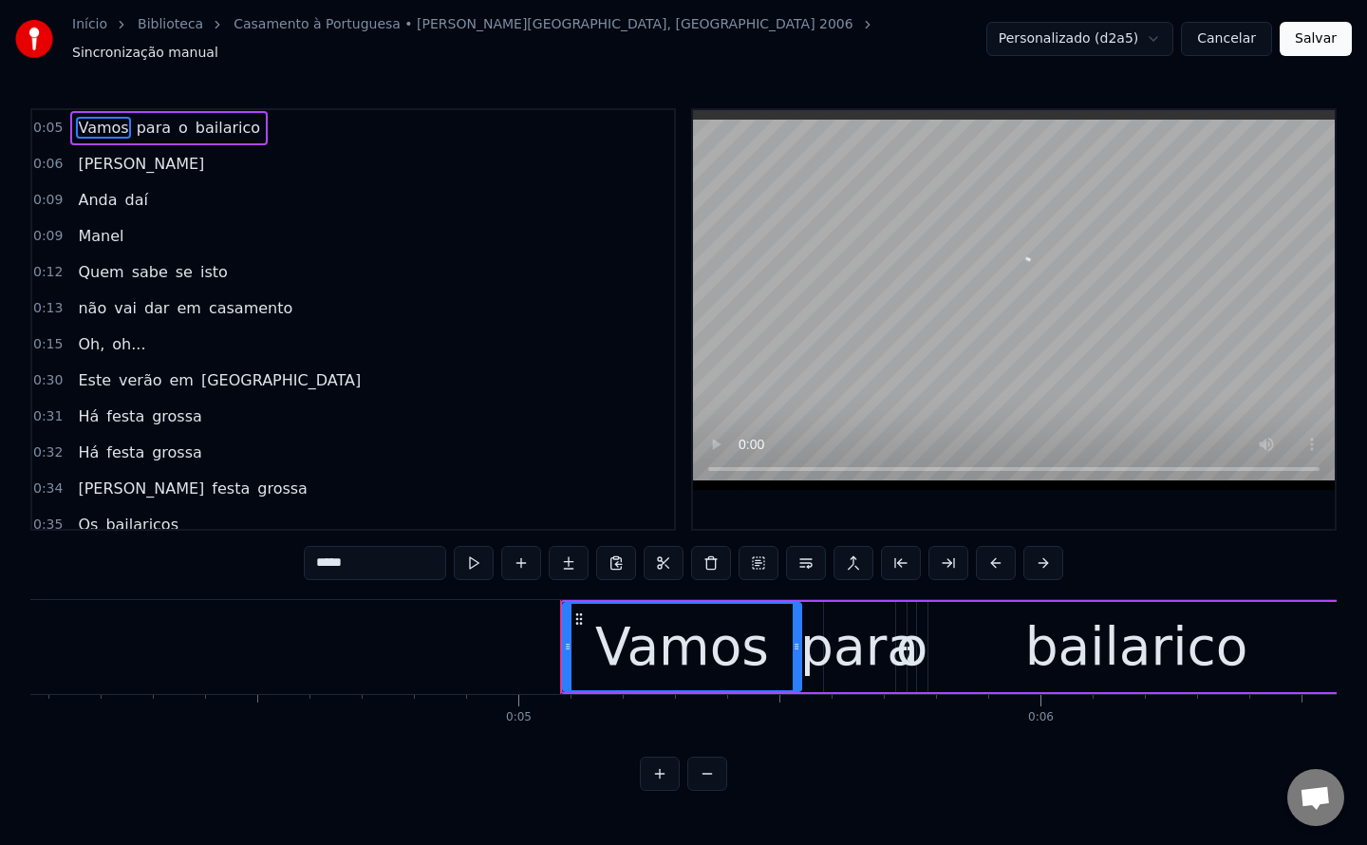
scroll to position [0, 2558]
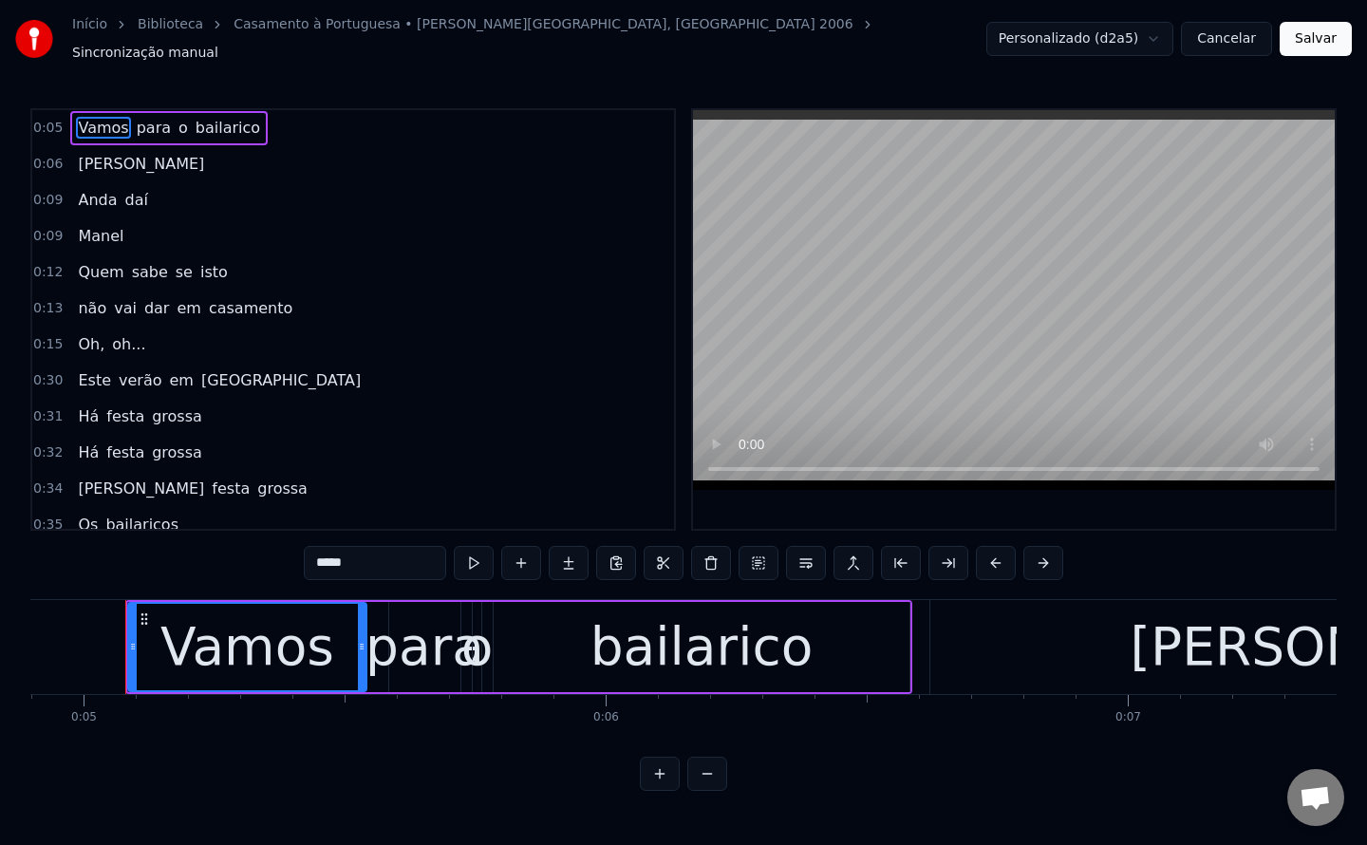
click at [1228, 33] on button "Cancelar" at bounding box center [1226, 39] width 91 height 34
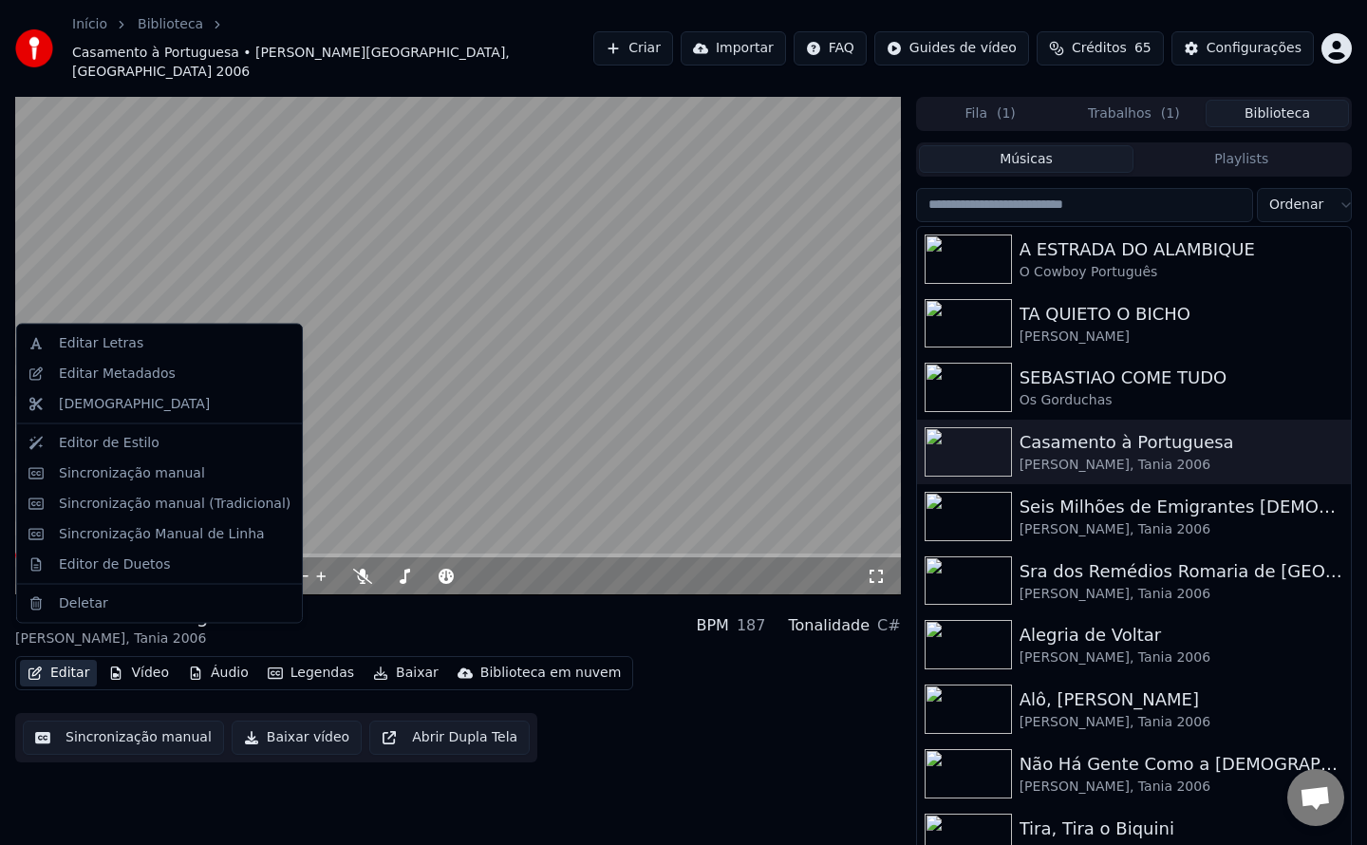
click at [64, 660] on button "Editar" at bounding box center [58, 673] width 77 height 27
click at [135, 372] on div "Editar Metadados" at bounding box center [117, 373] width 117 height 19
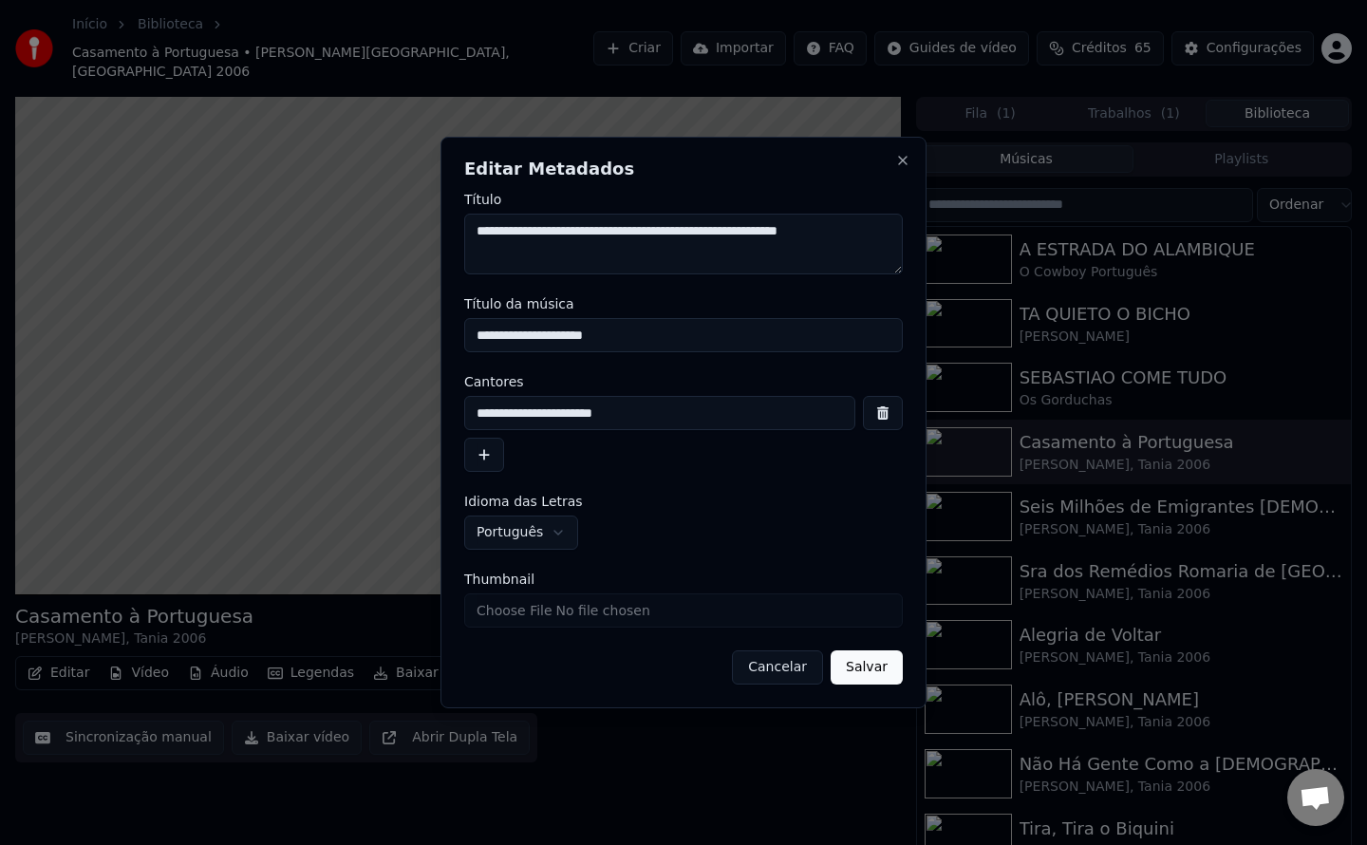
click at [769, 667] on button "Cancelar" at bounding box center [777, 667] width 91 height 34
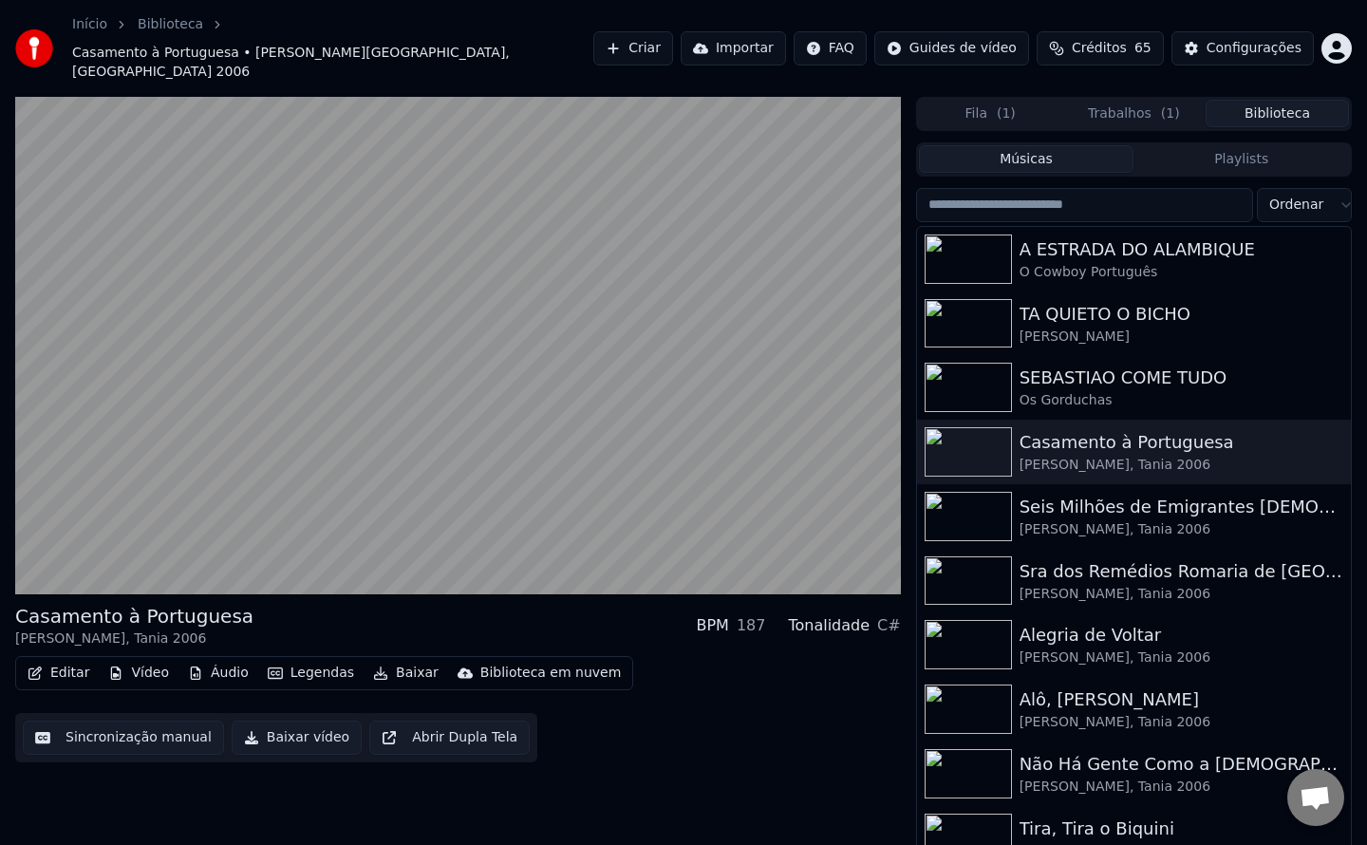
click at [141, 721] on button "Sincronização manual" at bounding box center [123, 738] width 201 height 34
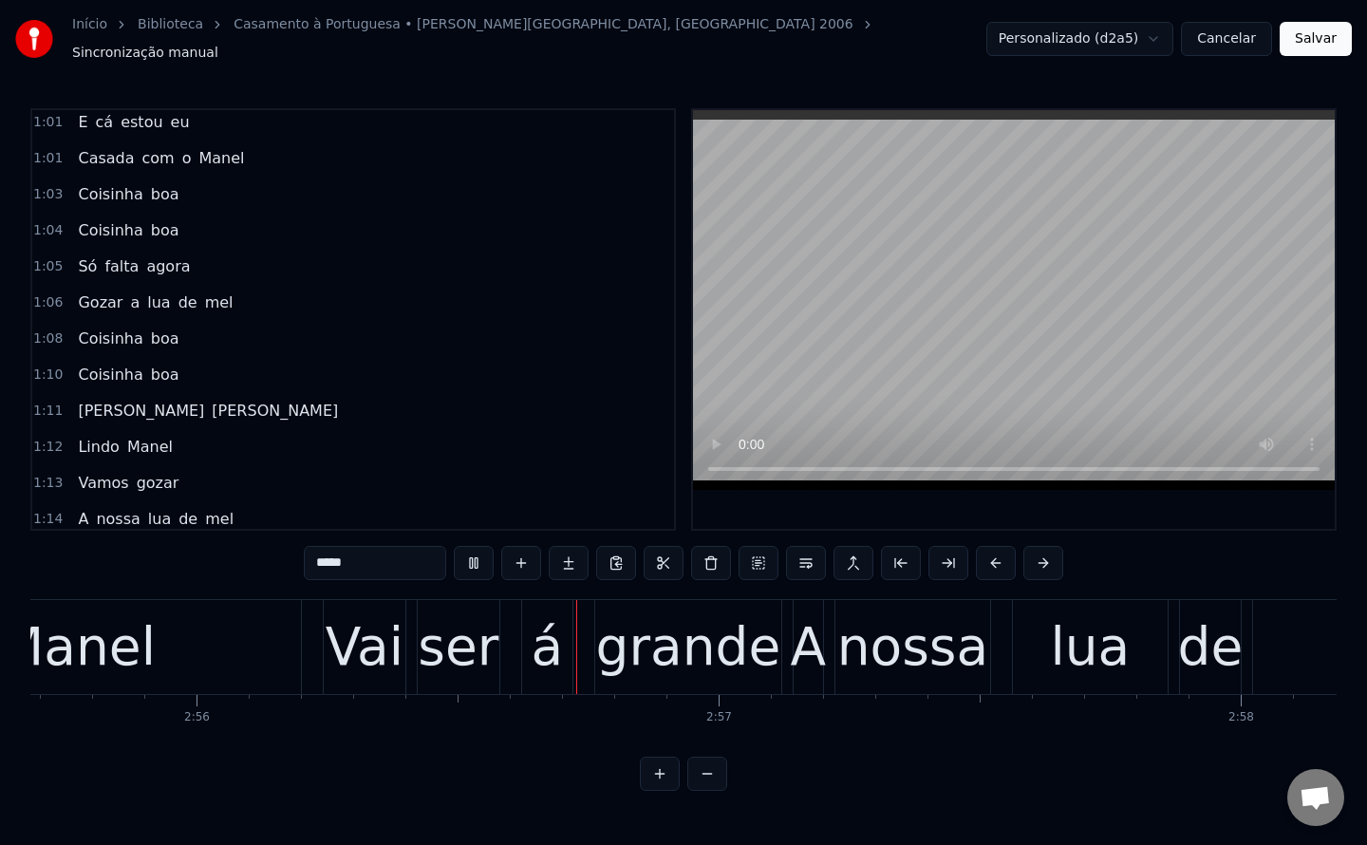
scroll to position [1203, 0]
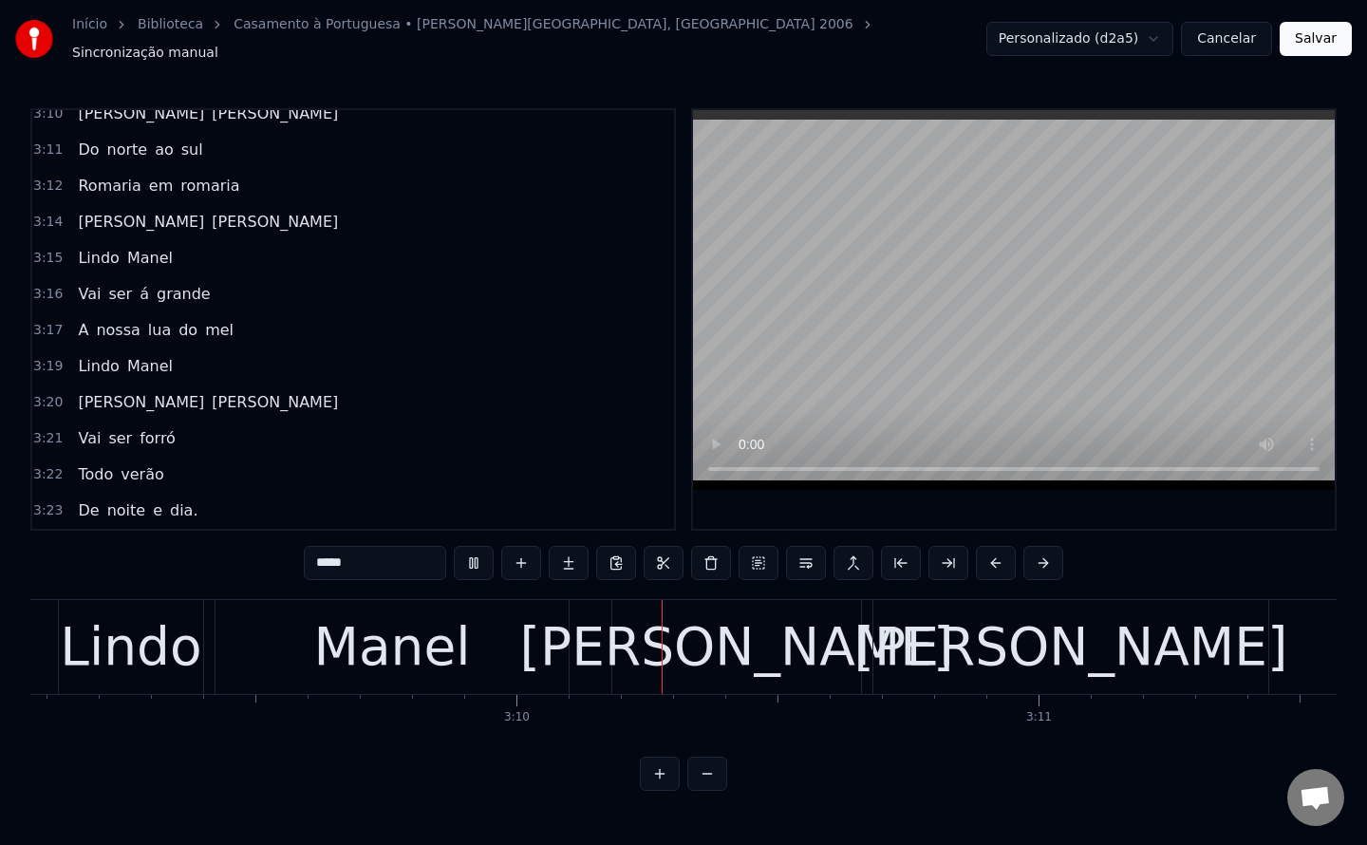
click at [1306, 45] on button "Salvar" at bounding box center [1316, 39] width 72 height 34
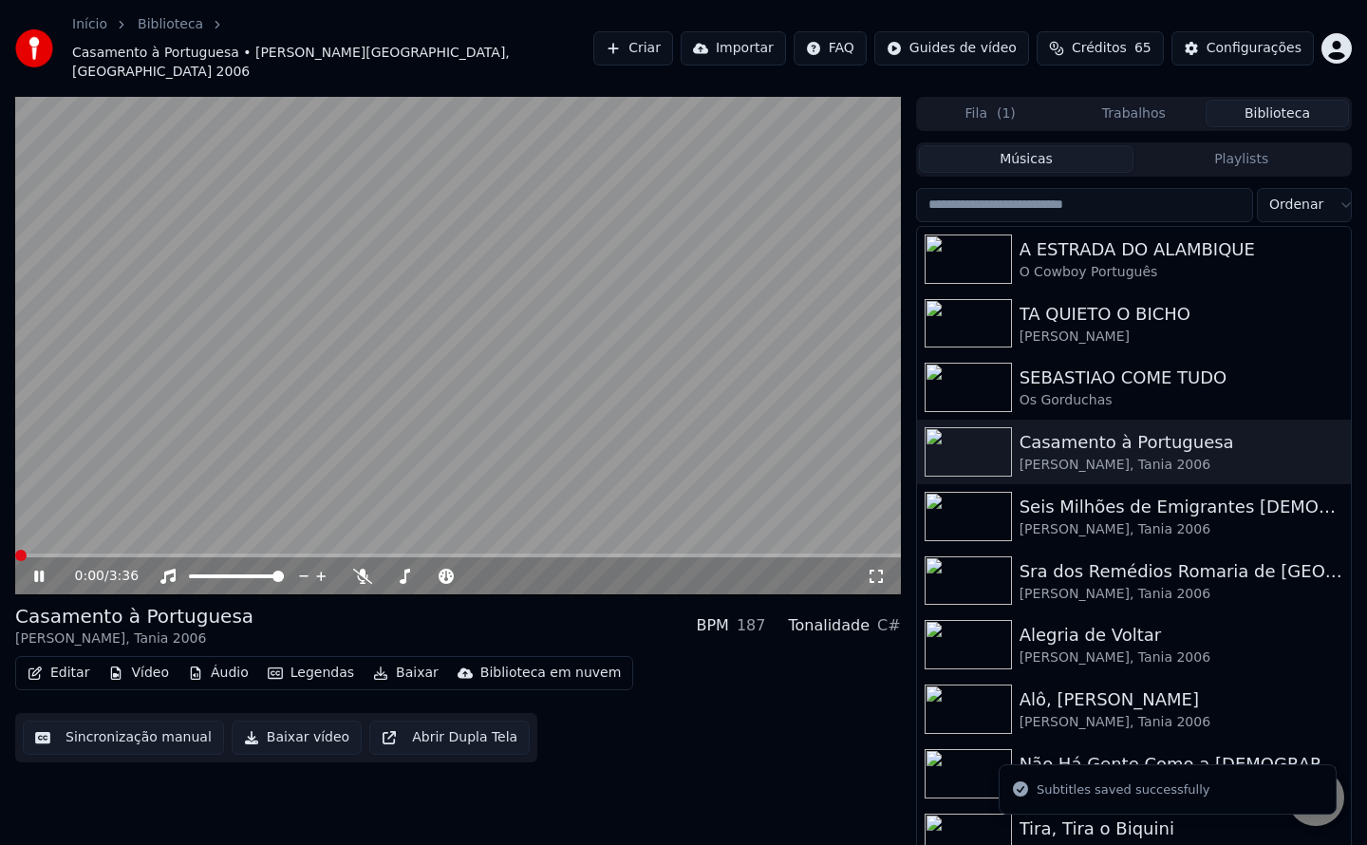
click at [319, 721] on button "Baixar vídeo" at bounding box center [297, 738] width 130 height 34
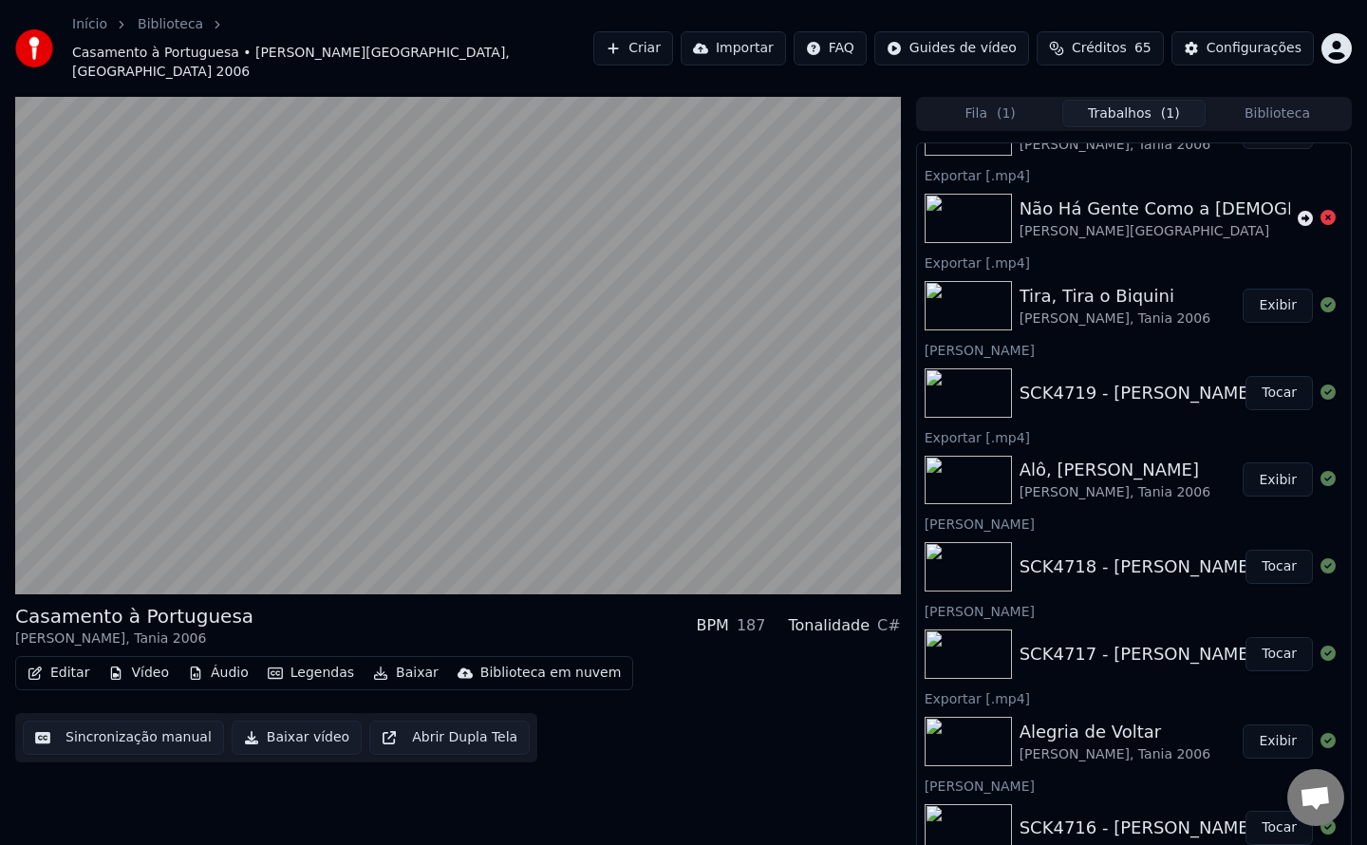
click at [1271, 100] on button "Biblioteca" at bounding box center [1277, 114] width 143 height 28
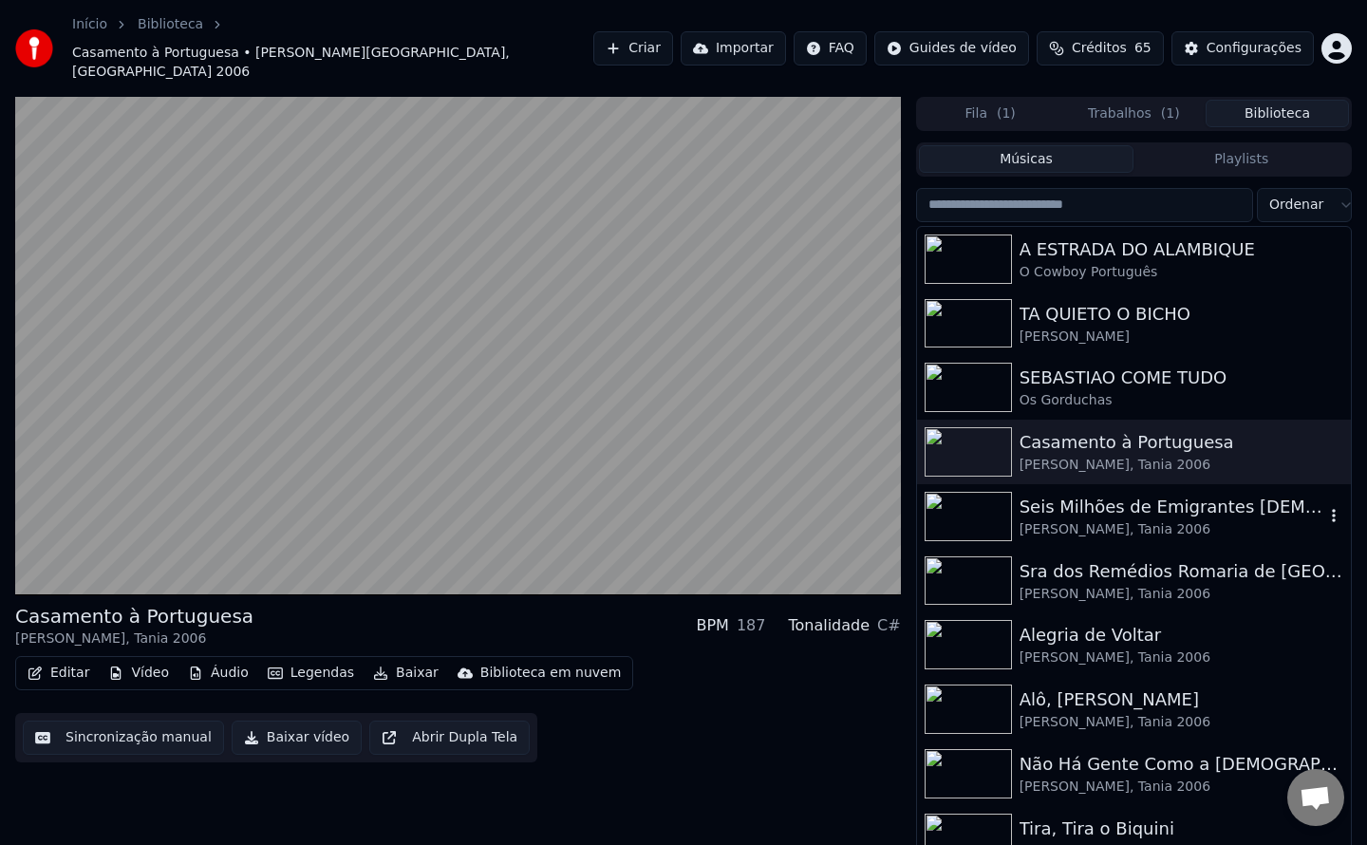
click at [1134, 494] on div "Seis Milhões de Emigrantes [DEMOGRAPHIC_DATA]" at bounding box center [1172, 507] width 305 height 27
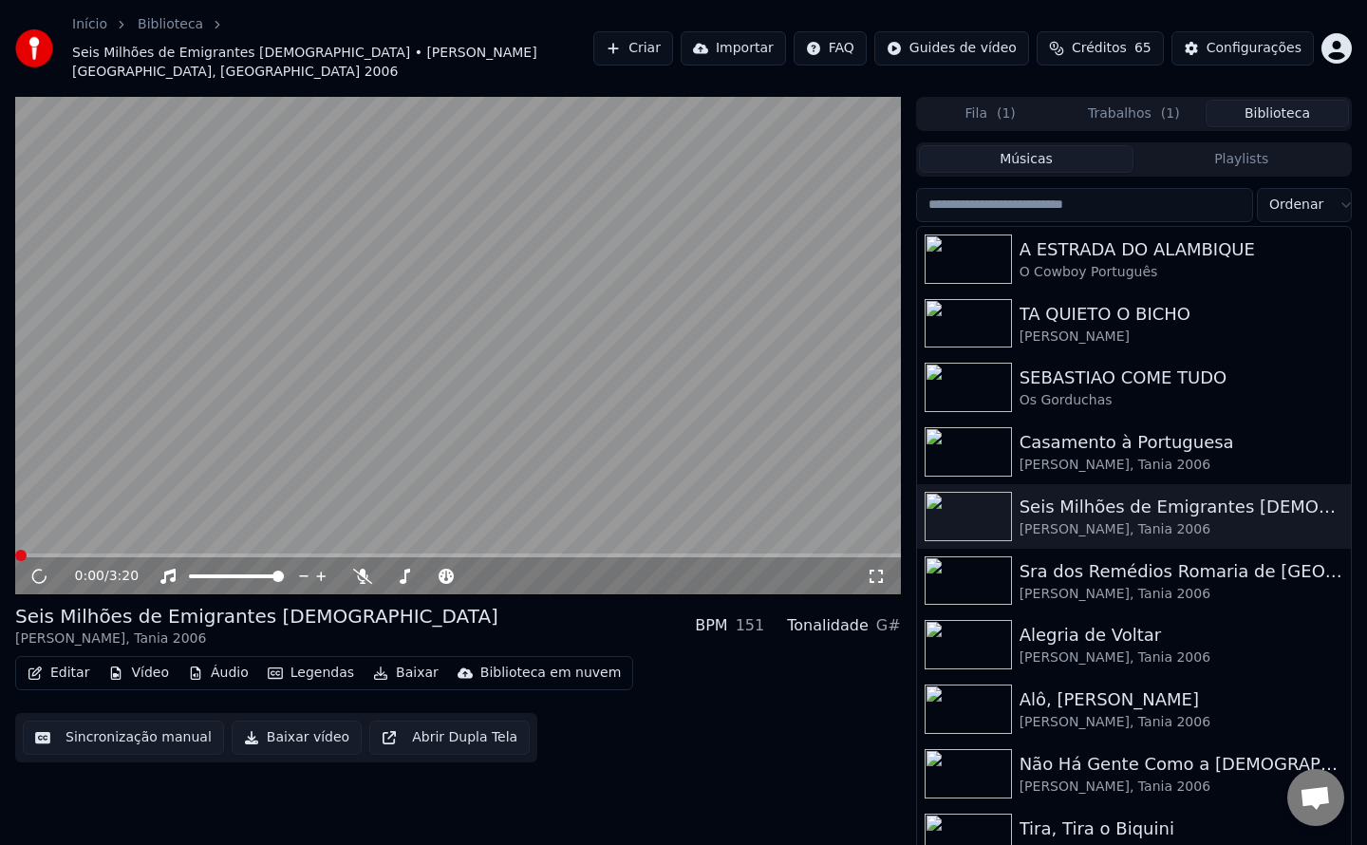
click at [113, 721] on button "Sincronização manual" at bounding box center [123, 738] width 201 height 34
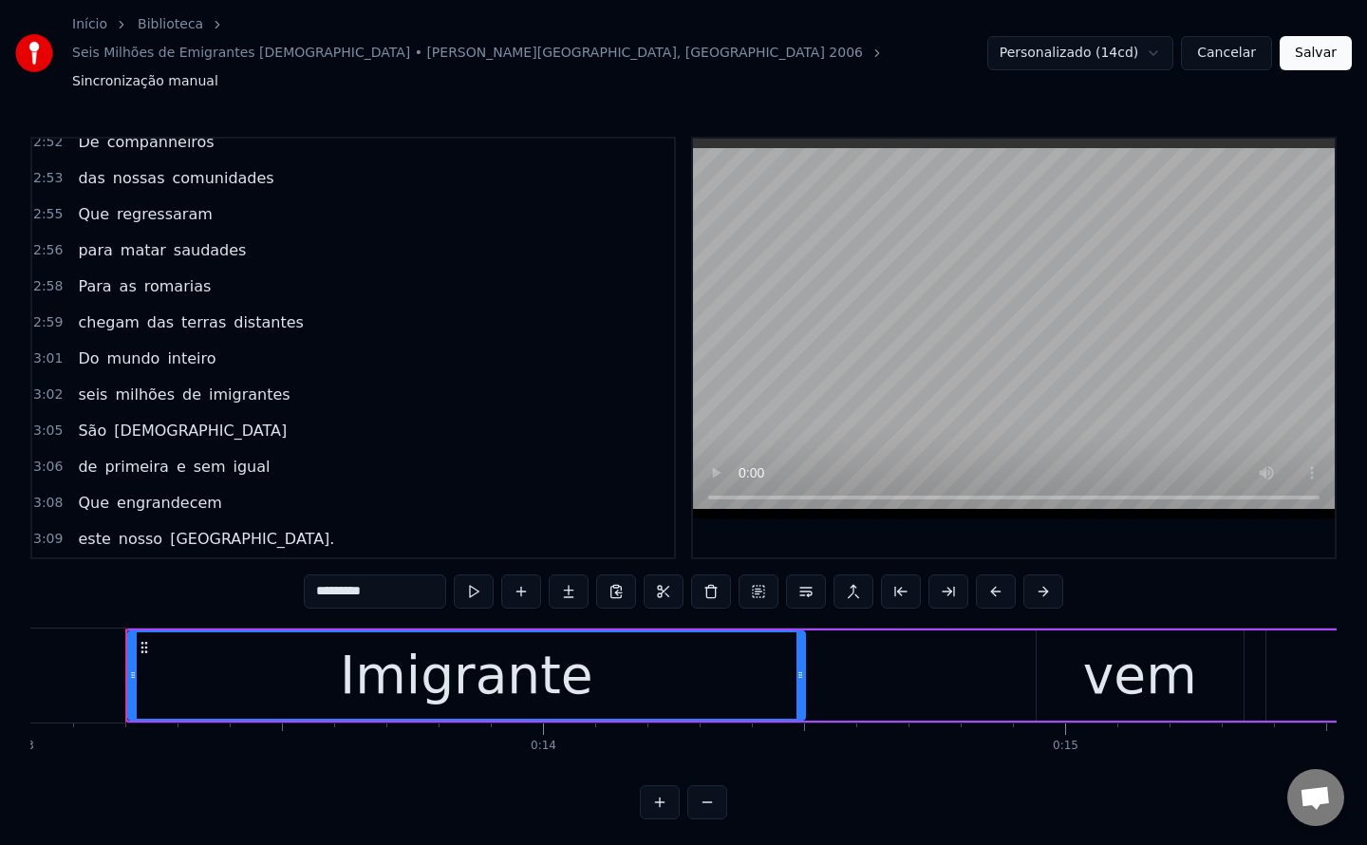
click at [1265, 36] on button "Cancelar" at bounding box center [1226, 53] width 91 height 34
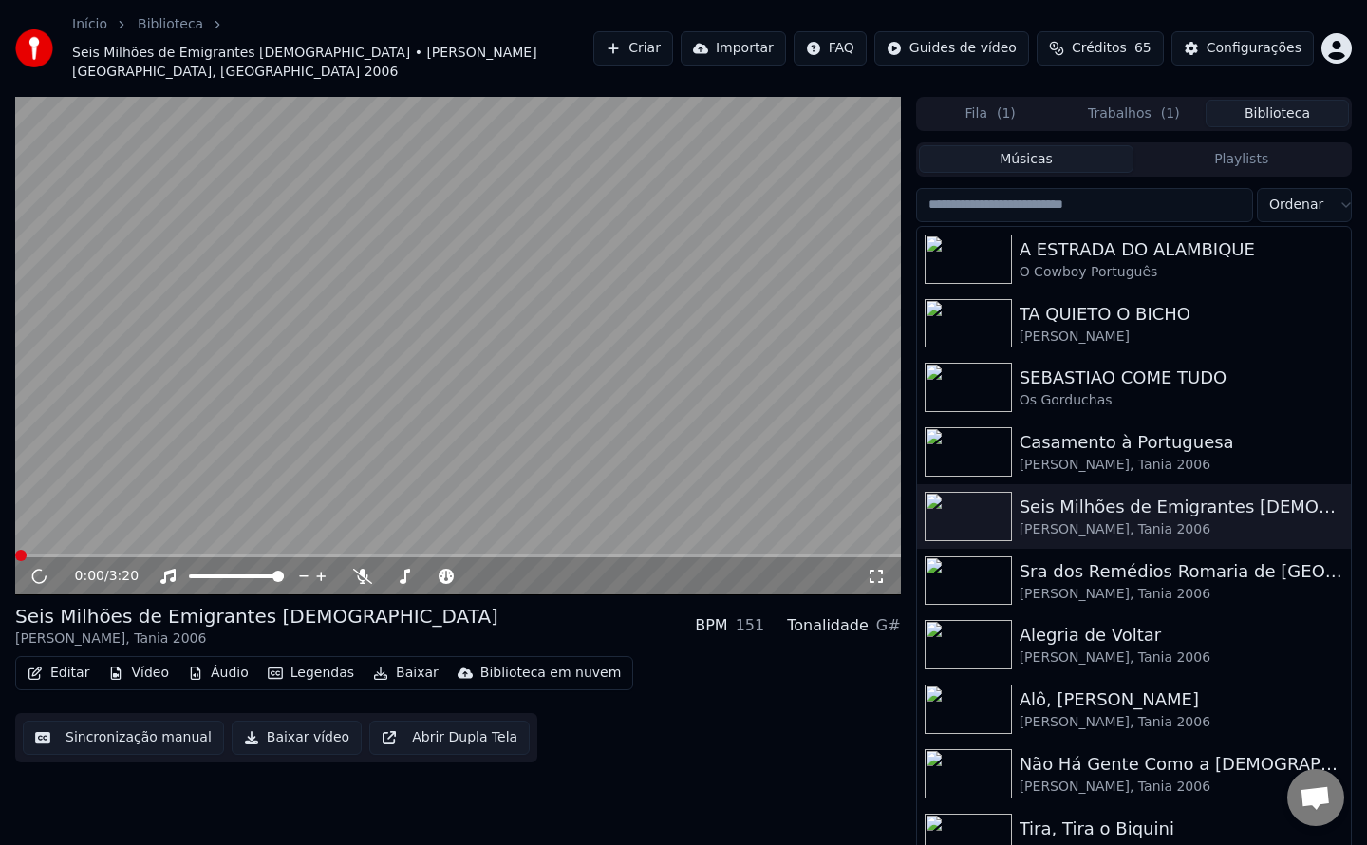
click at [279, 721] on button "Baixar vídeo" at bounding box center [297, 738] width 130 height 34
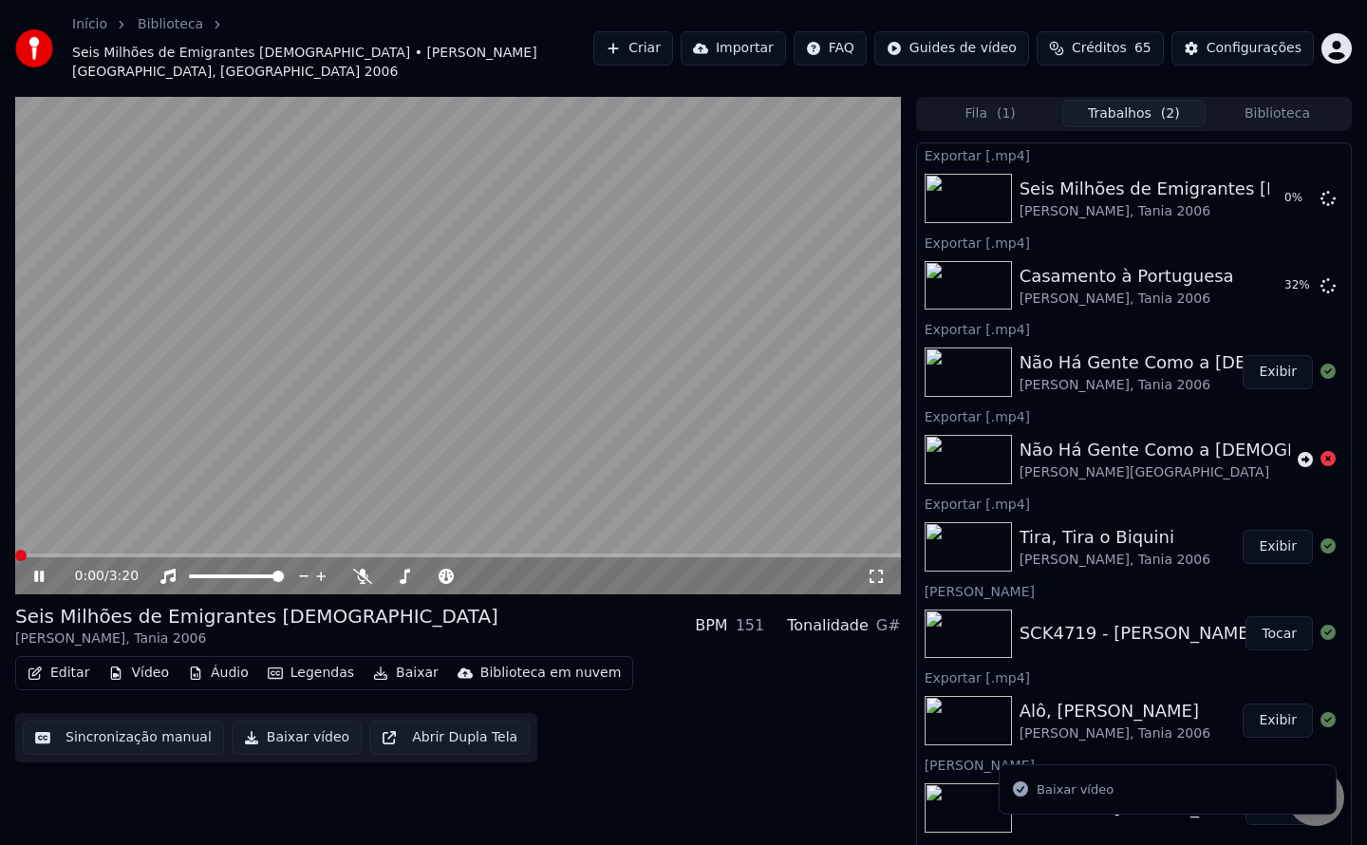
click at [1292, 100] on button "Biblioteca" at bounding box center [1277, 114] width 143 height 28
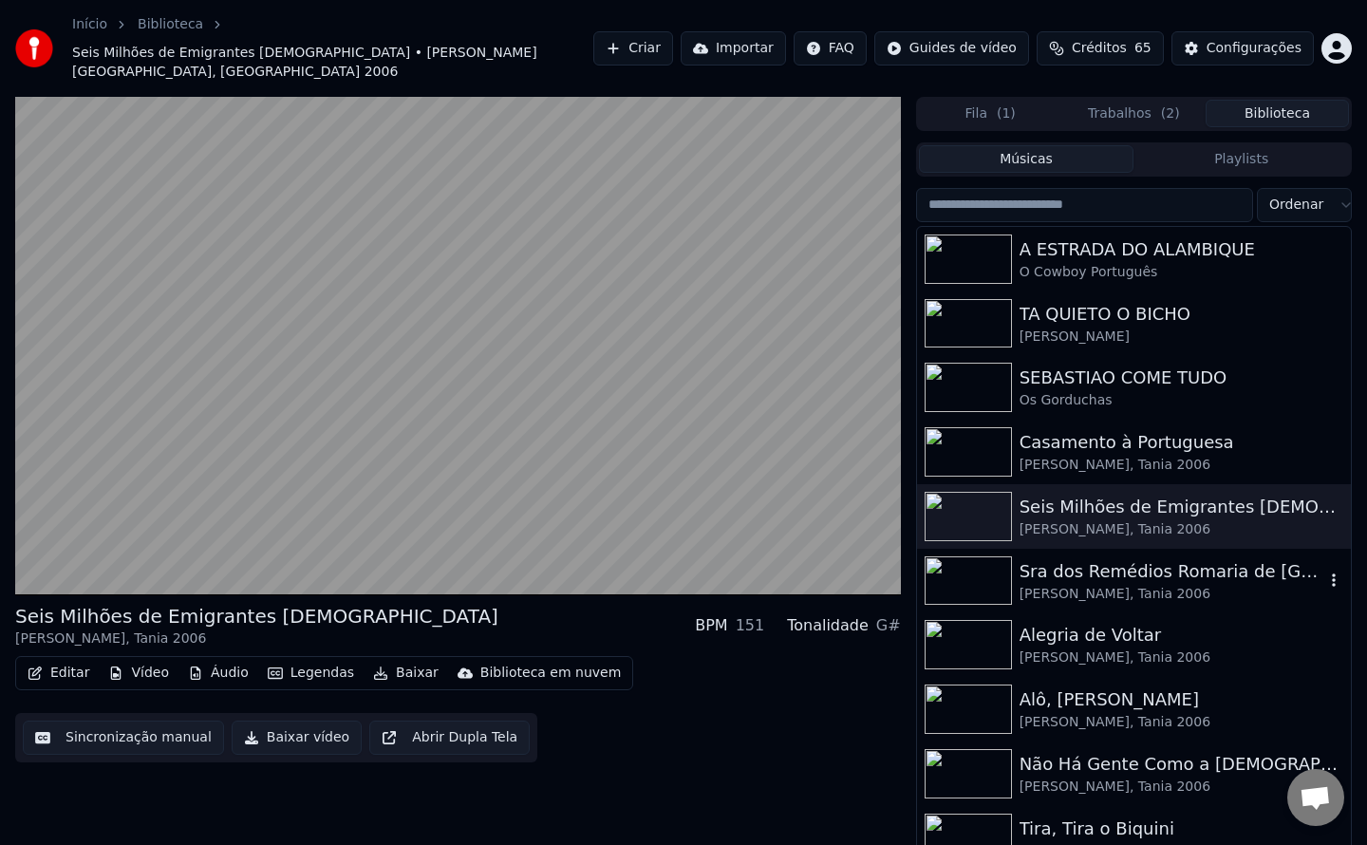
click at [1049, 558] on div "Sra dos Remédios Romaria de [GEOGRAPHIC_DATA]" at bounding box center [1172, 571] width 305 height 27
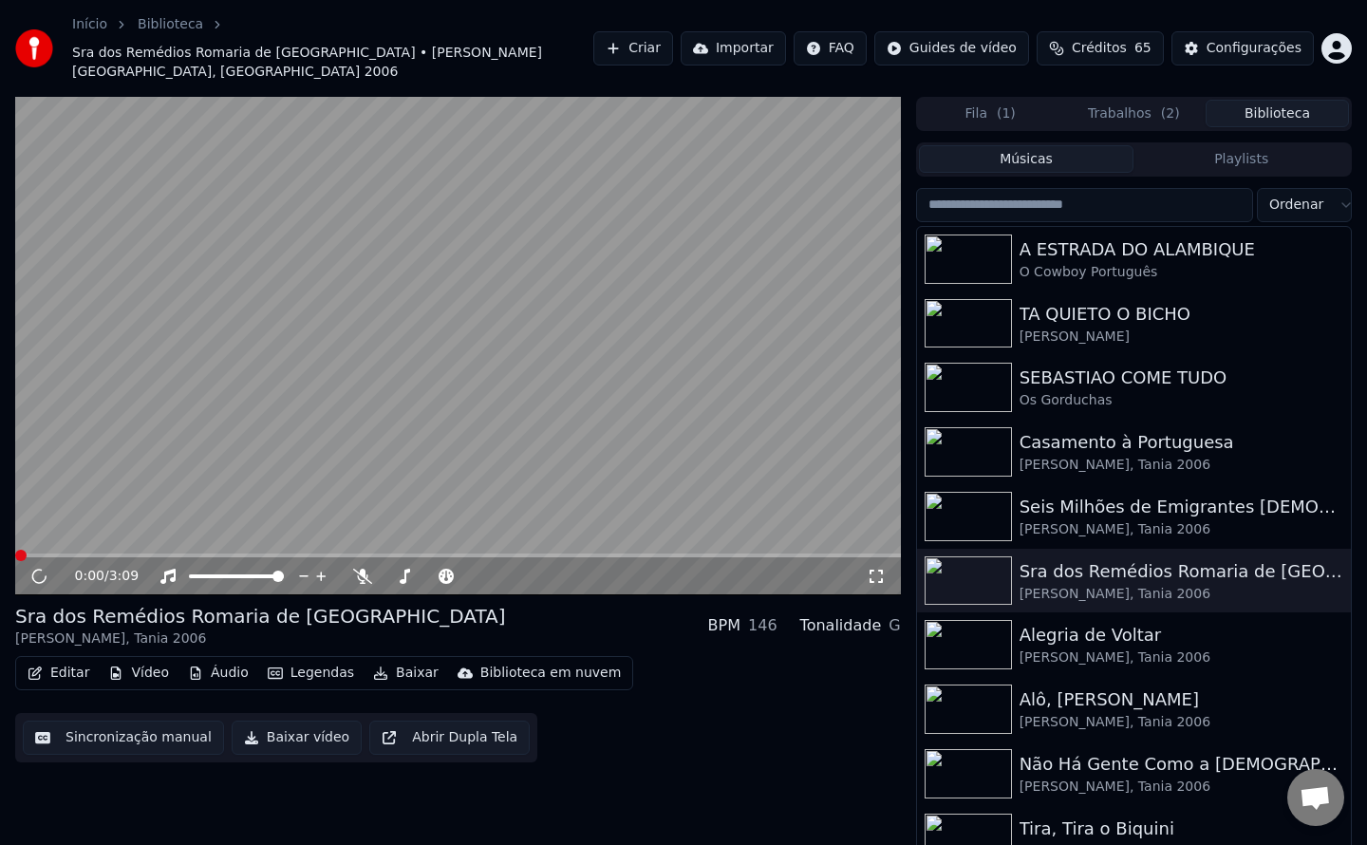
click at [137, 721] on button "Sincronização manual" at bounding box center [123, 738] width 201 height 34
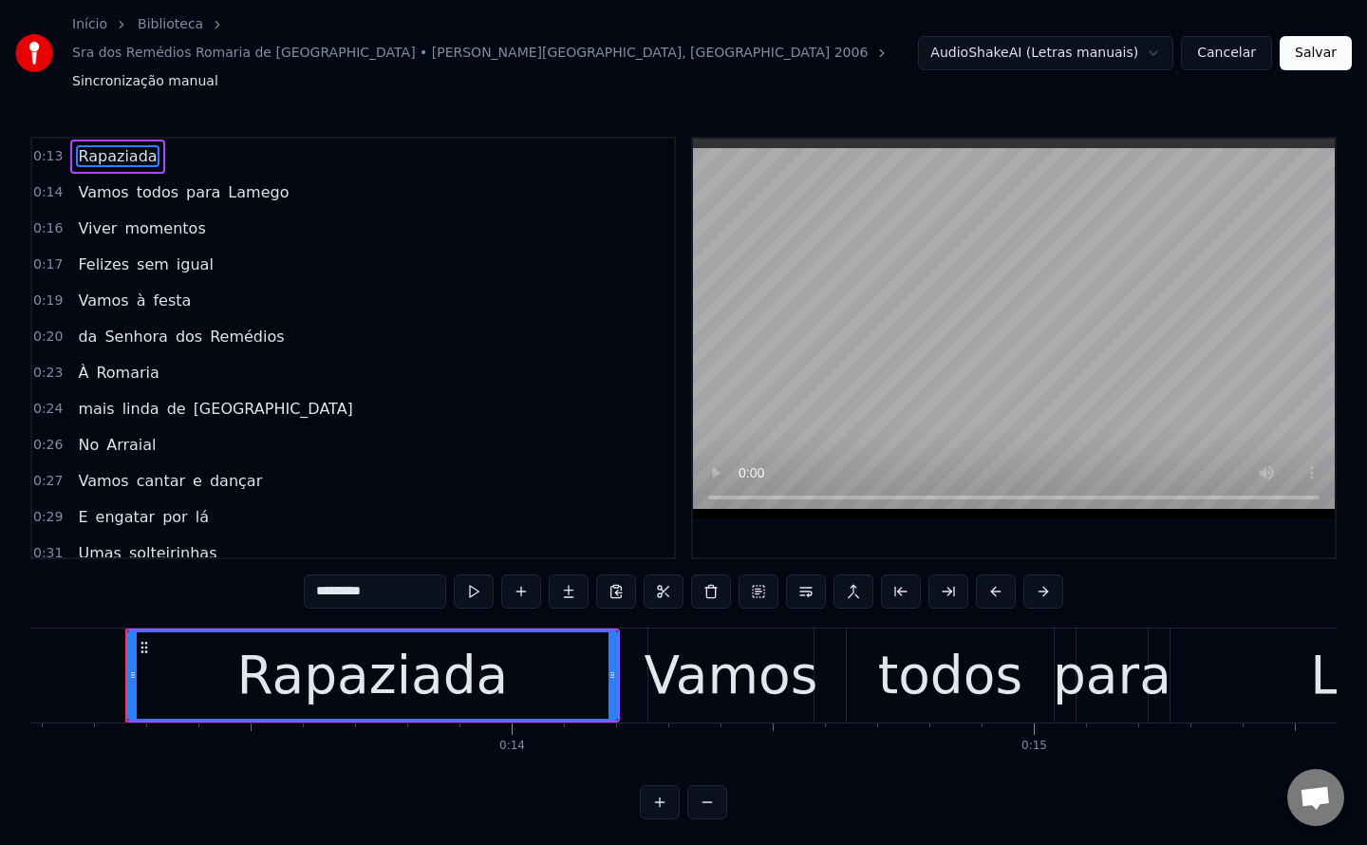
click at [1044, 35] on html "Início Biblioteca Sra dos Remédios Romaria de [GEOGRAPHIC_DATA] • [PERSON_NAME]…" at bounding box center [683, 425] width 1367 height 850
click at [1221, 34] on html "Início Biblioteca Sra dos Remédios Romaria de [GEOGRAPHIC_DATA] • [PERSON_NAME]…" at bounding box center [683, 425] width 1367 height 850
click at [1221, 36] on button "Cancelar" at bounding box center [1226, 53] width 91 height 34
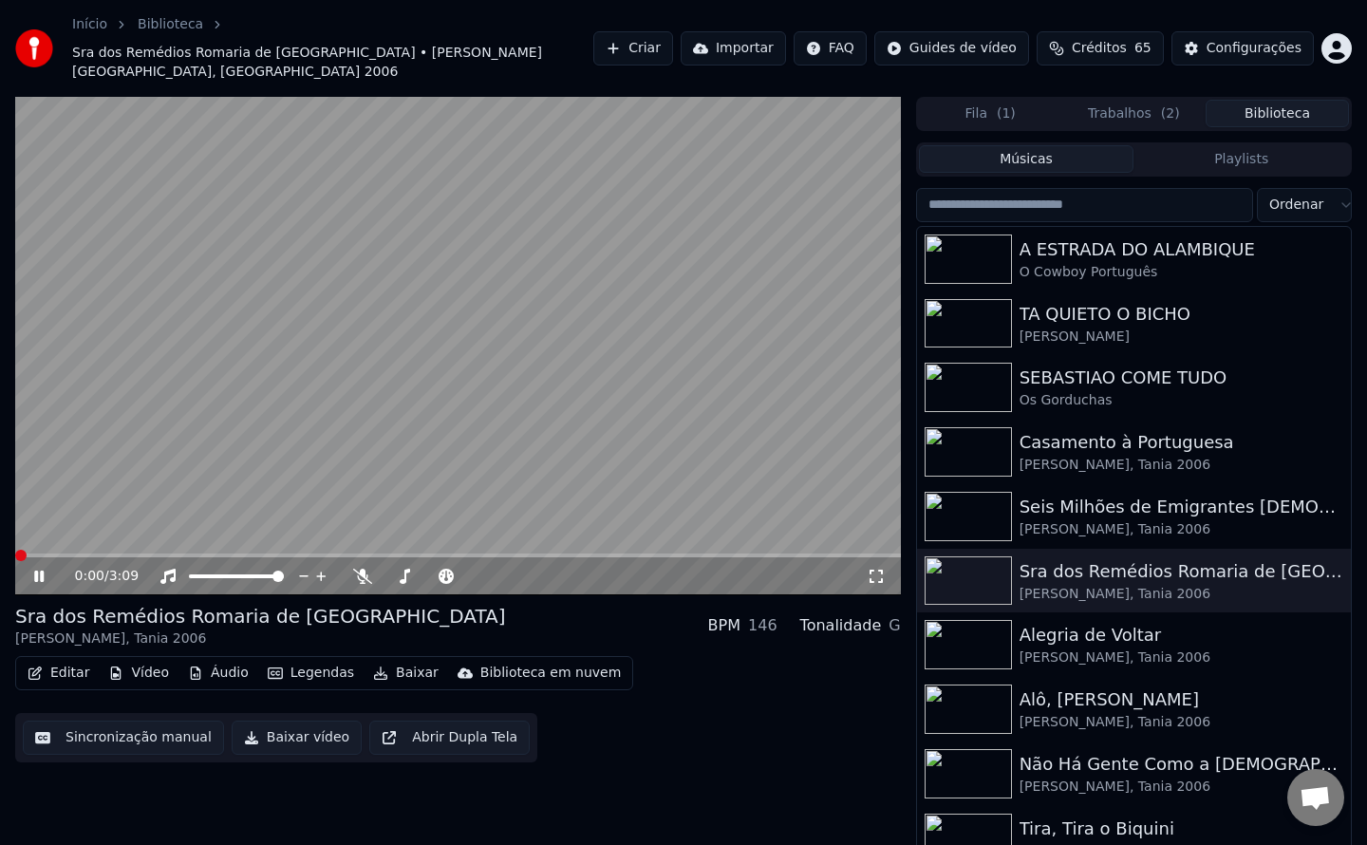
click at [416, 390] on video at bounding box center [458, 346] width 886 height 498
click at [159, 721] on button "Sincronização manual" at bounding box center [123, 738] width 201 height 34
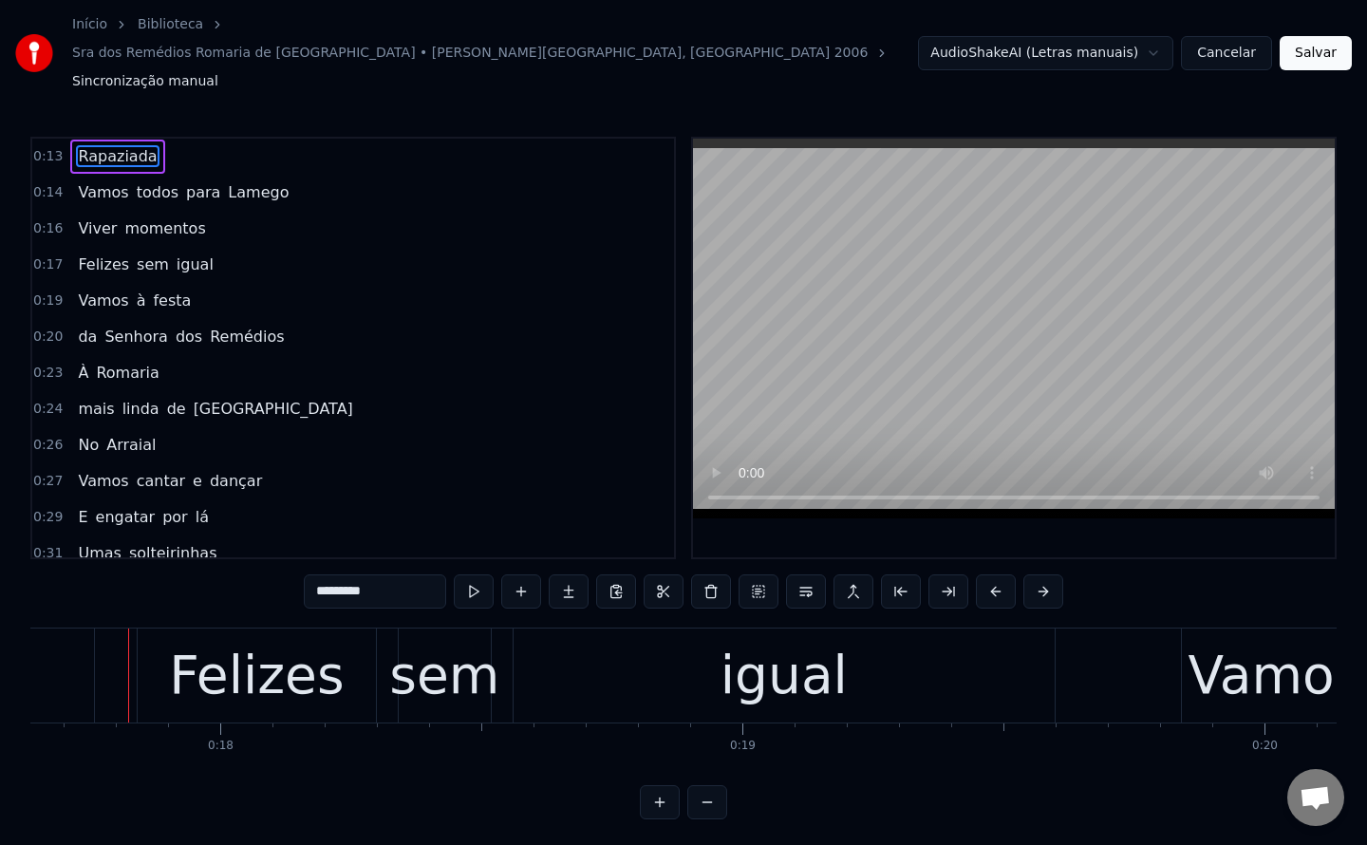
scroll to position [0, 9212]
click at [189, 181] on span "para" at bounding box center [203, 192] width 38 height 22
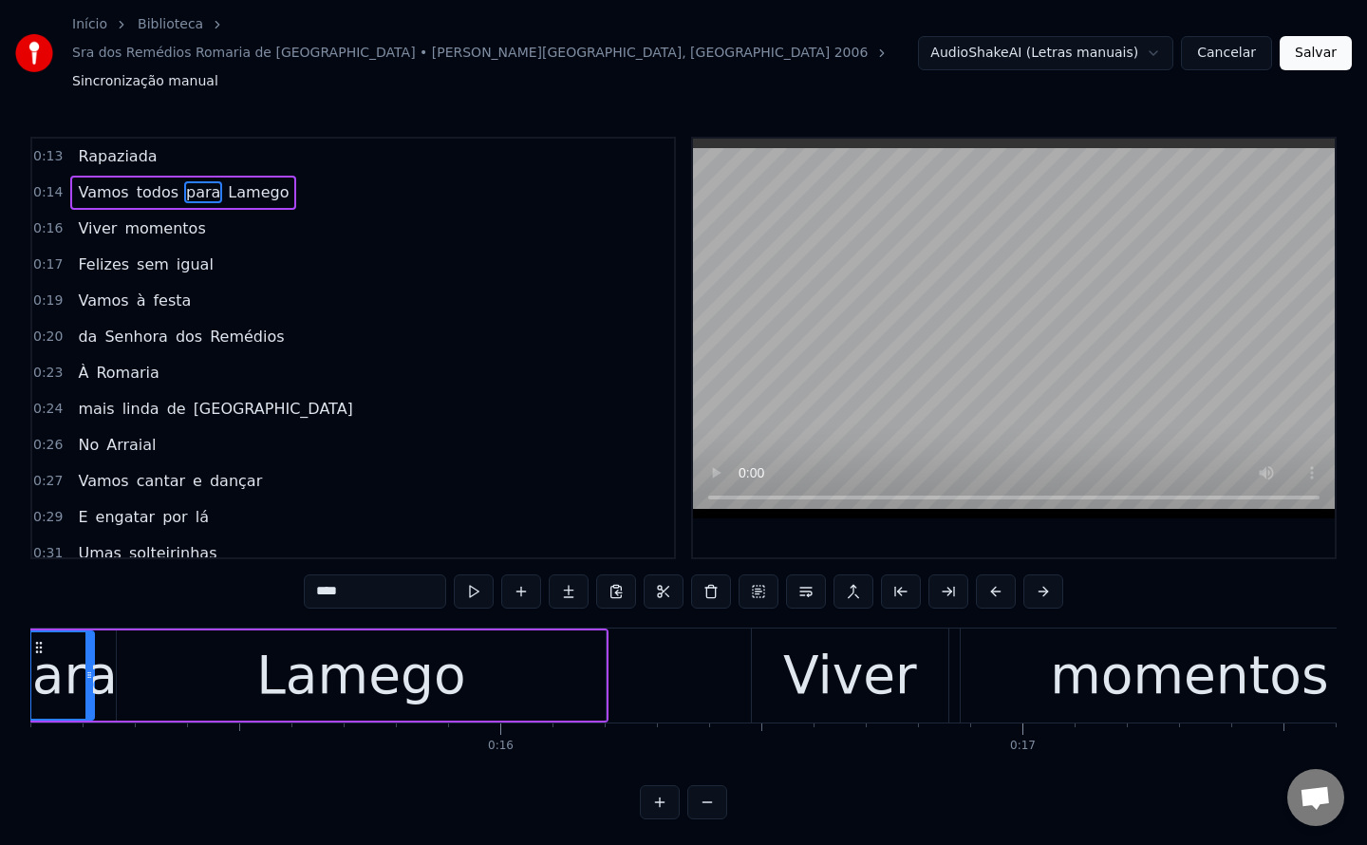
scroll to position [0, 7779]
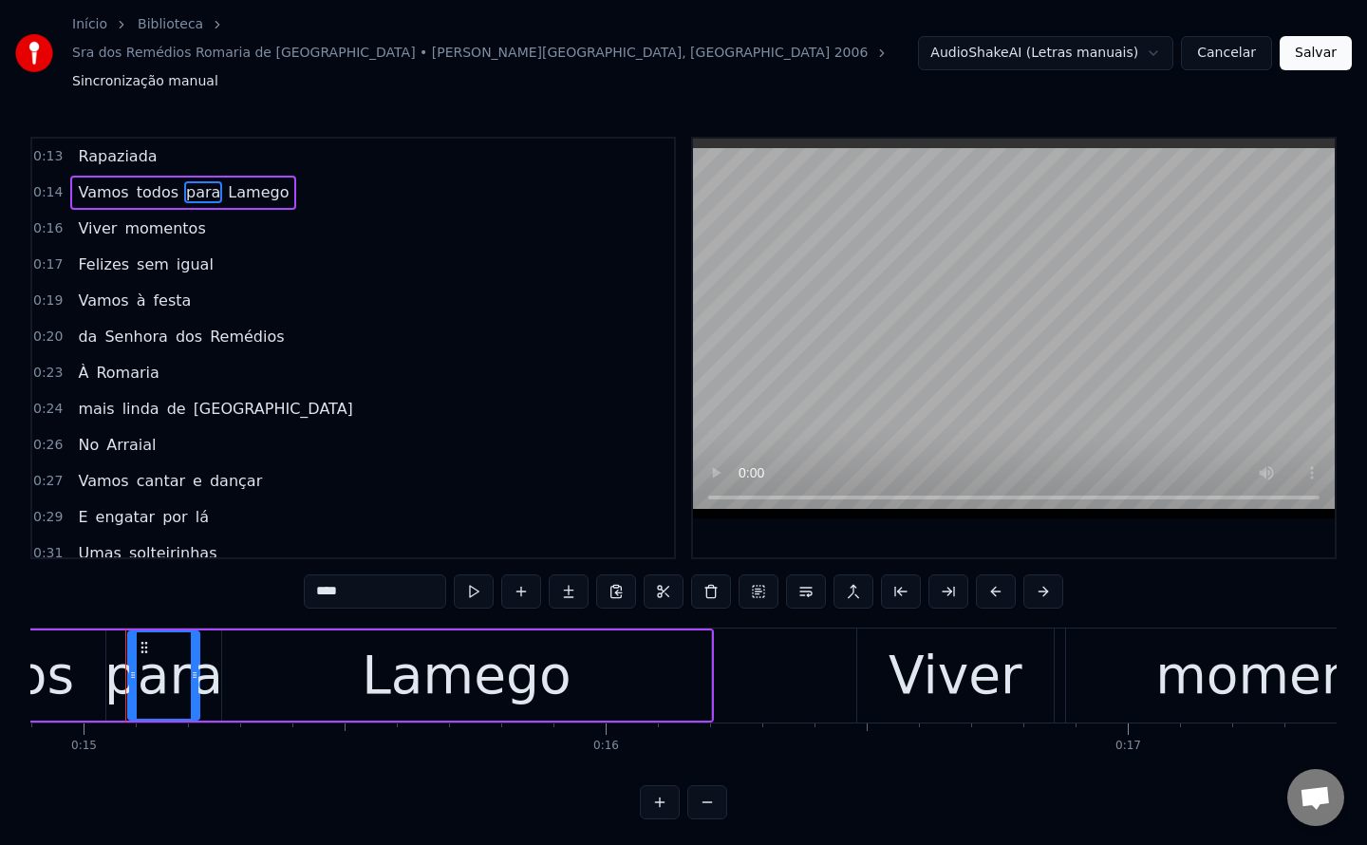
click at [370, 574] on input "****" at bounding box center [375, 591] width 142 height 34
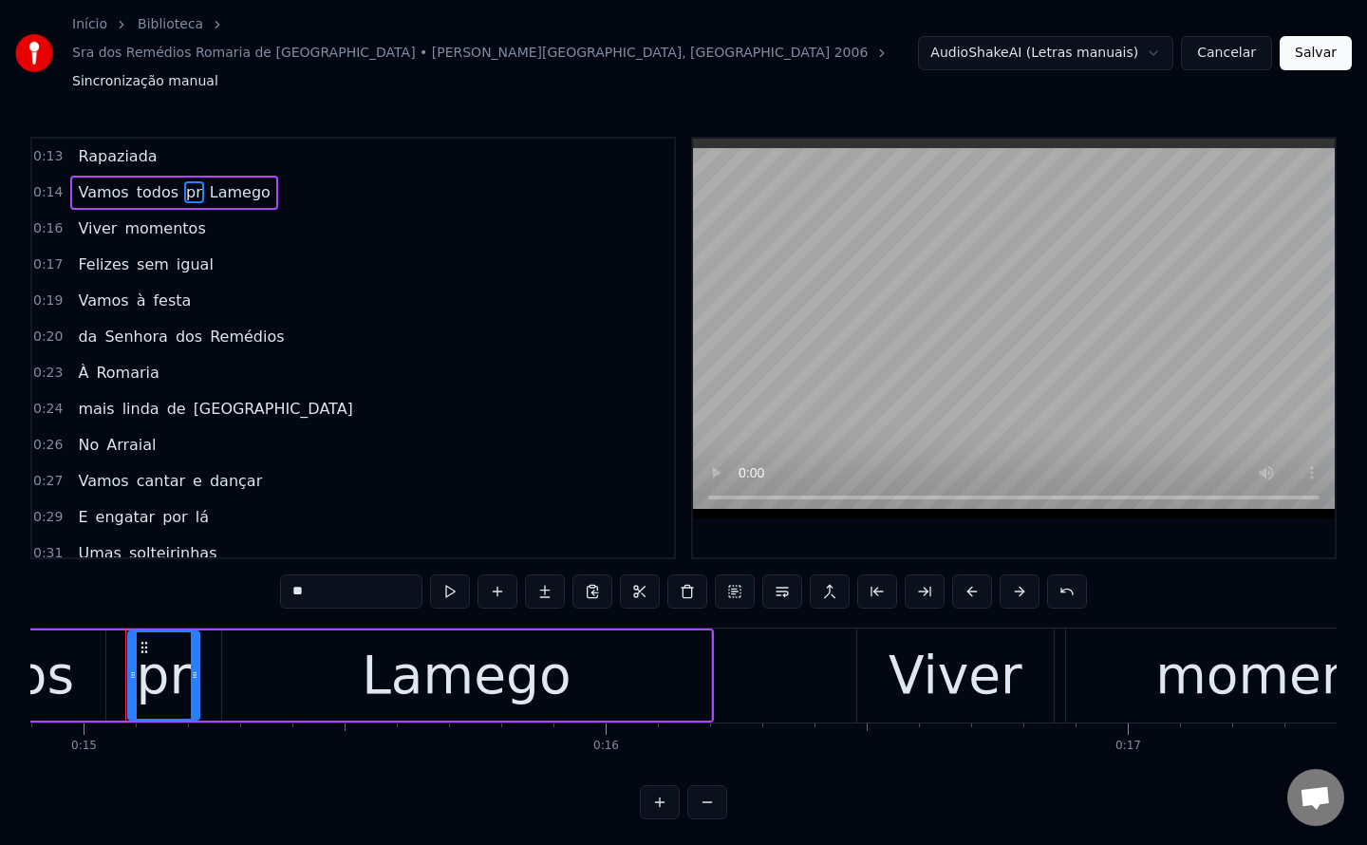
type input "***"
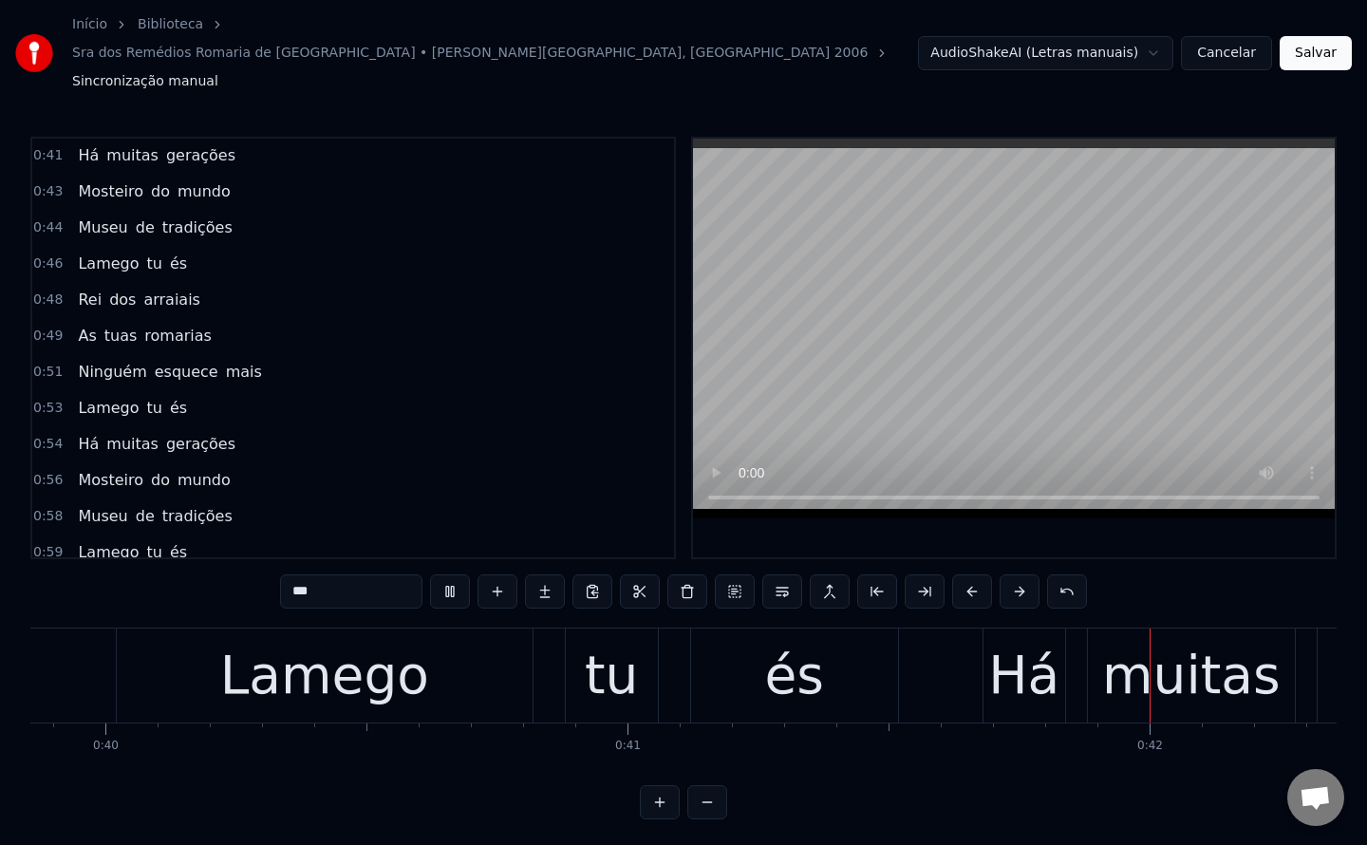
scroll to position [0, 0]
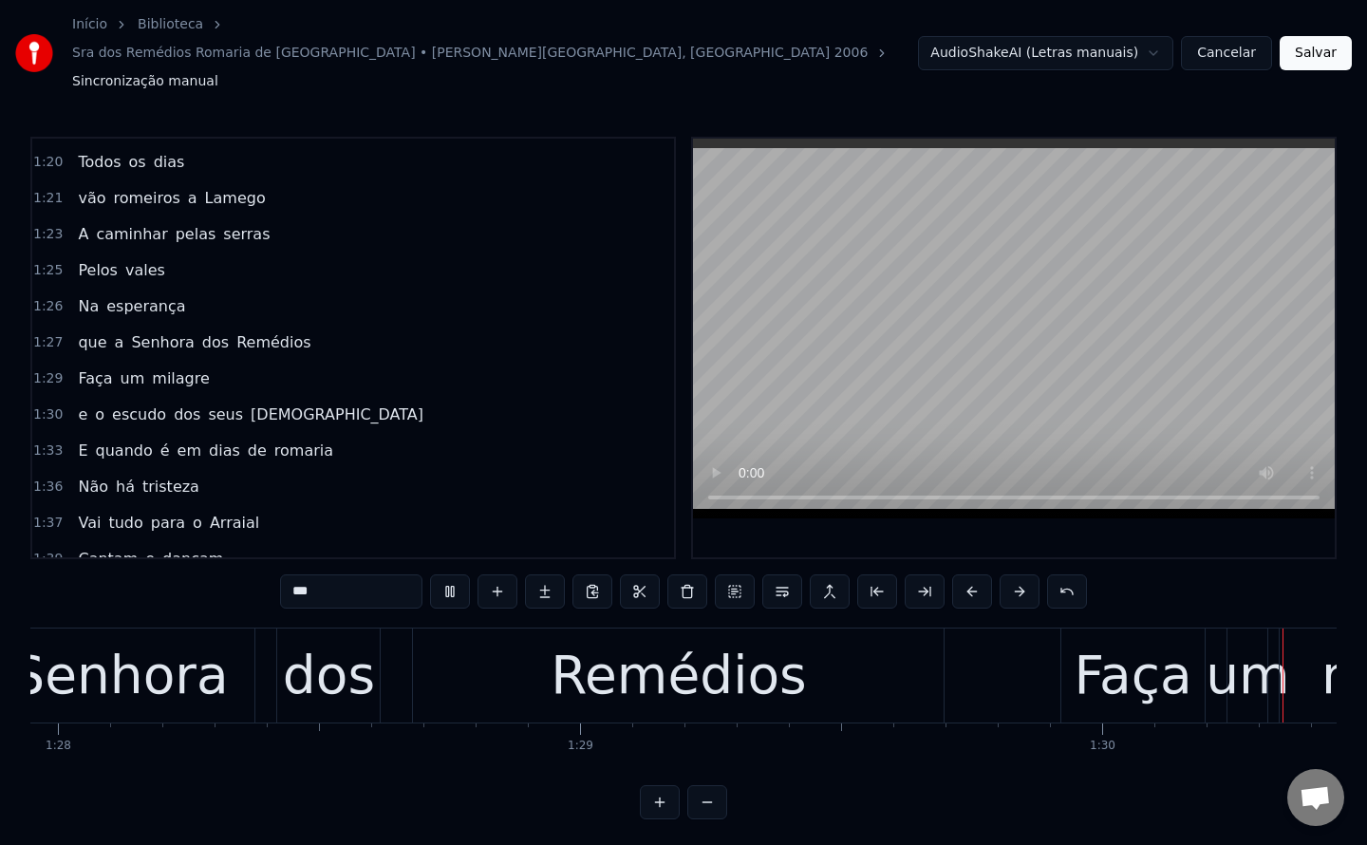
click at [575, 433] on div "1:33 E quando é em dias de romaria" at bounding box center [353, 451] width 642 height 36
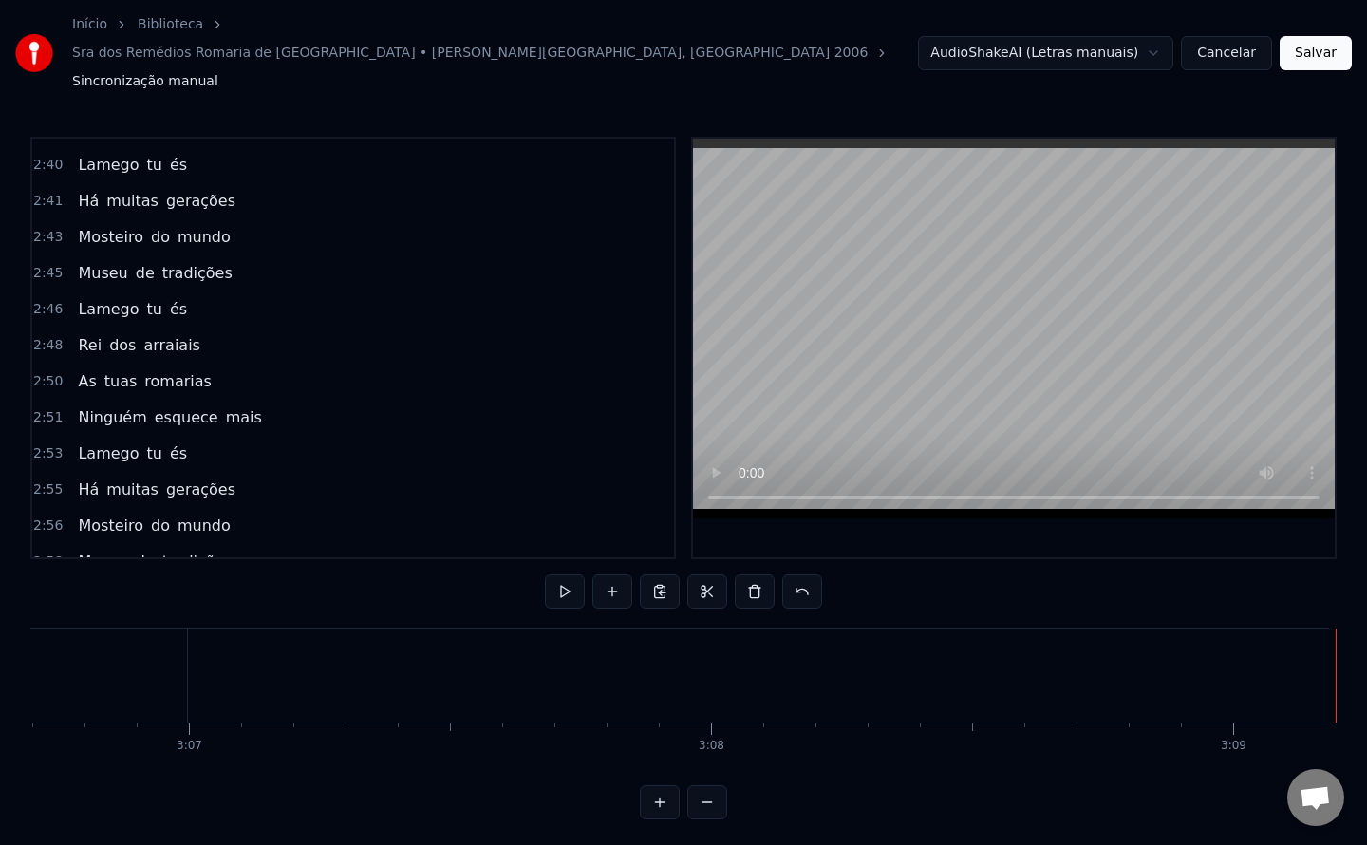
click at [1306, 36] on button "Salvar" at bounding box center [1316, 53] width 72 height 34
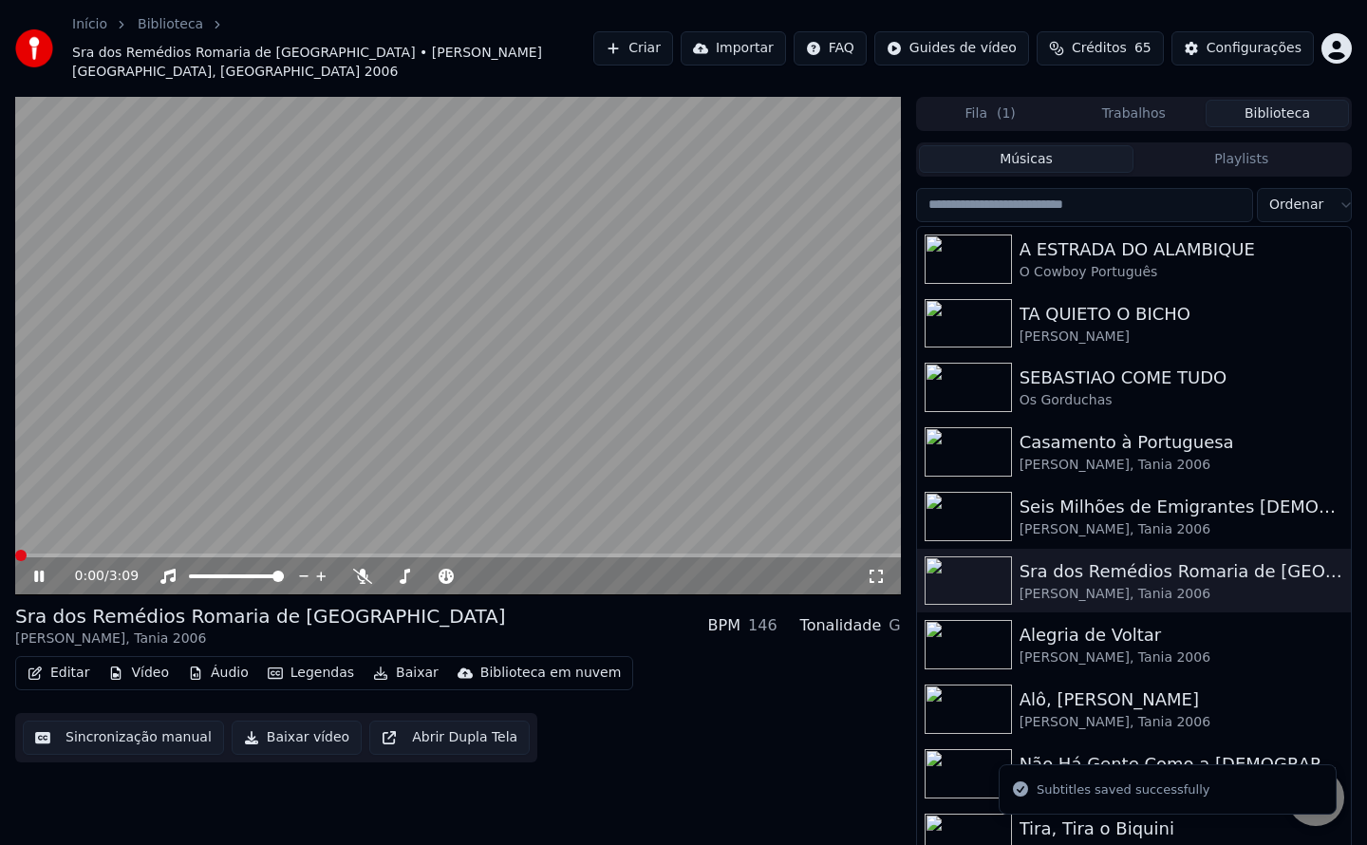
click at [266, 721] on button "Baixar vídeo" at bounding box center [297, 738] width 130 height 34
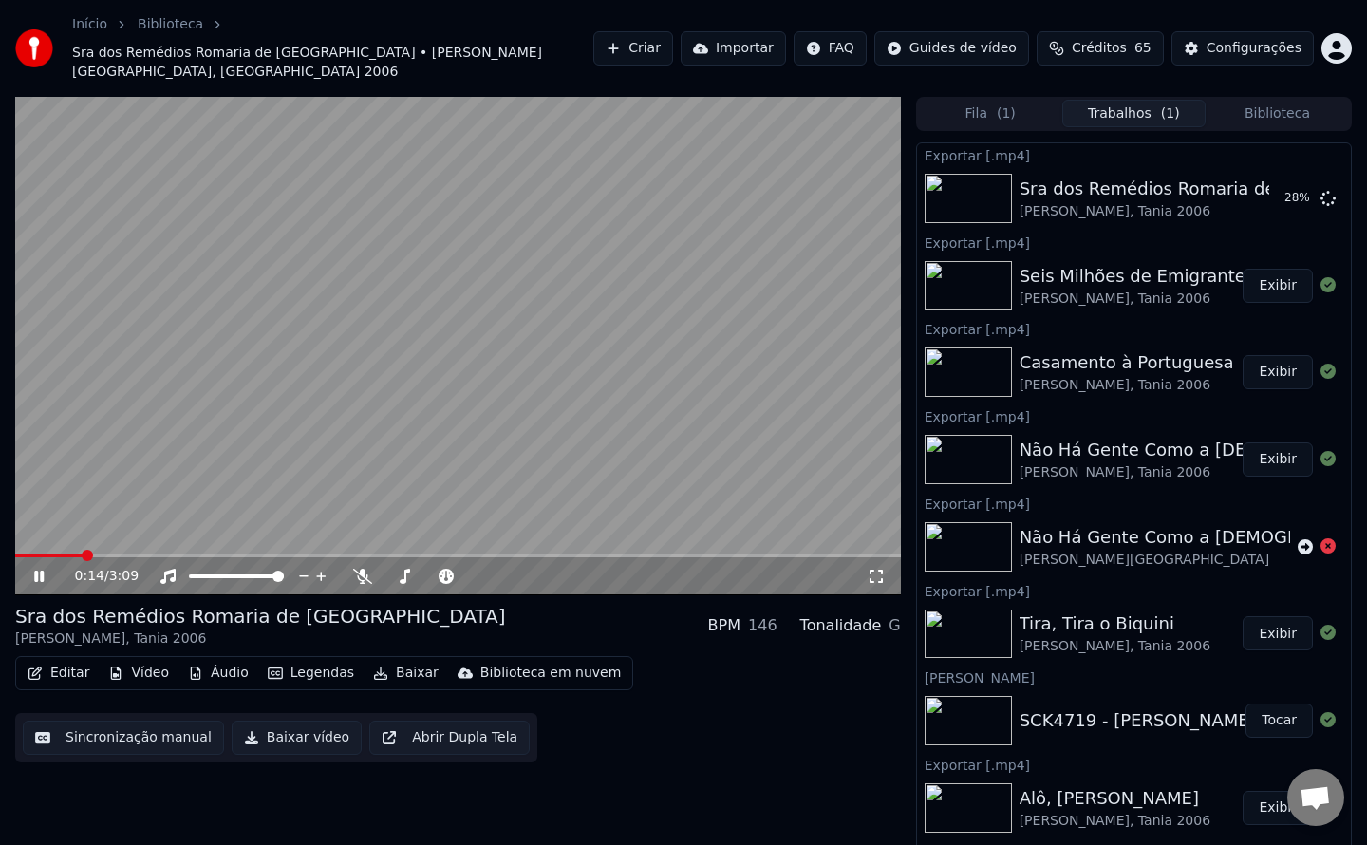
click at [1258, 269] on button "Exibir" at bounding box center [1278, 286] width 70 height 34
click at [747, 340] on video at bounding box center [458, 346] width 886 height 498
click at [1250, 181] on button "Exibir" at bounding box center [1278, 198] width 70 height 34
click at [21, 553] on span at bounding box center [226, 555] width 422 height 4
click at [35, 570] on icon at bounding box center [38, 576] width 11 height 13
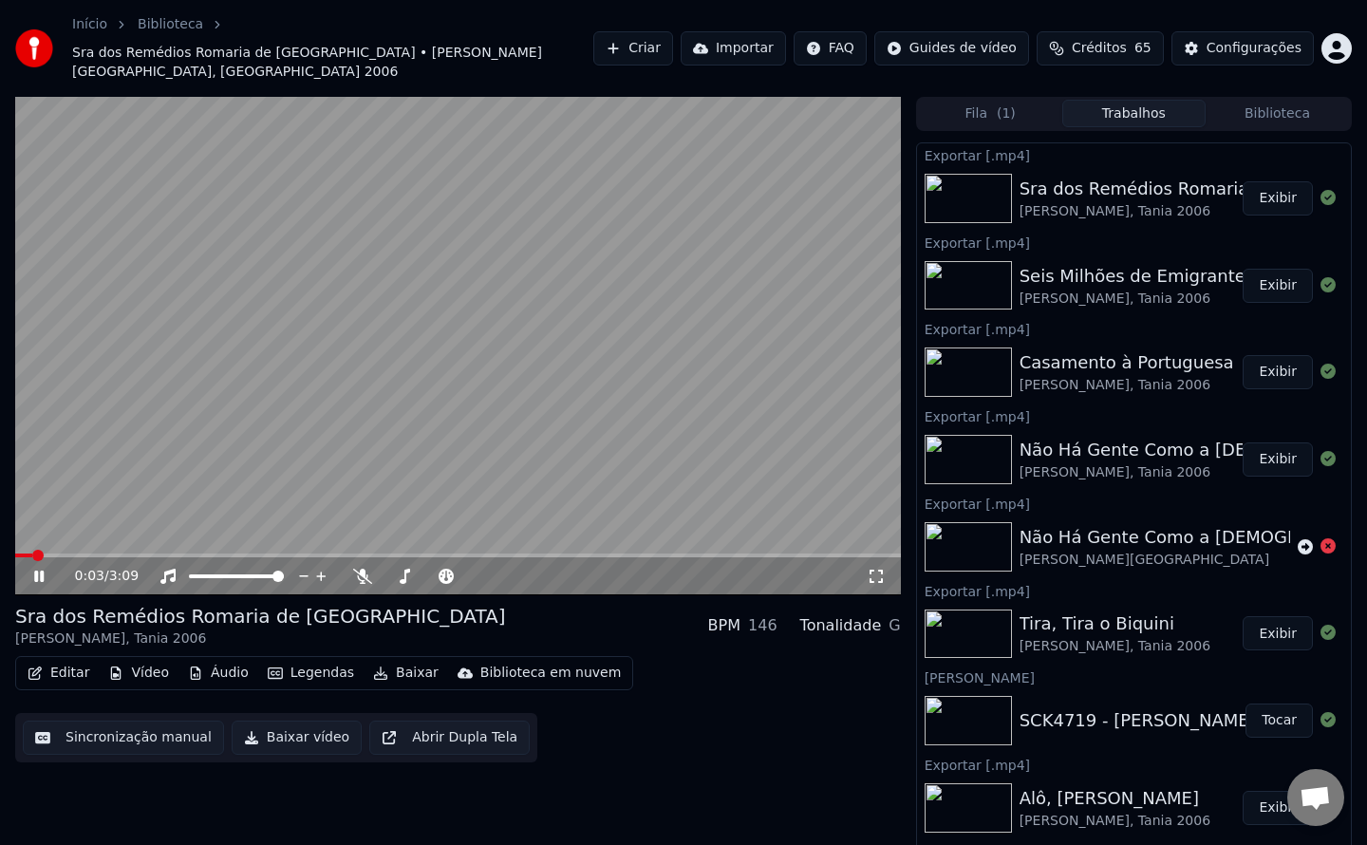
click at [35, 571] on icon at bounding box center [38, 576] width 9 height 11
click at [36, 570] on icon at bounding box center [38, 576] width 11 height 13
click at [139, 721] on button "Sincronização manual" at bounding box center [123, 738] width 201 height 34
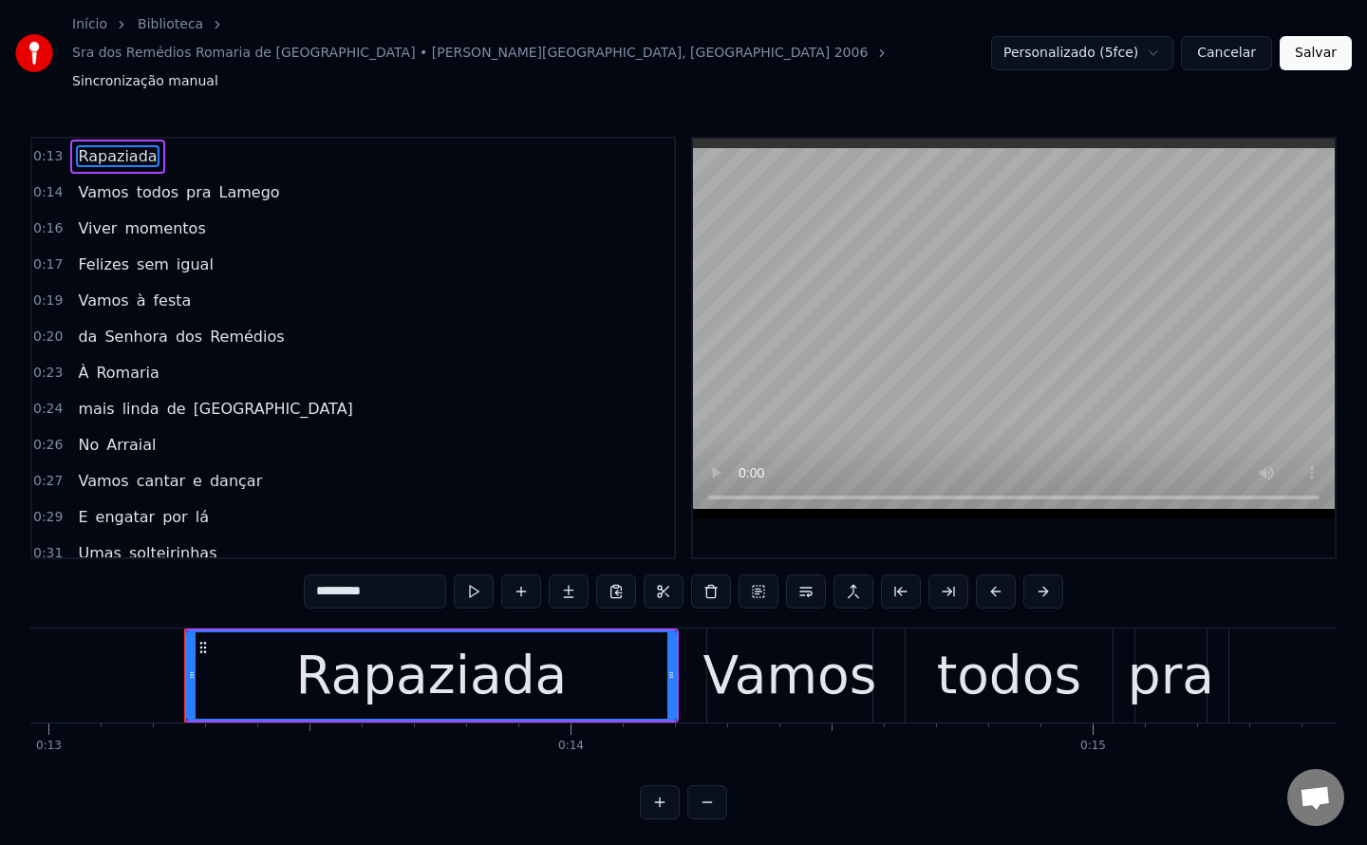
scroll to position [0, 6829]
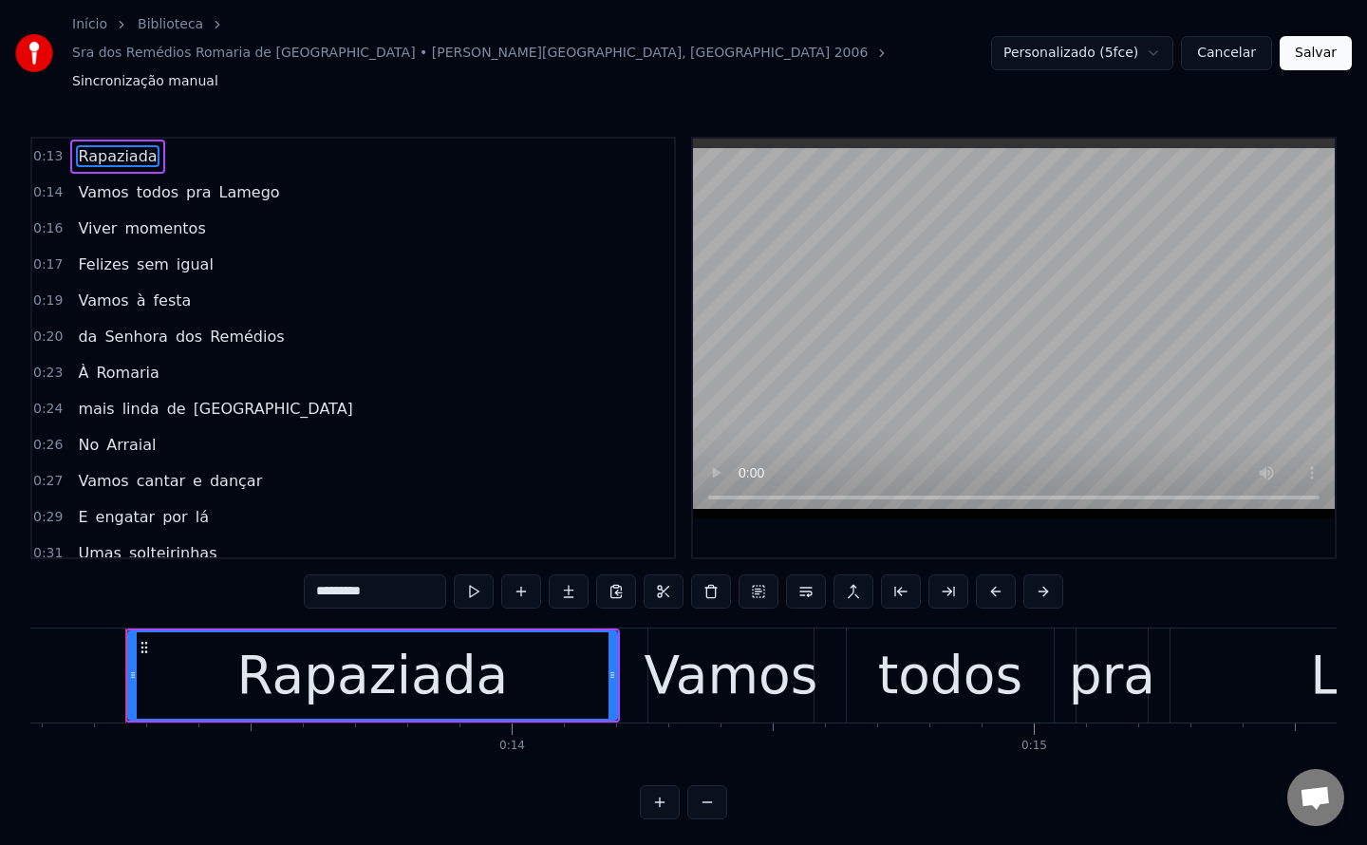
click at [516, 640] on div "Rapaziada" at bounding box center [372, 675] width 487 height 86
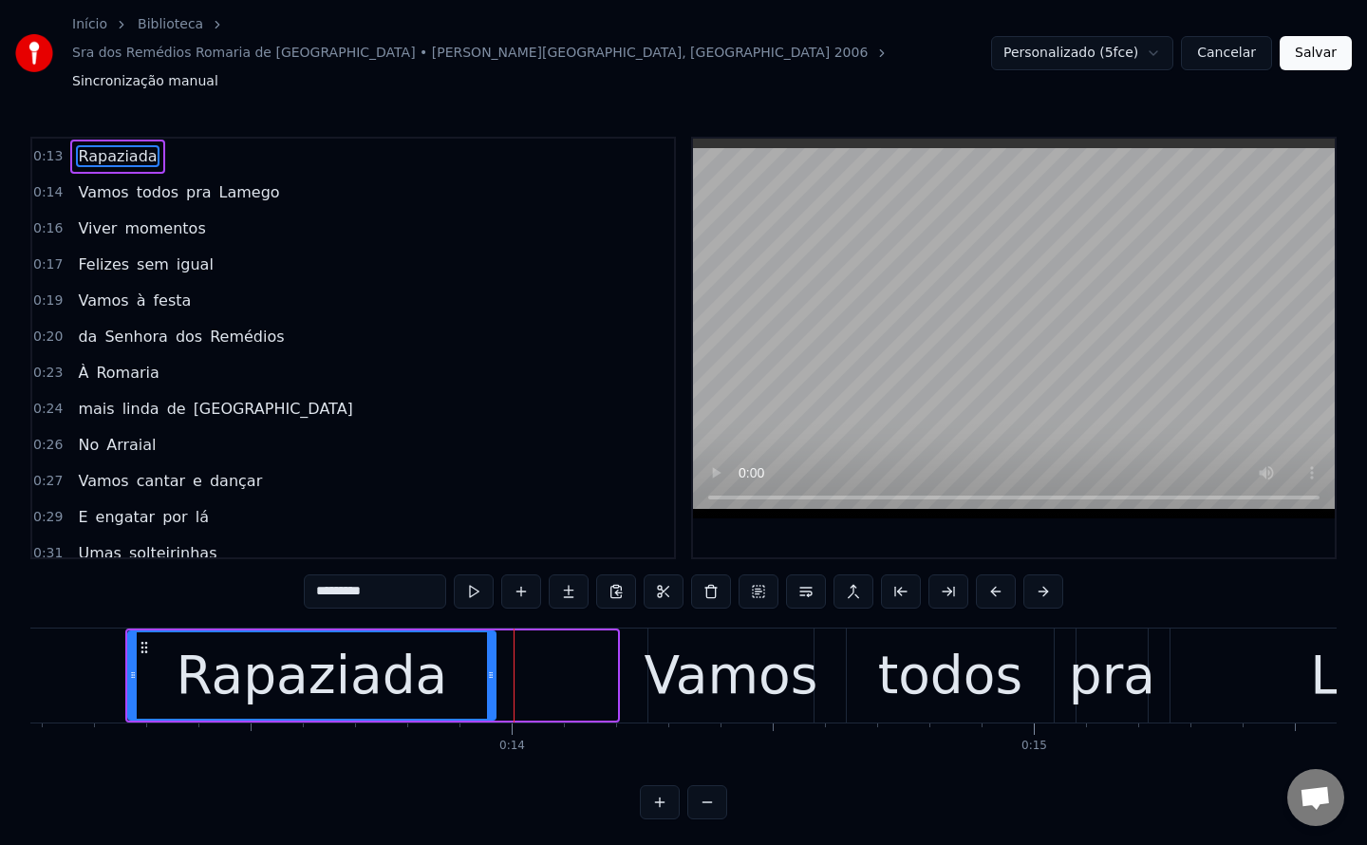
drag, startPoint x: 612, startPoint y: 635, endPoint x: 491, endPoint y: 643, distance: 121.8
click at [491, 667] on icon at bounding box center [491, 674] width 8 height 15
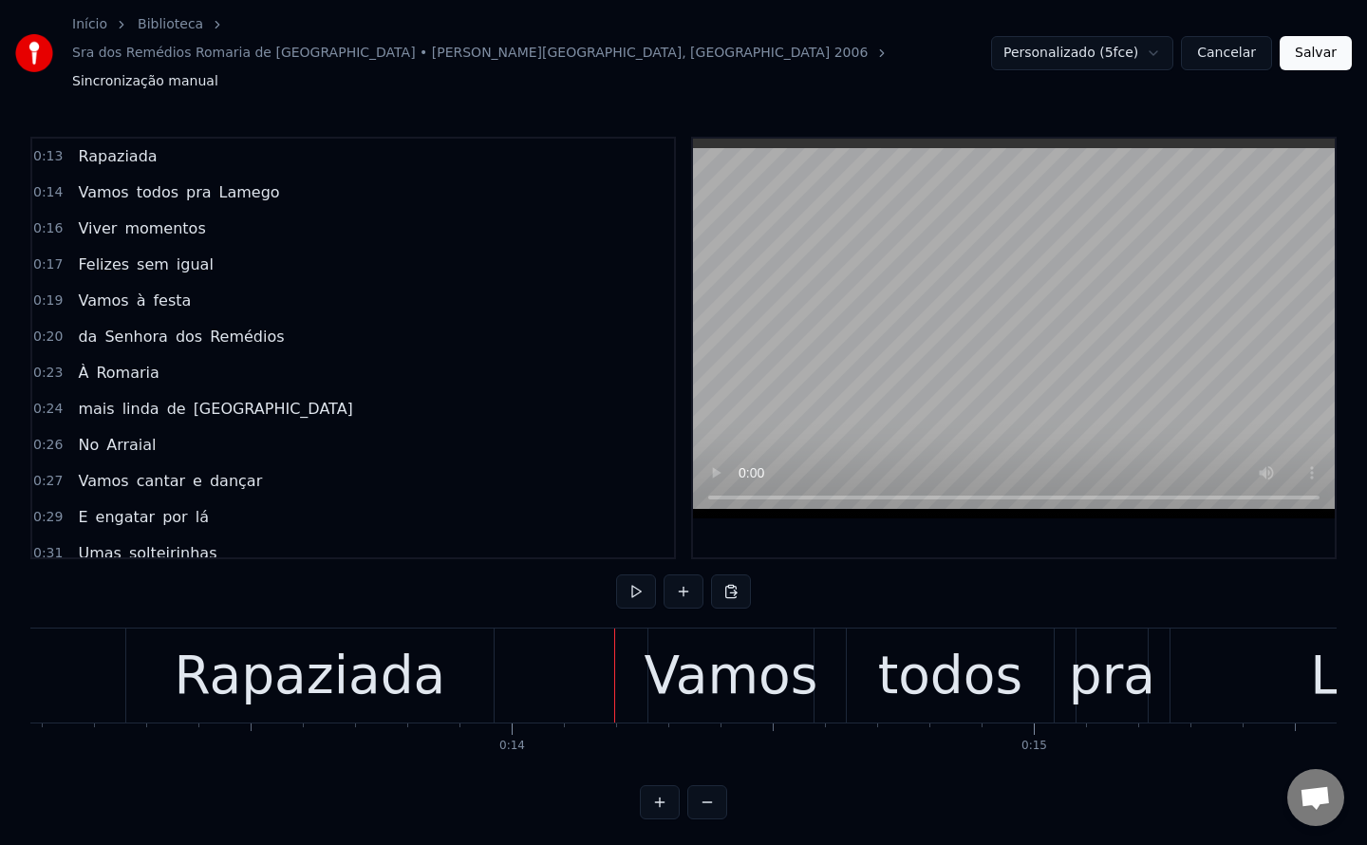
click at [660, 639] on div "Vamos" at bounding box center [731, 675] width 174 height 79
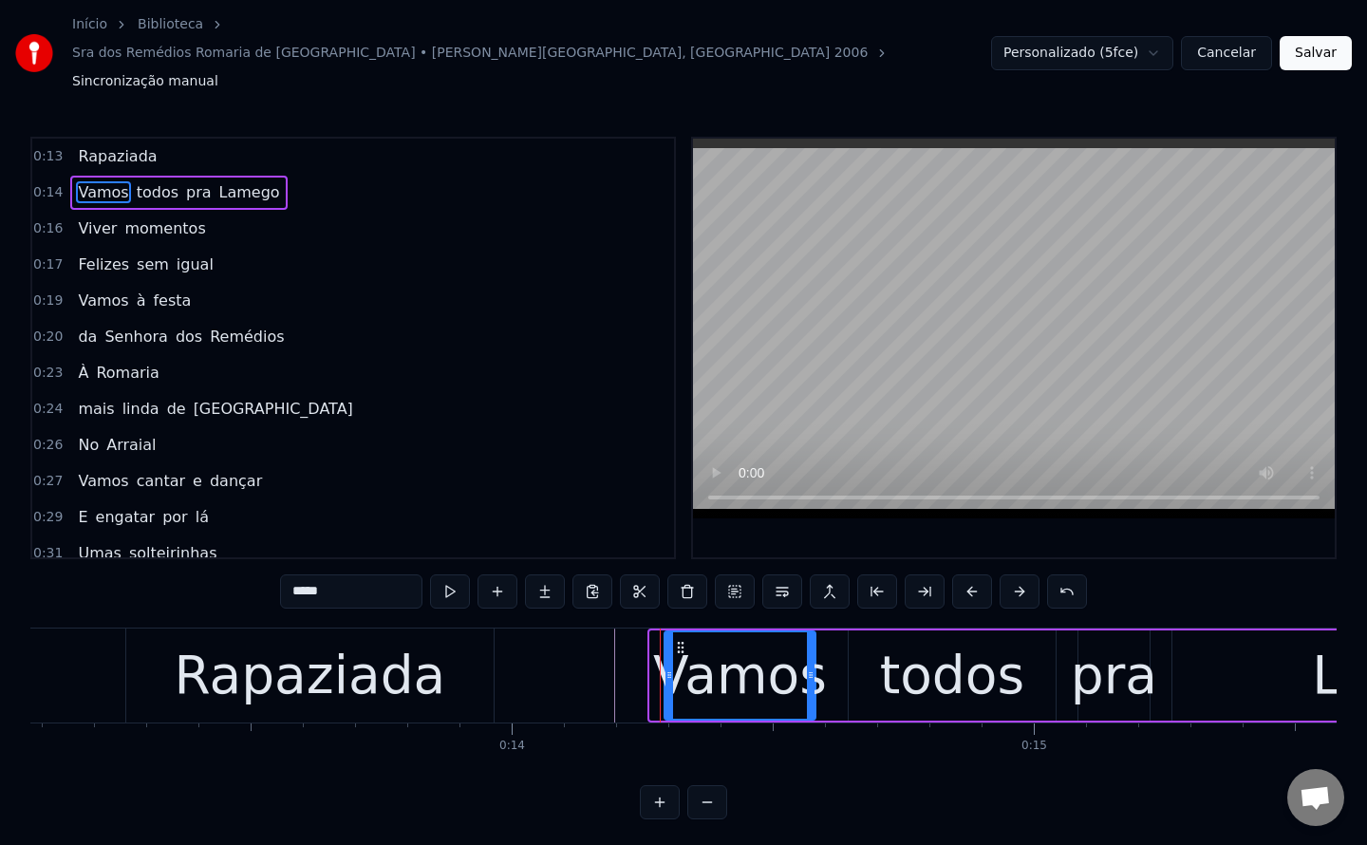
drag, startPoint x: 656, startPoint y: 639, endPoint x: 670, endPoint y: 641, distance: 14.4
click at [670, 667] on icon at bounding box center [670, 674] width 8 height 15
click at [466, 649] on div "Rapaziada" at bounding box center [309, 675] width 367 height 94
type input "*********"
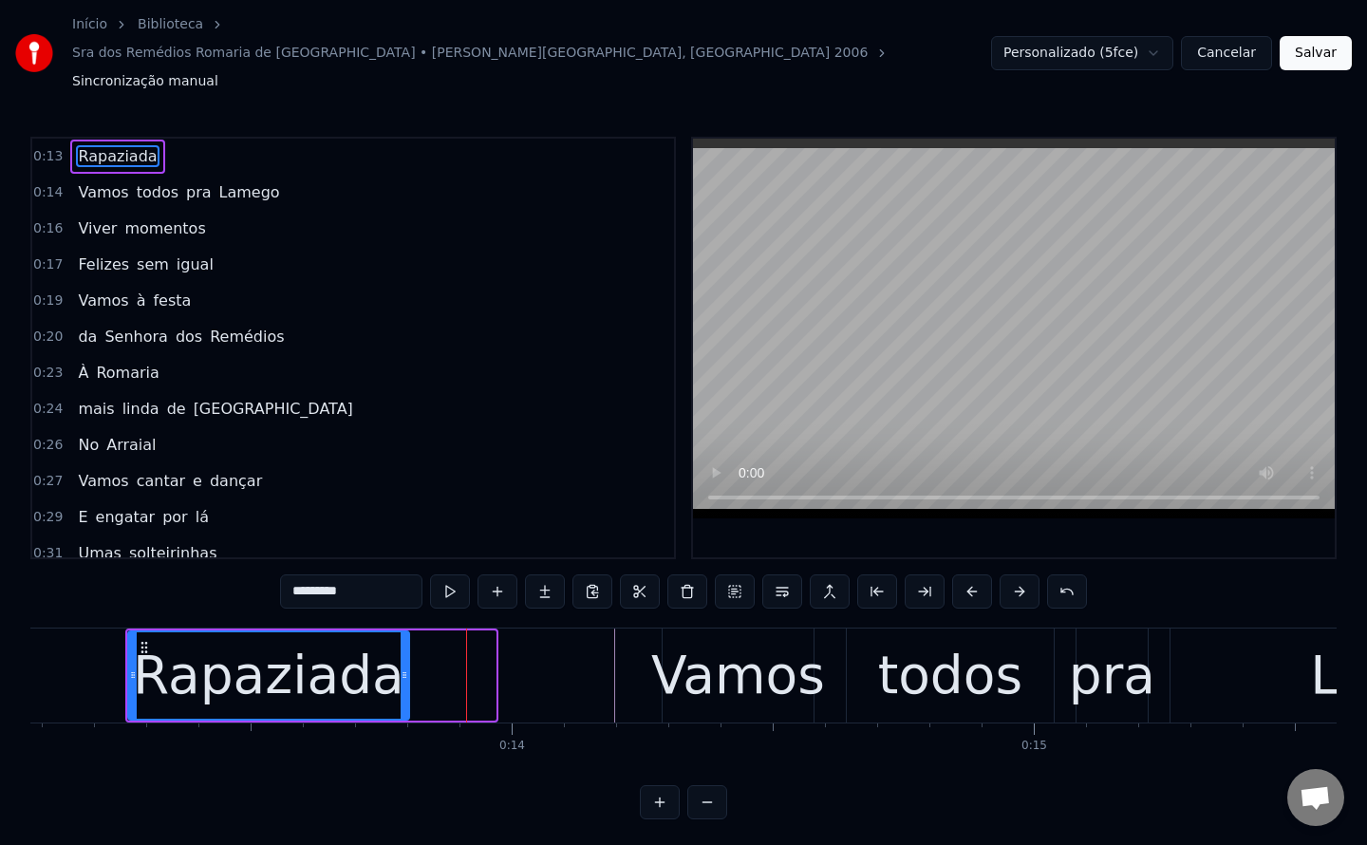
drag, startPoint x: 492, startPoint y: 633, endPoint x: 404, endPoint y: 635, distance: 87.4
click at [404, 667] on icon at bounding box center [405, 674] width 8 height 15
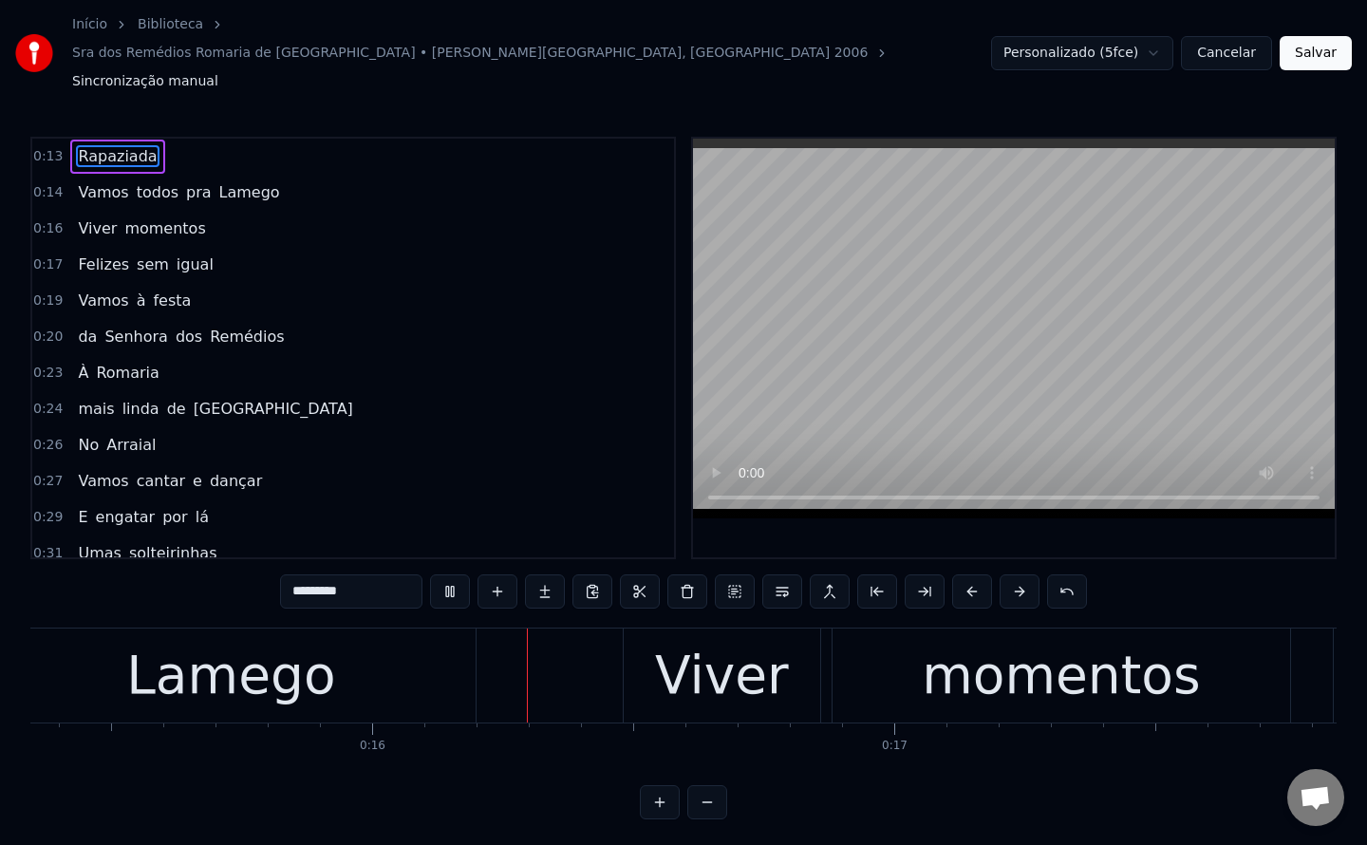
scroll to position [0, 8018]
click at [1311, 42] on button "Salvar" at bounding box center [1316, 53] width 72 height 34
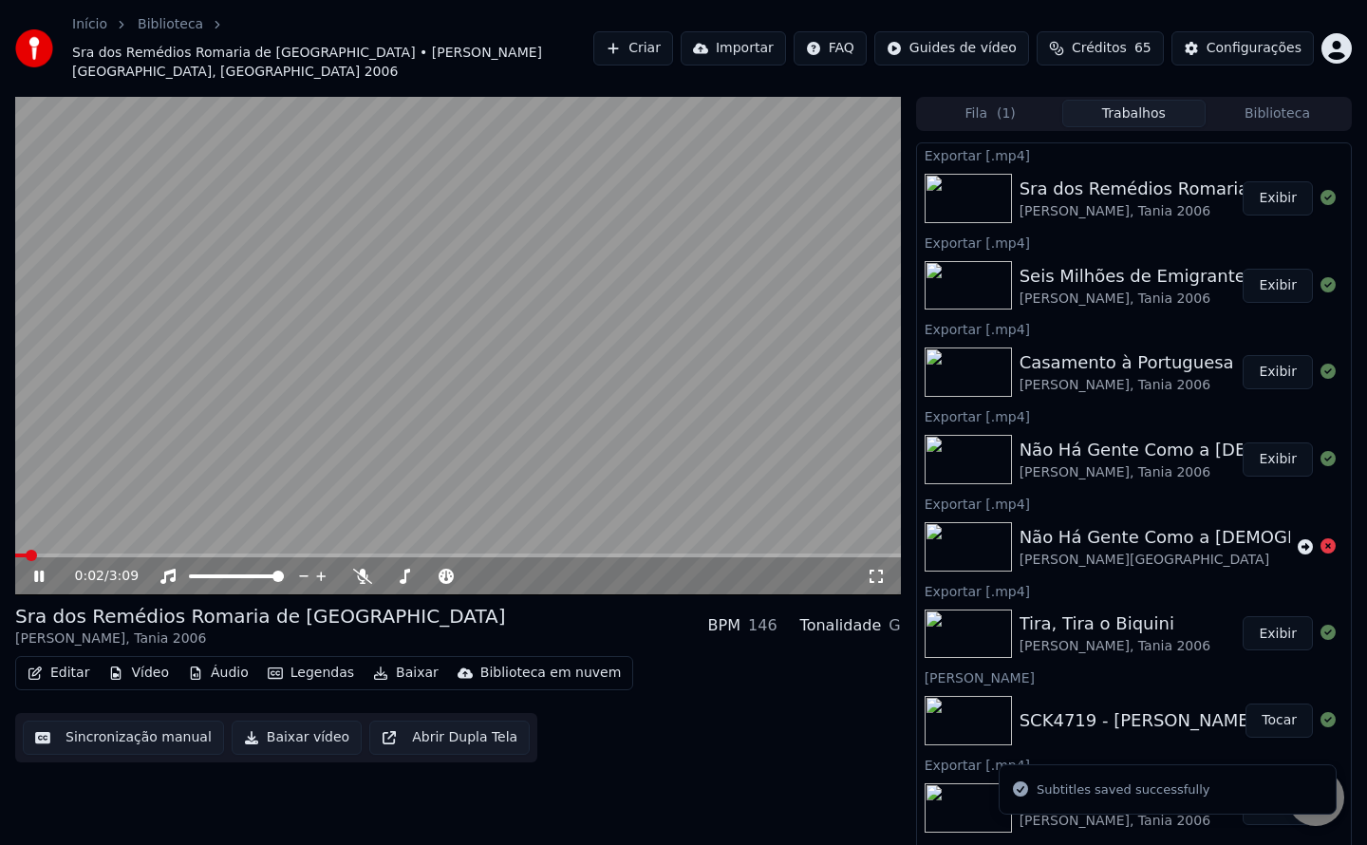
click at [275, 721] on button "Baixar vídeo" at bounding box center [297, 738] width 130 height 34
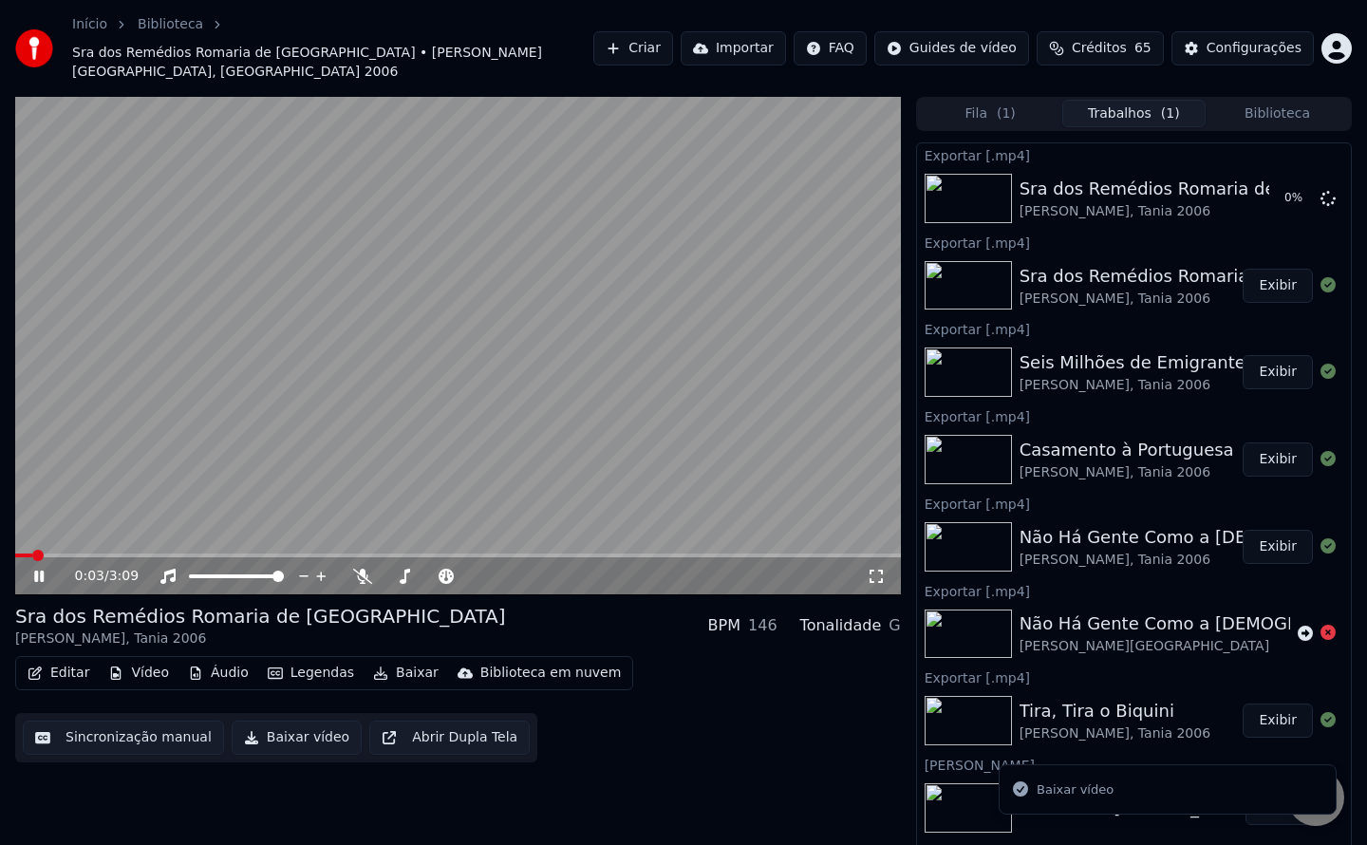
click at [257, 378] on video at bounding box center [458, 346] width 886 height 498
click at [1252, 181] on button "Exibir" at bounding box center [1278, 198] width 70 height 34
